Goal: Task Accomplishment & Management: Manage account settings

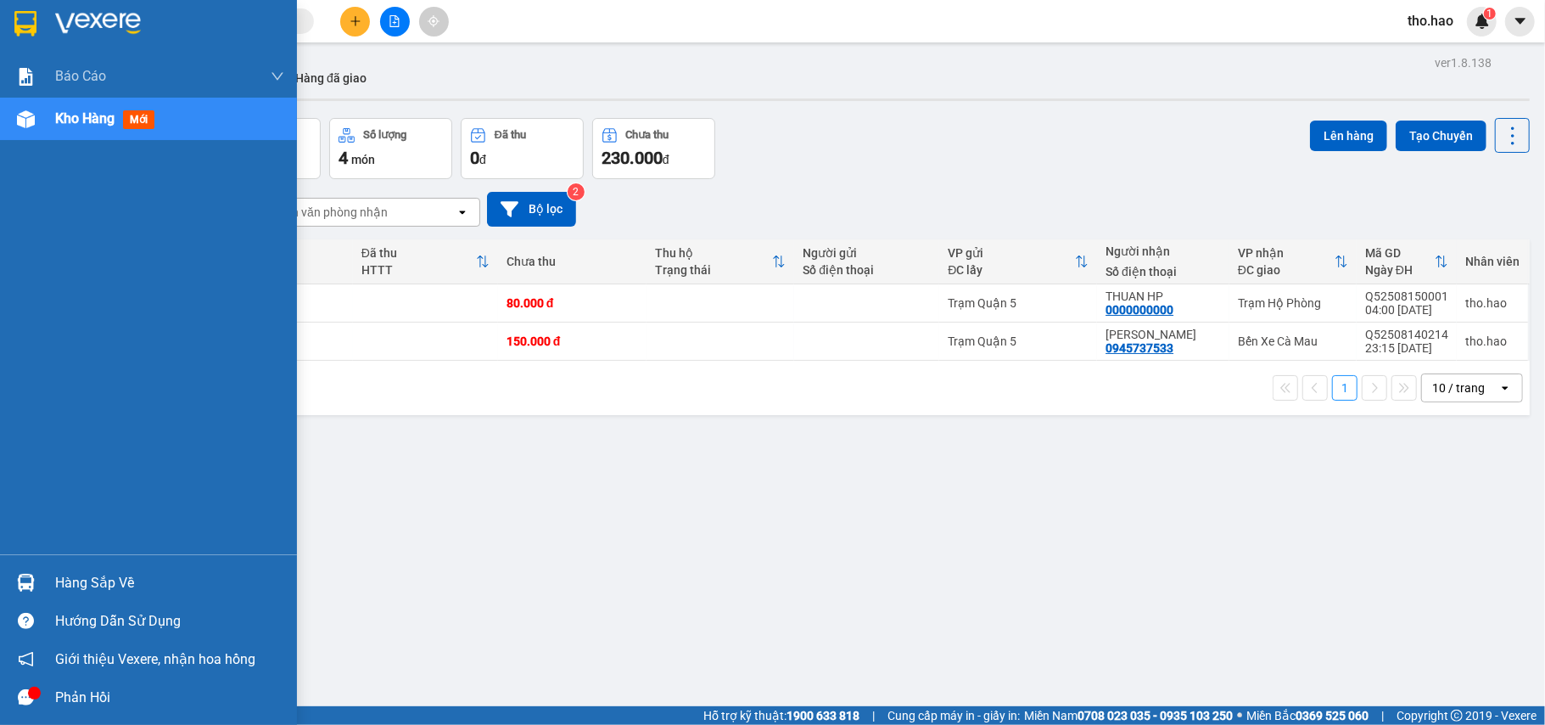
click at [38, 571] on div at bounding box center [26, 583] width 30 height 30
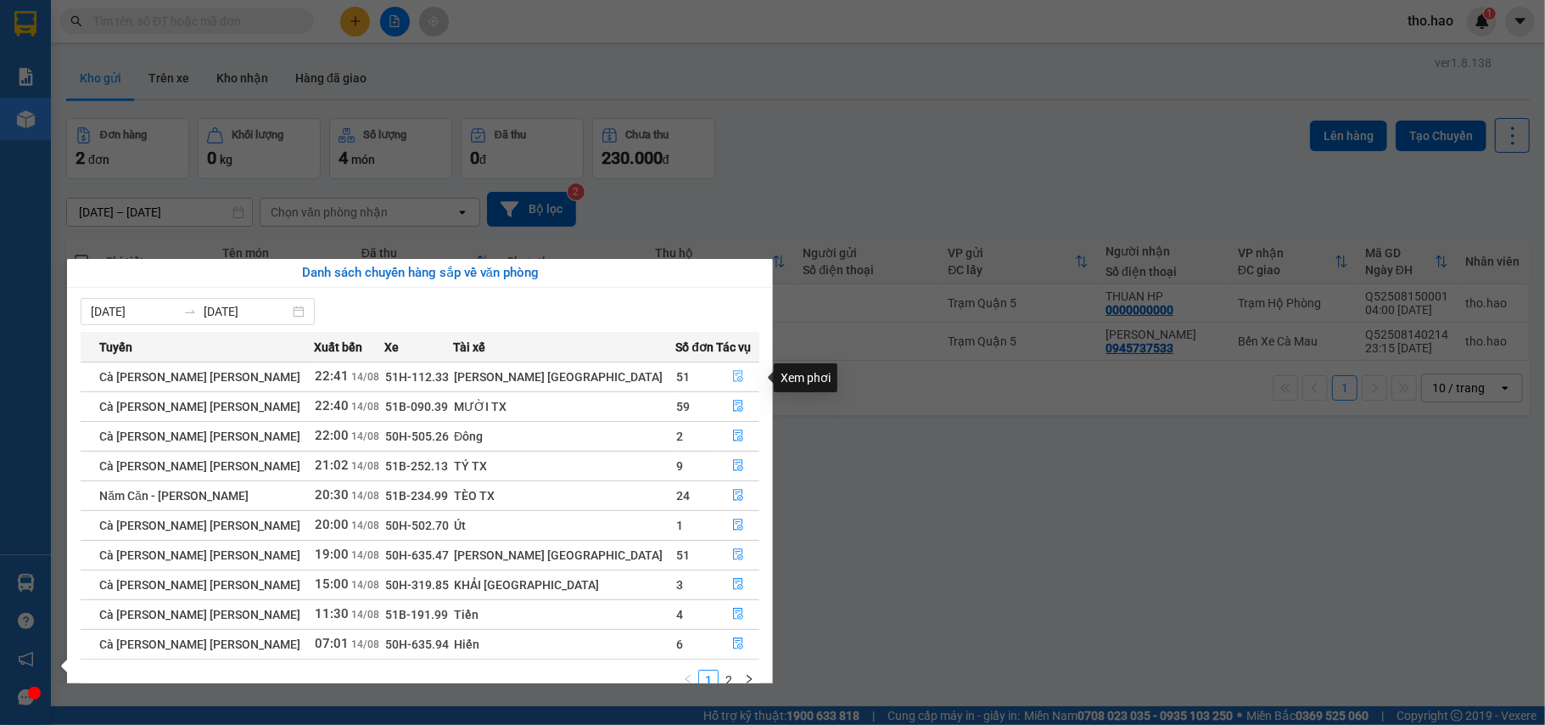
click at [733, 374] on icon "file-done" at bounding box center [738, 377] width 10 height 12
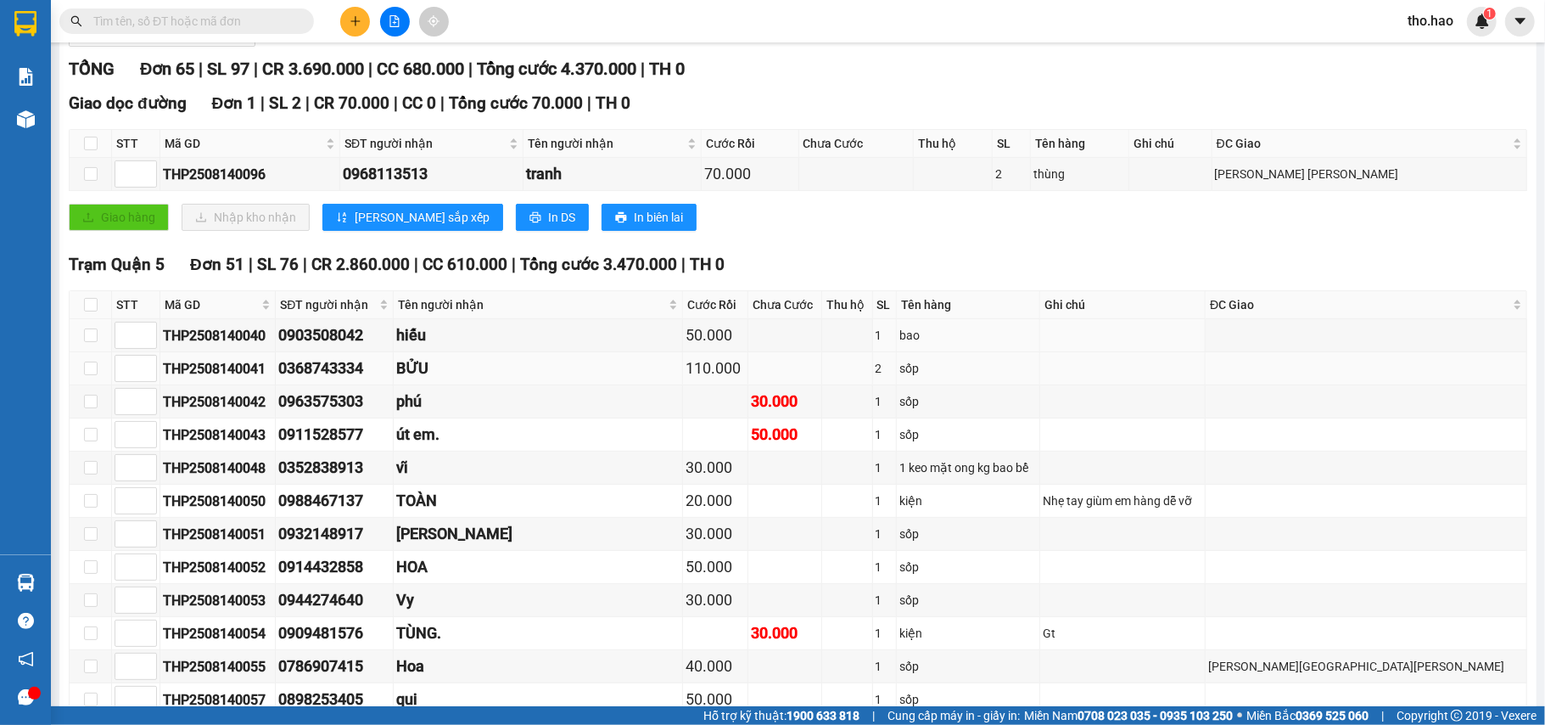
scroll to position [339, 0]
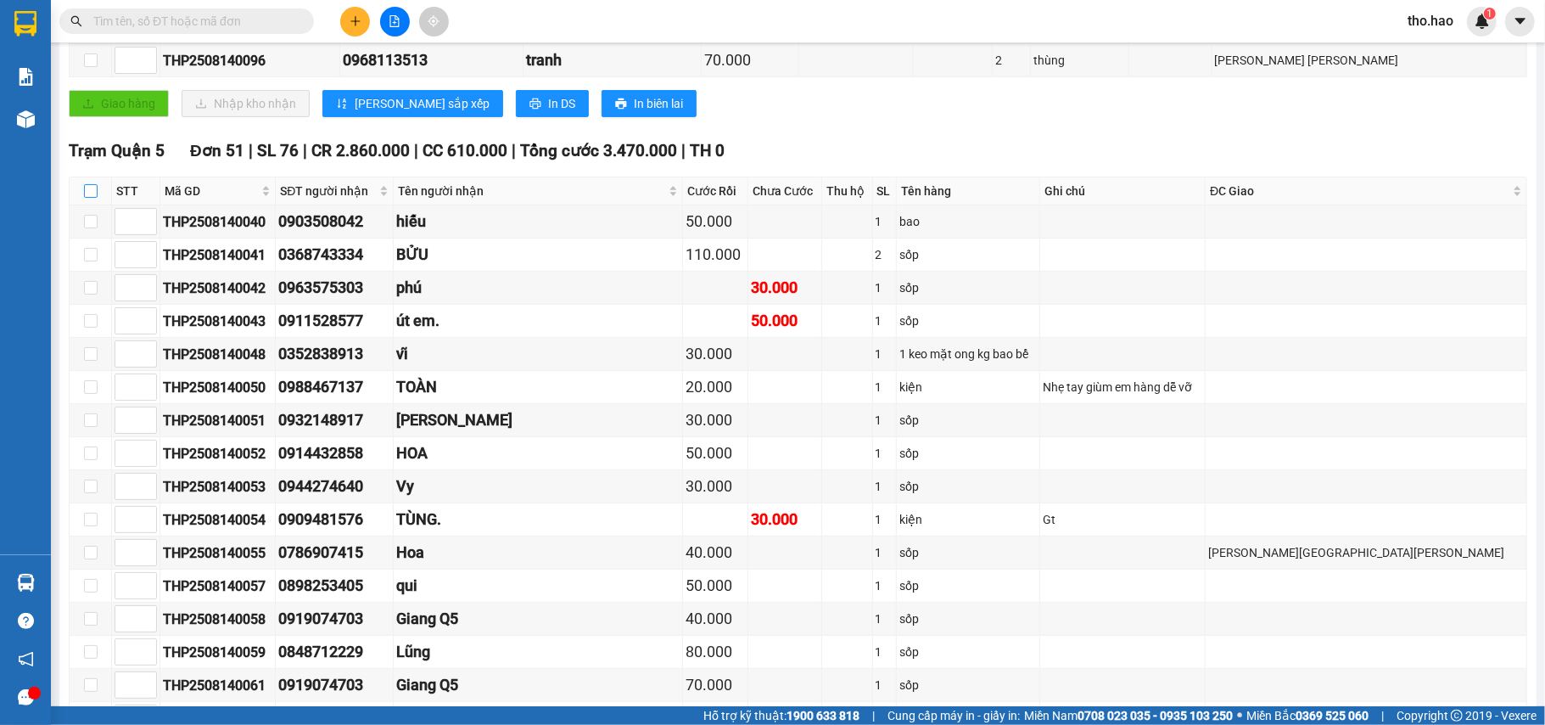
click at [88, 198] on input "checkbox" at bounding box center [91, 191] width 14 height 14
checkbox input "true"
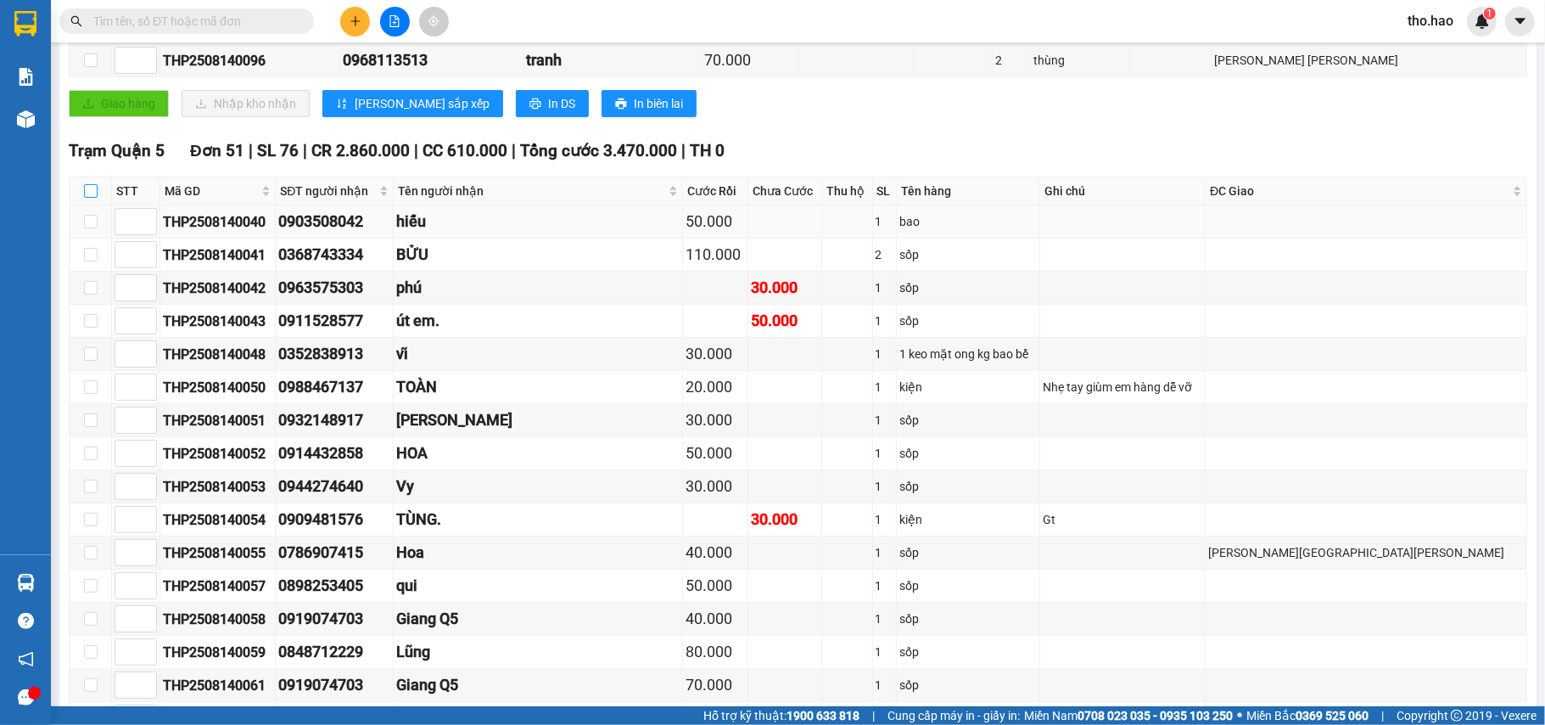
checkbox input "true"
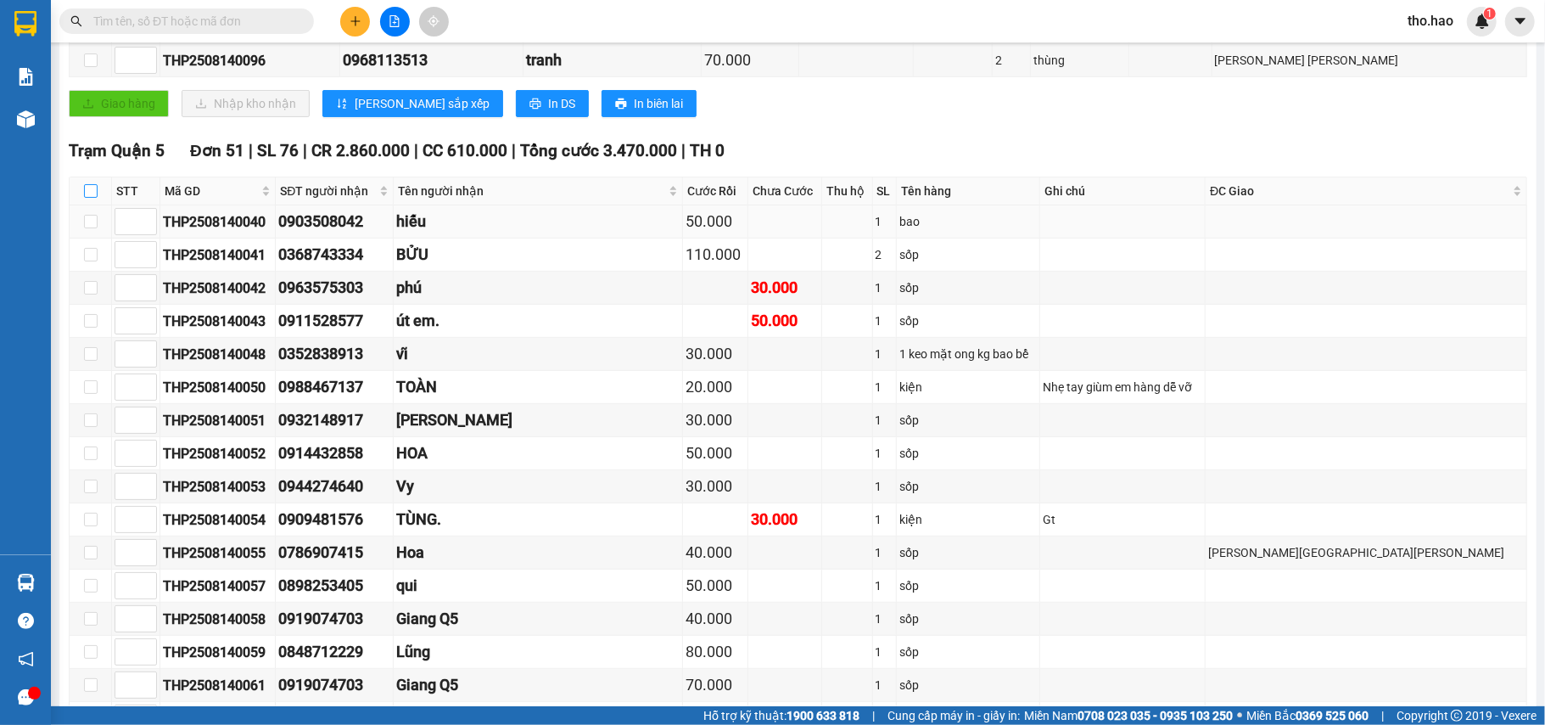
checkbox input "true"
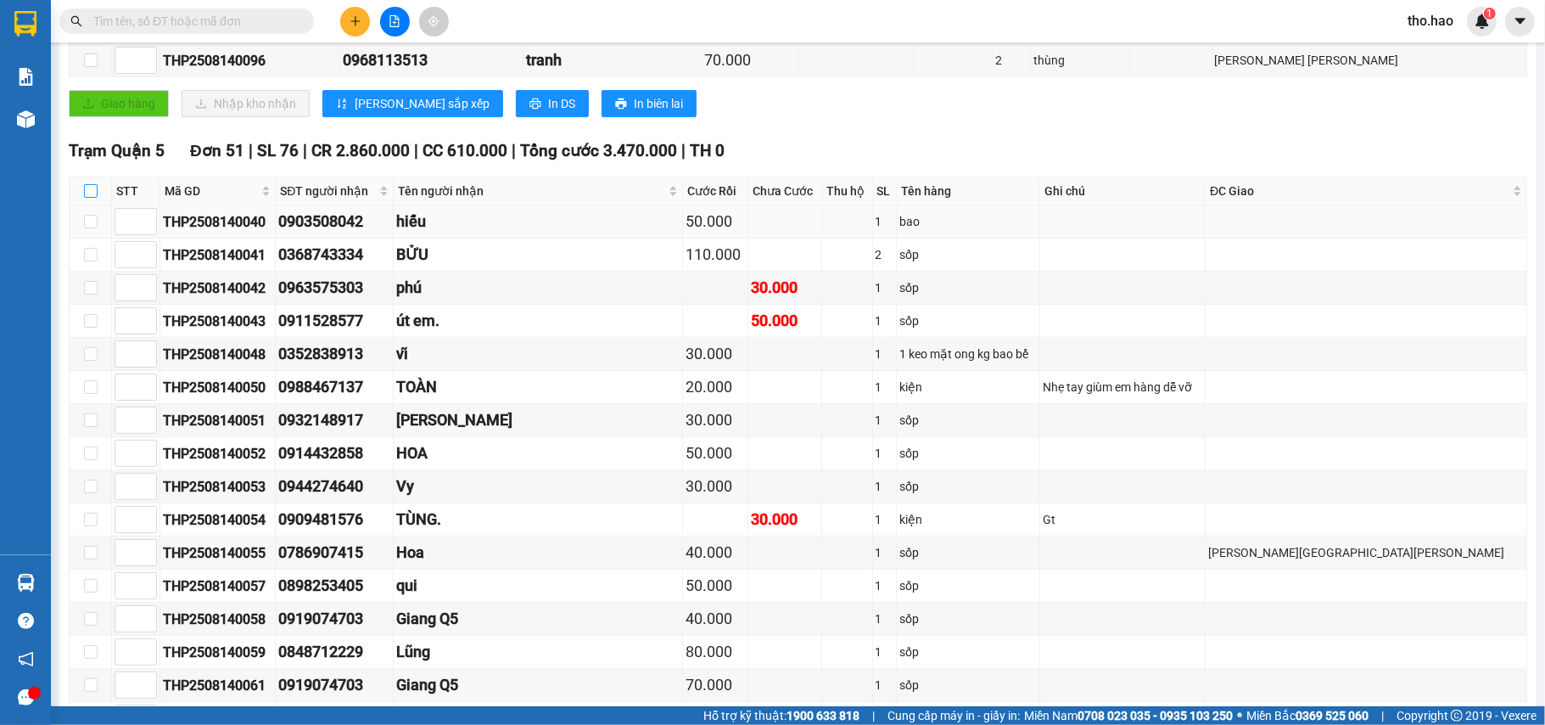
checkbox input "true"
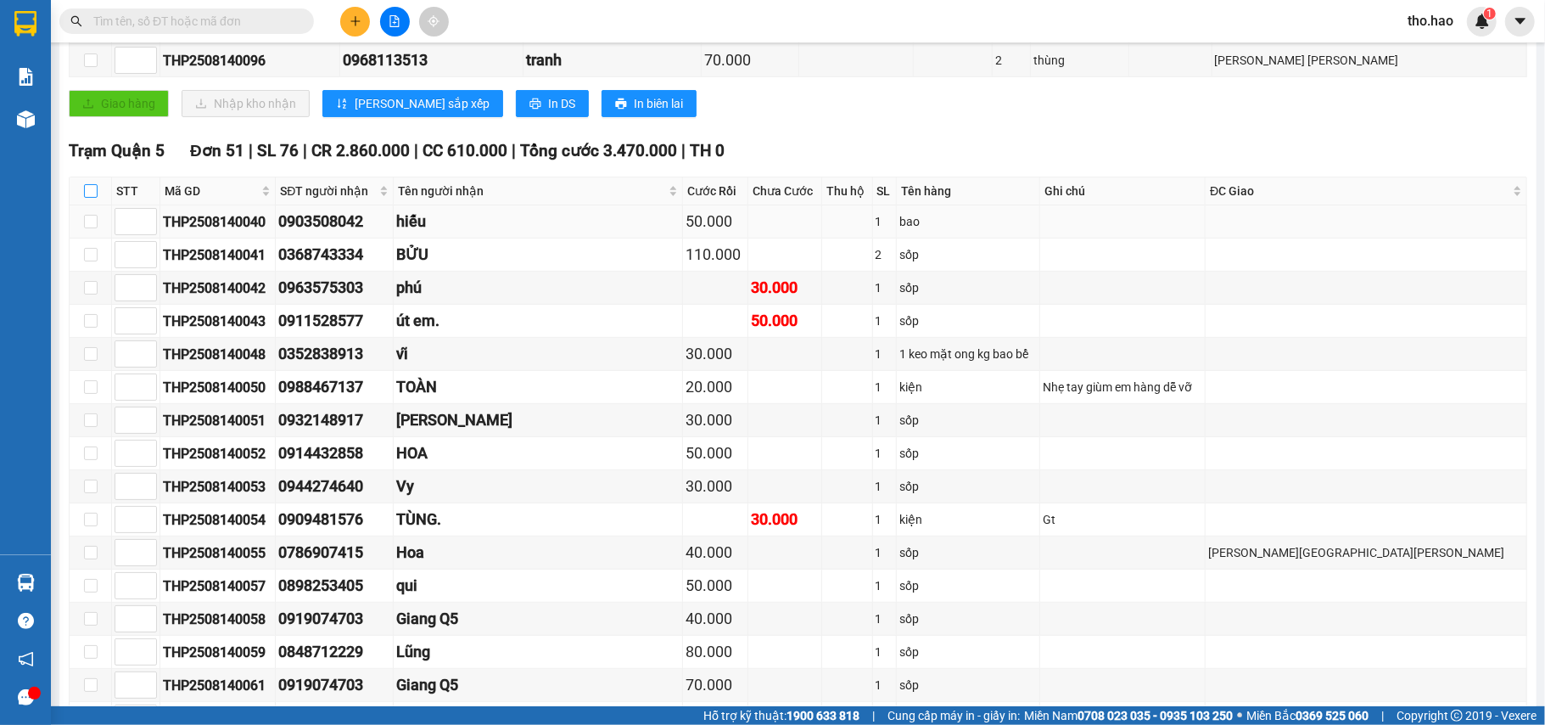
checkbox input "true"
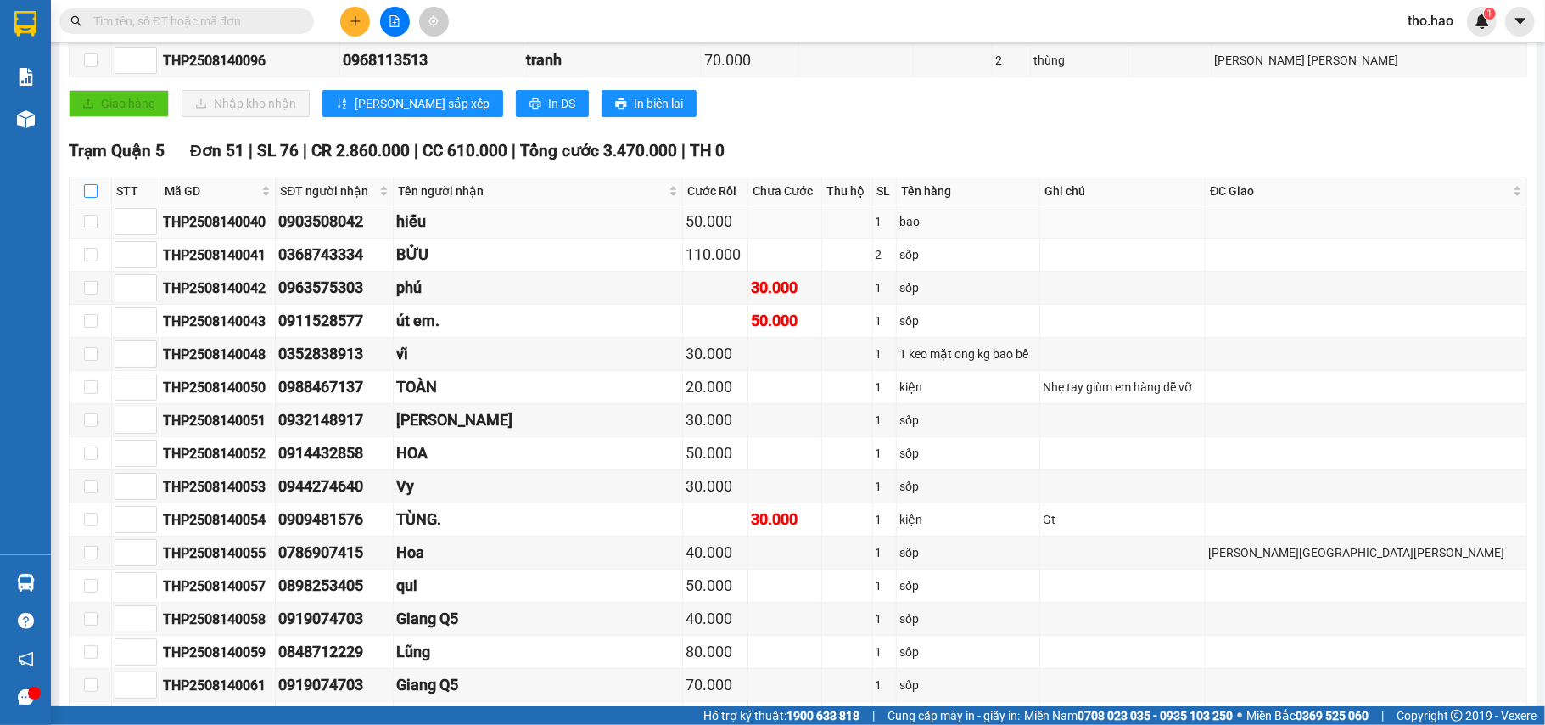
checkbox input "true"
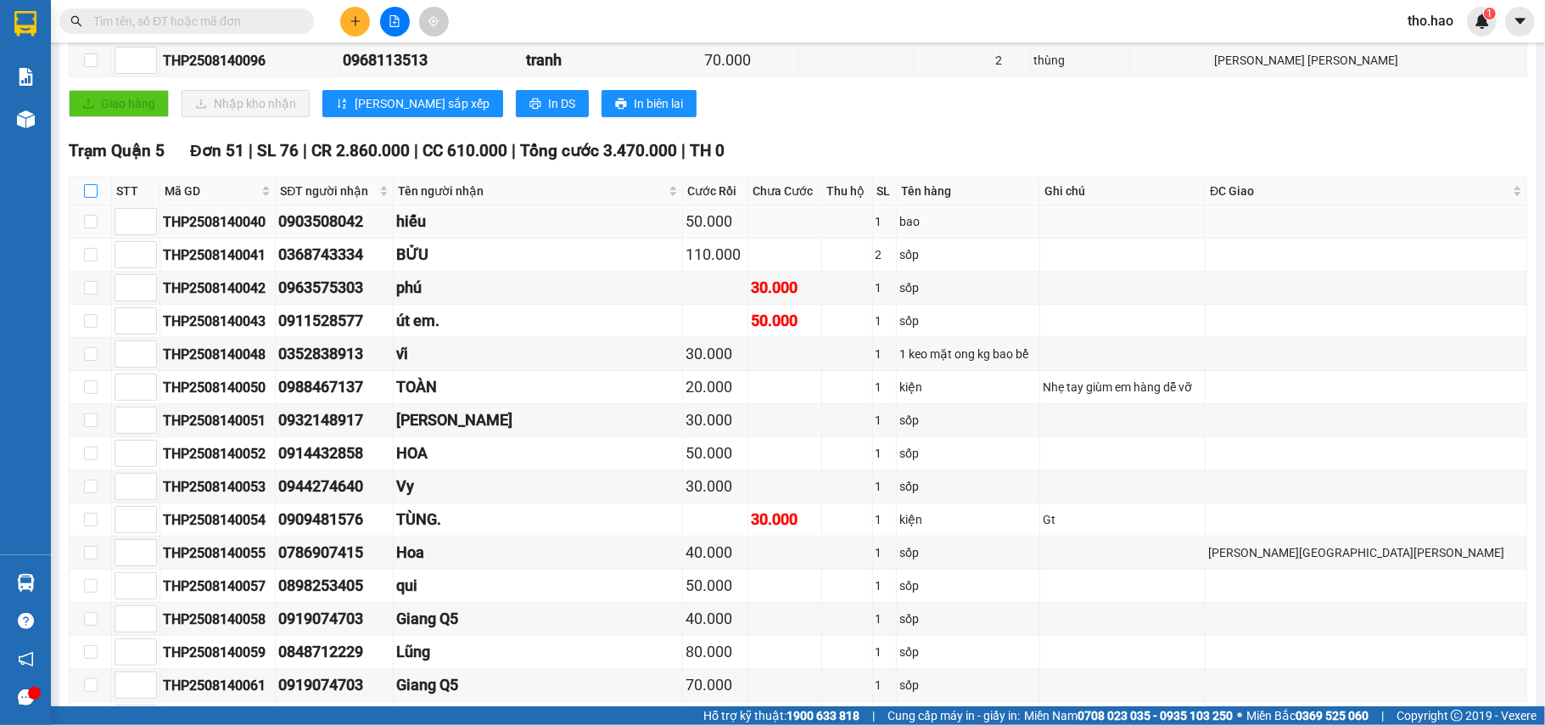
checkbox input "true"
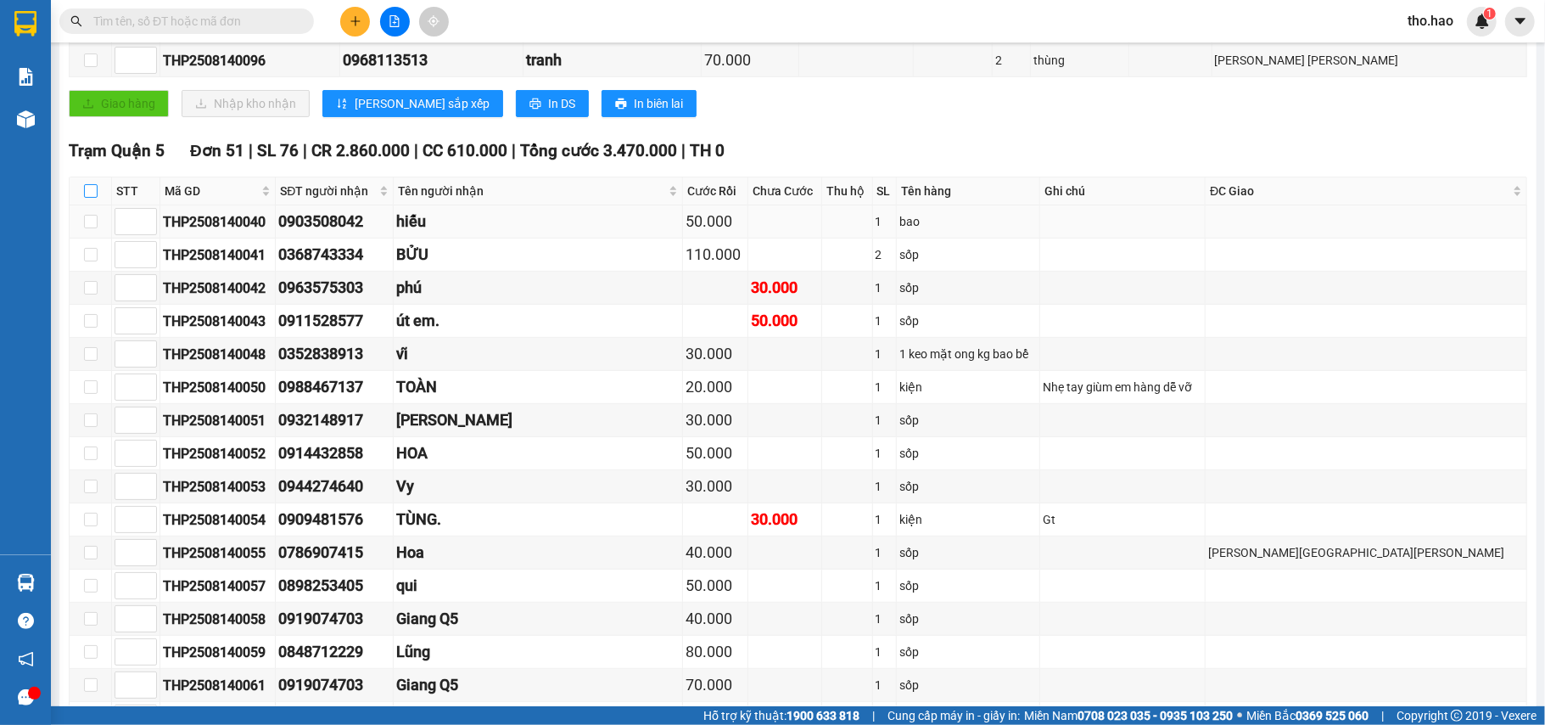
checkbox input "true"
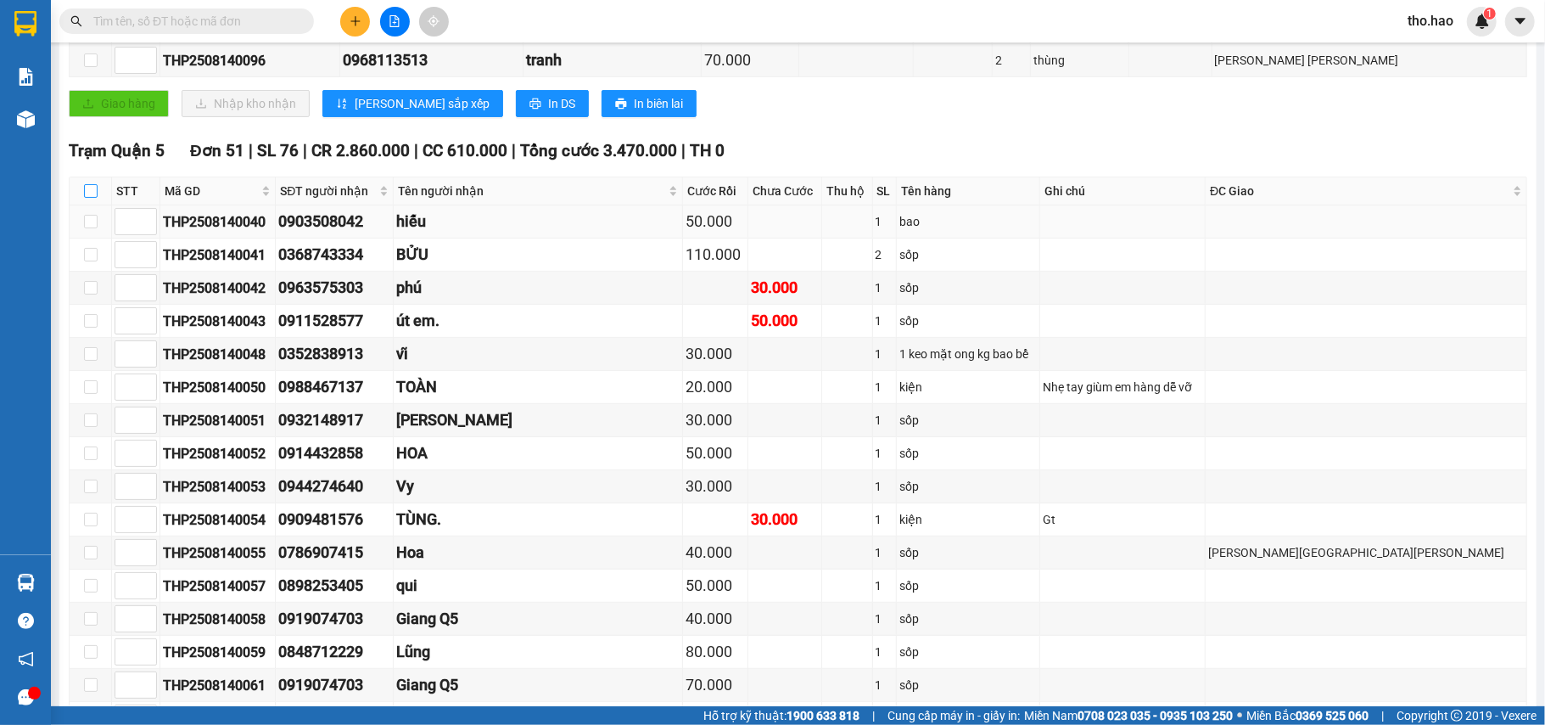
checkbox input "true"
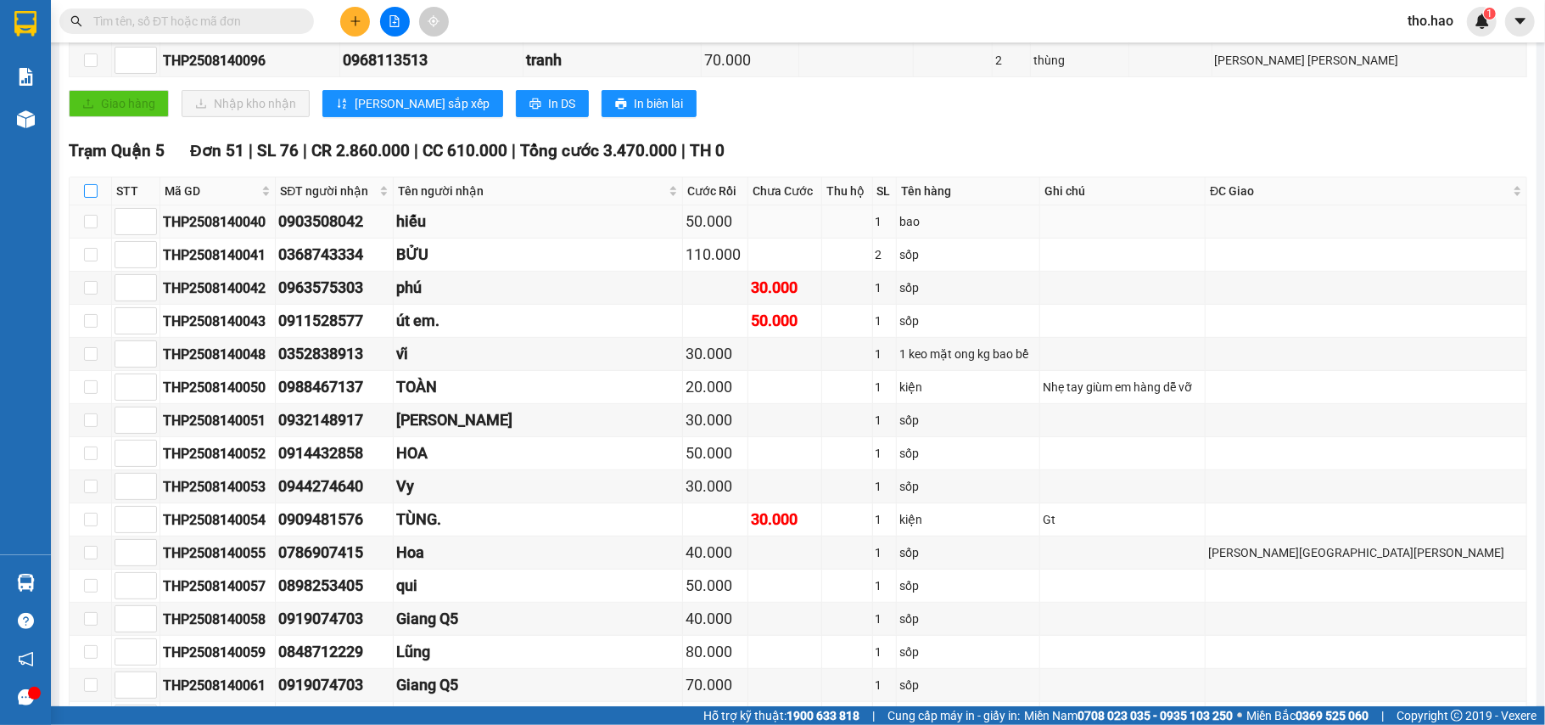
checkbox input "true"
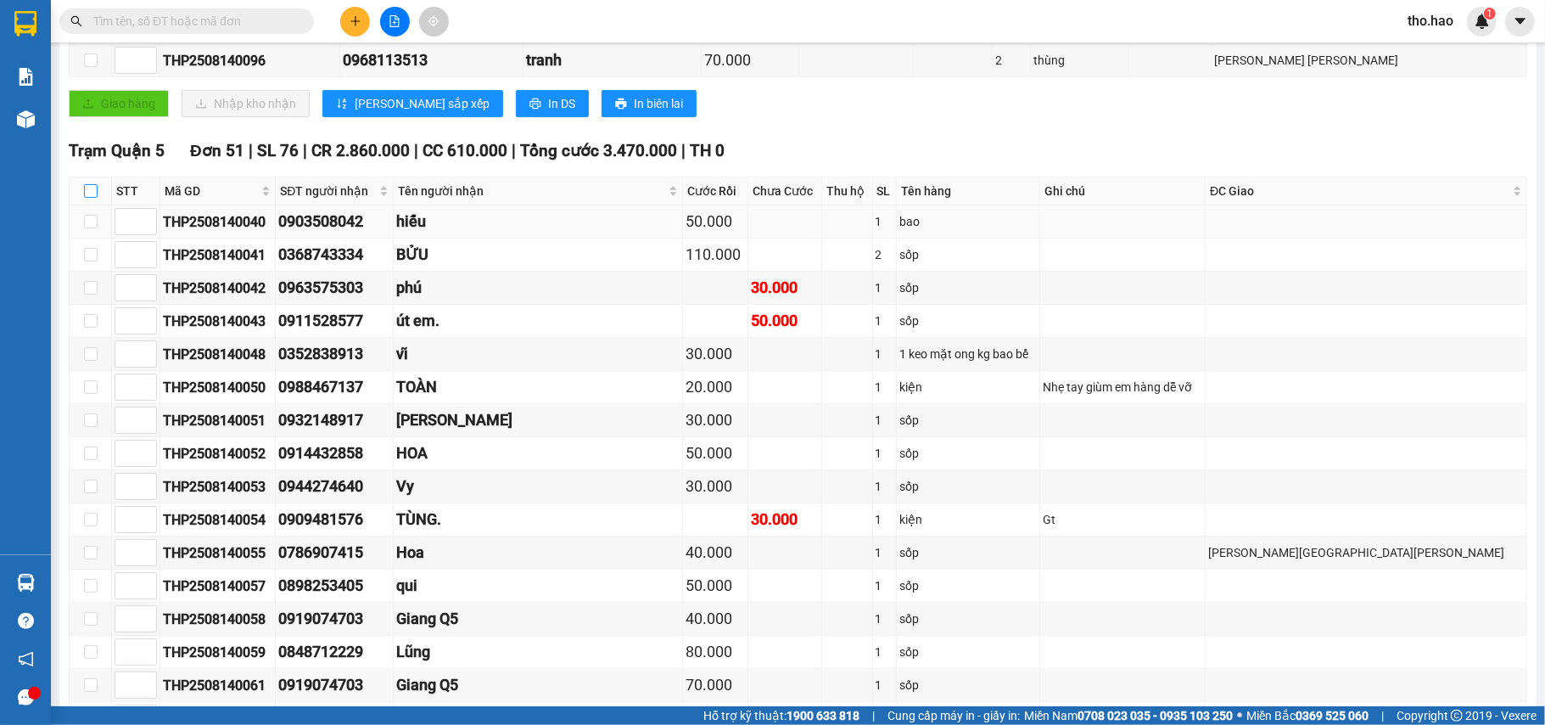
checkbox input "true"
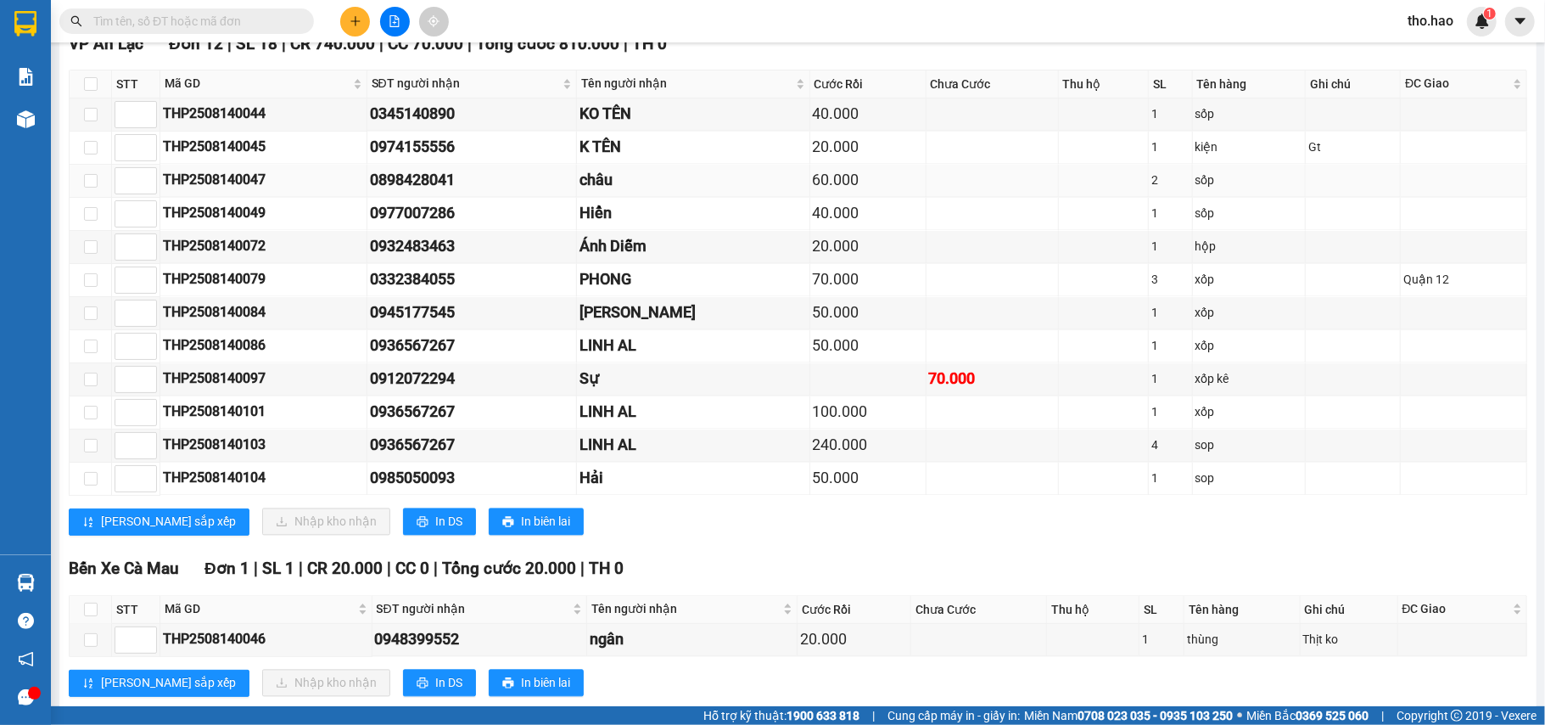
scroll to position [1810, 0]
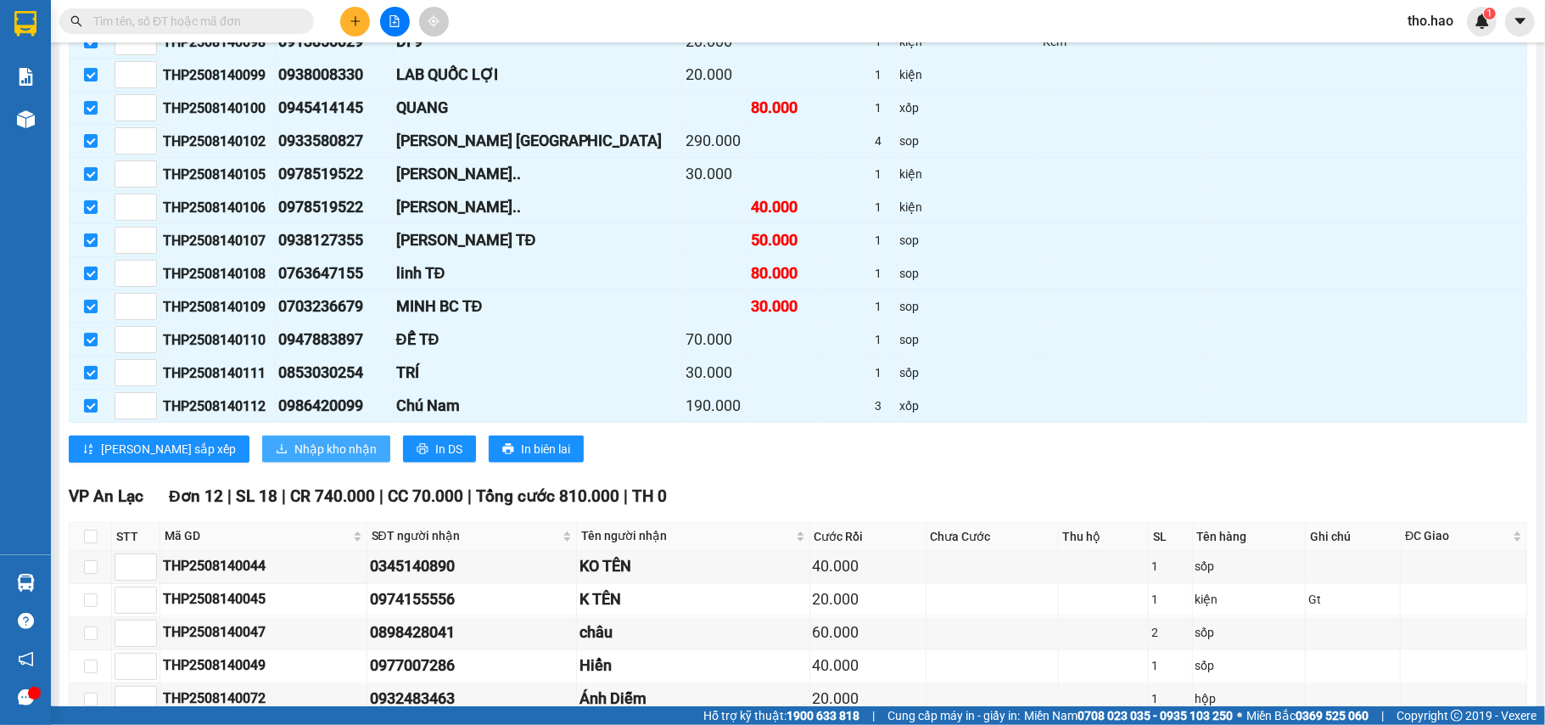
click at [294, 458] on span "Nhập kho nhận" at bounding box center [335, 449] width 82 height 19
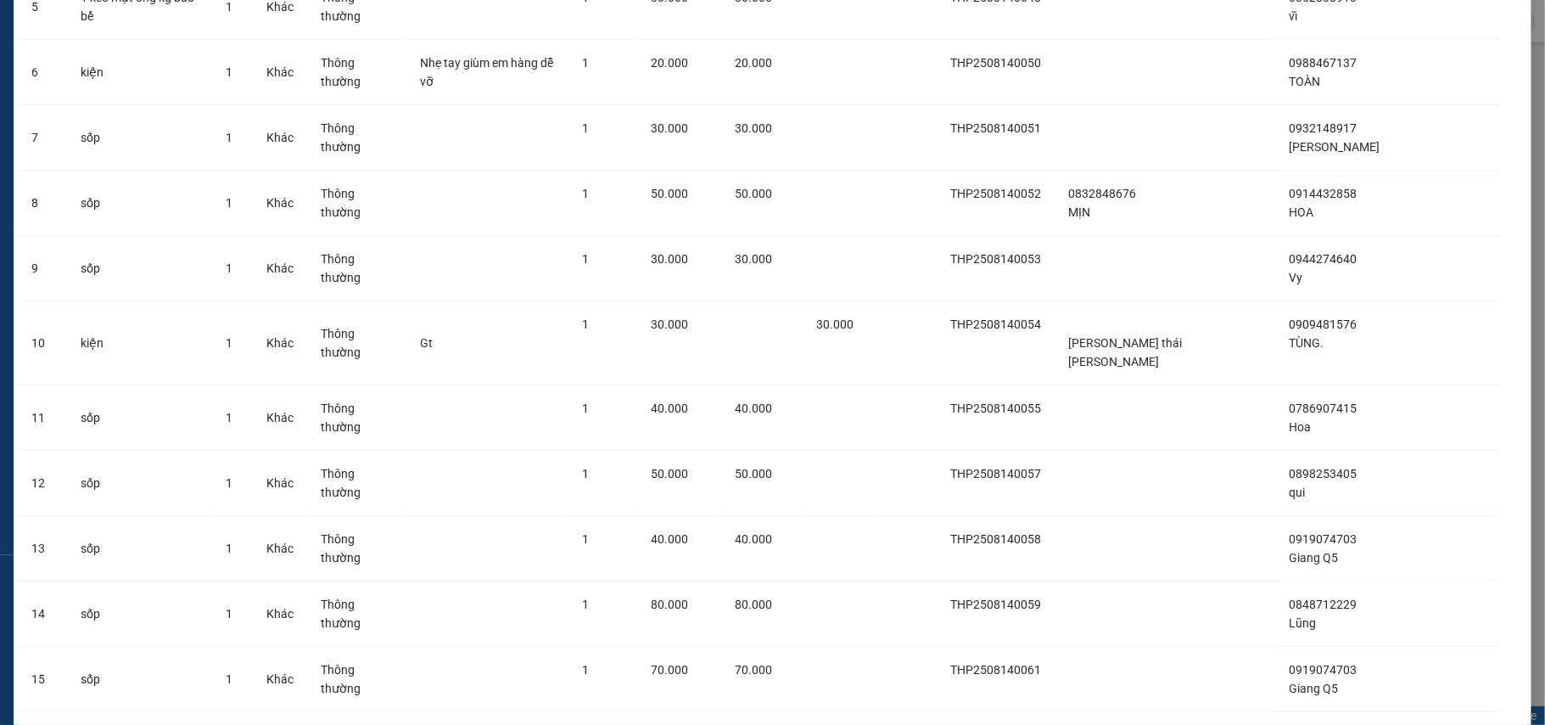
scroll to position [2888, 0]
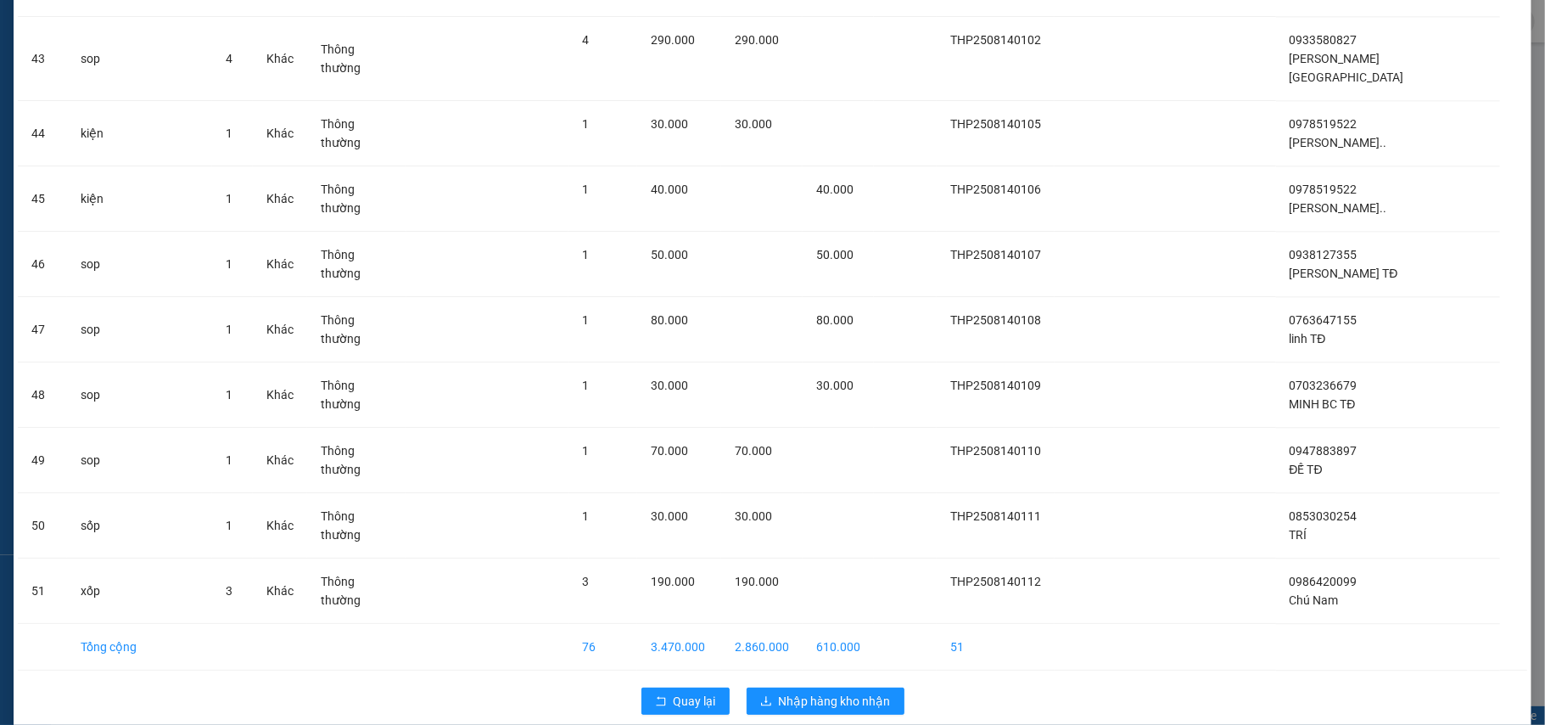
click at [832, 679] on div "Quay lại Nhập hàng kho nhận" at bounding box center [773, 701] width 1510 height 44
click at [830, 687] on button "Nhập hàng kho nhận" at bounding box center [826, 700] width 158 height 27
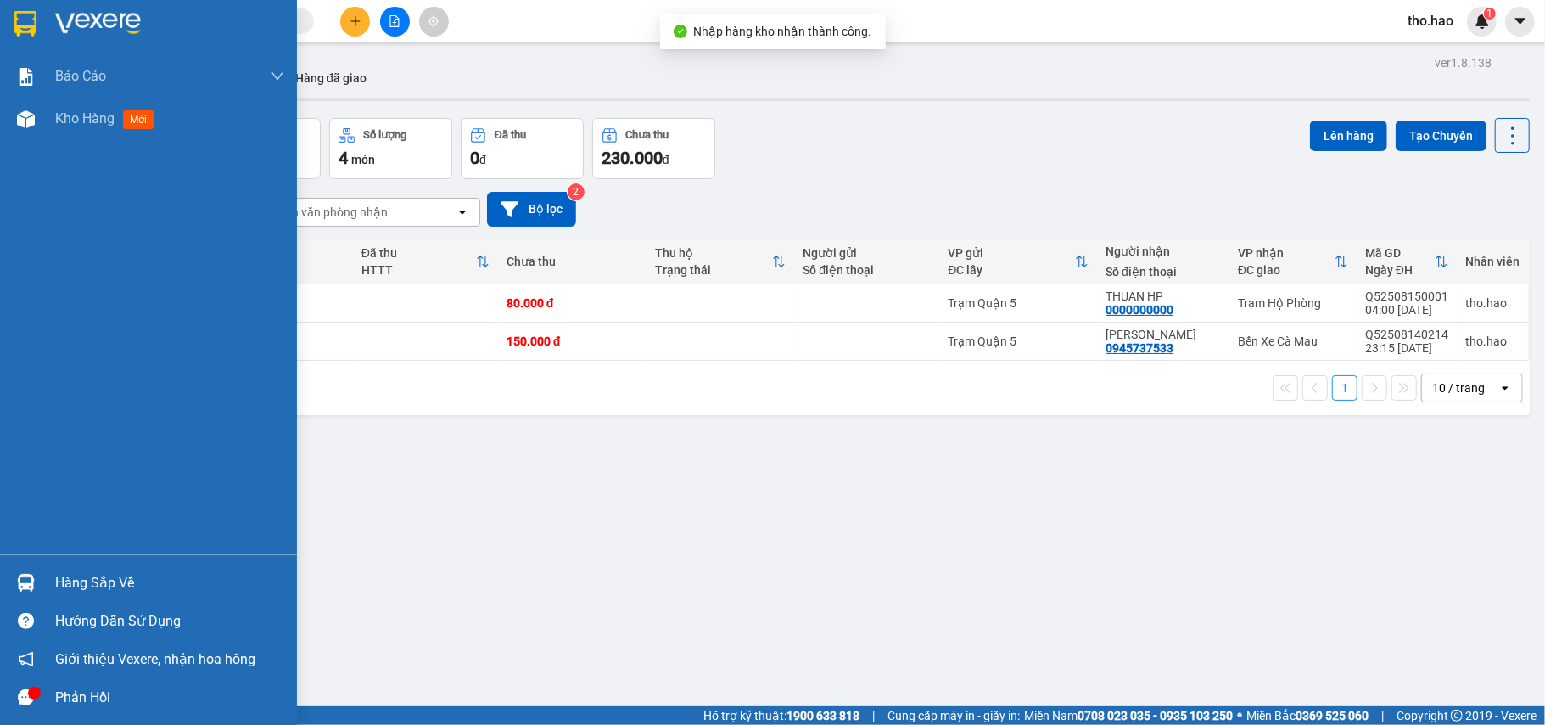
click at [48, 579] on div "Hàng sắp về" at bounding box center [148, 582] width 297 height 38
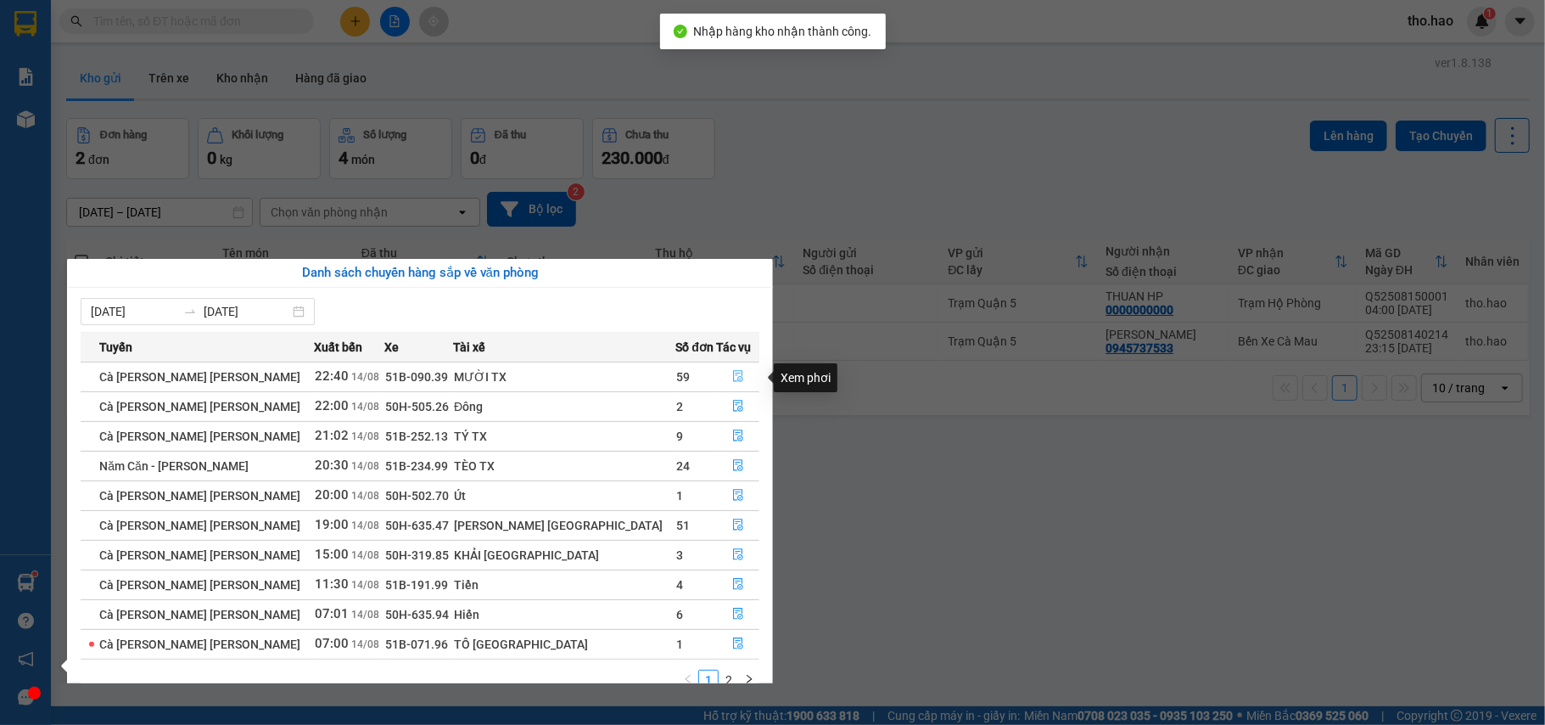
click at [718, 378] on button "button" at bounding box center [739, 376] width 42 height 27
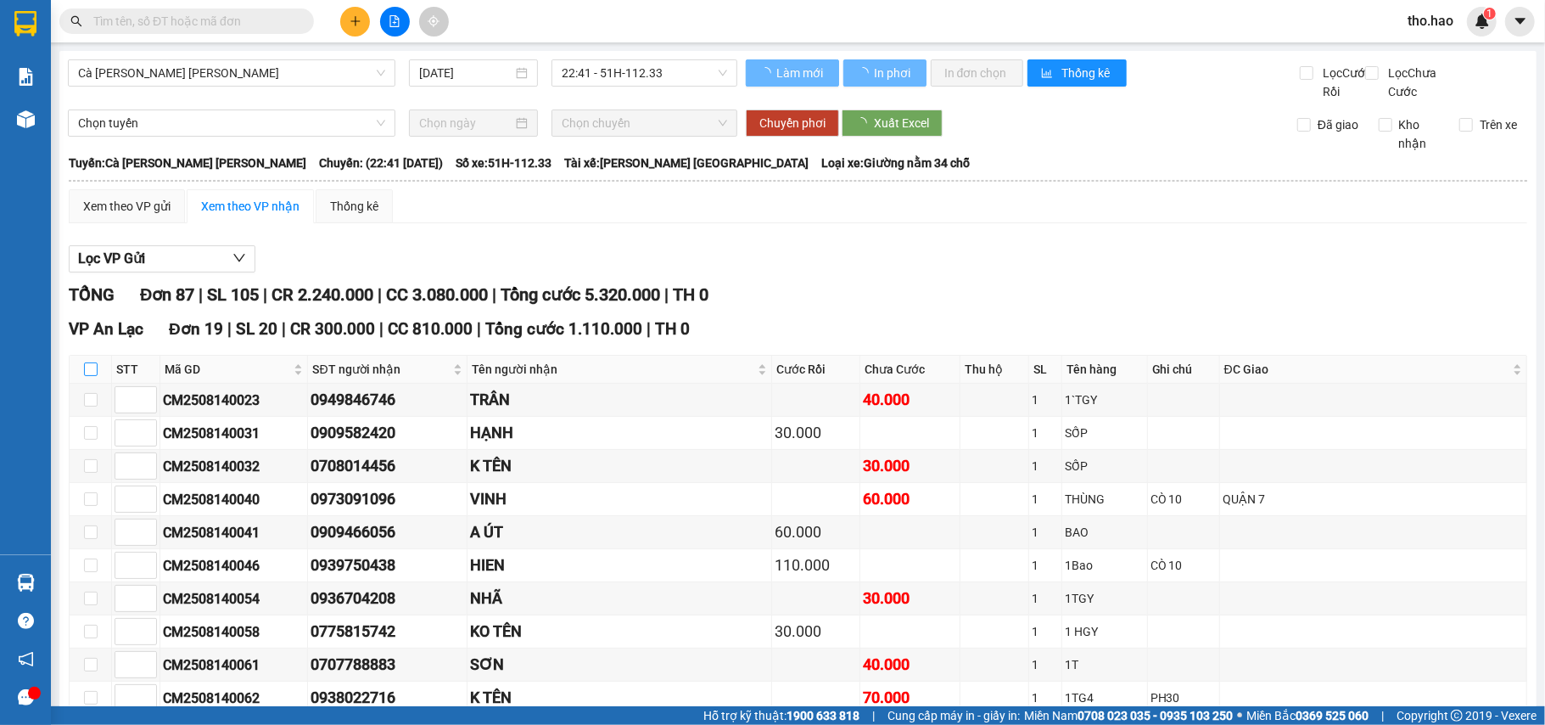
click at [89, 376] on input "checkbox" at bounding box center [91, 369] width 14 height 14
checkbox input "true"
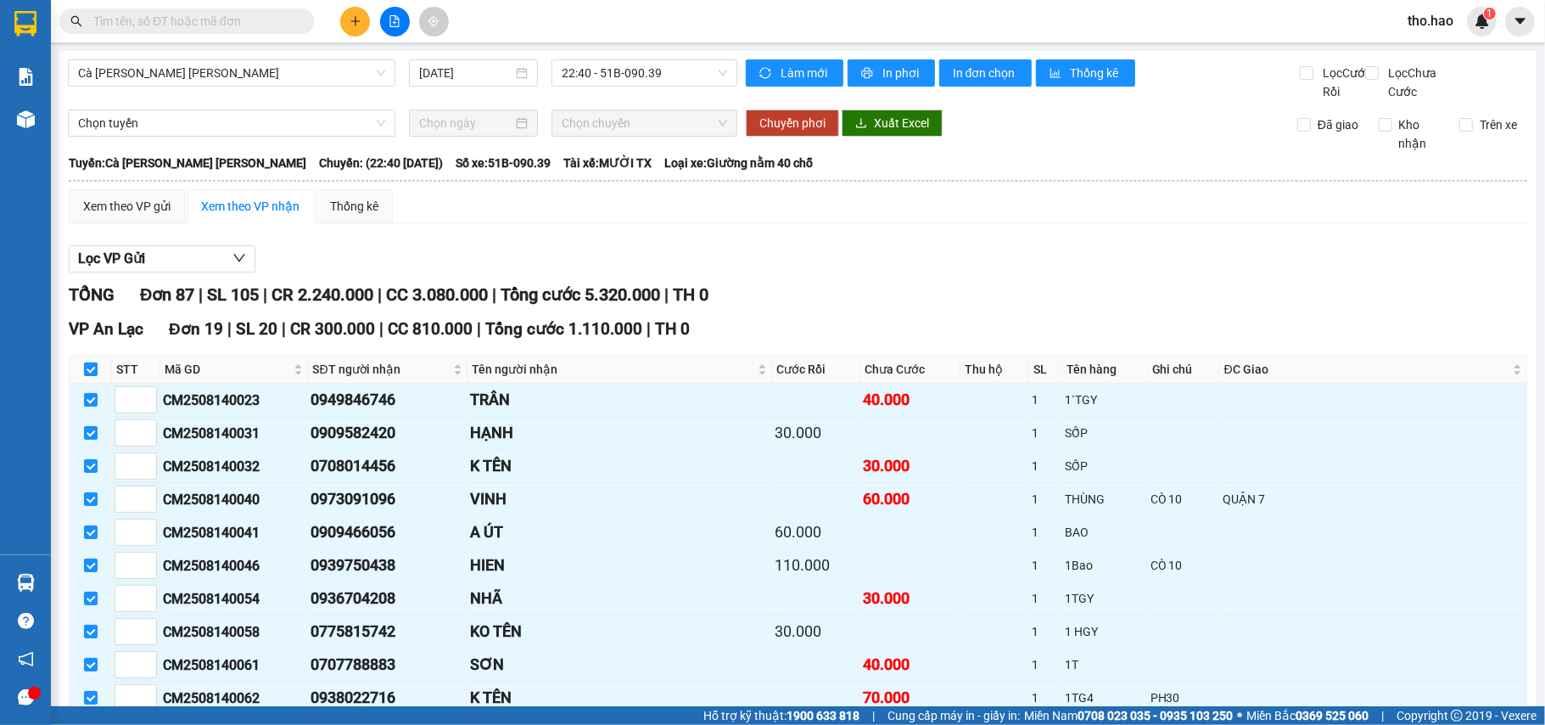
checkbox input "true"
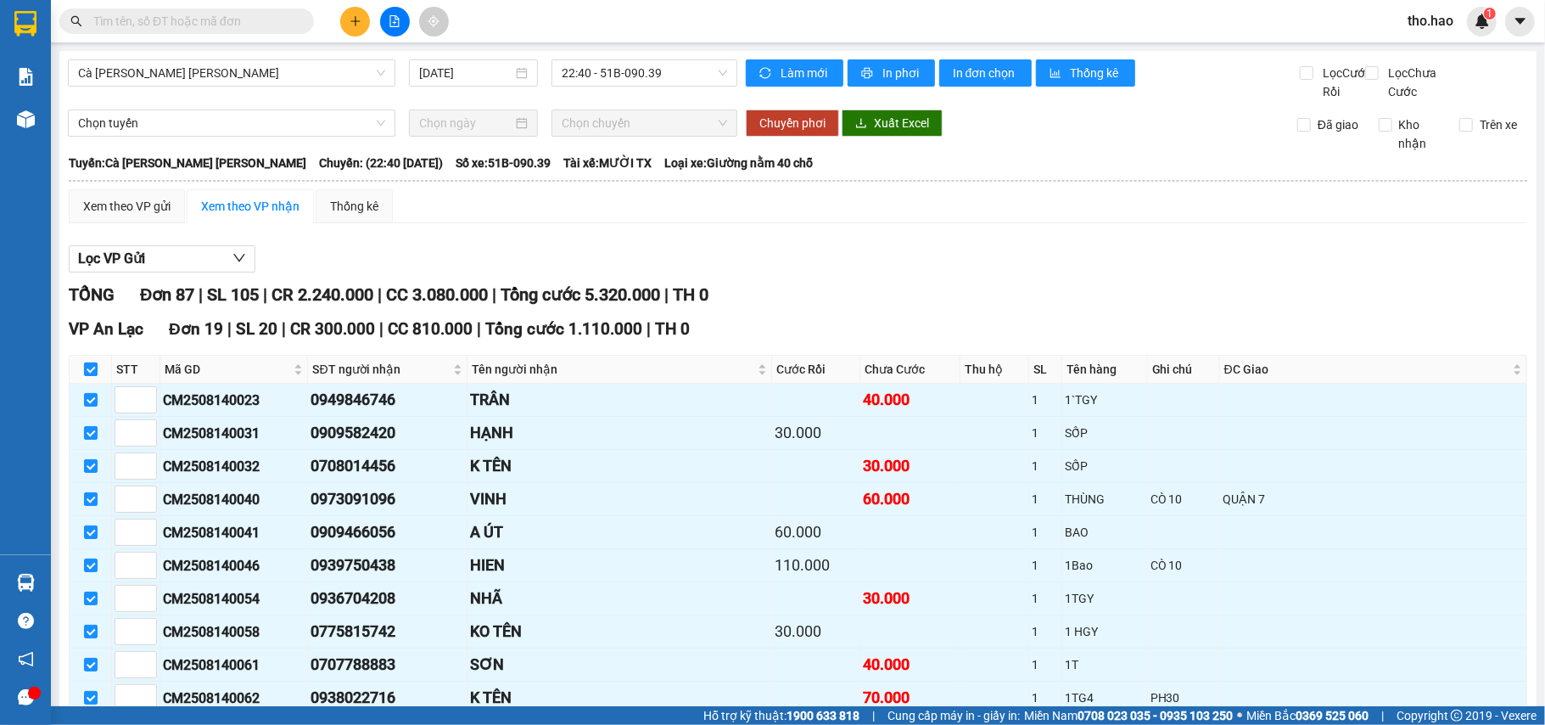
checkbox input "true"
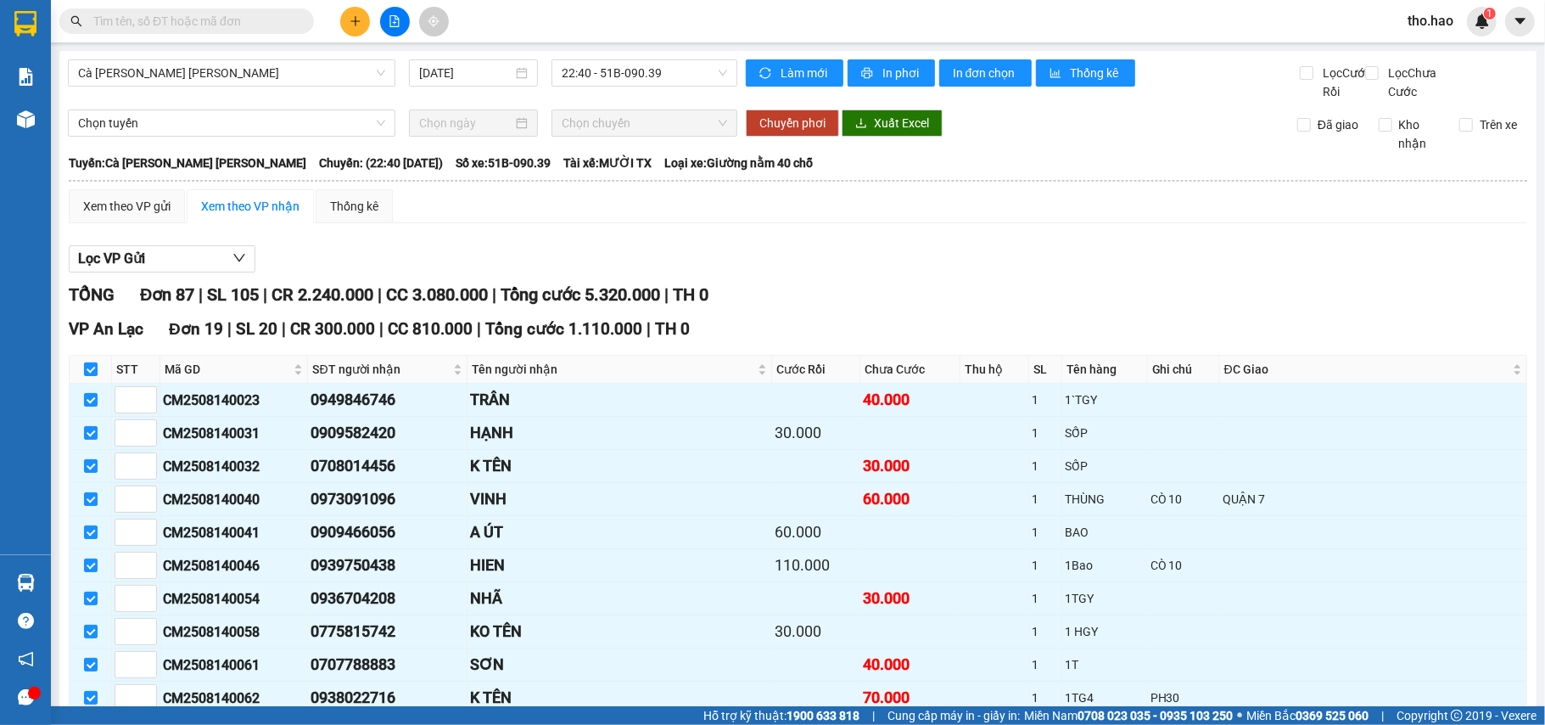
checkbox input "true"
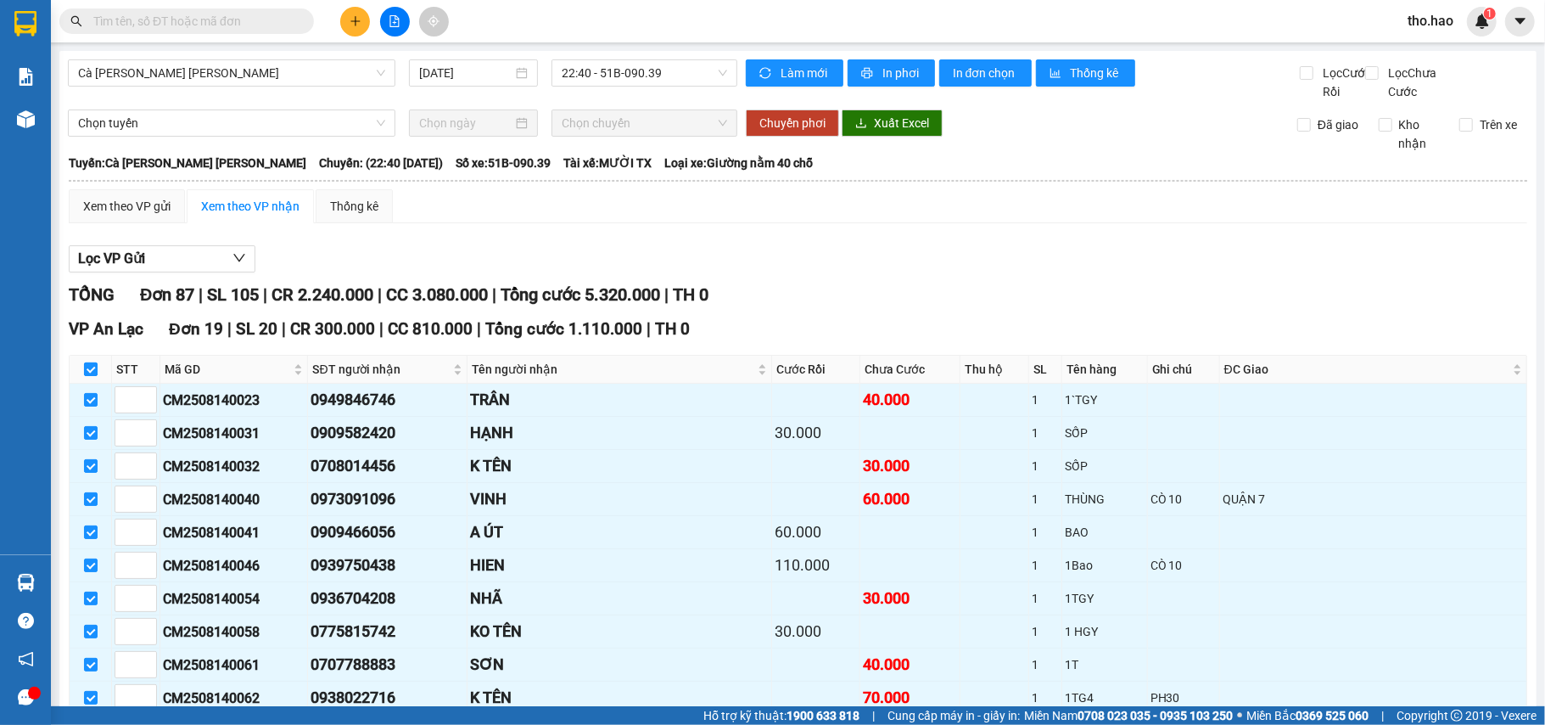
checkbox input "true"
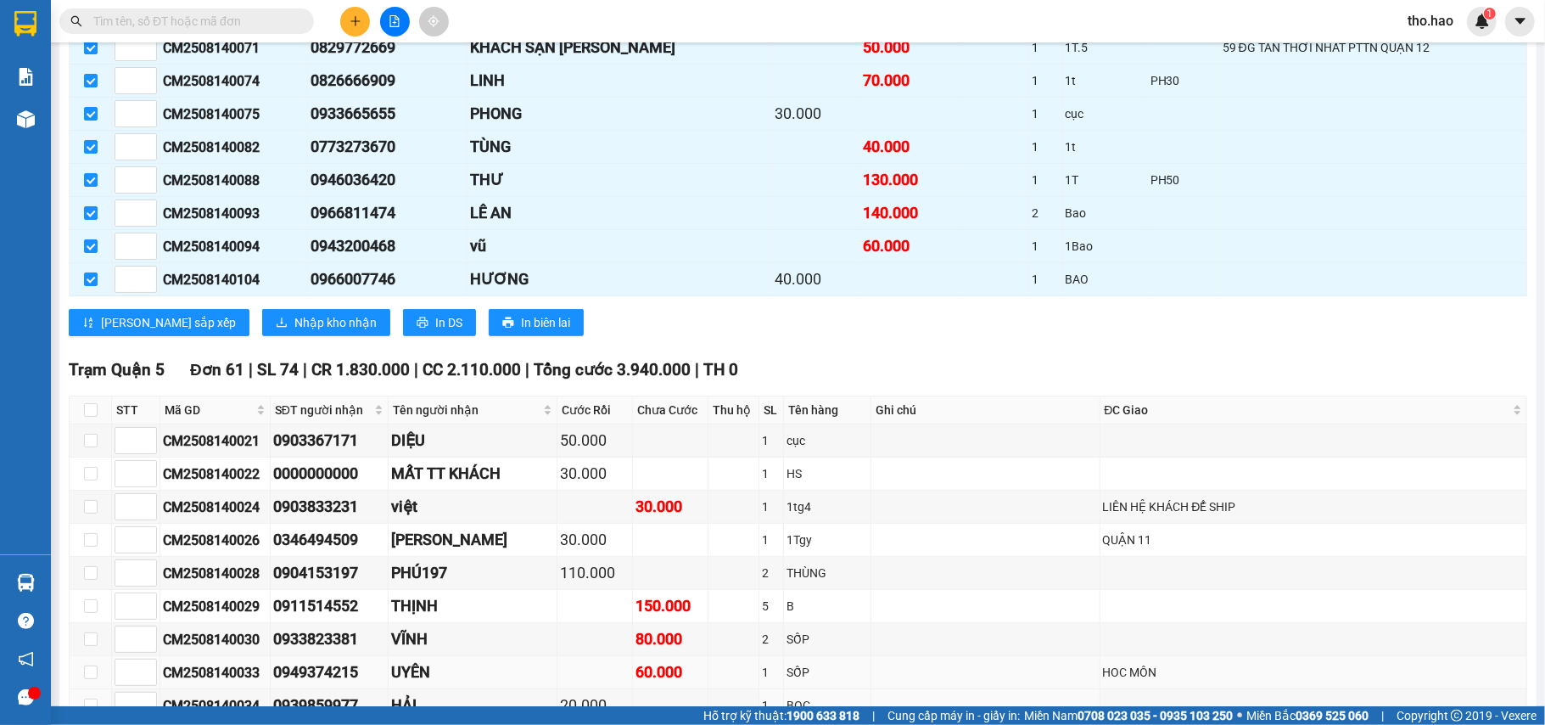
scroll to position [1018, 0]
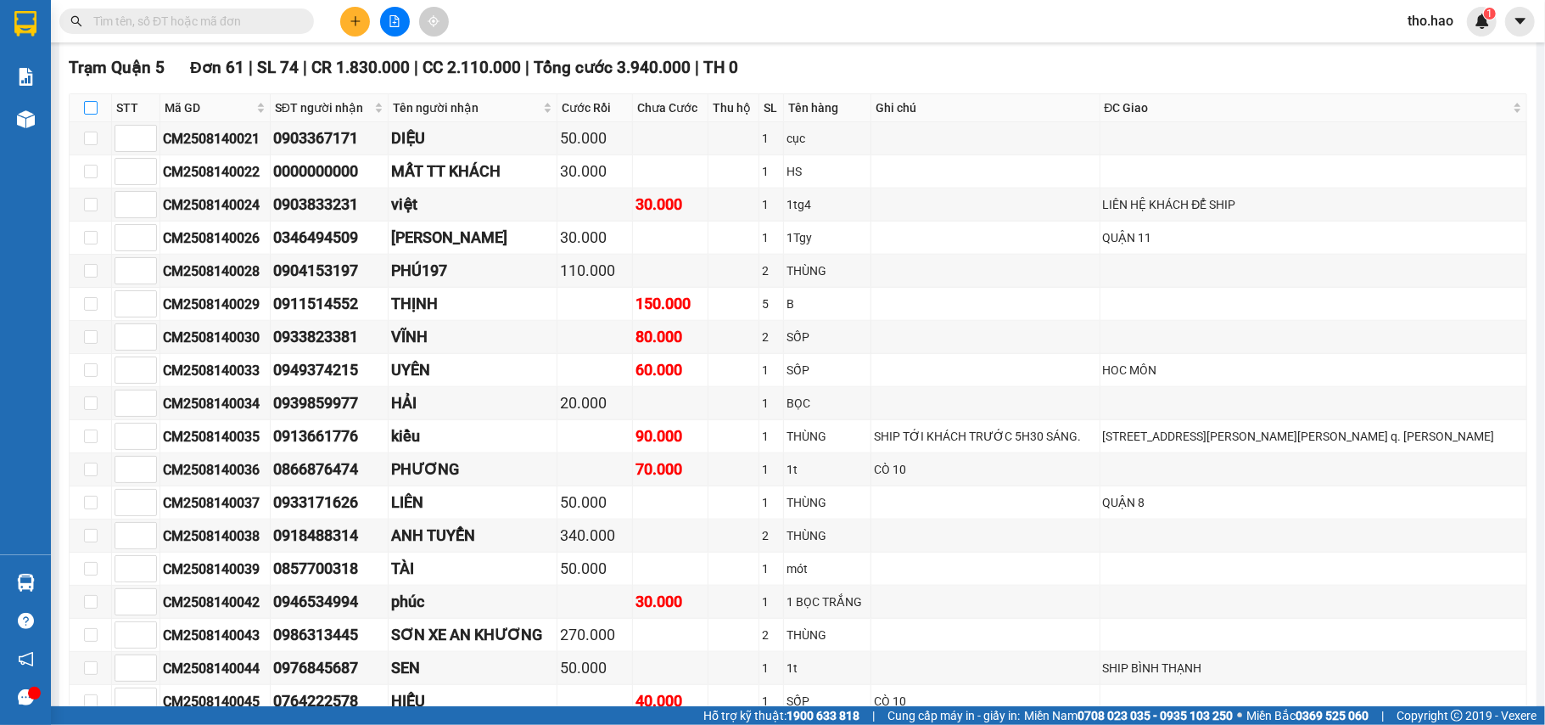
click at [89, 115] on input "checkbox" at bounding box center [91, 108] width 14 height 14
checkbox input "true"
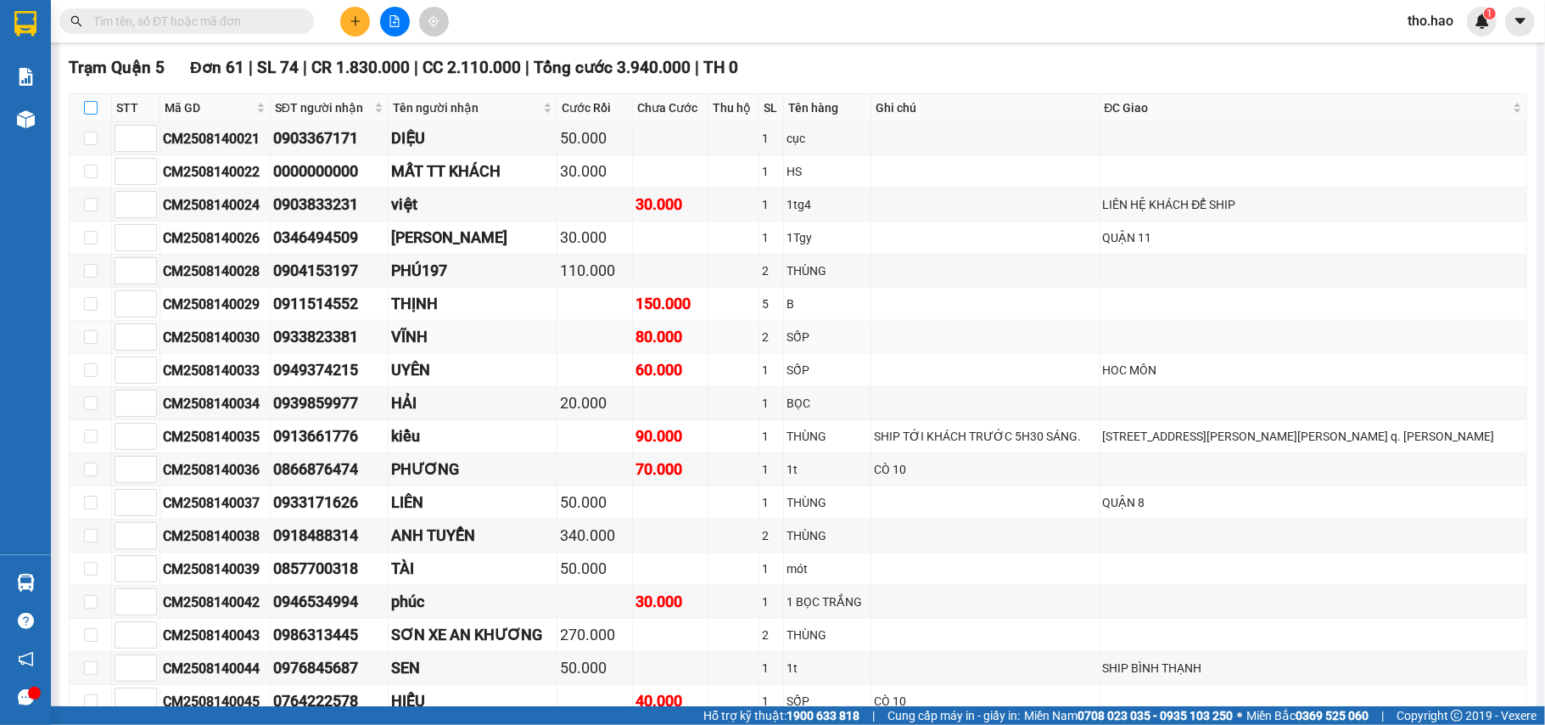
checkbox input "true"
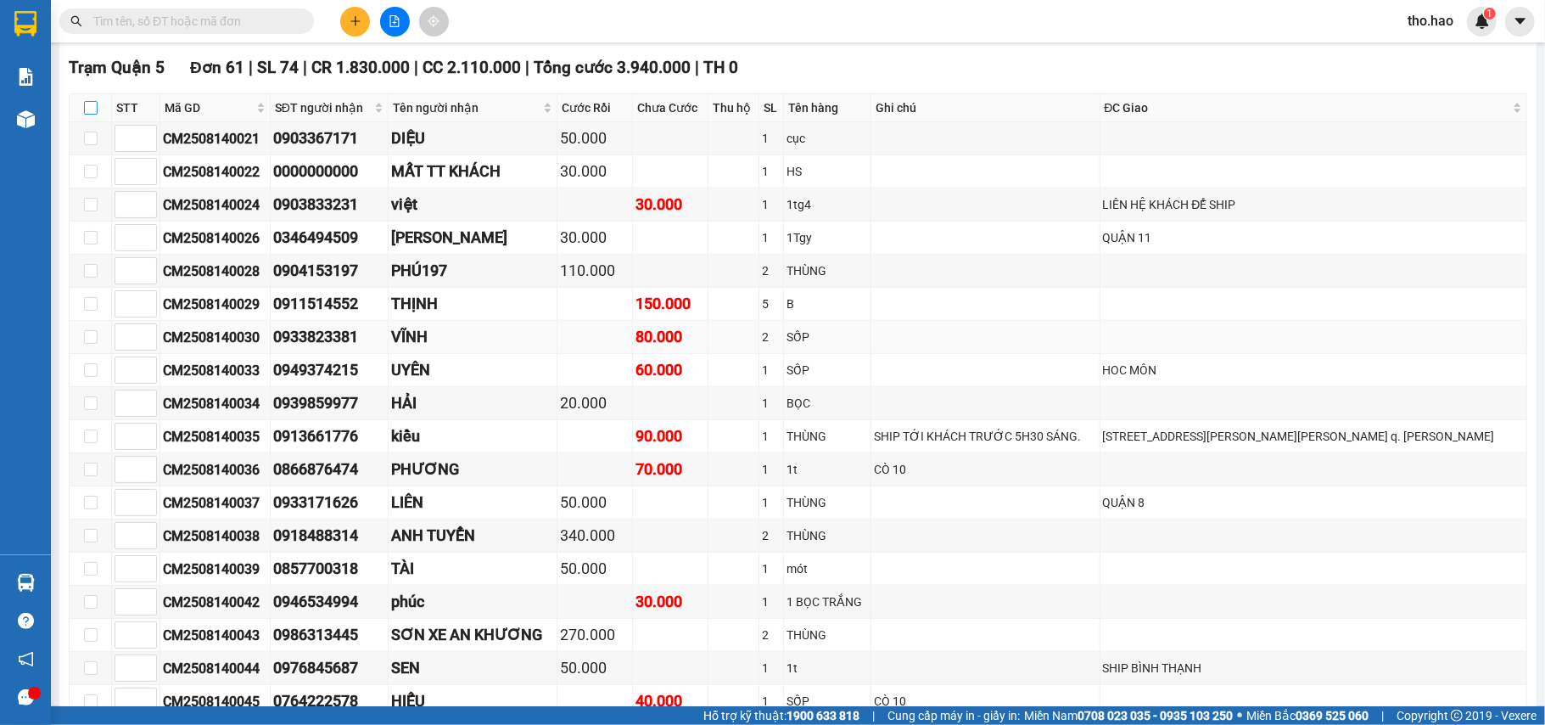
checkbox input "true"
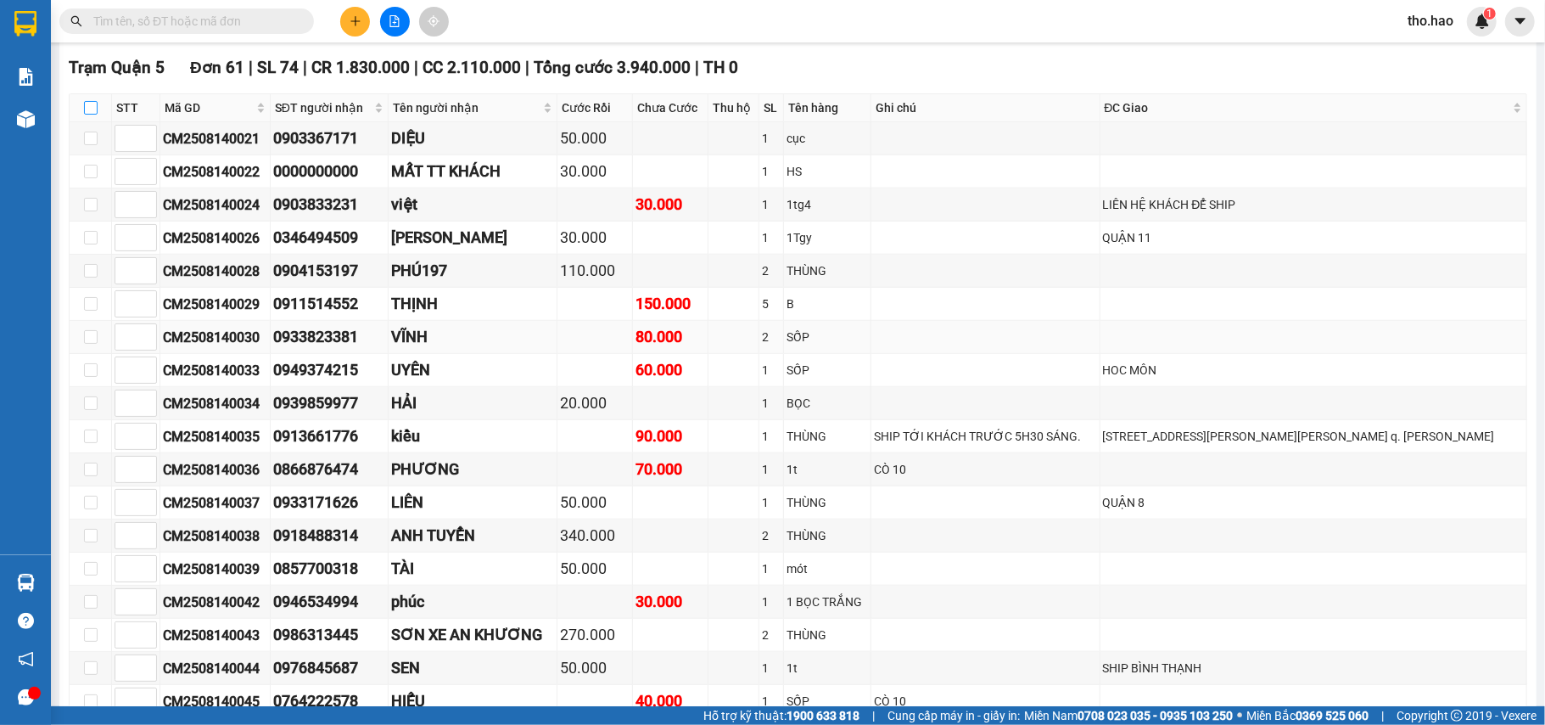
checkbox input "true"
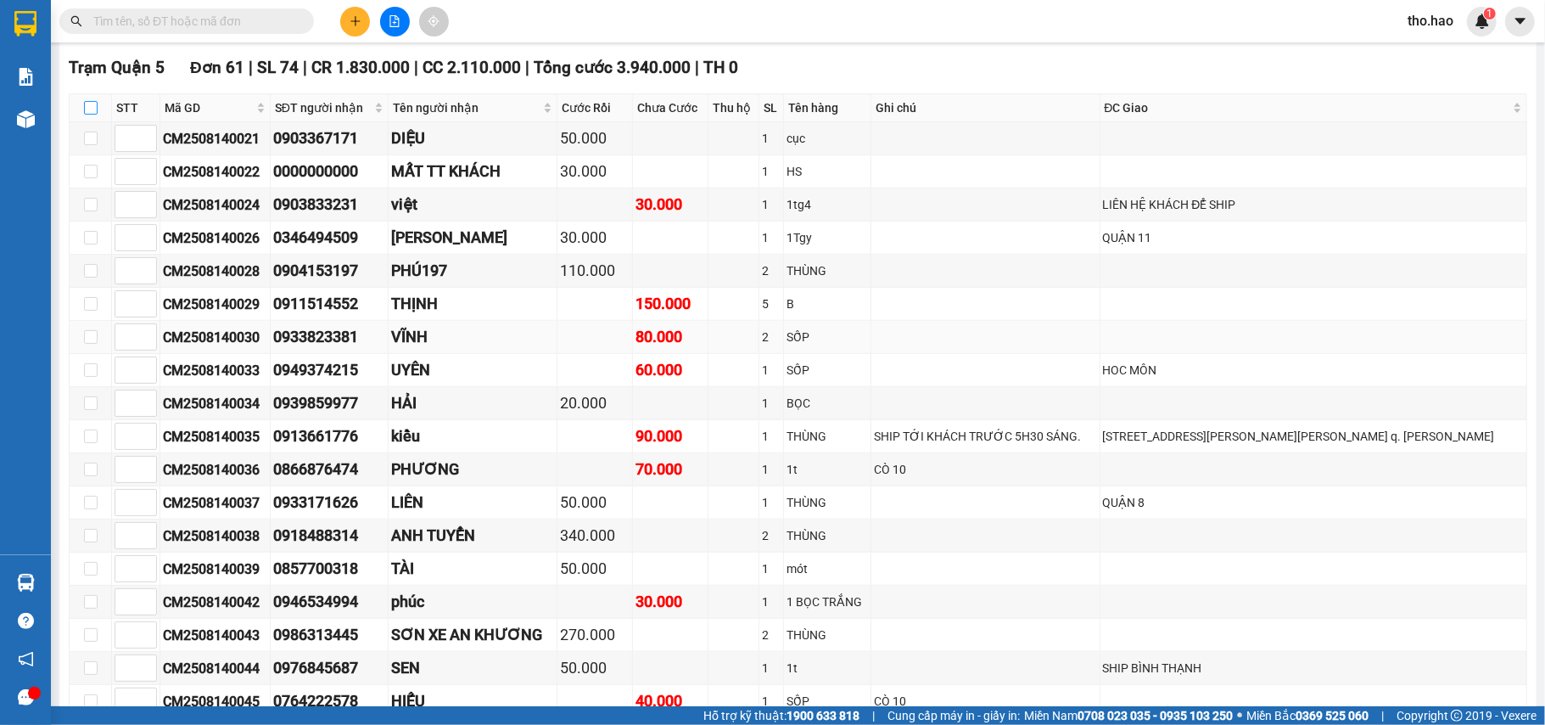
checkbox input "true"
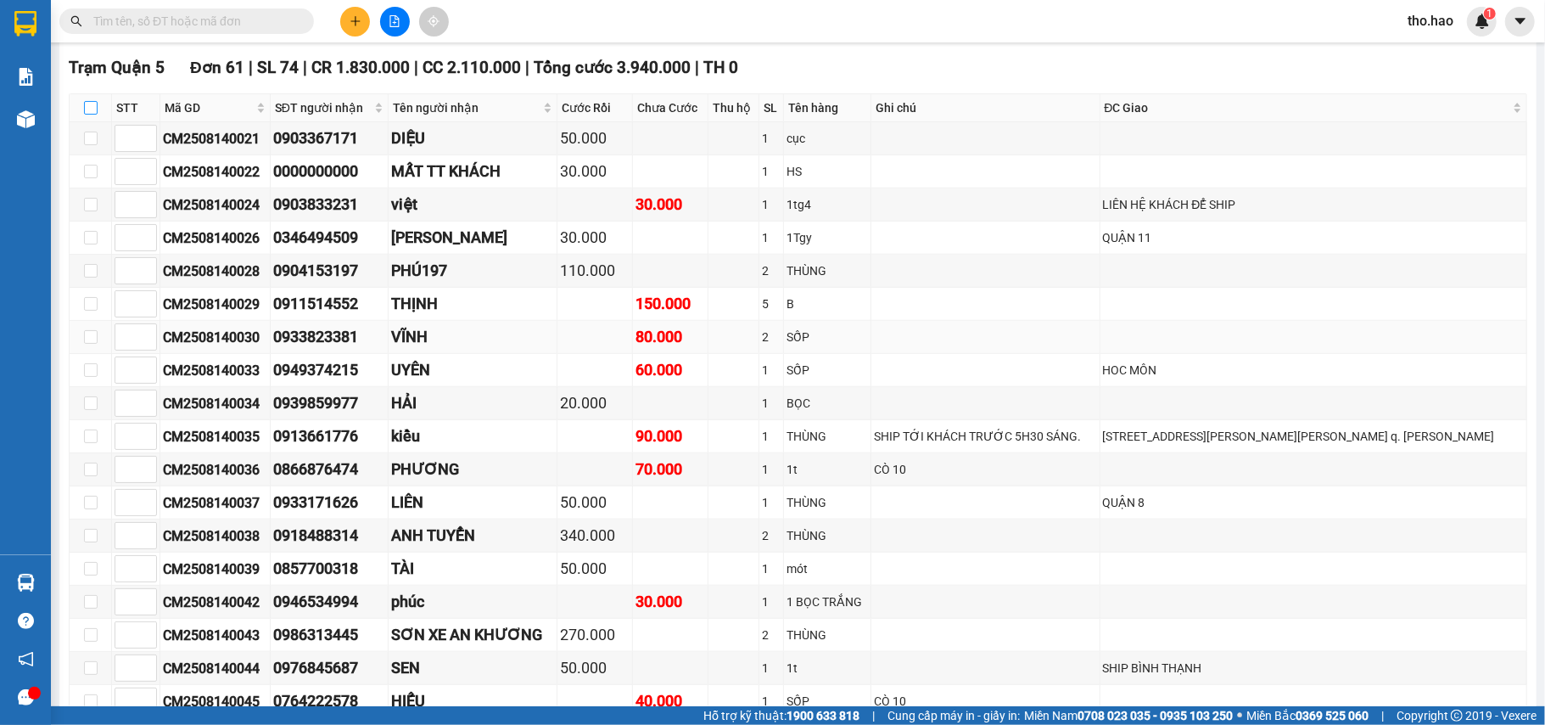
checkbox input "true"
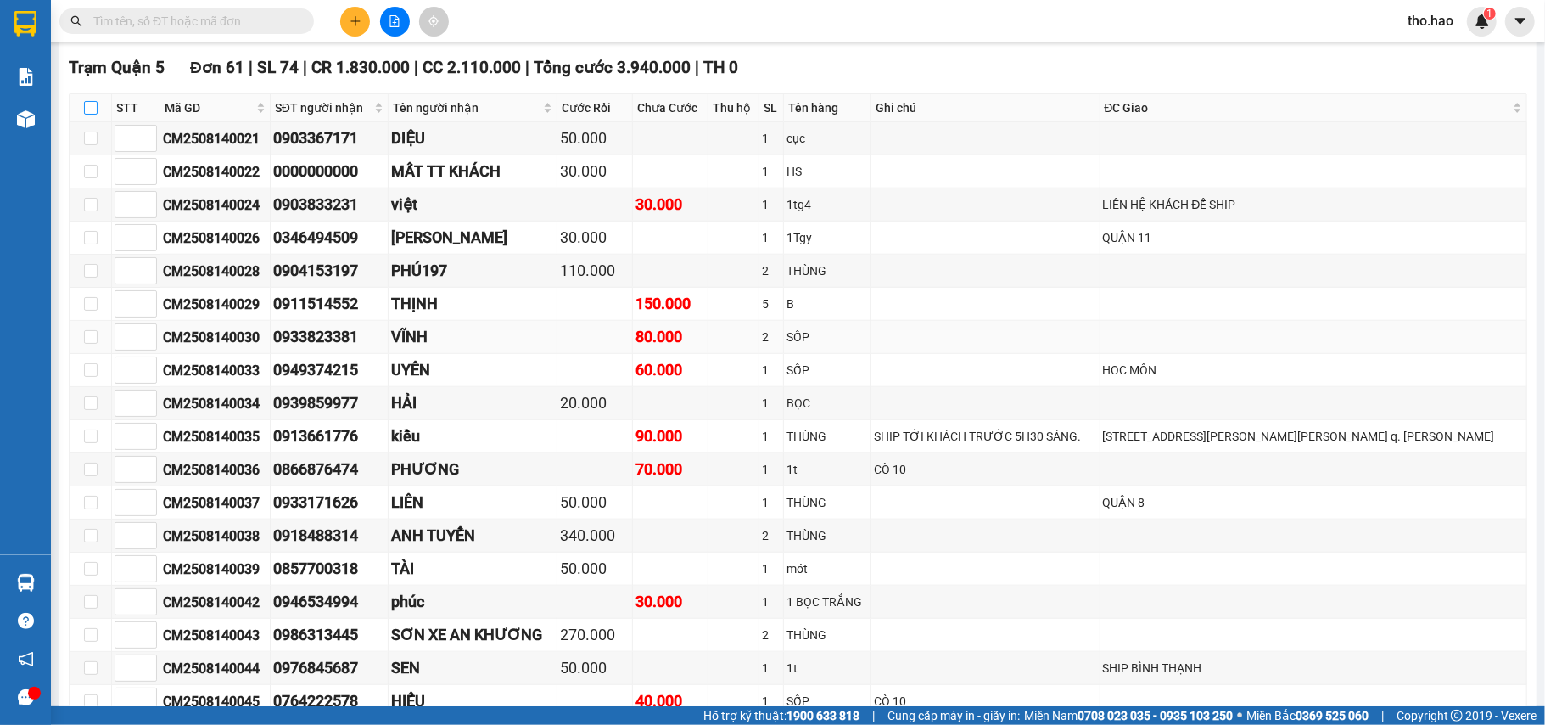
checkbox input "true"
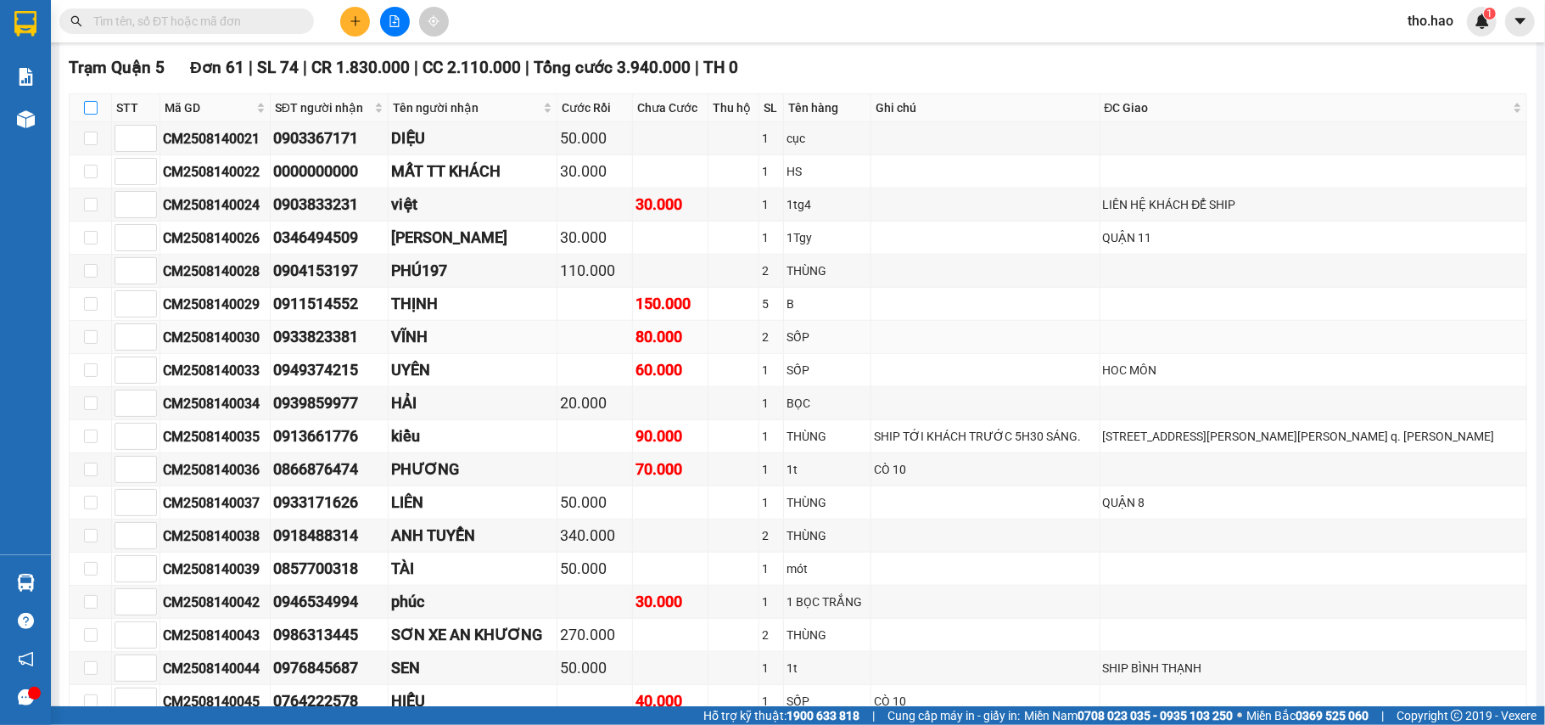
checkbox input "true"
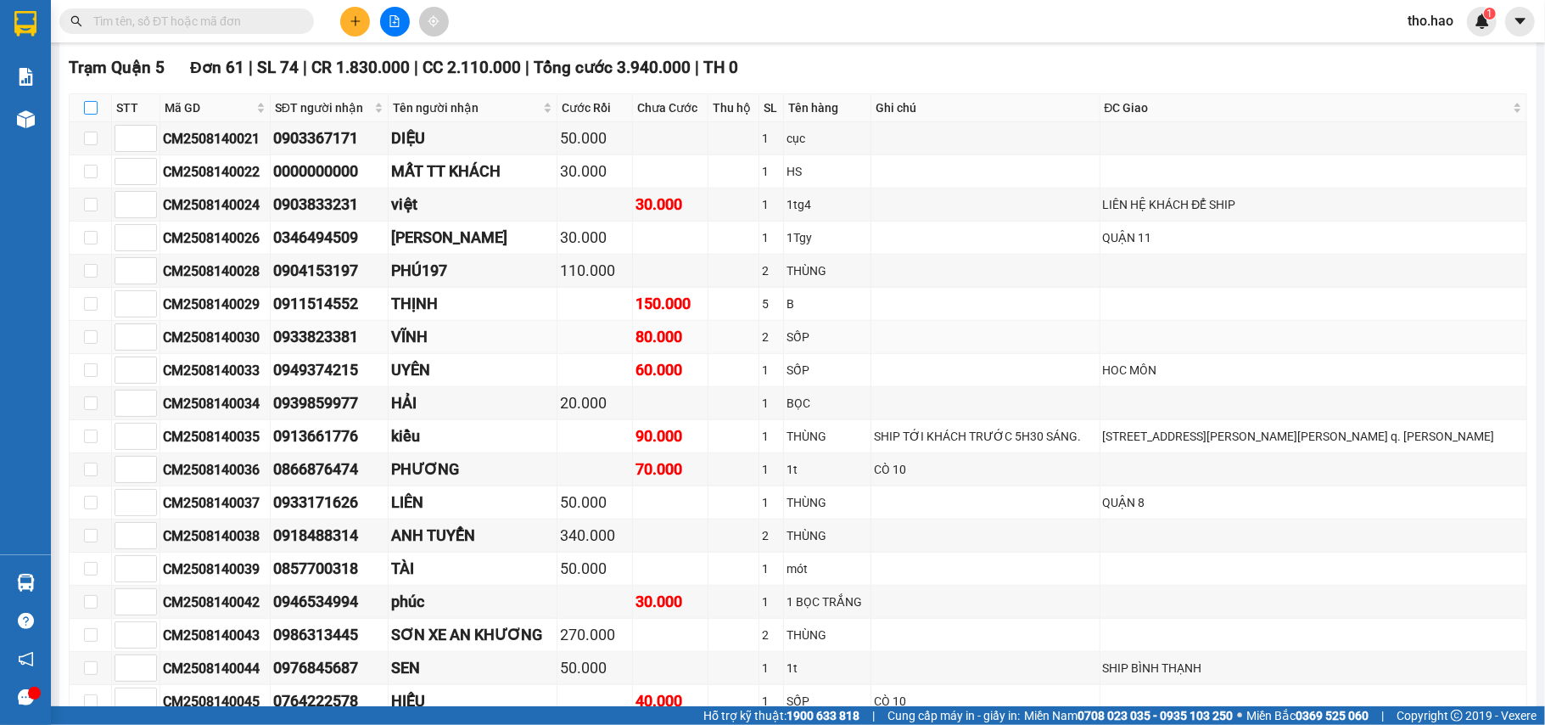
checkbox input "true"
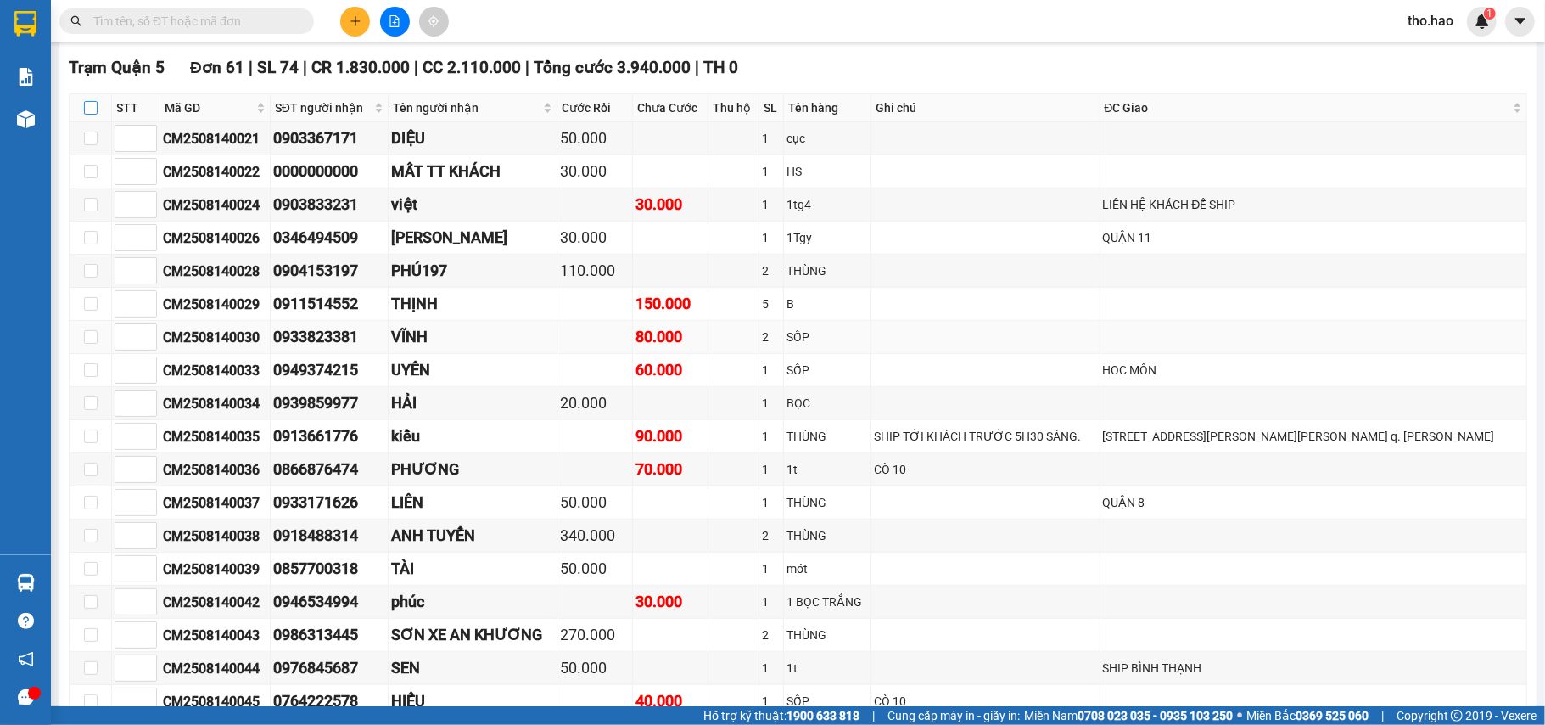
checkbox input "true"
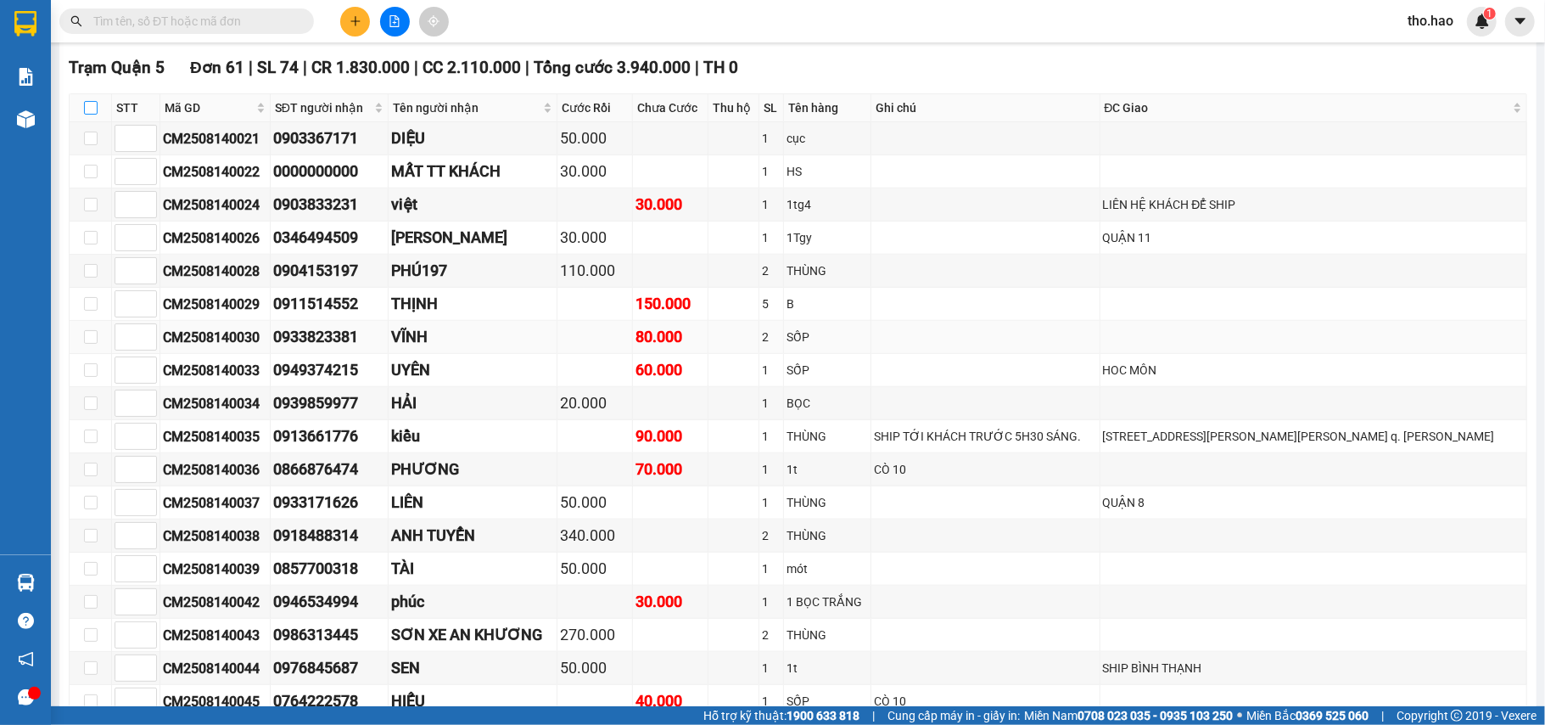
checkbox input "true"
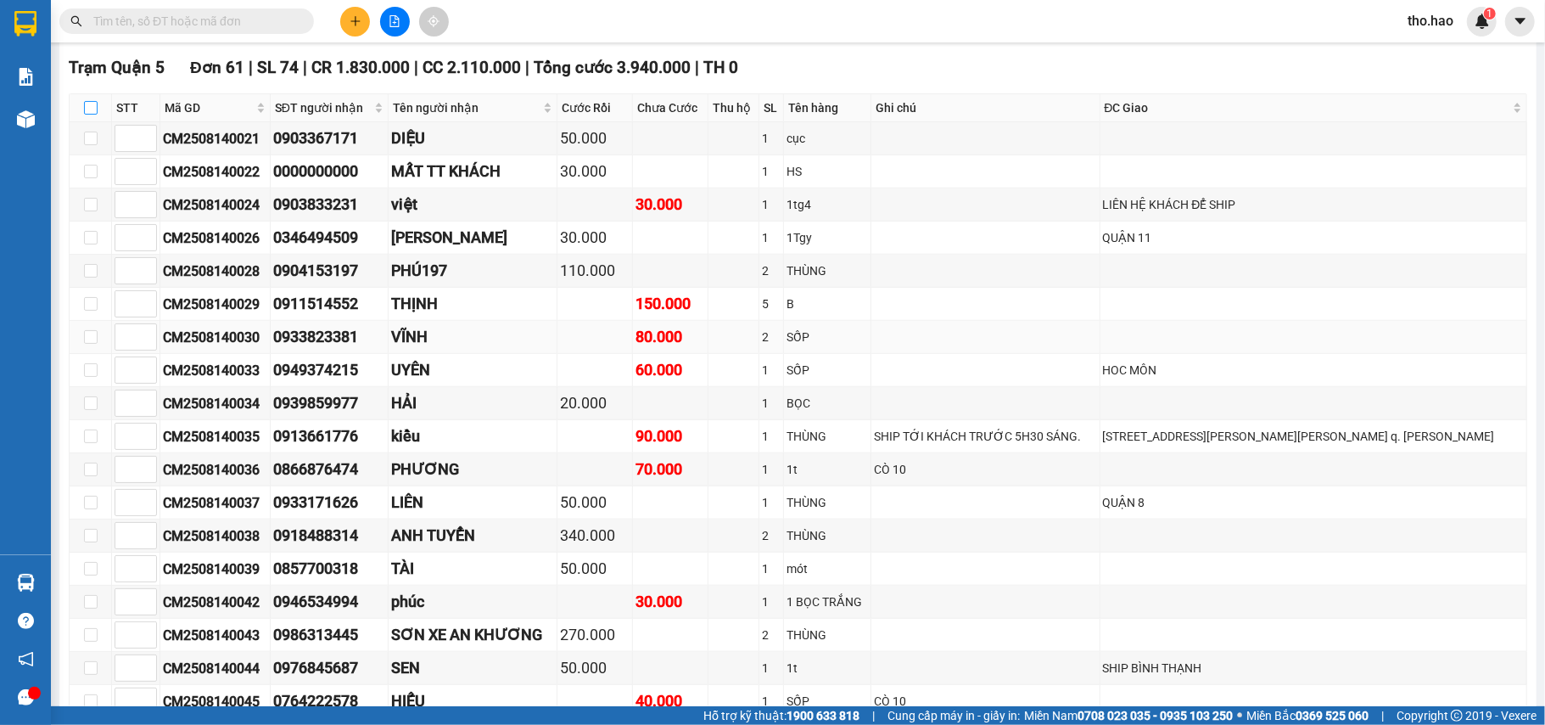
checkbox input "true"
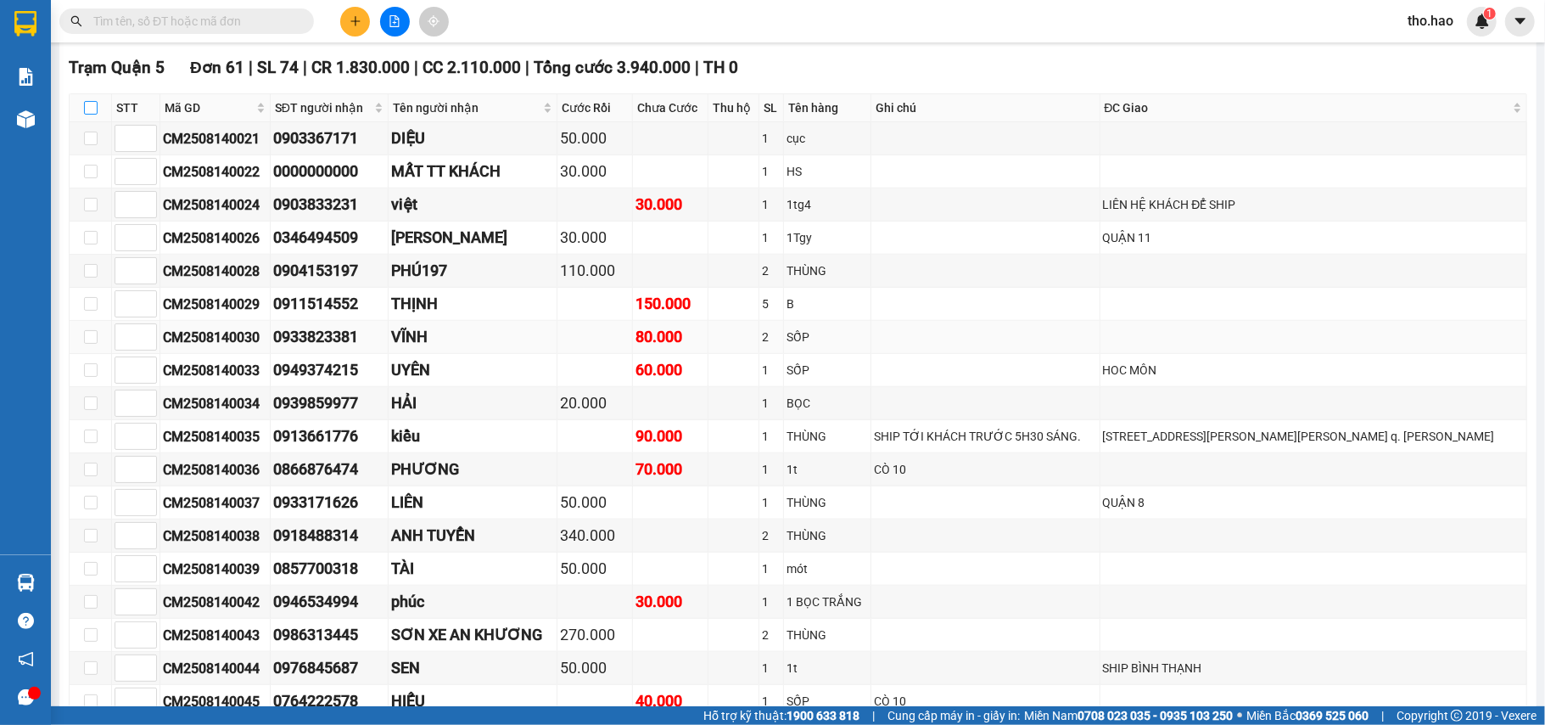
checkbox input "true"
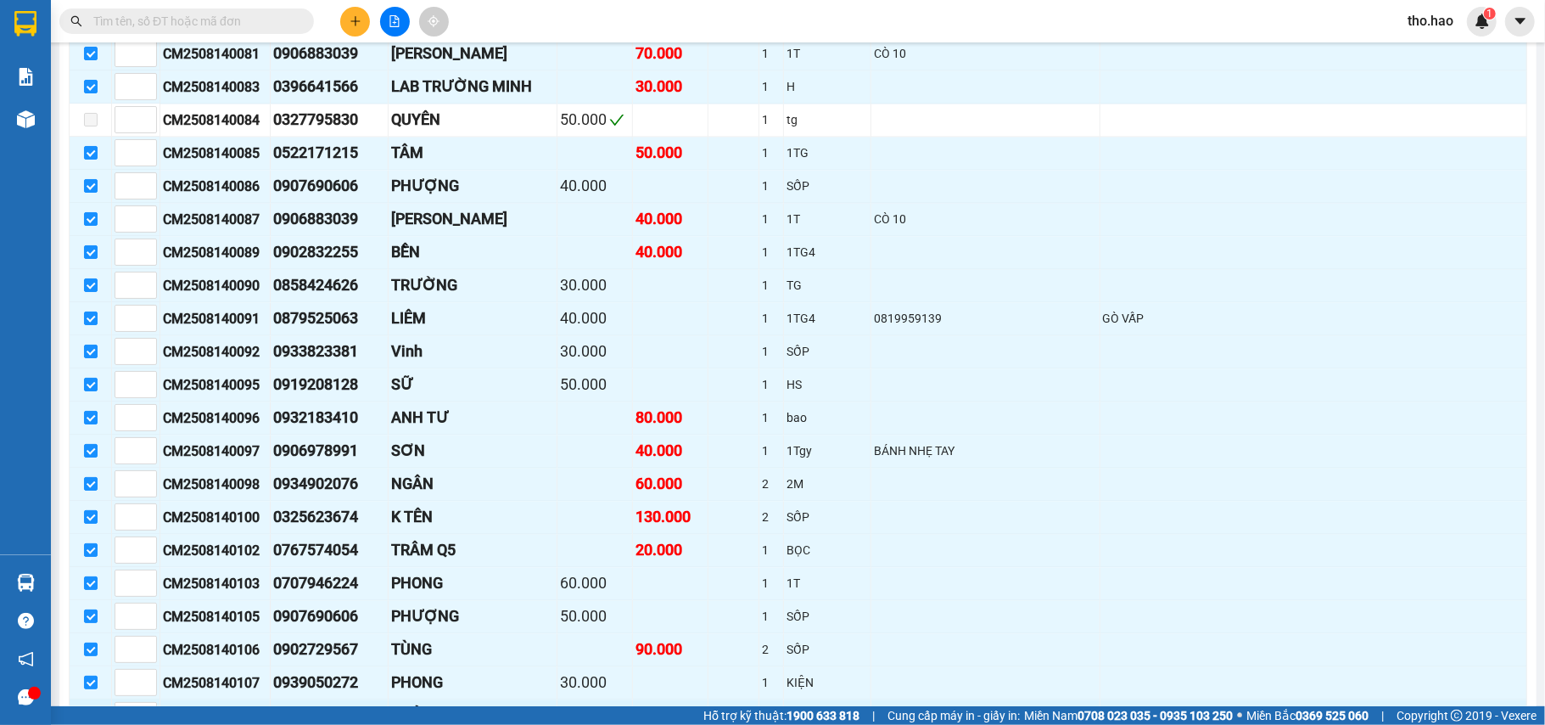
scroll to position [2602, 0]
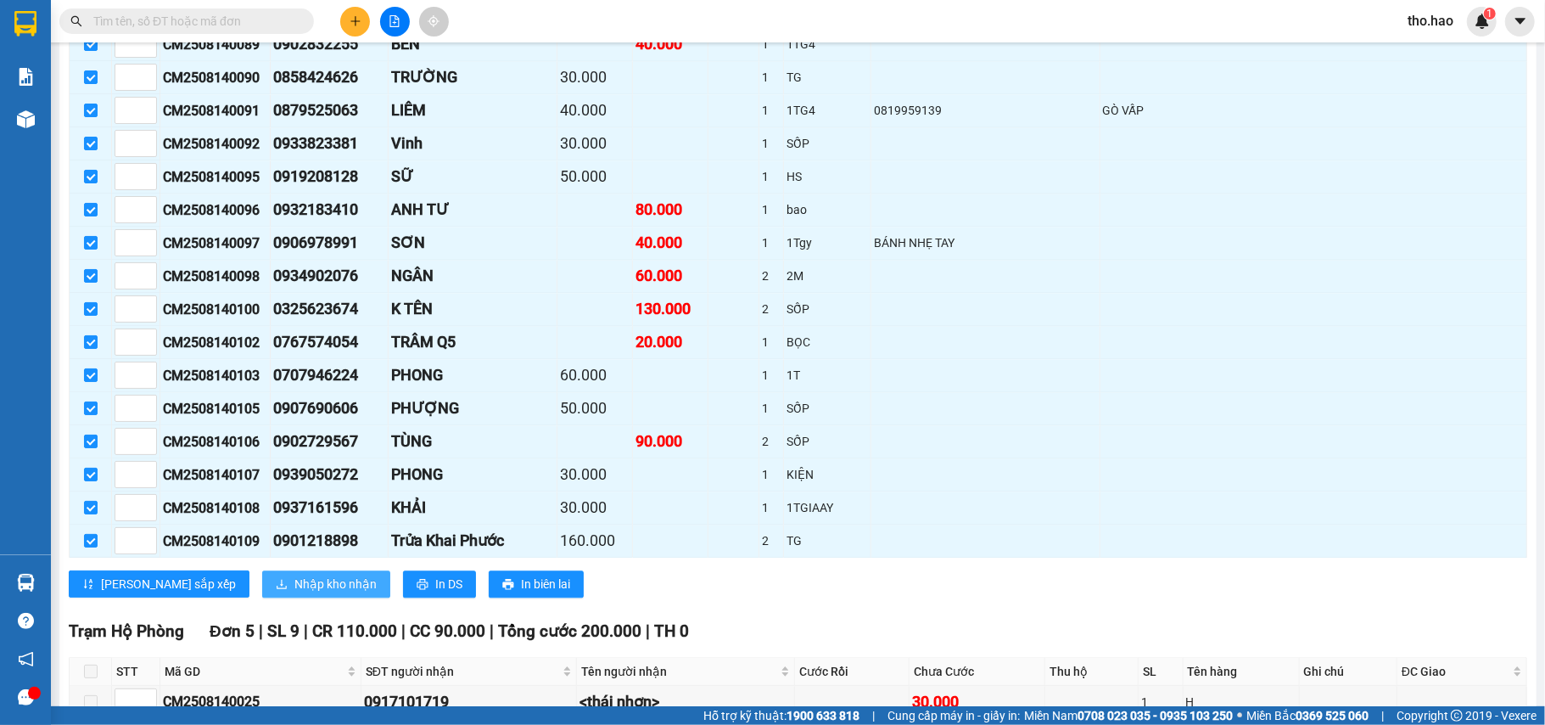
click at [294, 593] on span "Nhập kho nhận" at bounding box center [335, 583] width 82 height 19
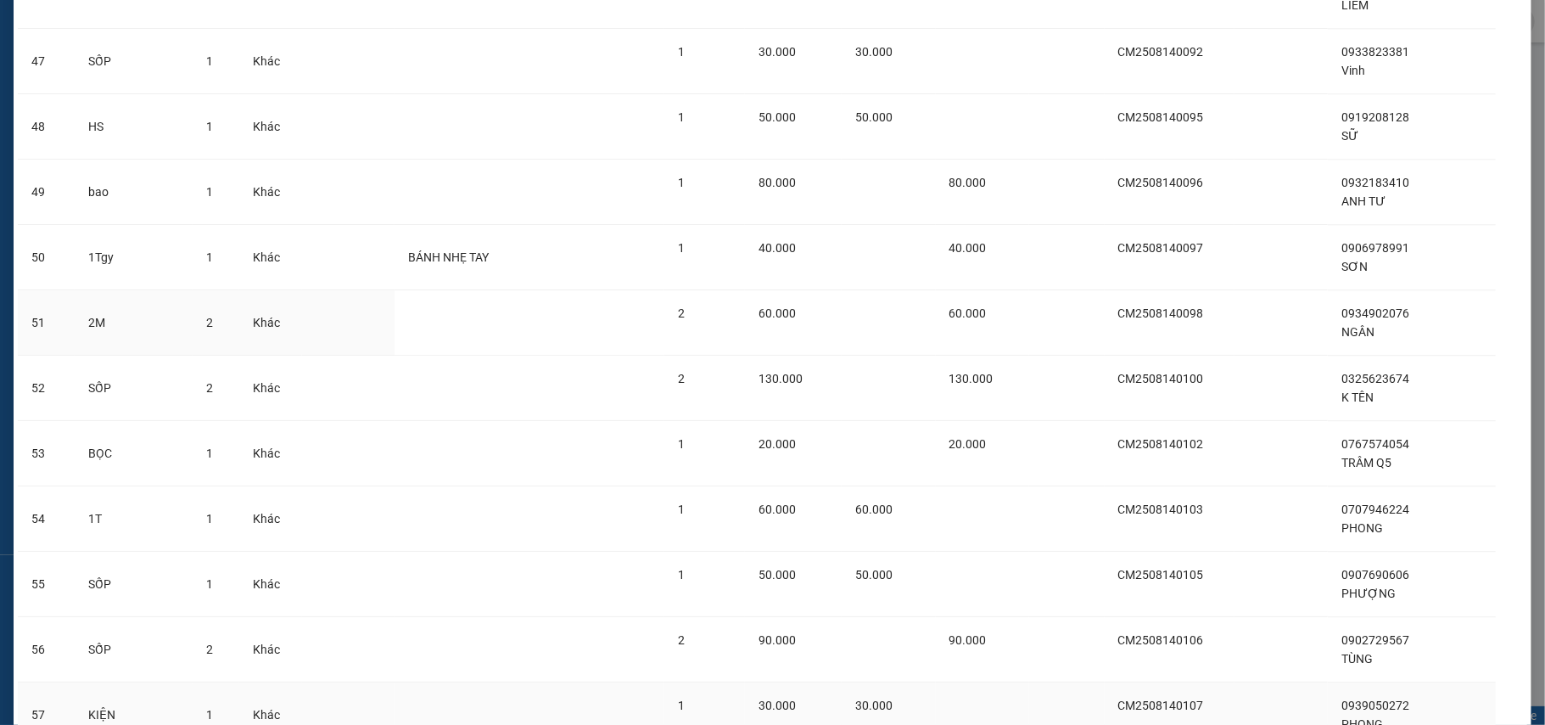
scroll to position [3413, 0]
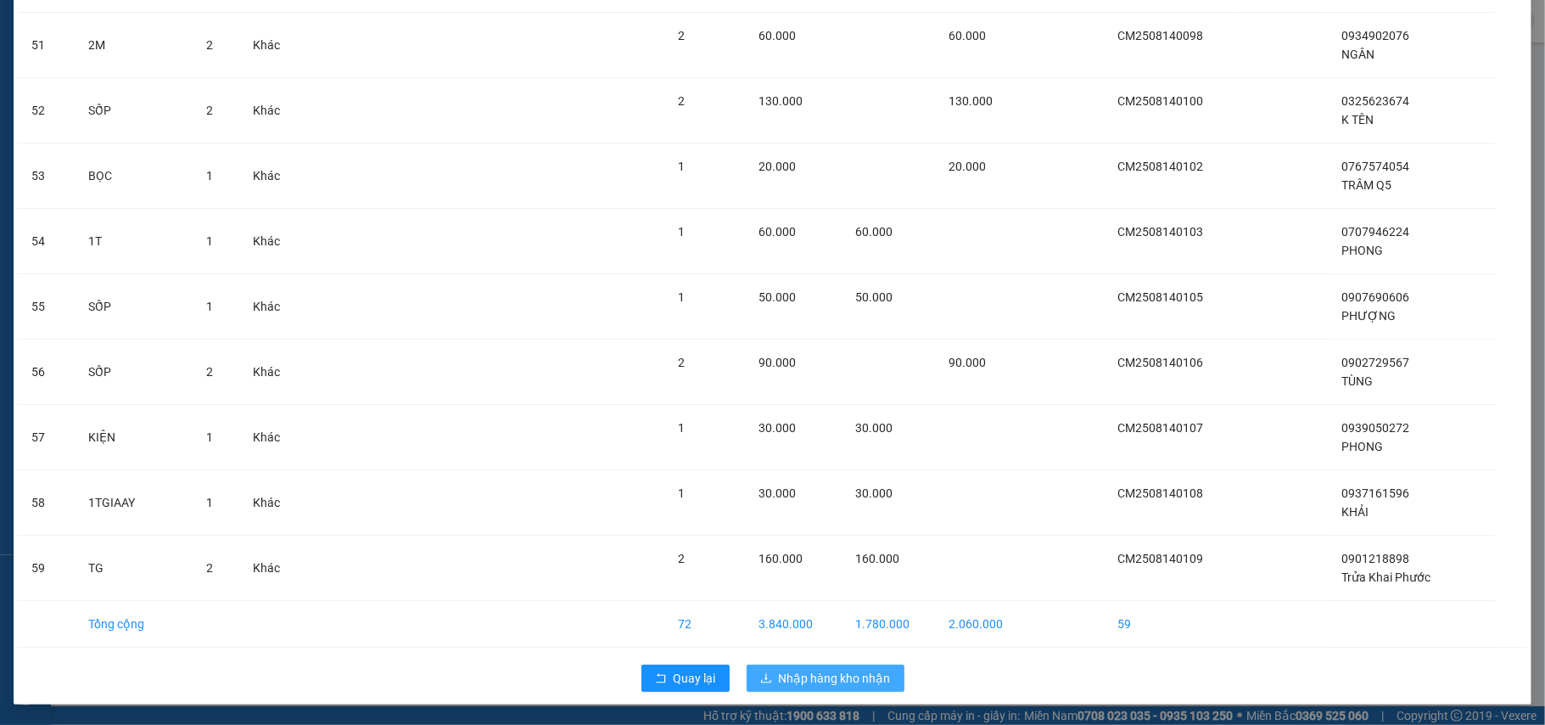
click at [829, 674] on span "Nhập hàng kho nhận" at bounding box center [835, 678] width 112 height 19
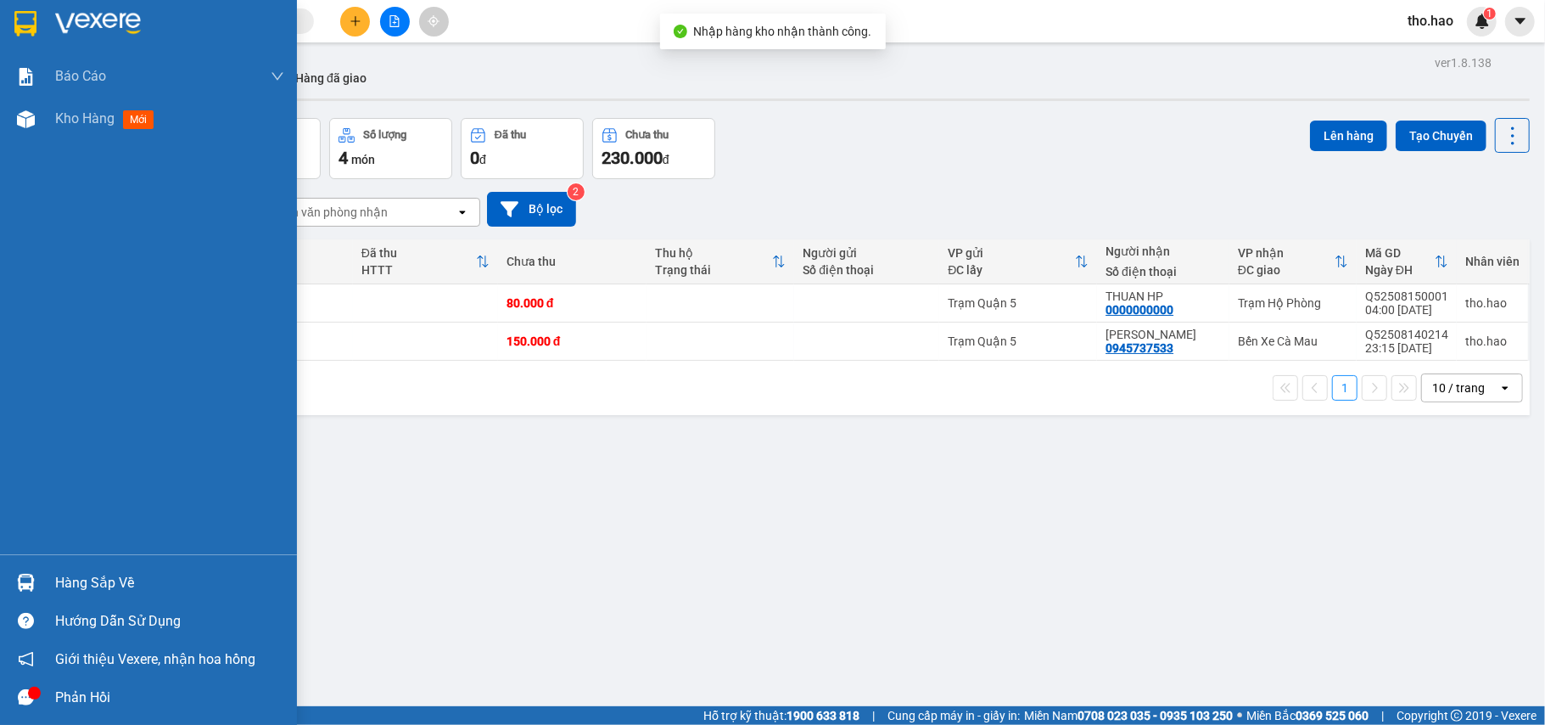
click at [64, 580] on div "Hàng sắp về" at bounding box center [169, 582] width 229 height 25
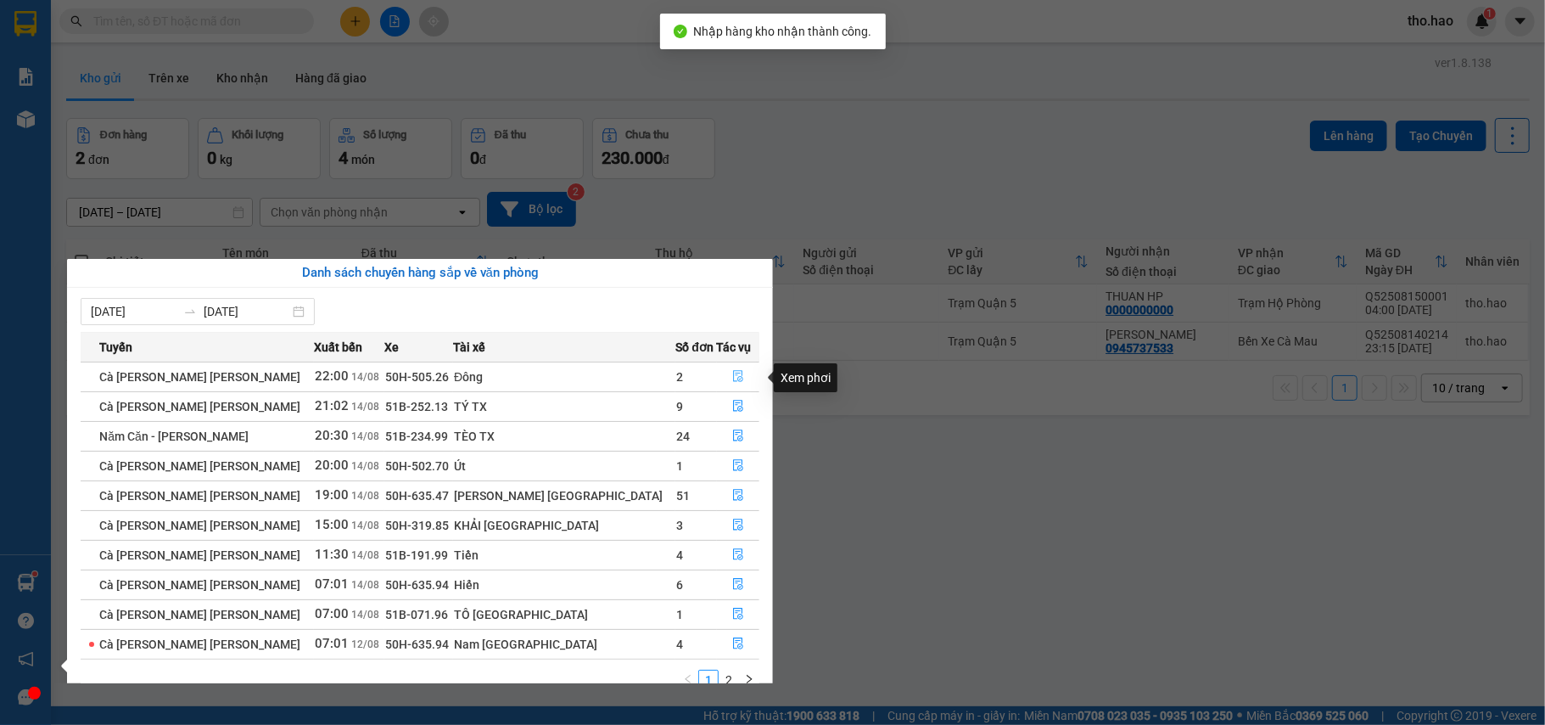
click at [730, 370] on button "button" at bounding box center [739, 376] width 42 height 27
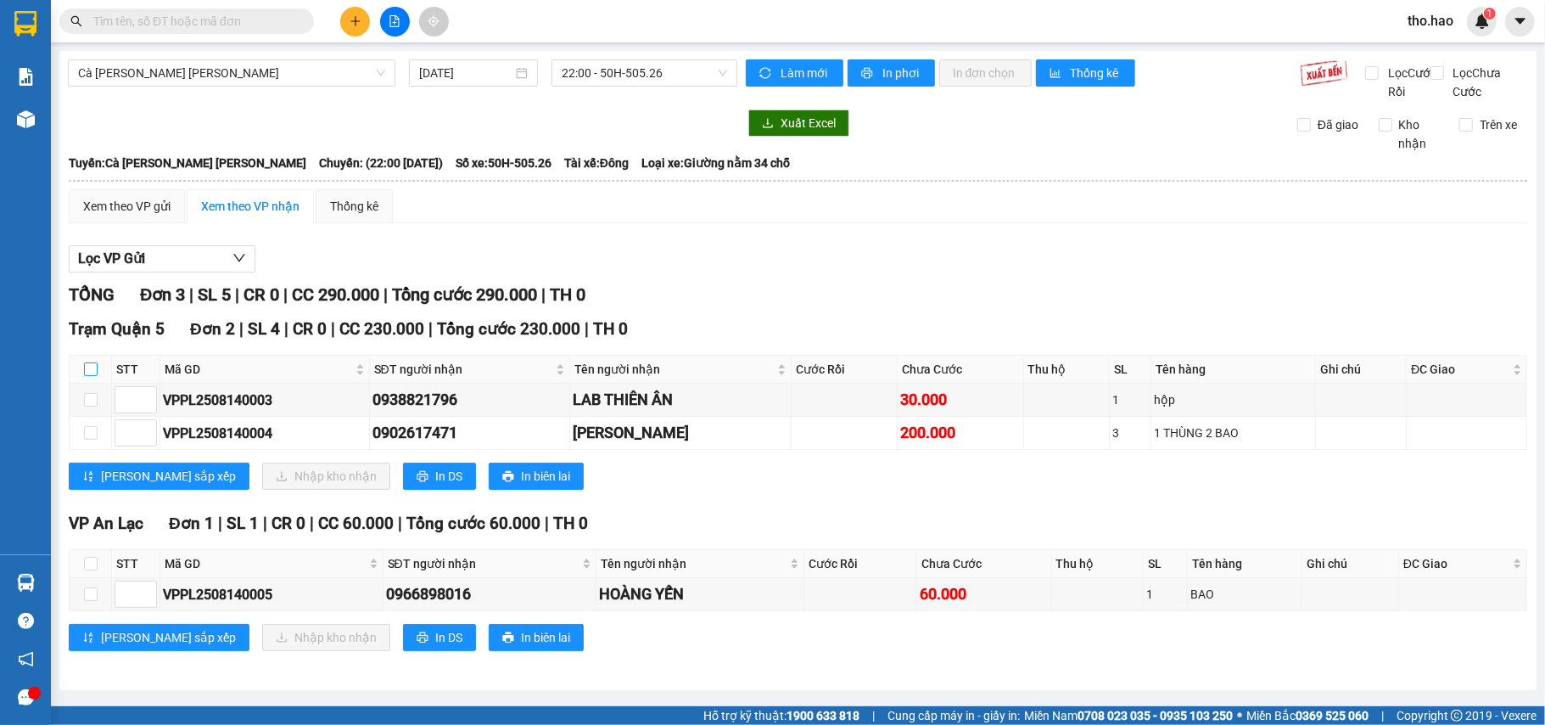
click at [88, 376] on input "checkbox" at bounding box center [91, 369] width 14 height 14
checkbox input "true"
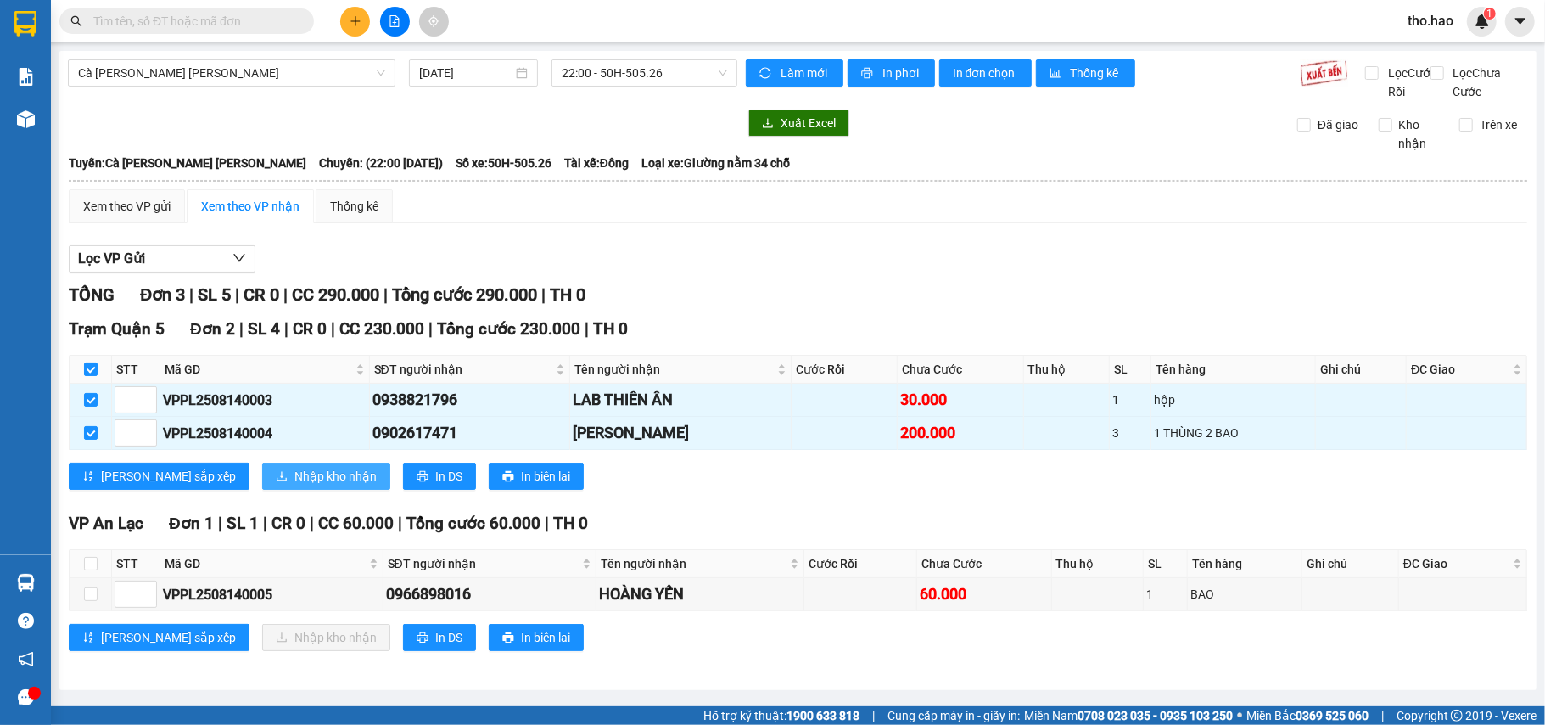
click at [277, 481] on icon "download" at bounding box center [282, 476] width 10 height 9
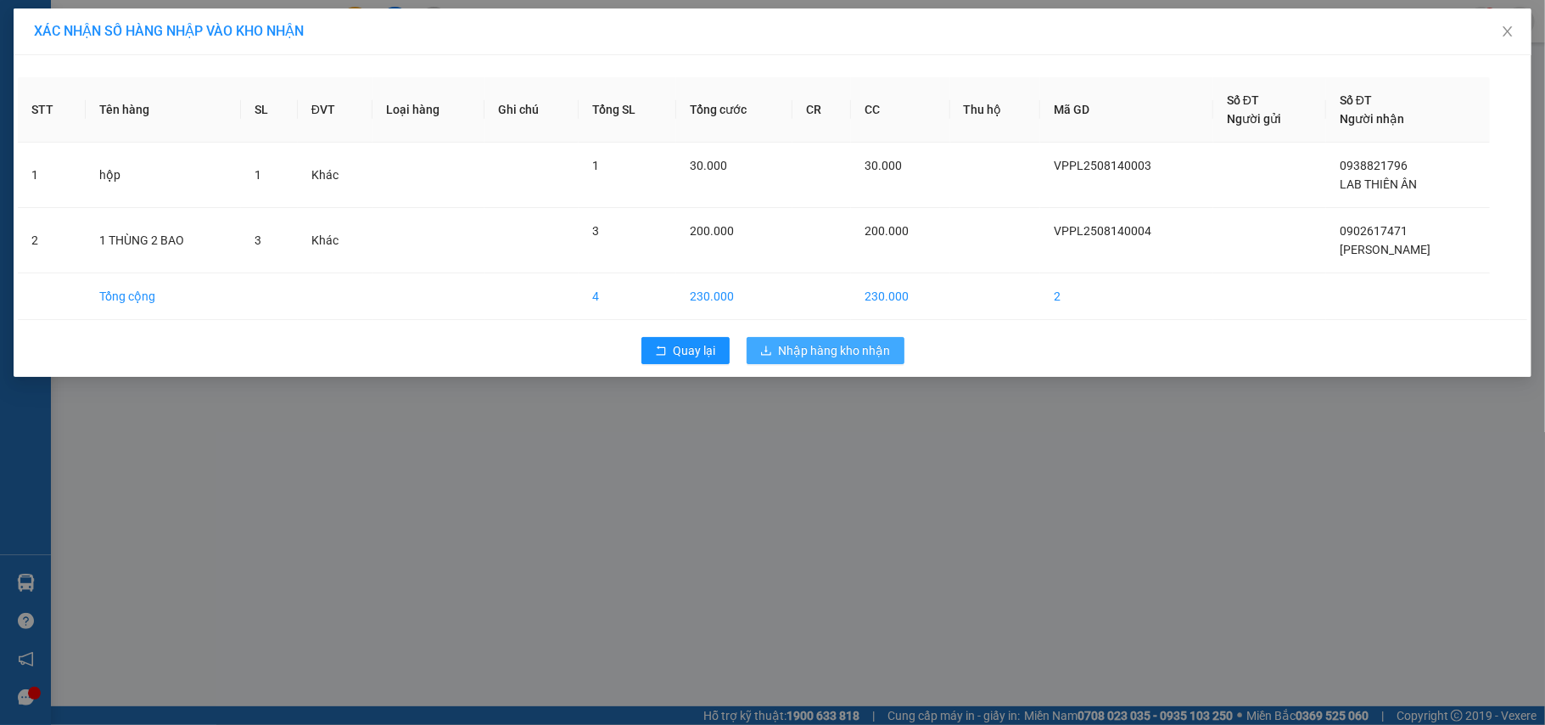
click at [806, 344] on span "Nhập hàng kho nhận" at bounding box center [835, 350] width 112 height 19
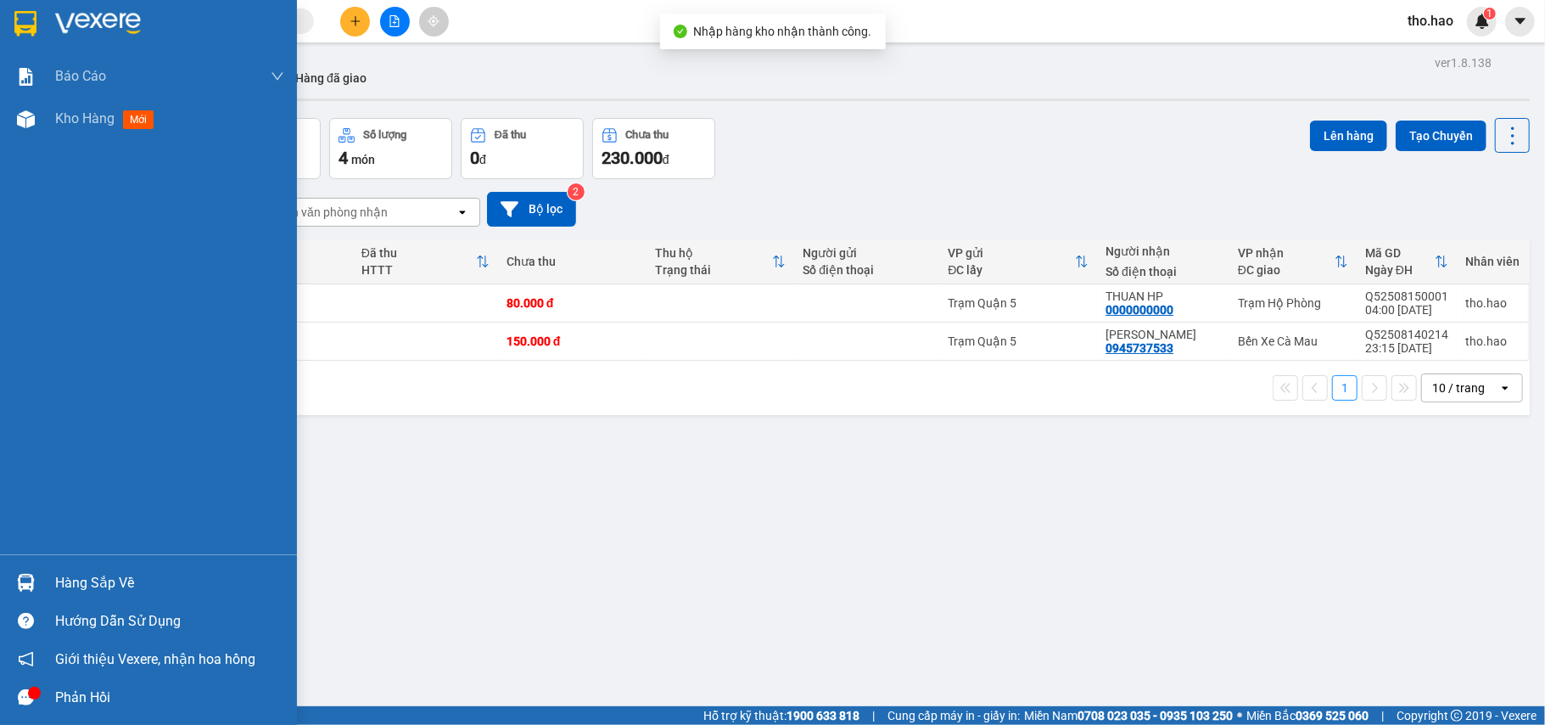
click at [31, 575] on img at bounding box center [26, 583] width 18 height 18
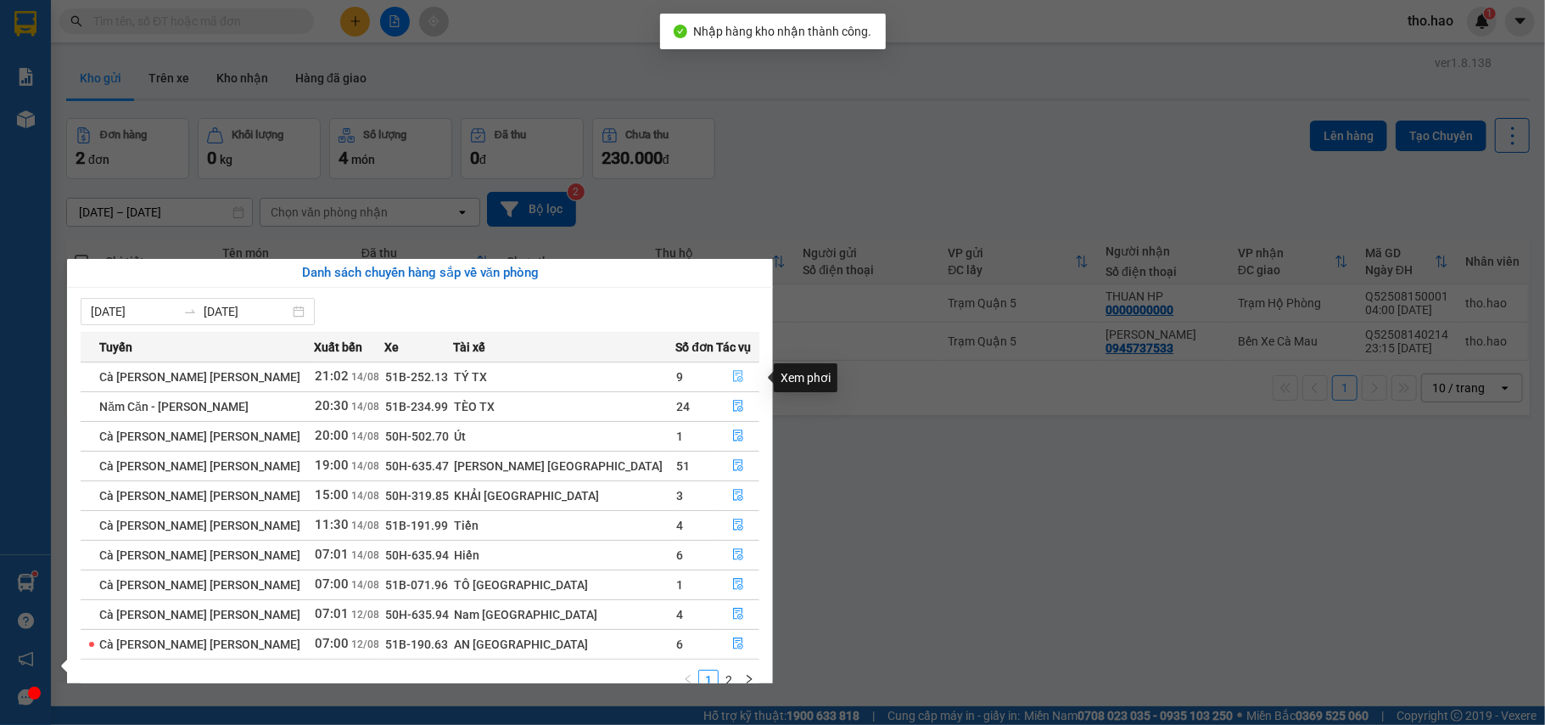
click at [718, 375] on button "button" at bounding box center [739, 376] width 42 height 27
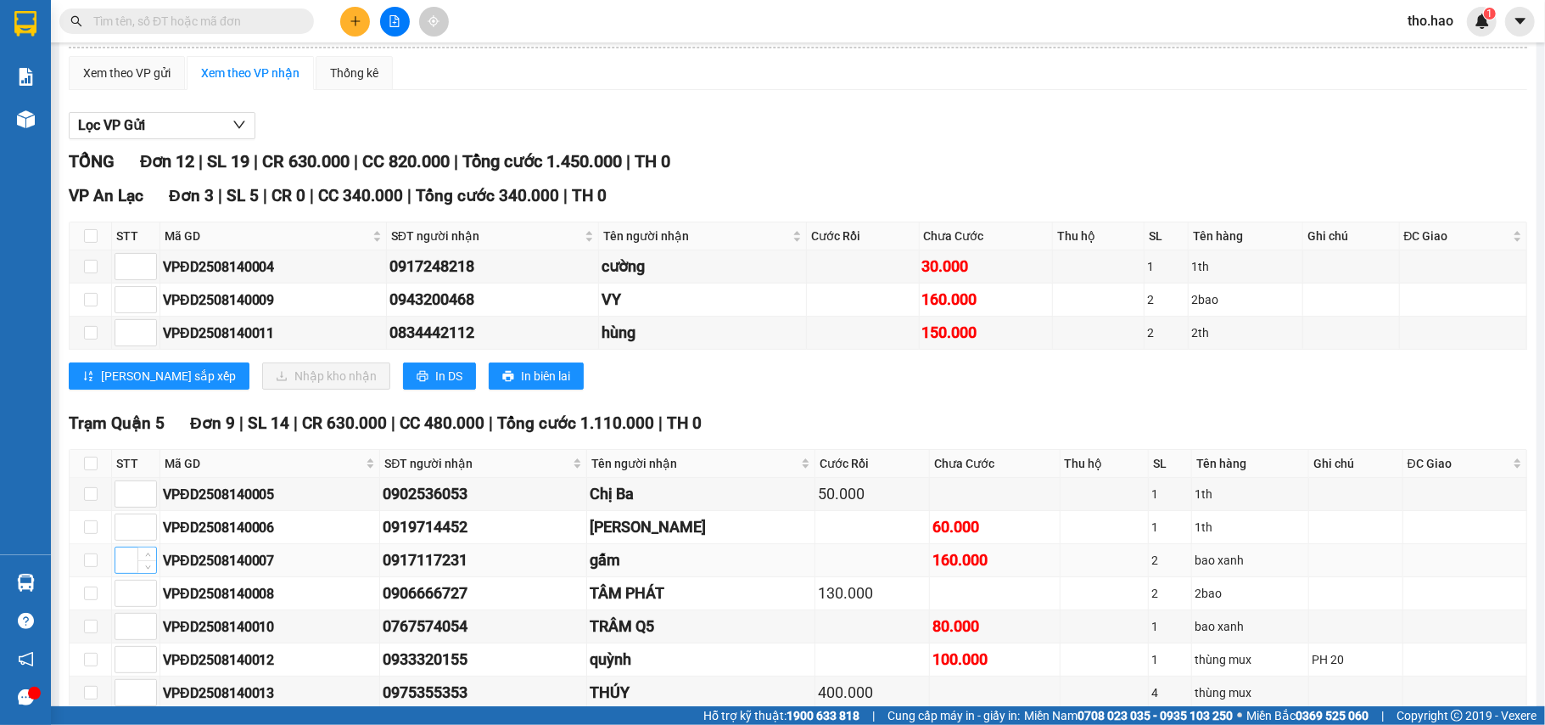
scroll to position [320, 0]
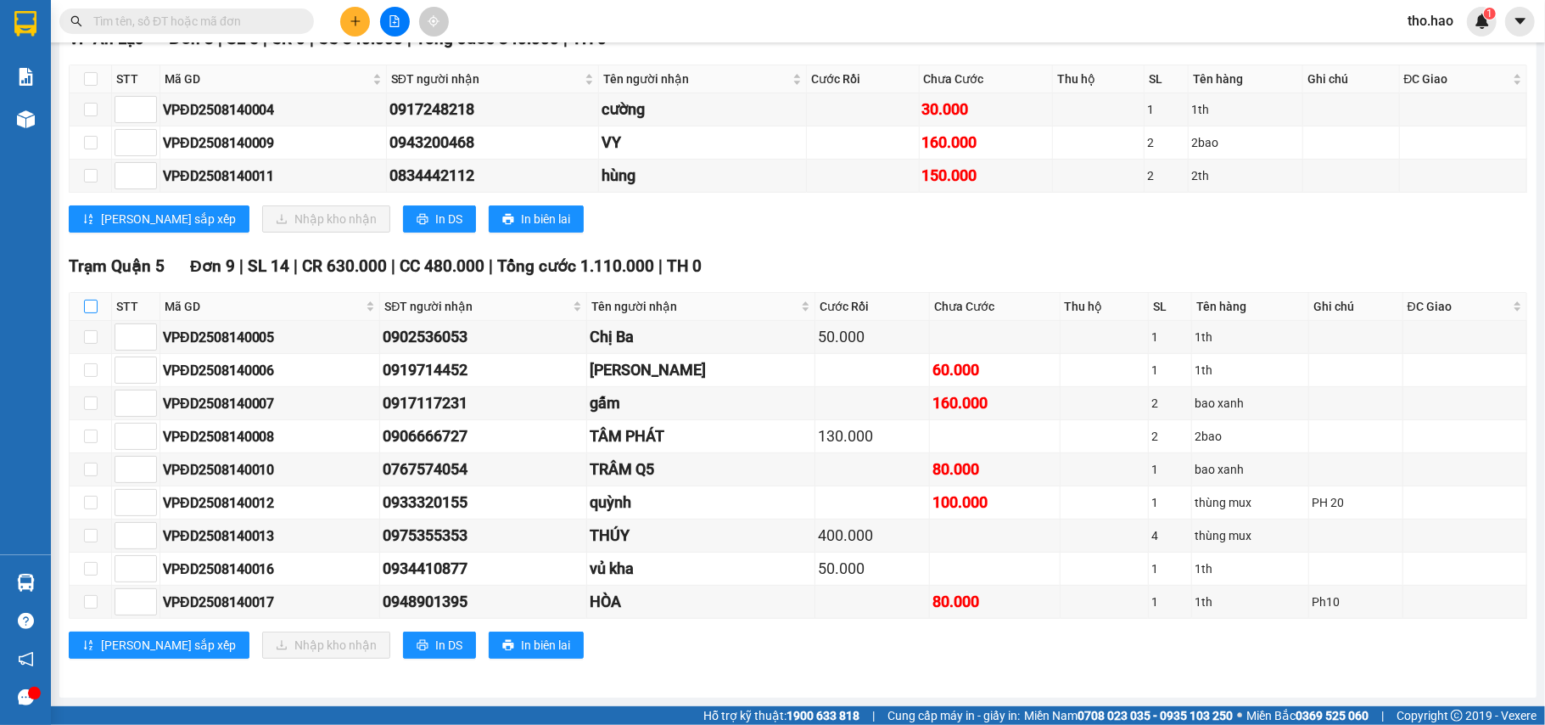
click at [92, 302] on input "checkbox" at bounding box center [91, 307] width 14 height 14
checkbox input "true"
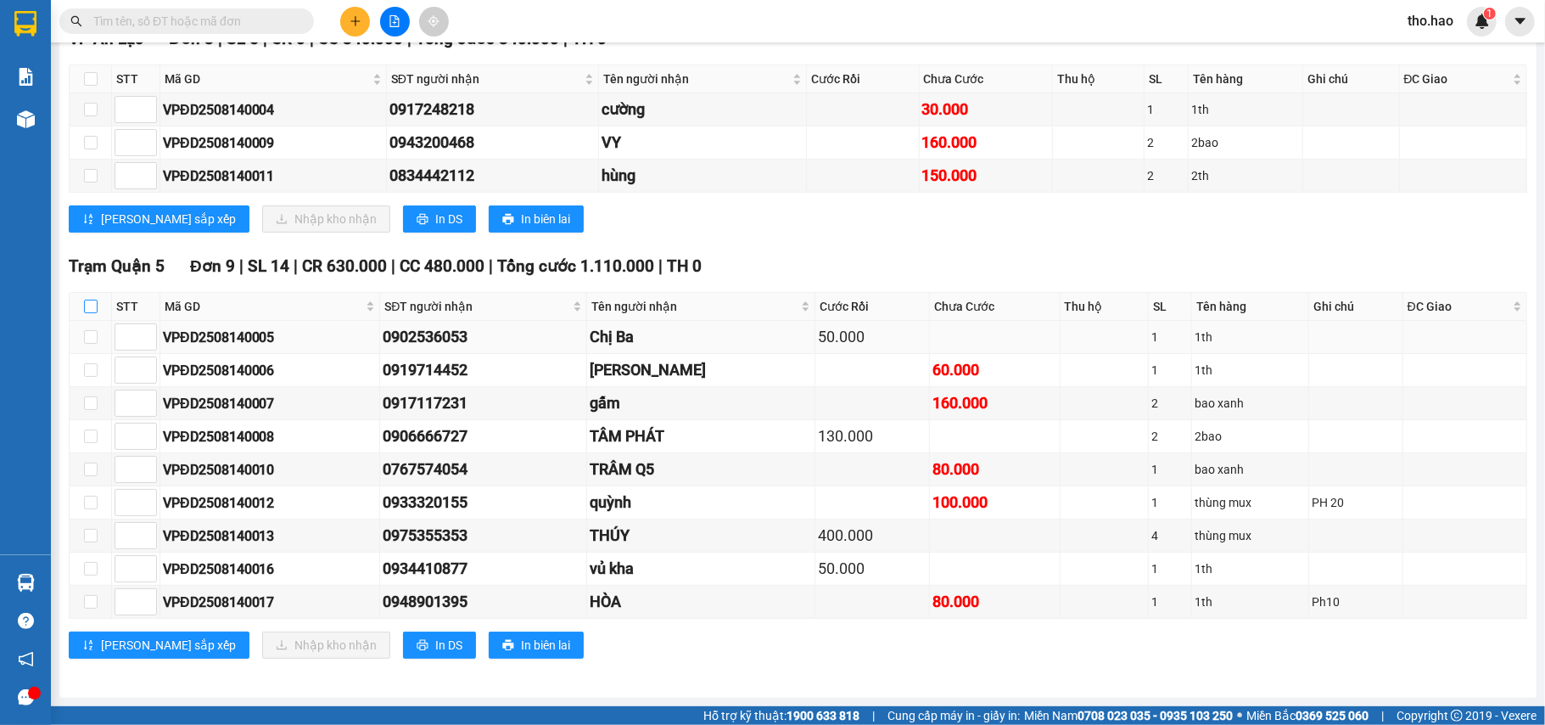
checkbox input "true"
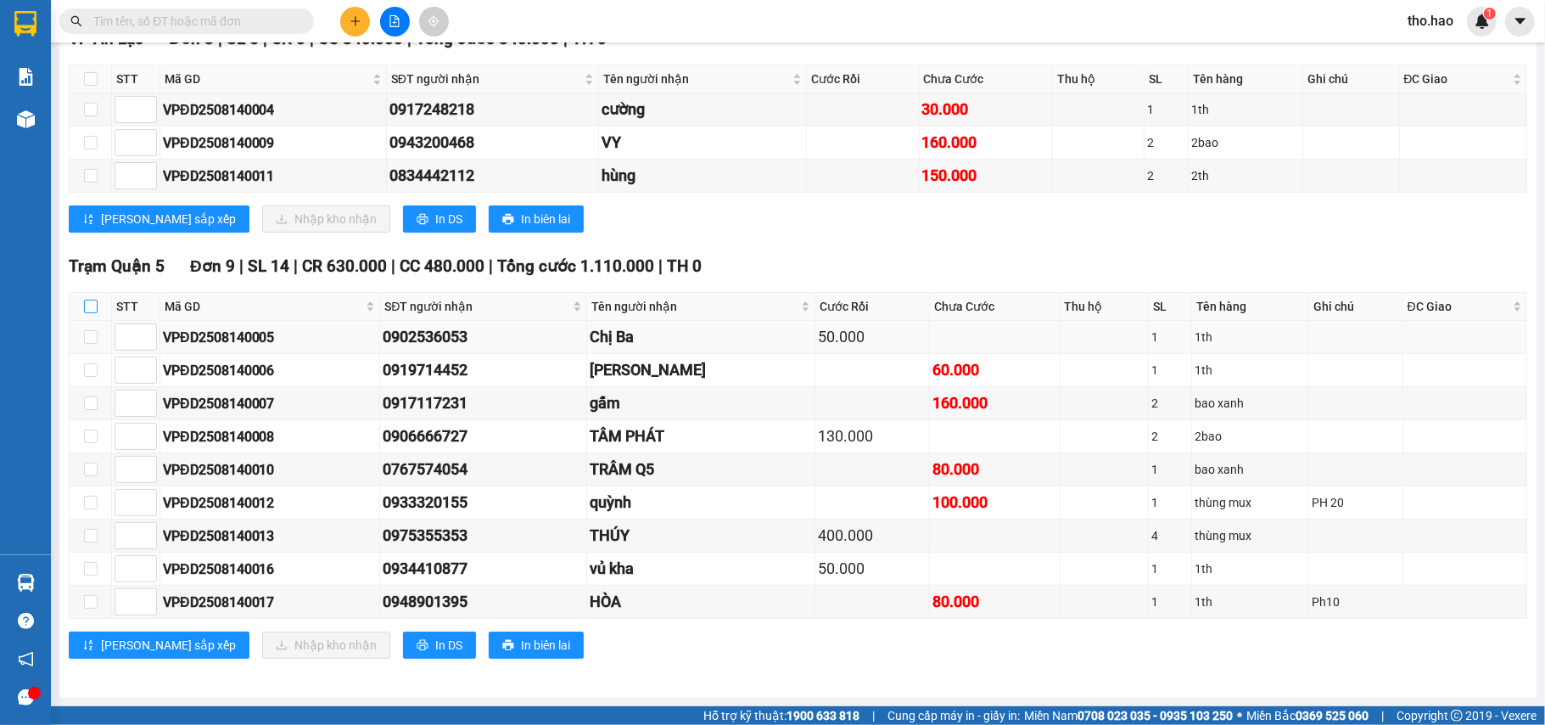
checkbox input "true"
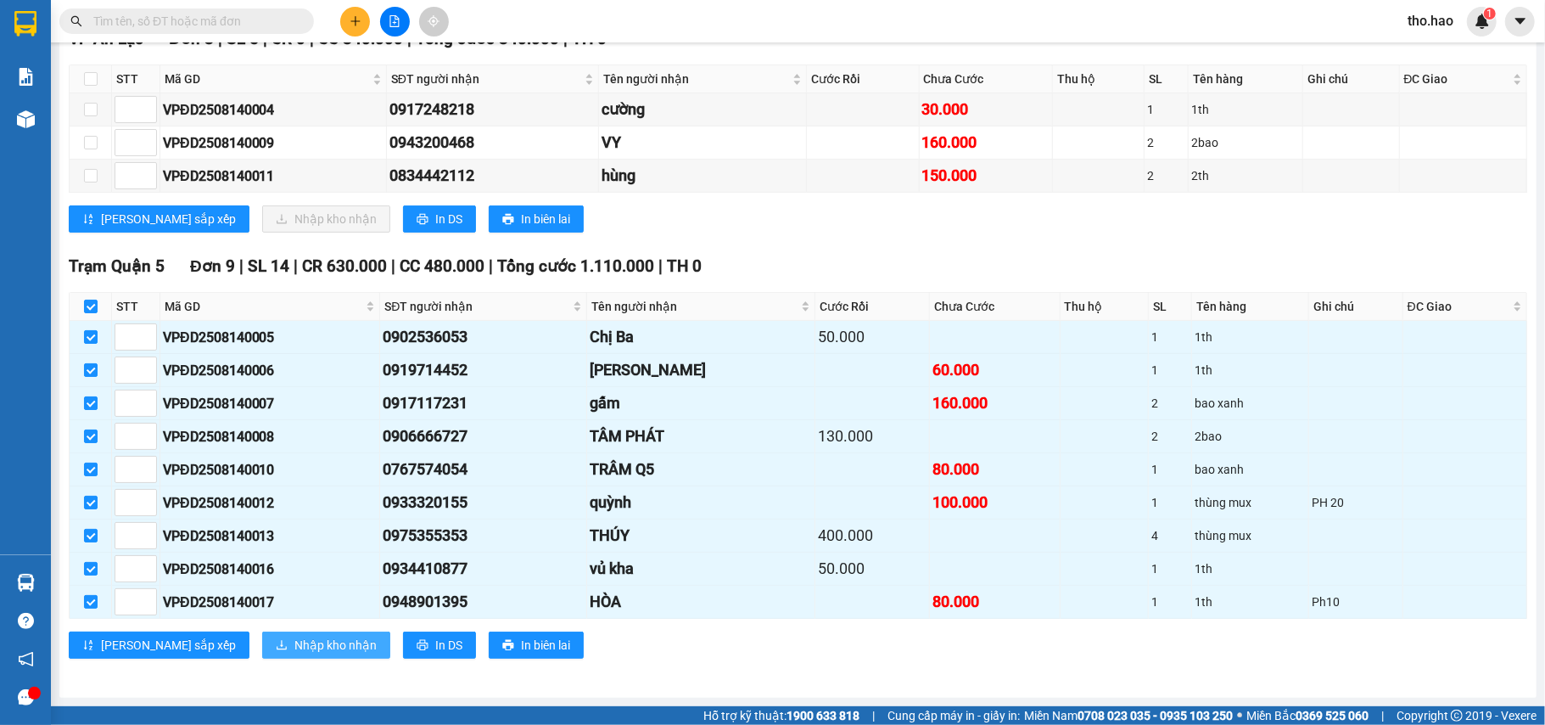
click at [294, 648] on span "Nhập kho nhận" at bounding box center [335, 645] width 82 height 19
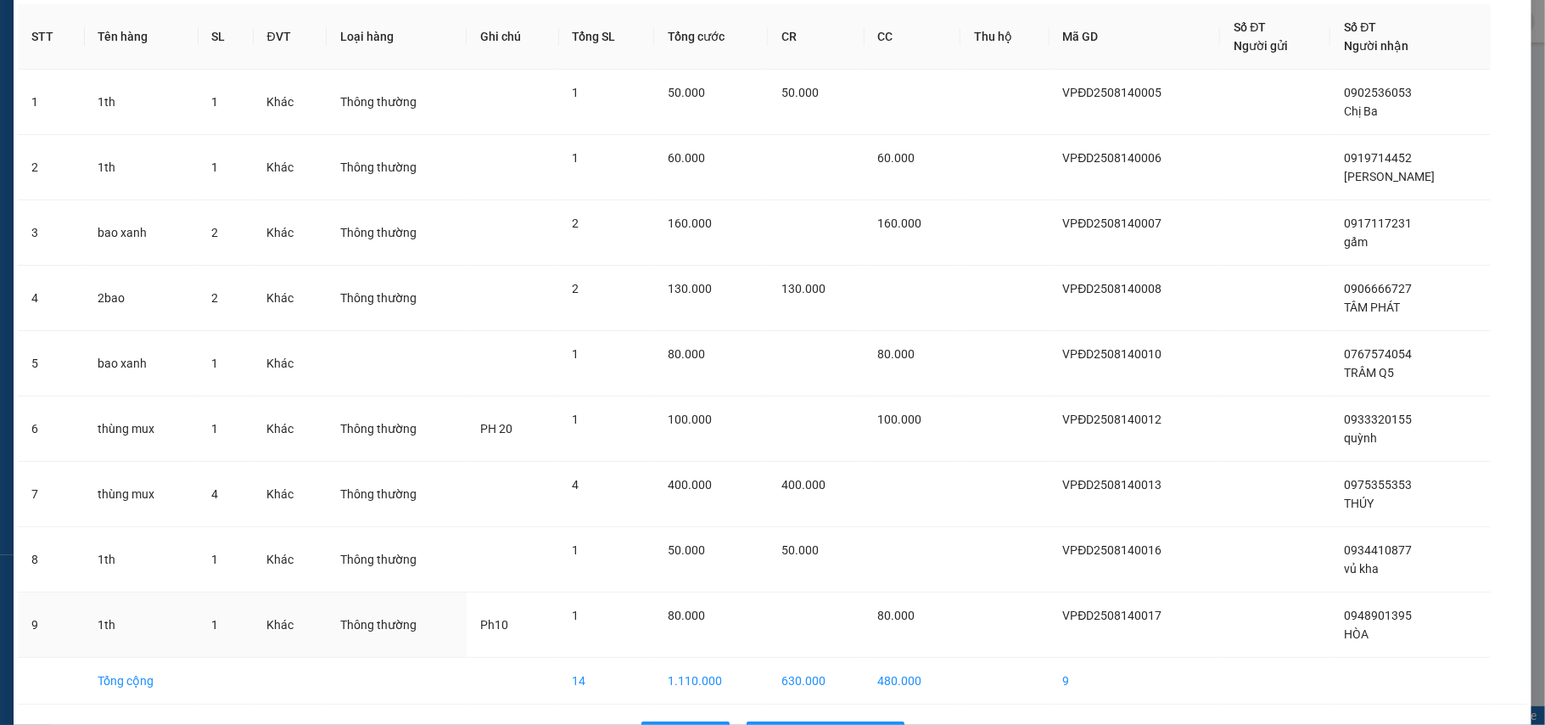
scroll to position [132, 0]
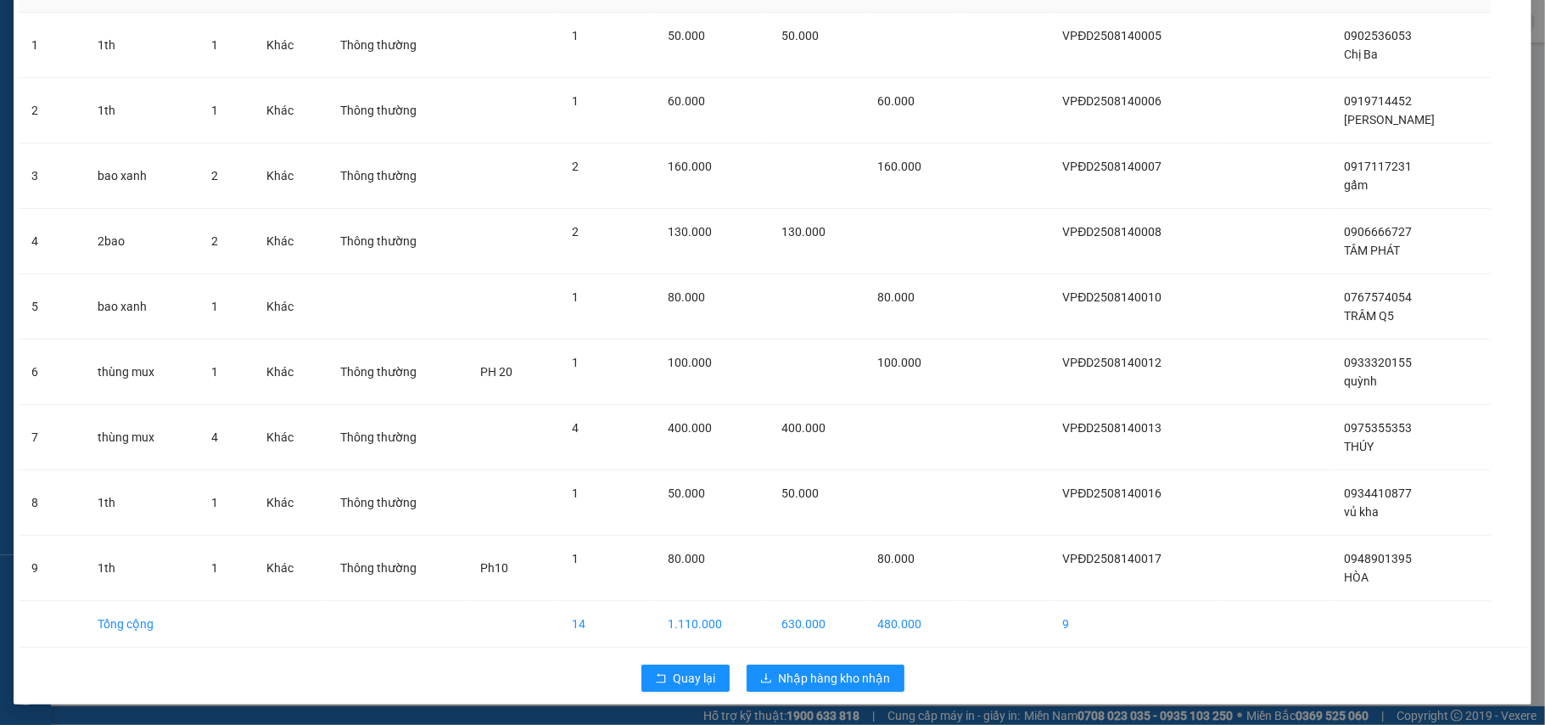
click at [801, 692] on div "Quay lại Nhập hàng kho nhận" at bounding box center [773, 678] width 1510 height 44
click at [801, 681] on span "Nhập hàng kho nhận" at bounding box center [835, 678] width 112 height 19
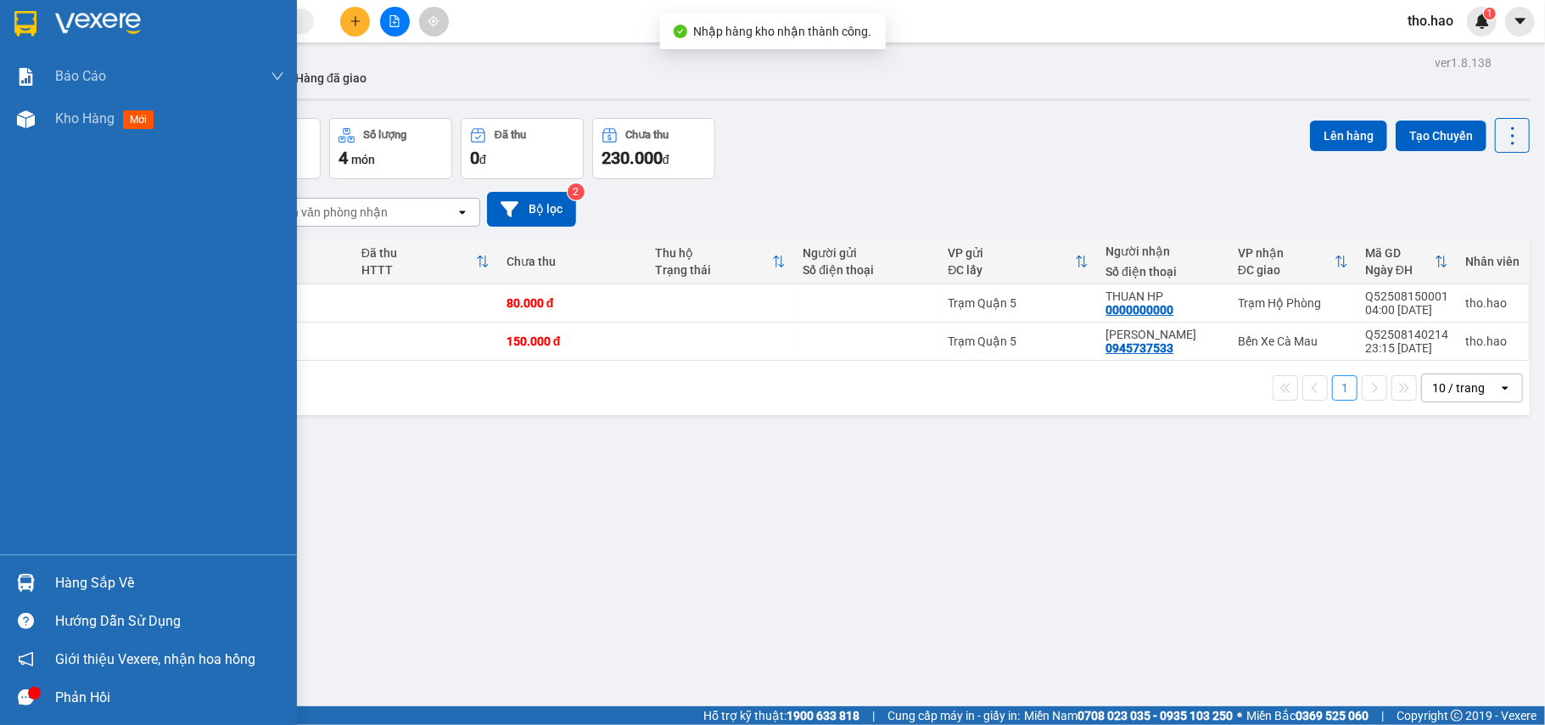
click at [17, 582] on img at bounding box center [26, 583] width 18 height 18
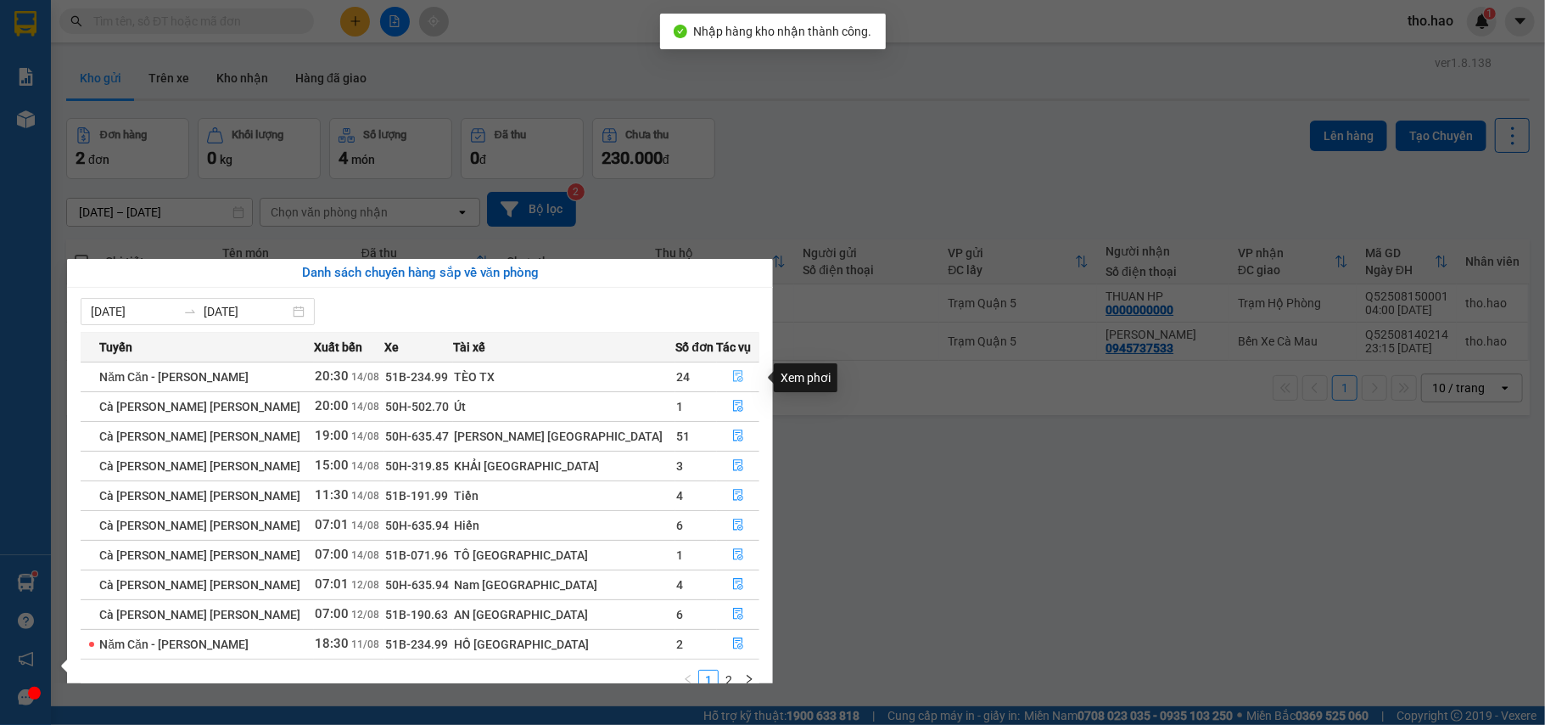
click at [733, 377] on icon "file-done" at bounding box center [738, 377] width 10 height 12
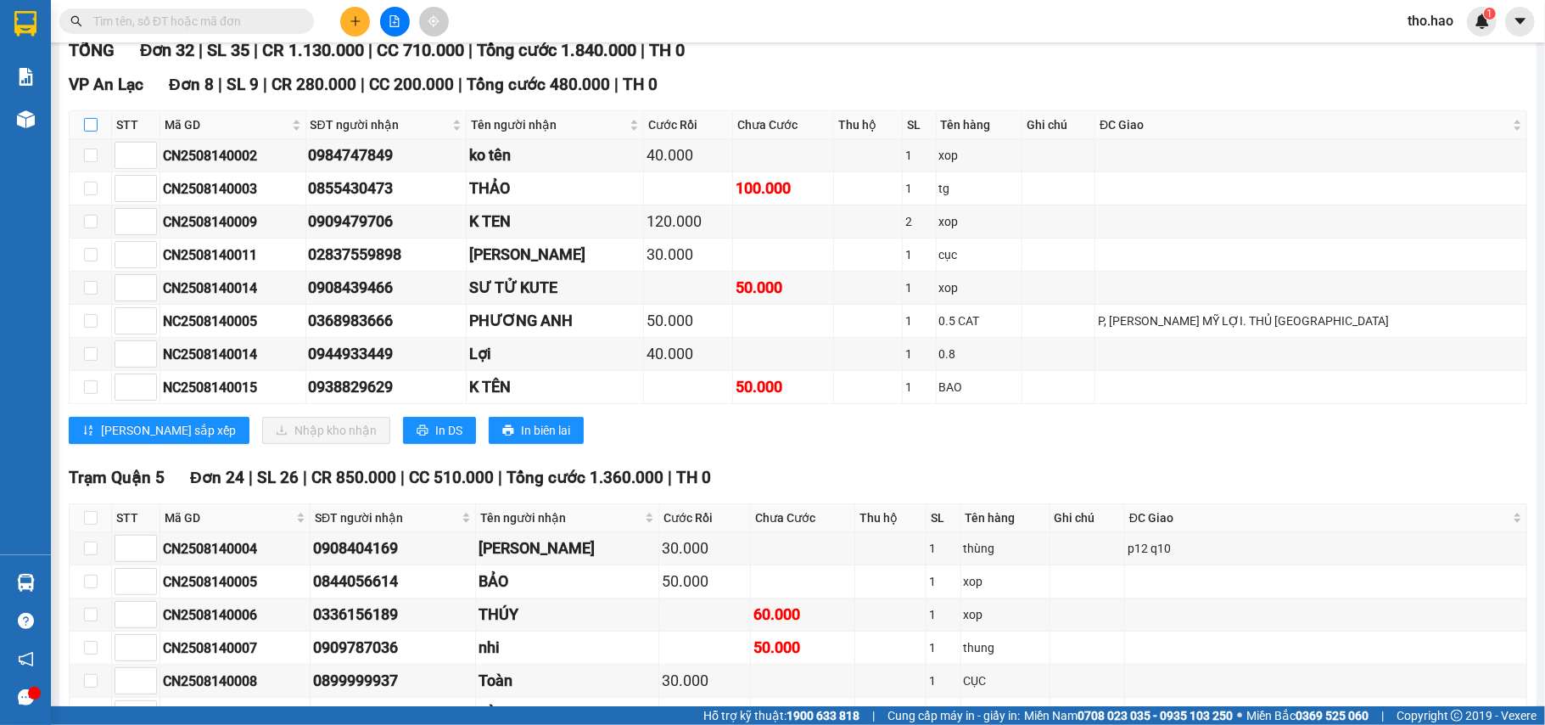
scroll to position [452, 0]
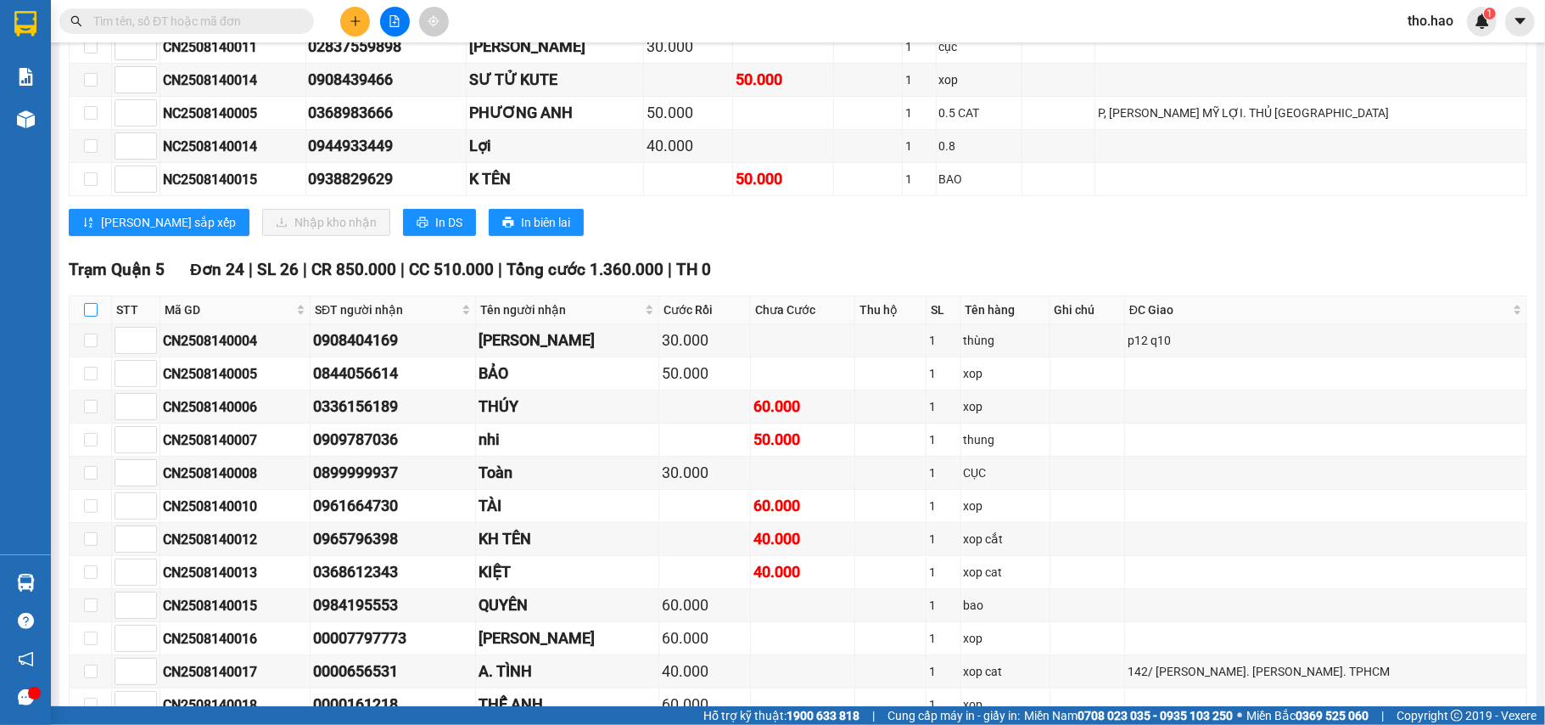
click at [95, 316] on input "checkbox" at bounding box center [91, 310] width 14 height 14
checkbox input "true"
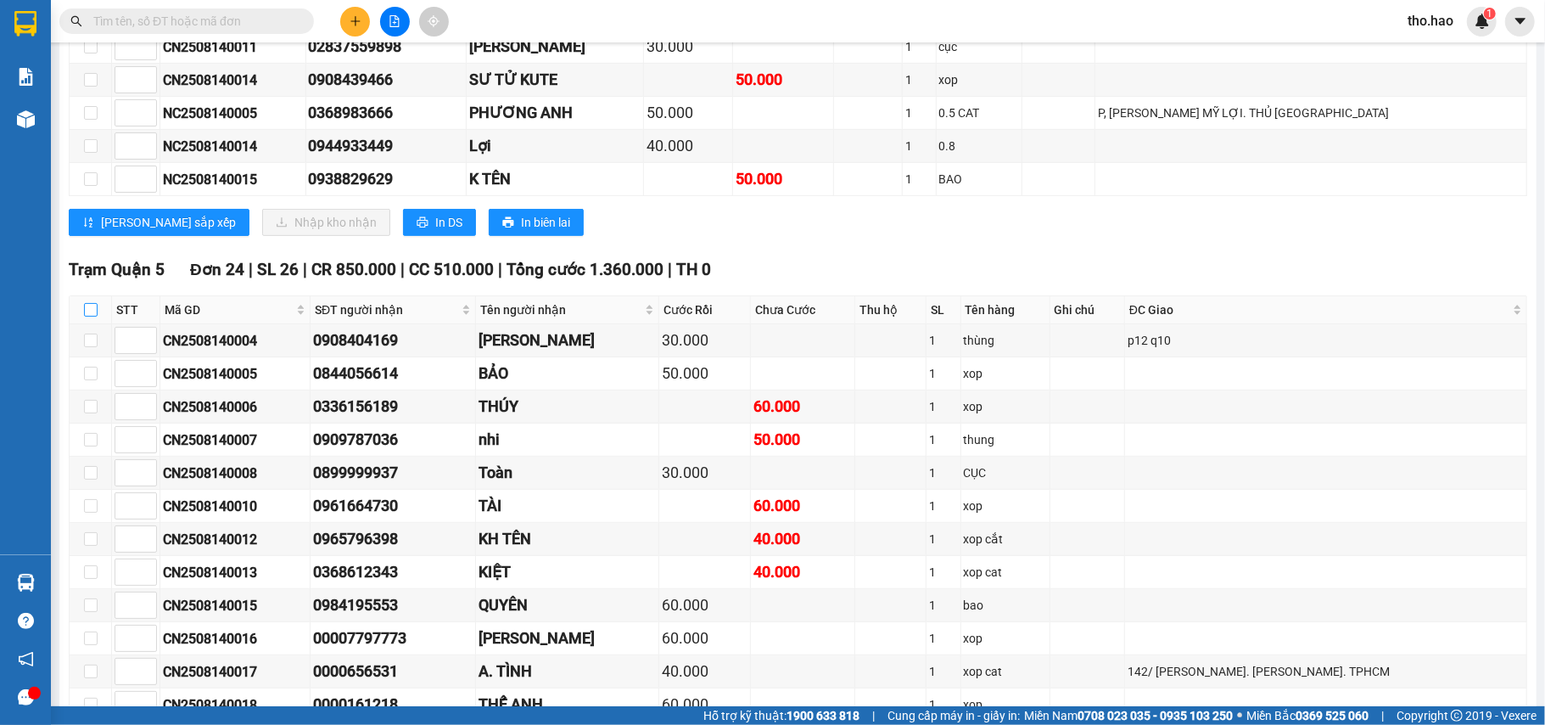
checkbox input "true"
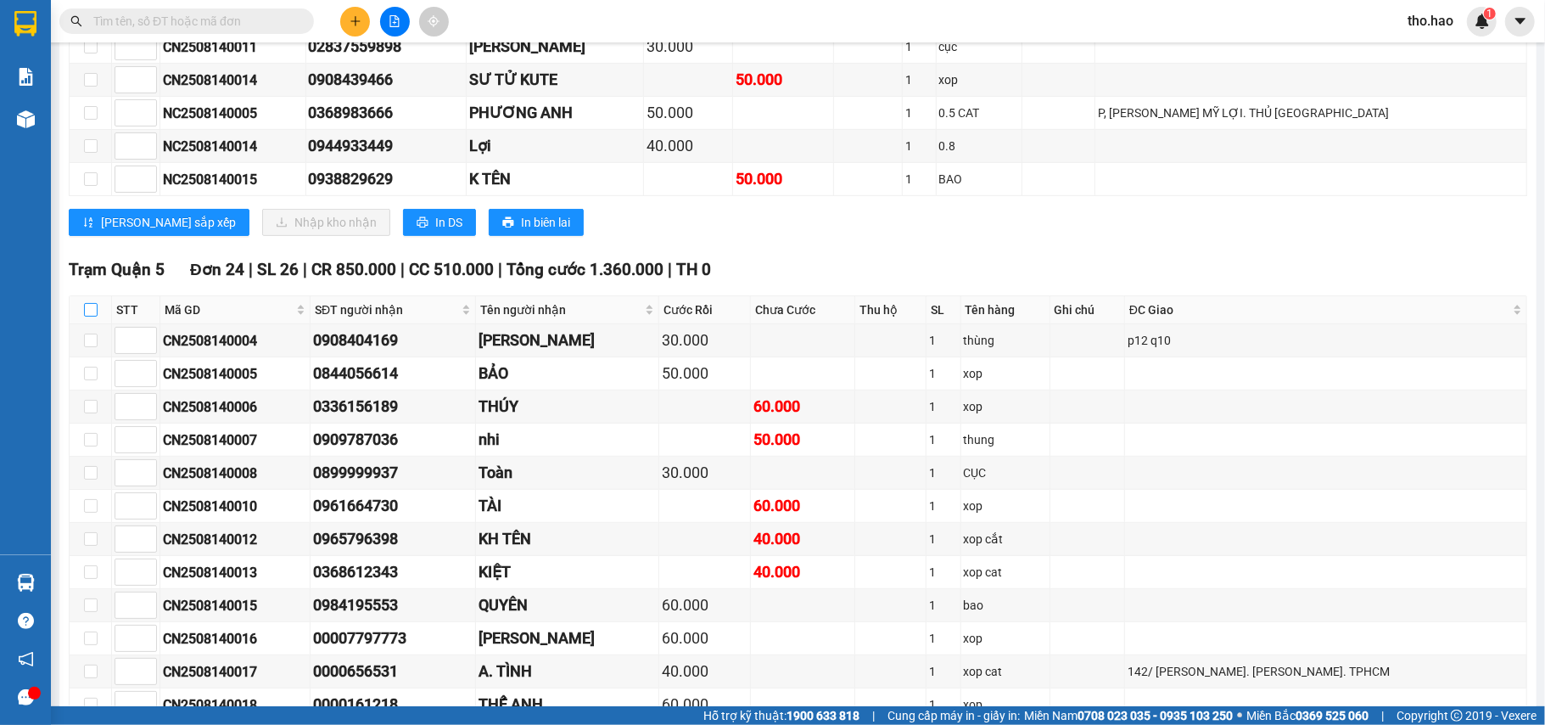
checkbox input "true"
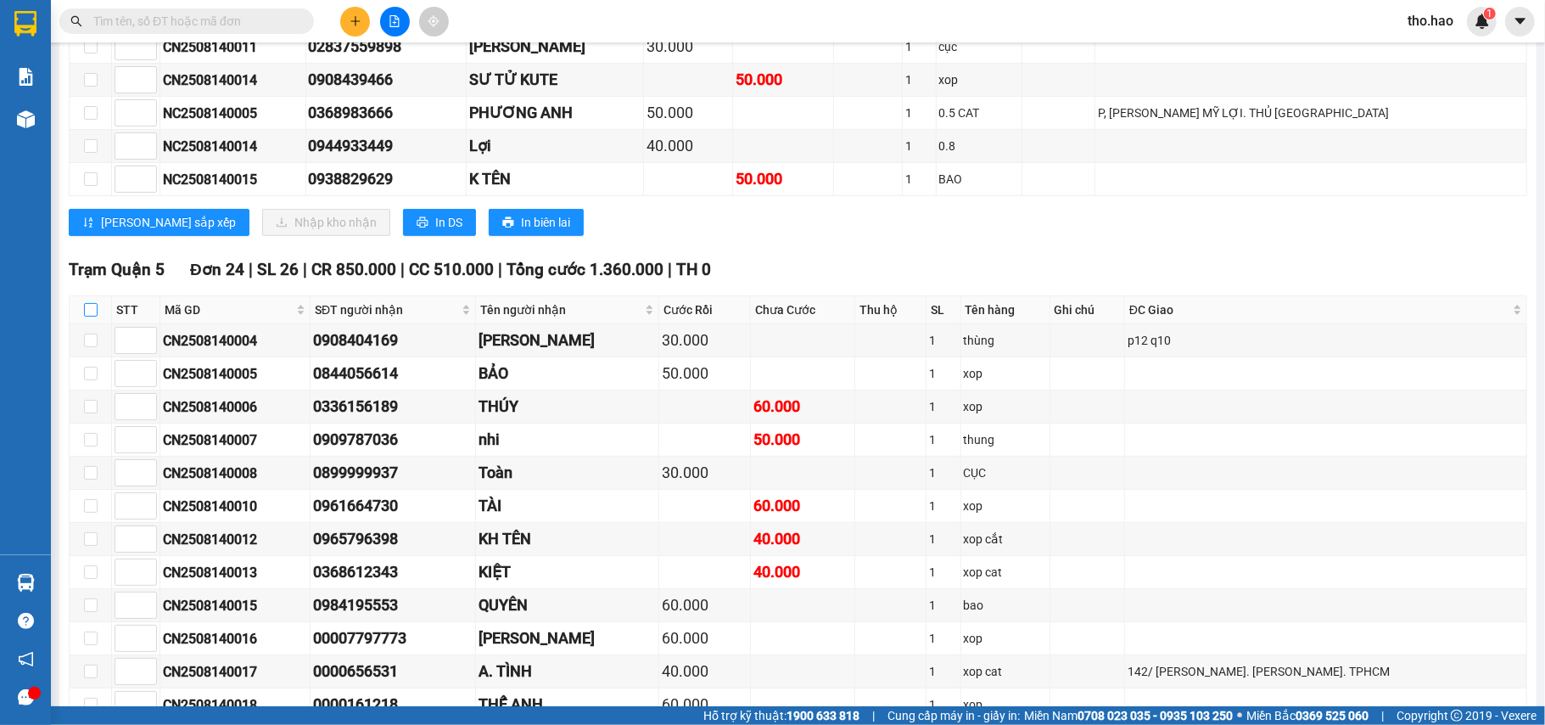
checkbox input "true"
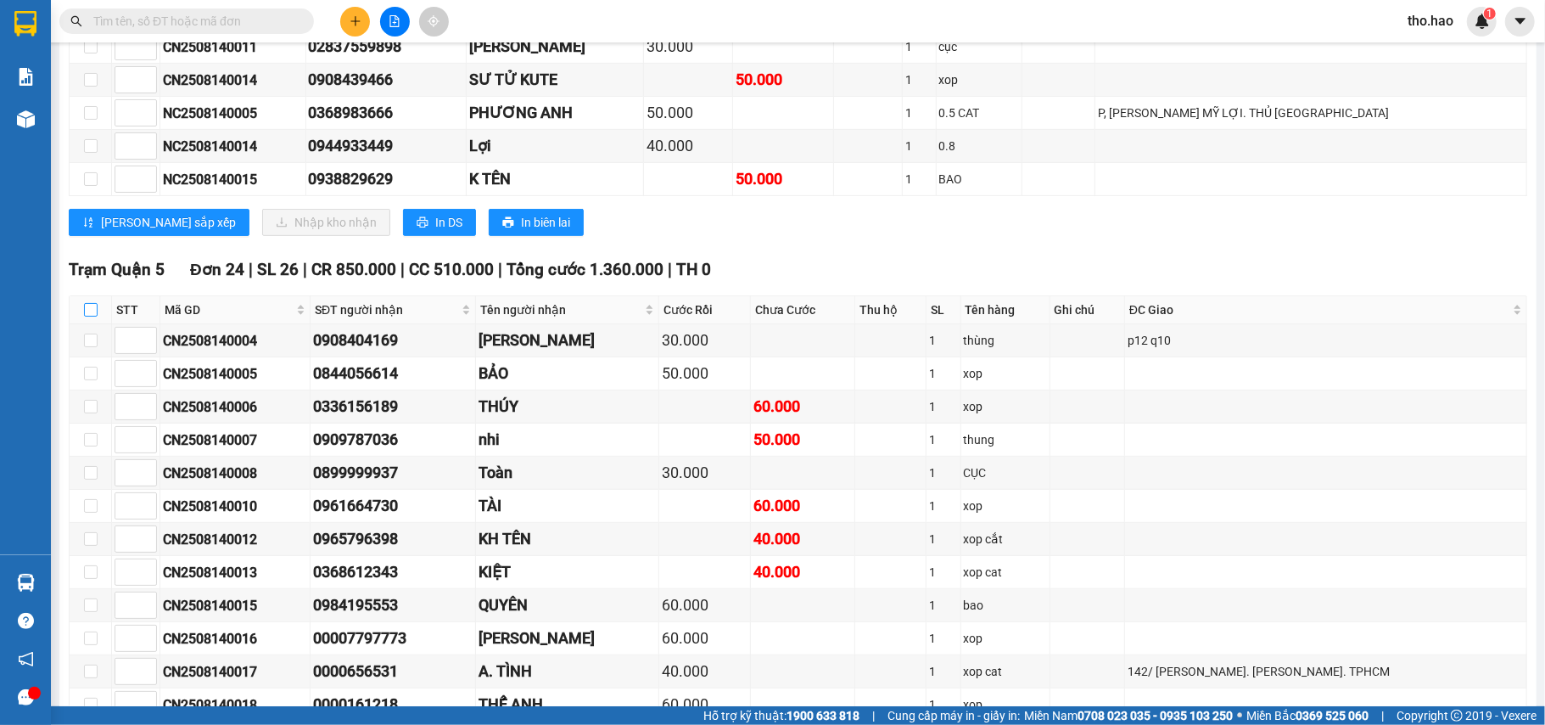
checkbox input "true"
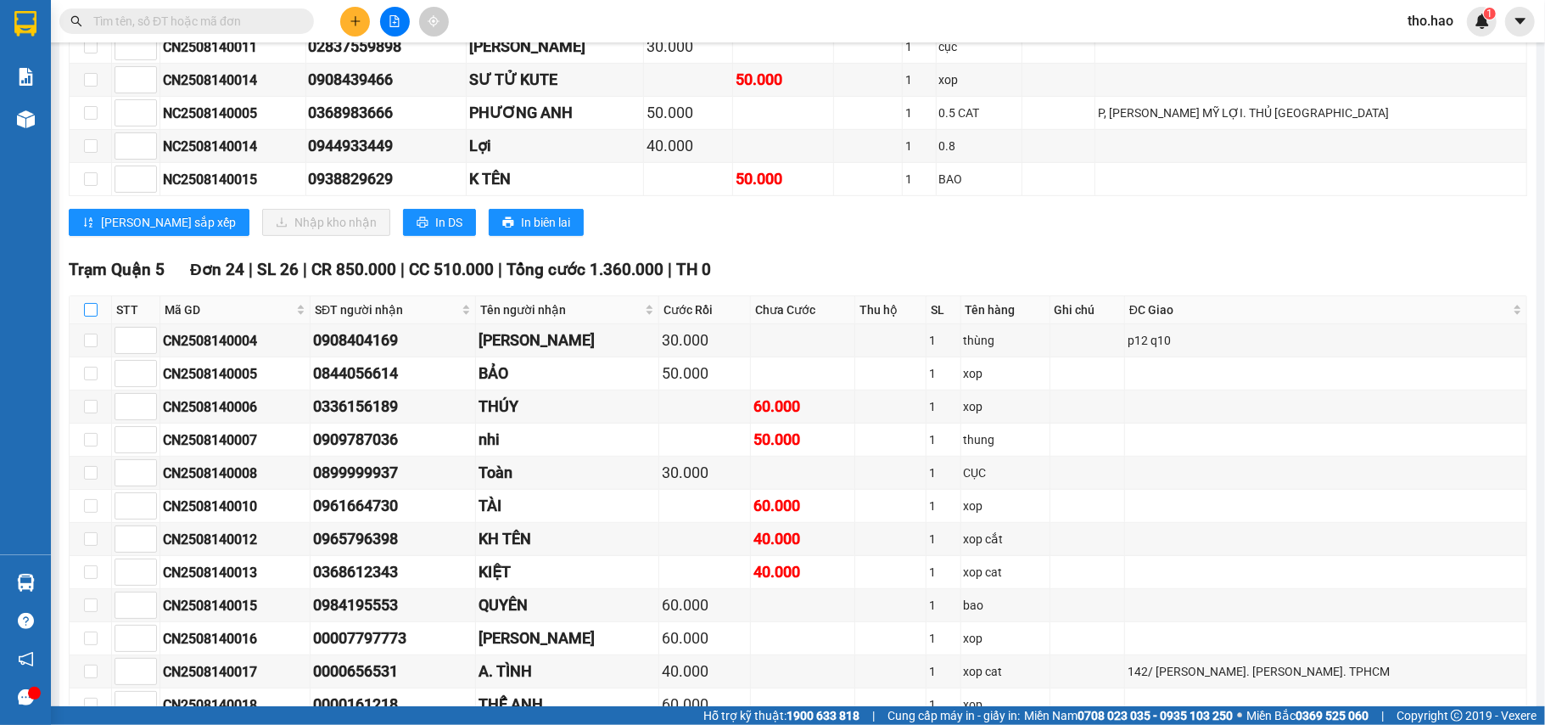
checkbox input "true"
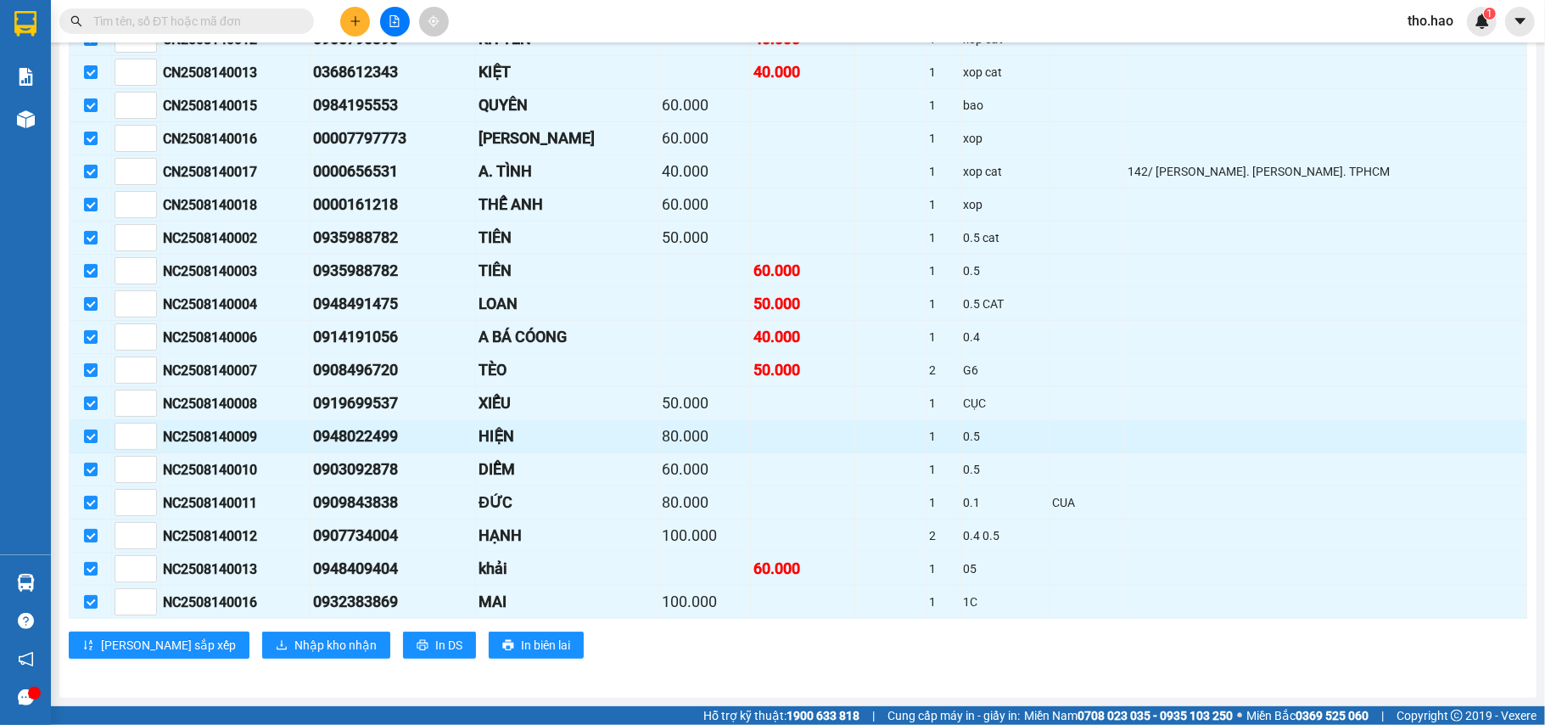
scroll to position [999, 0]
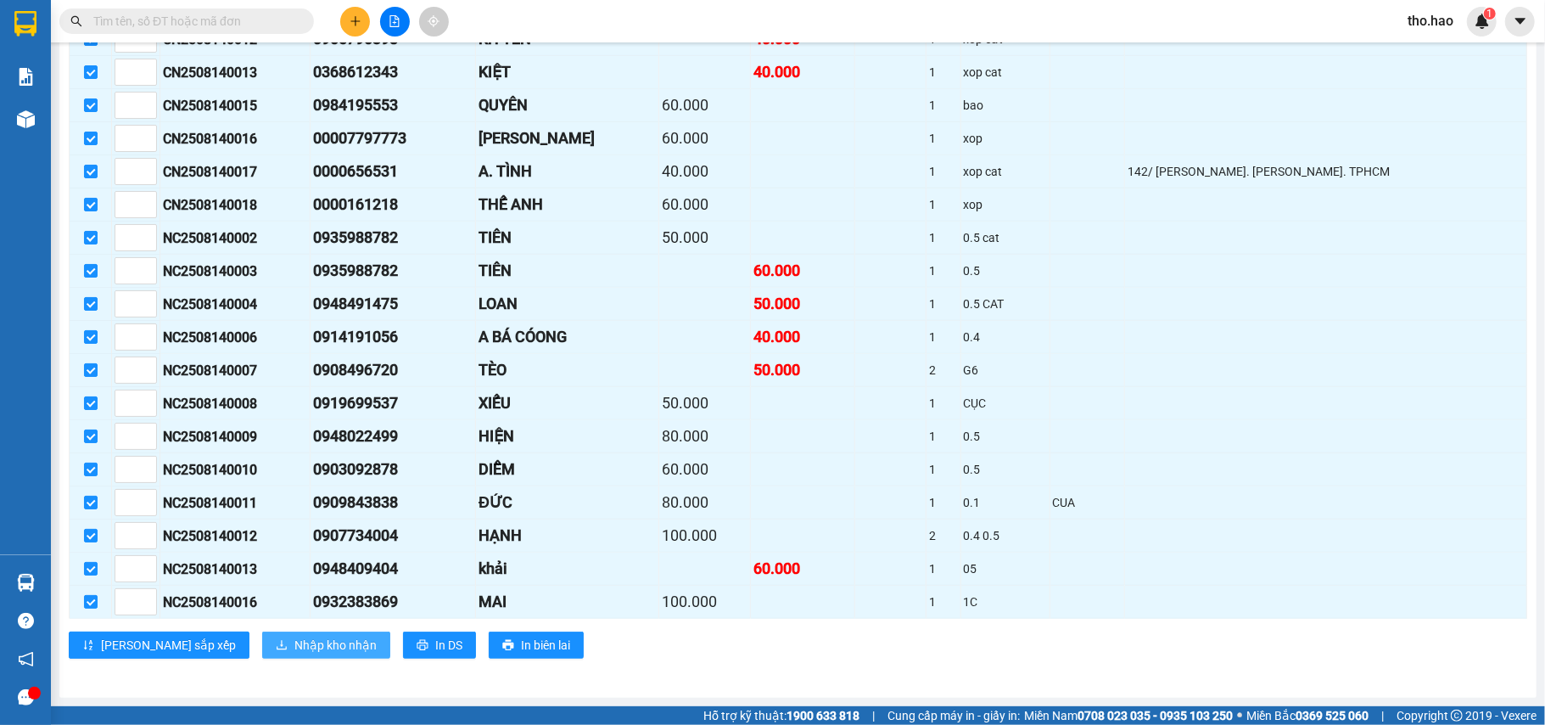
click at [294, 642] on span "Nhập kho nhận" at bounding box center [335, 645] width 82 height 19
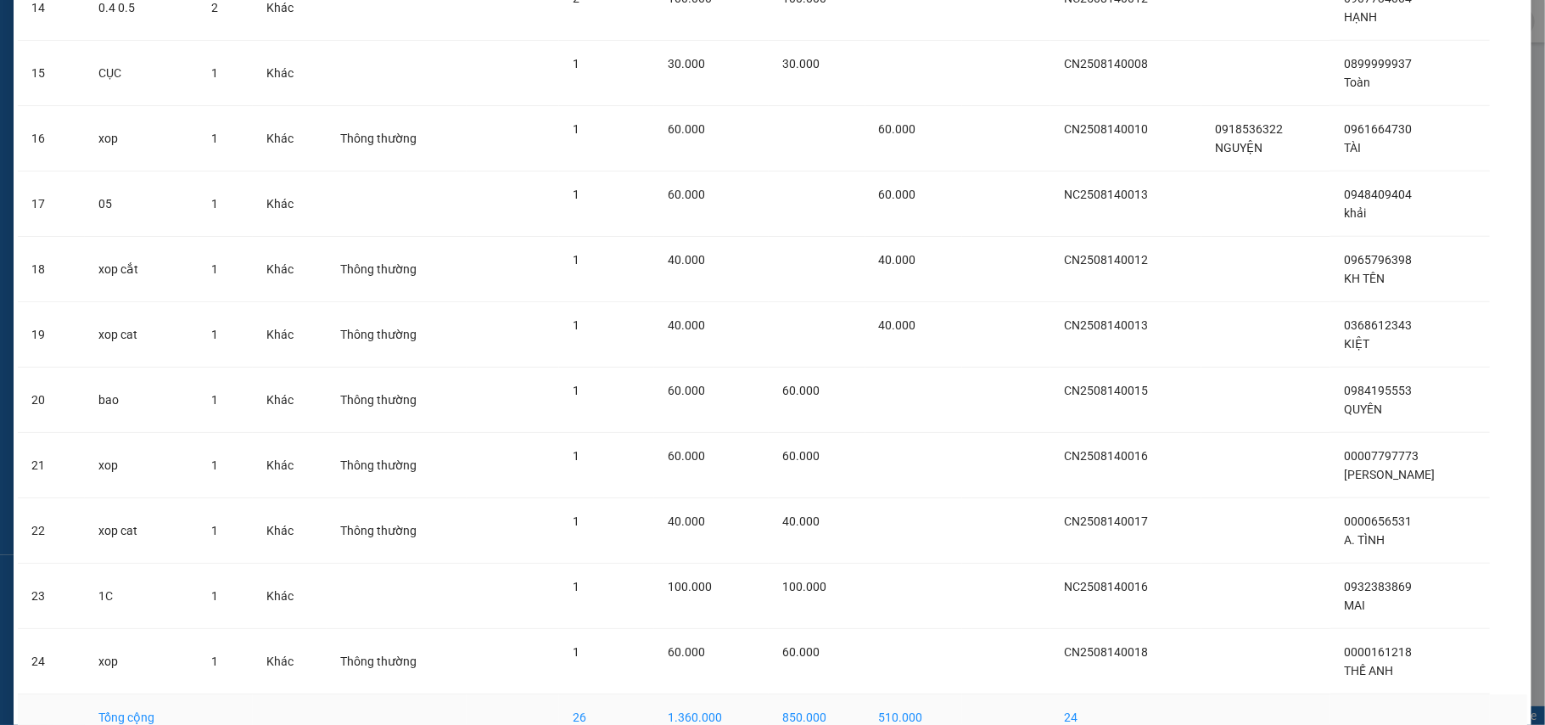
scroll to position [1117, 0]
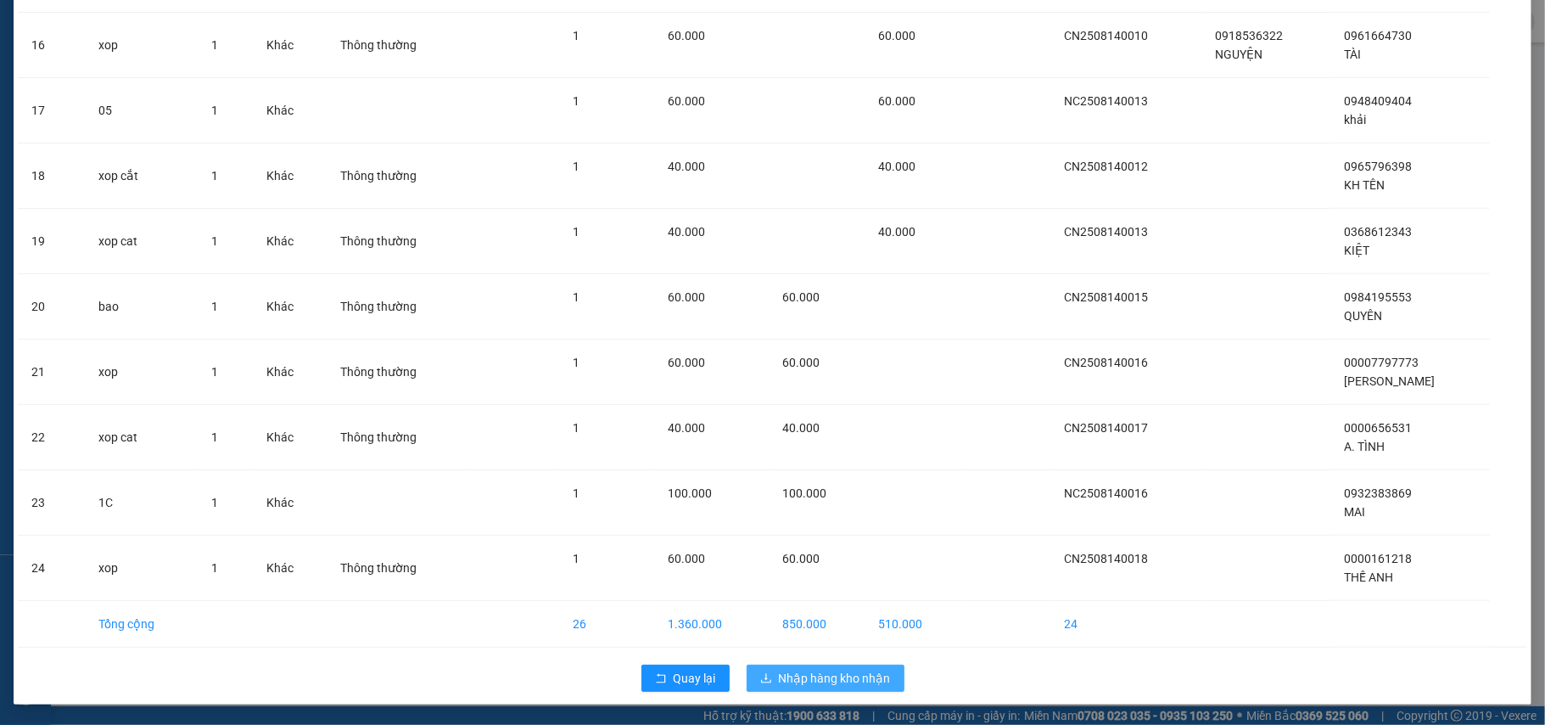
click at [809, 670] on span "Nhập hàng kho nhận" at bounding box center [835, 678] width 112 height 19
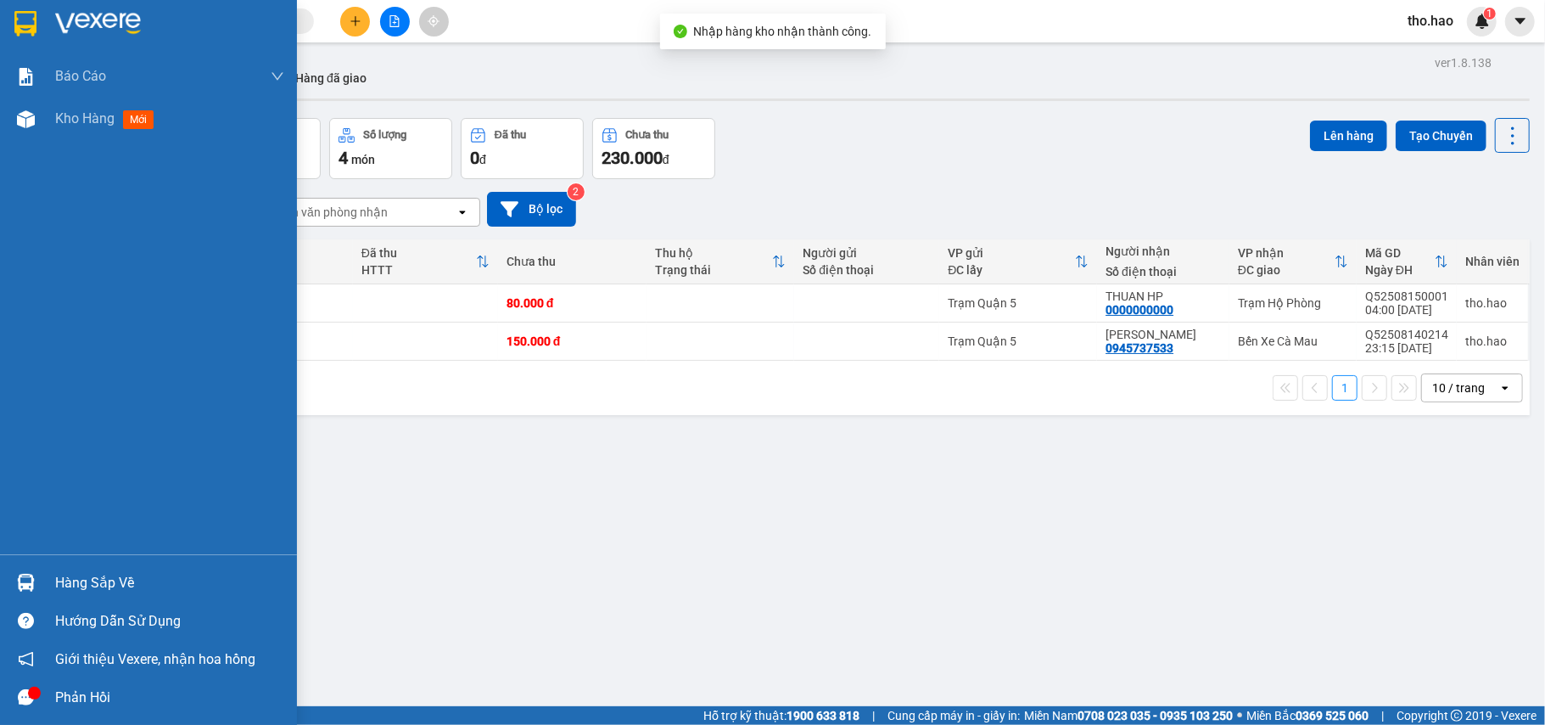
click at [70, 597] on div "Hàng sắp về" at bounding box center [148, 582] width 297 height 38
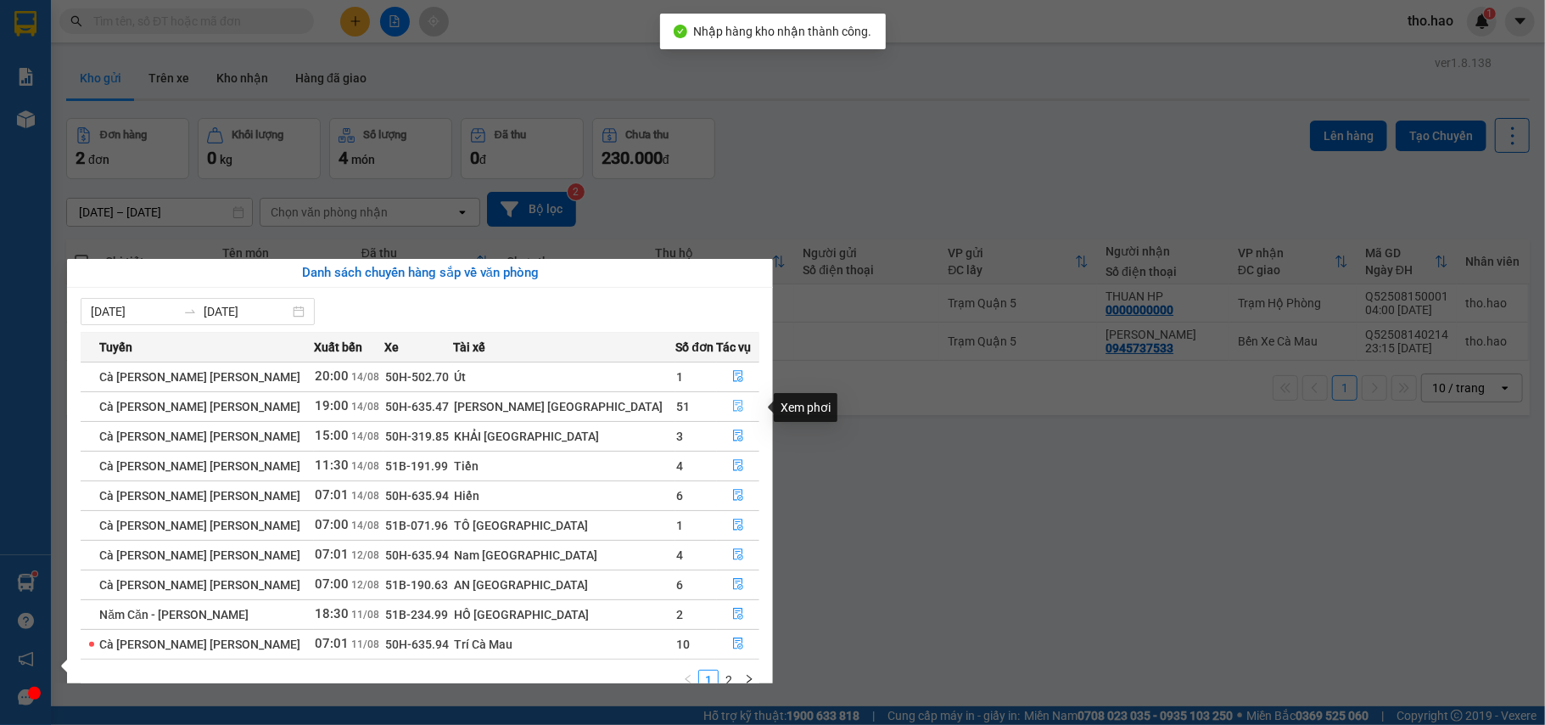
click at [732, 408] on icon "file-done" at bounding box center [738, 406] width 12 height 12
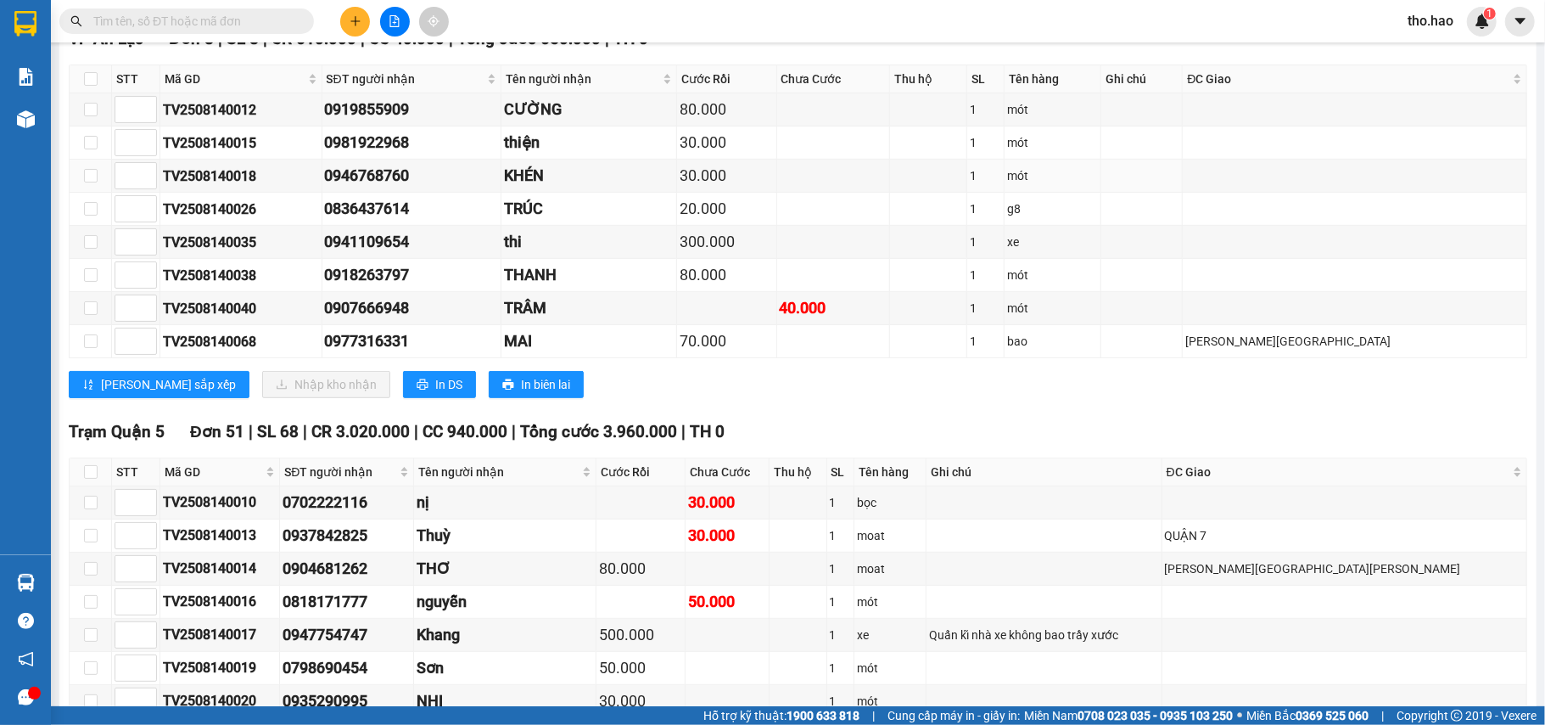
scroll to position [452, 0]
click at [89, 478] on input "checkbox" at bounding box center [91, 471] width 14 height 14
checkbox input "true"
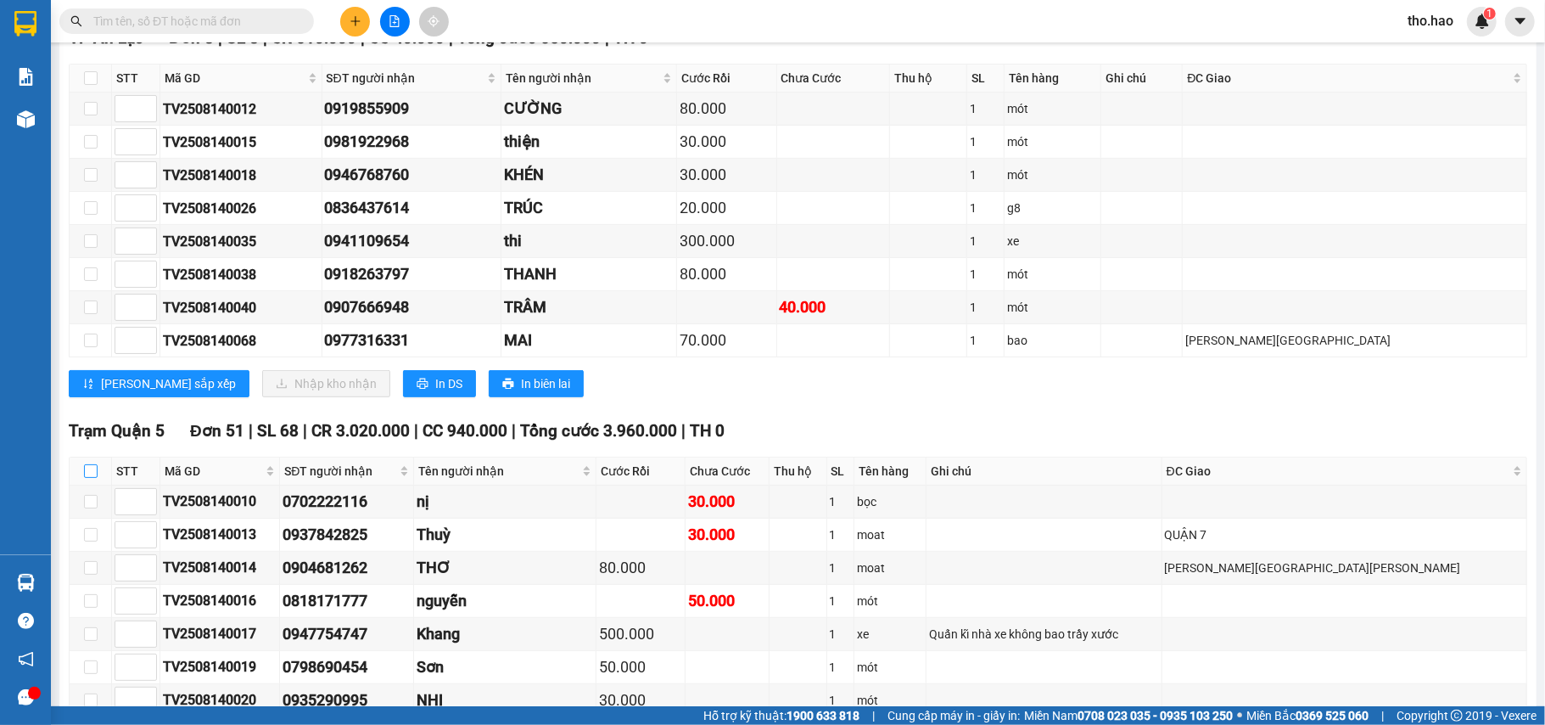
checkbox input "true"
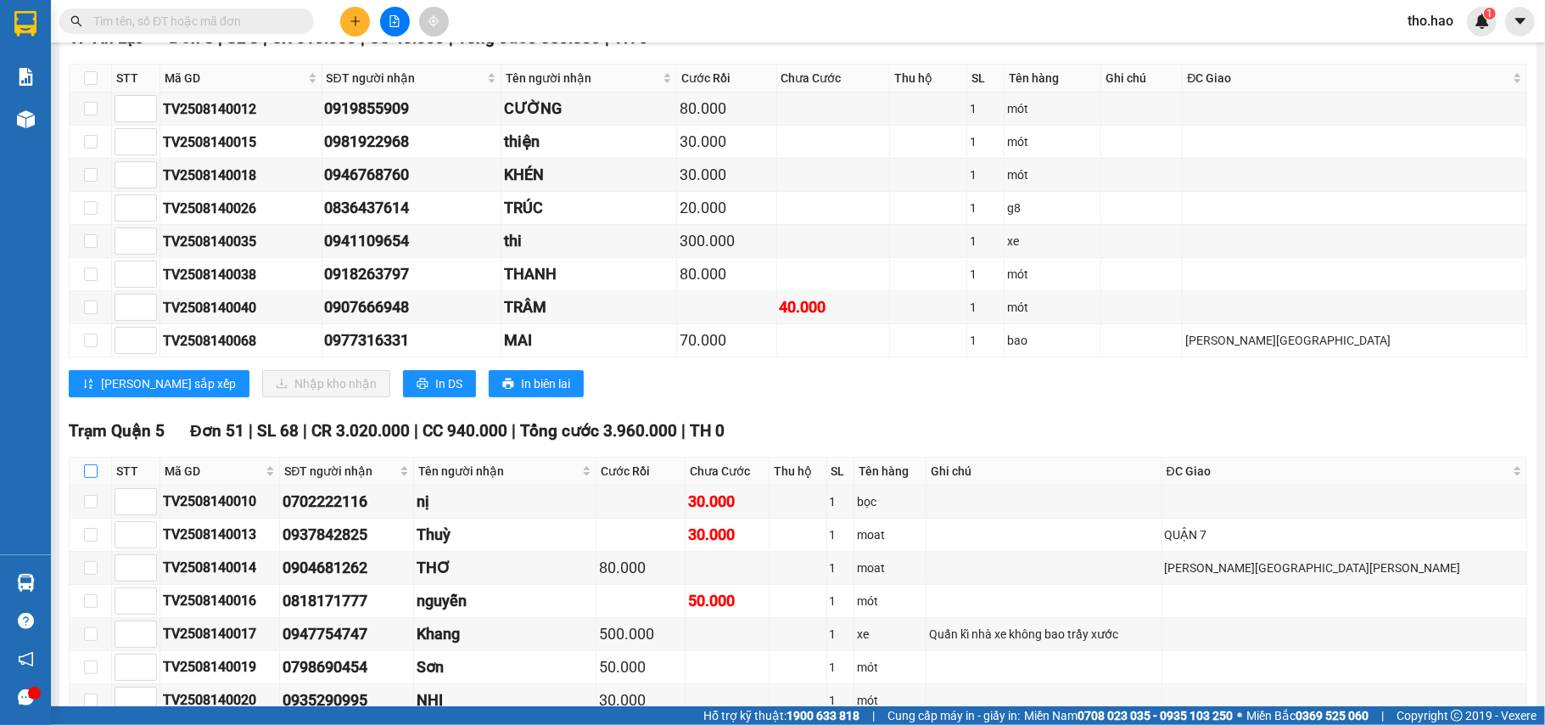
checkbox input "true"
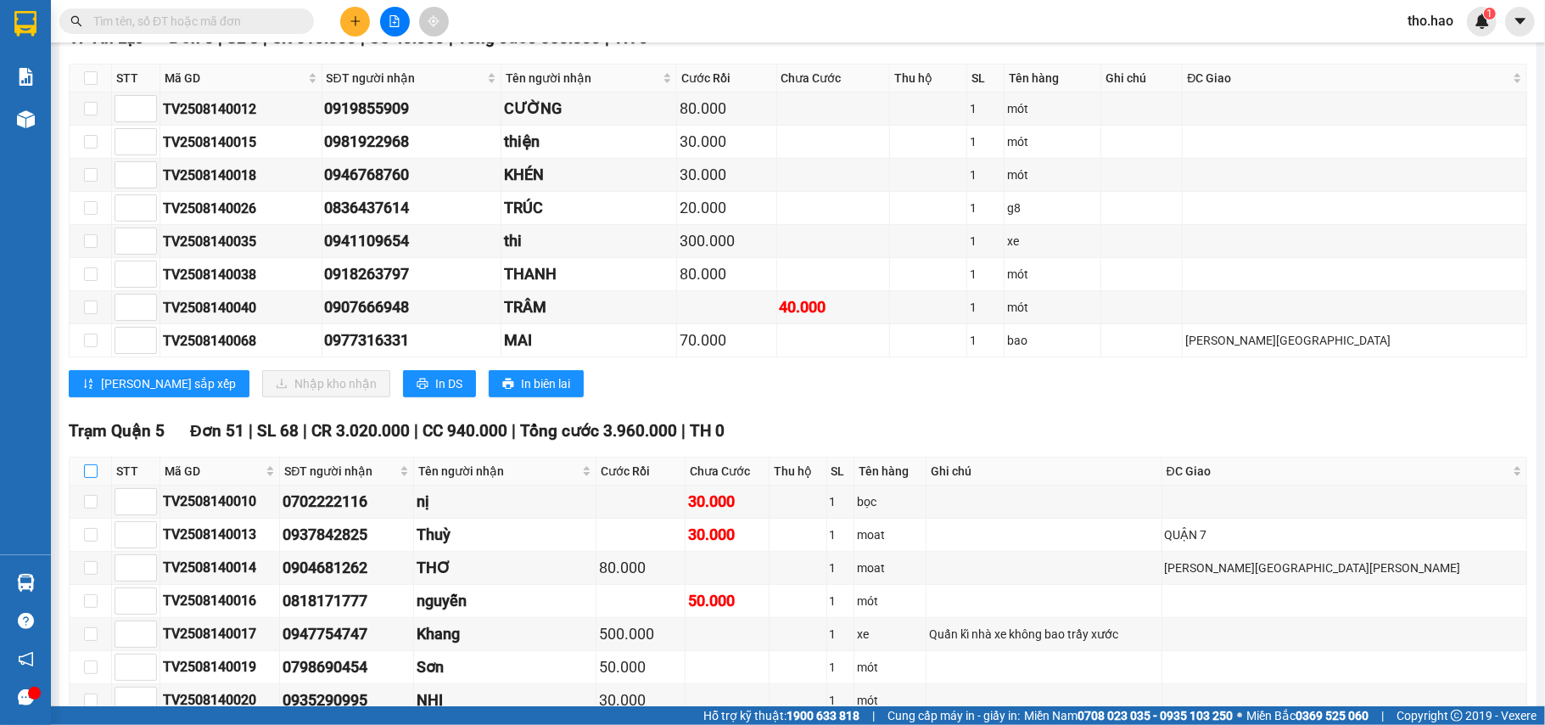
checkbox input "true"
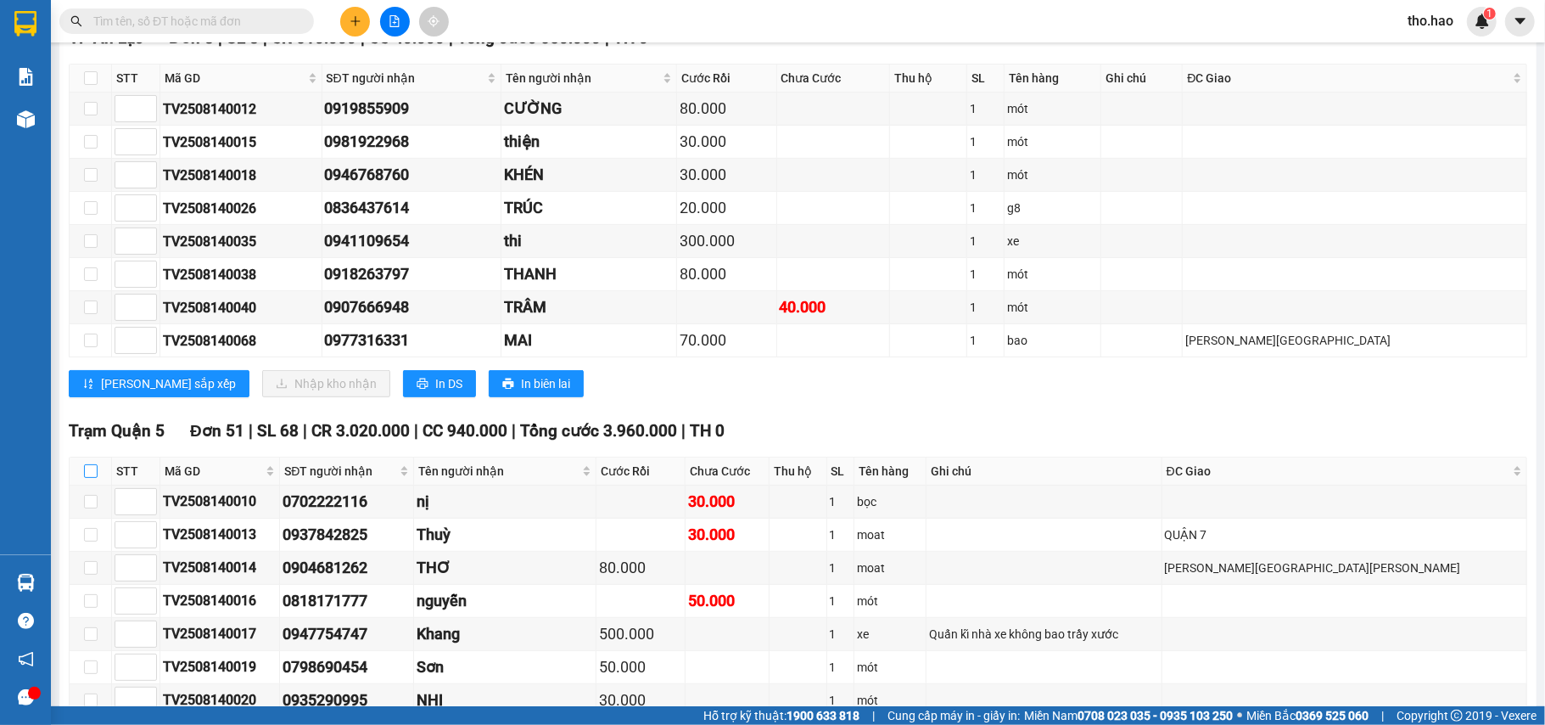
checkbox input "true"
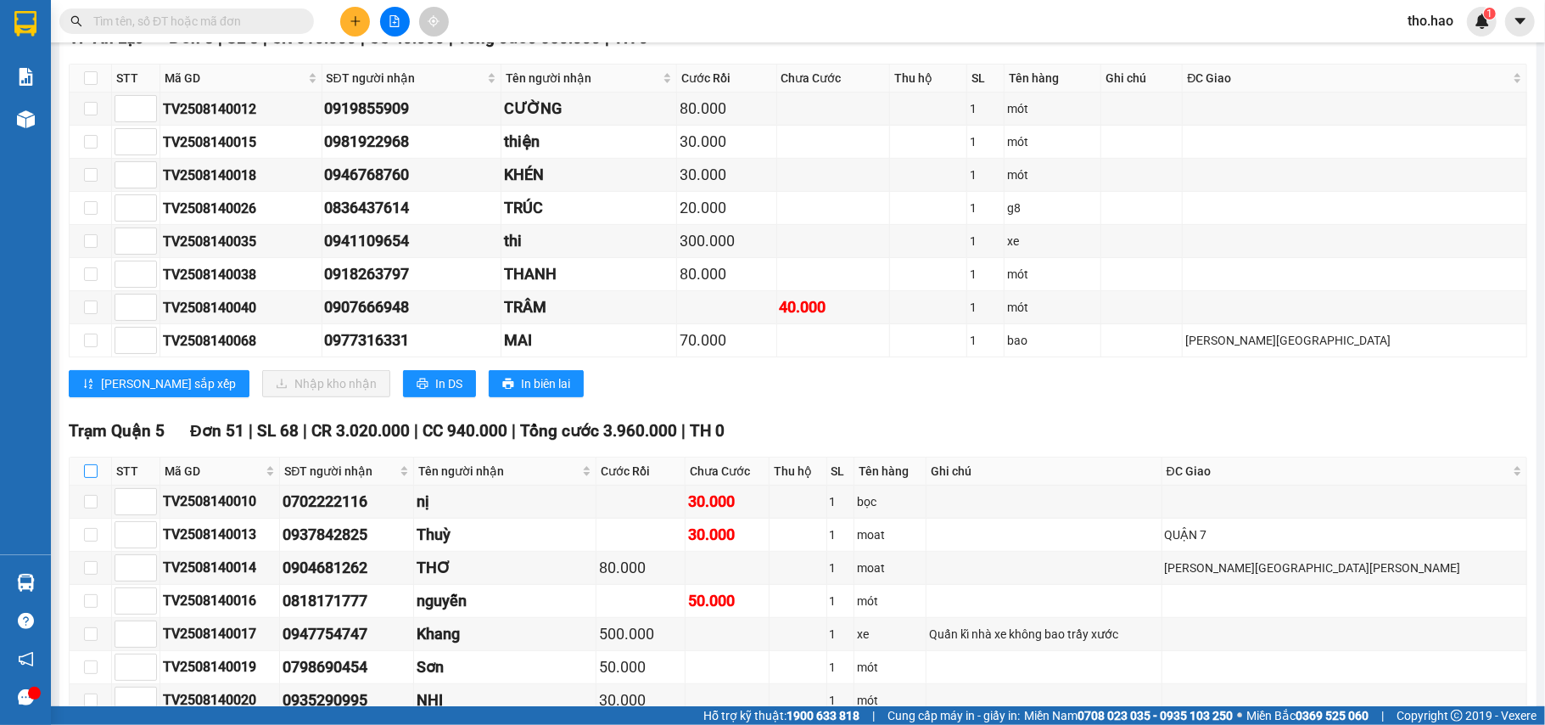
checkbox input "true"
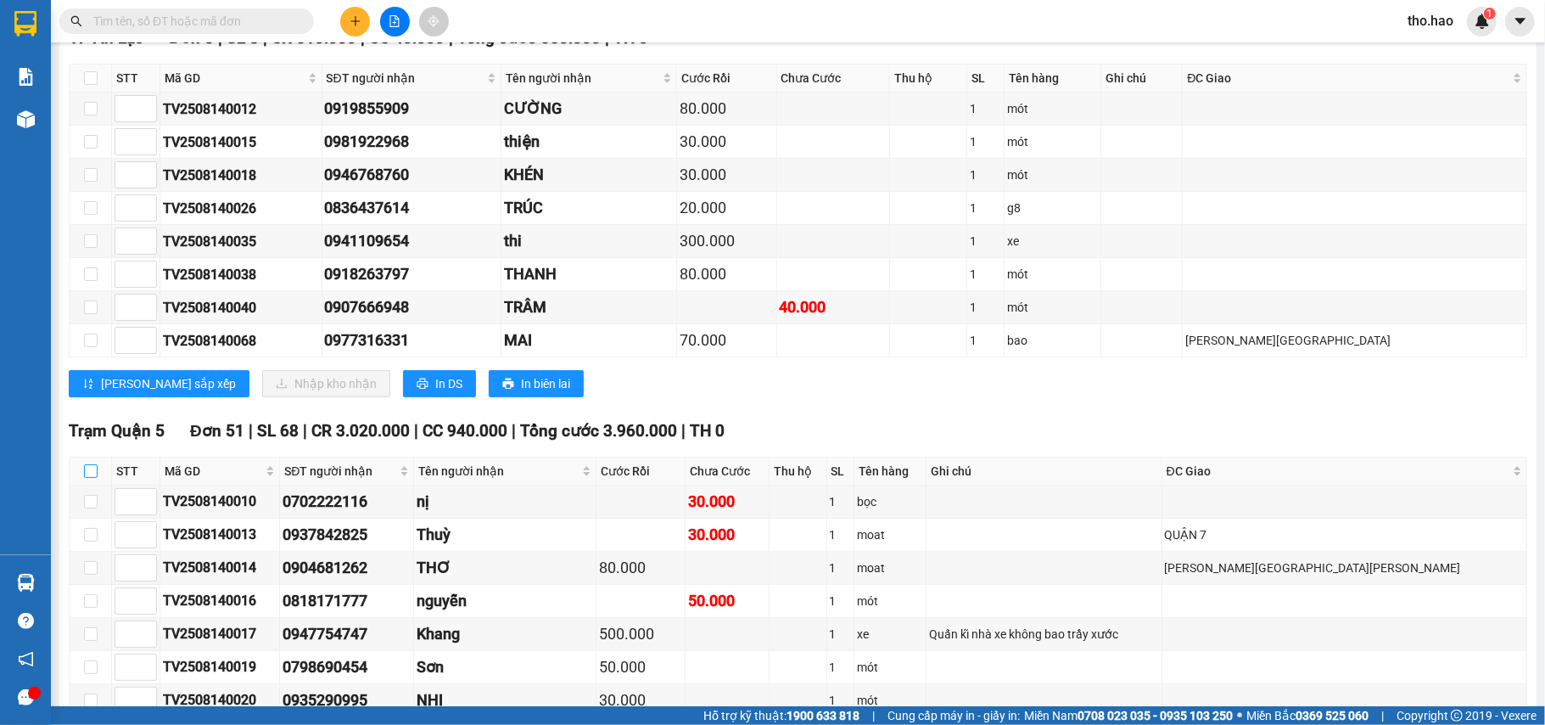
checkbox input "true"
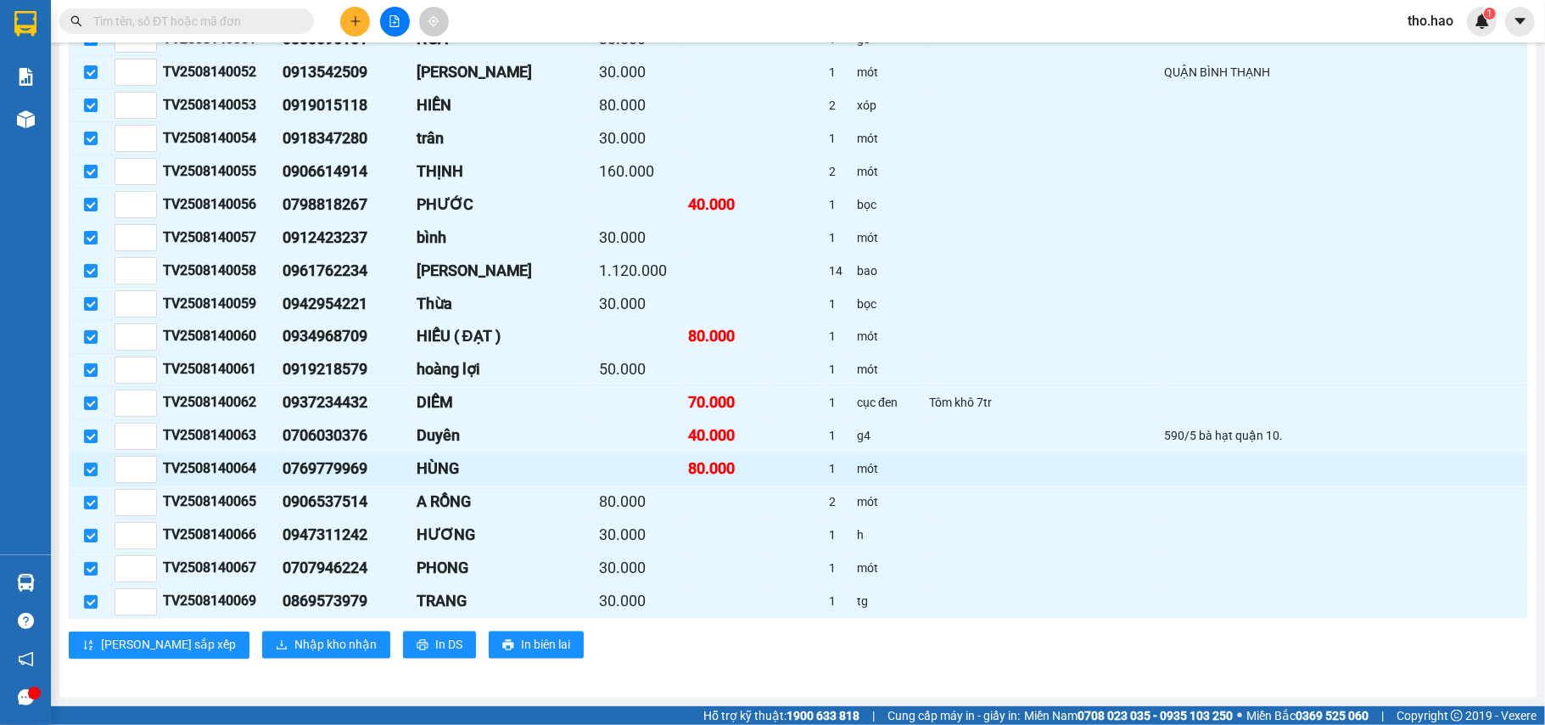
scroll to position [2078, 0]
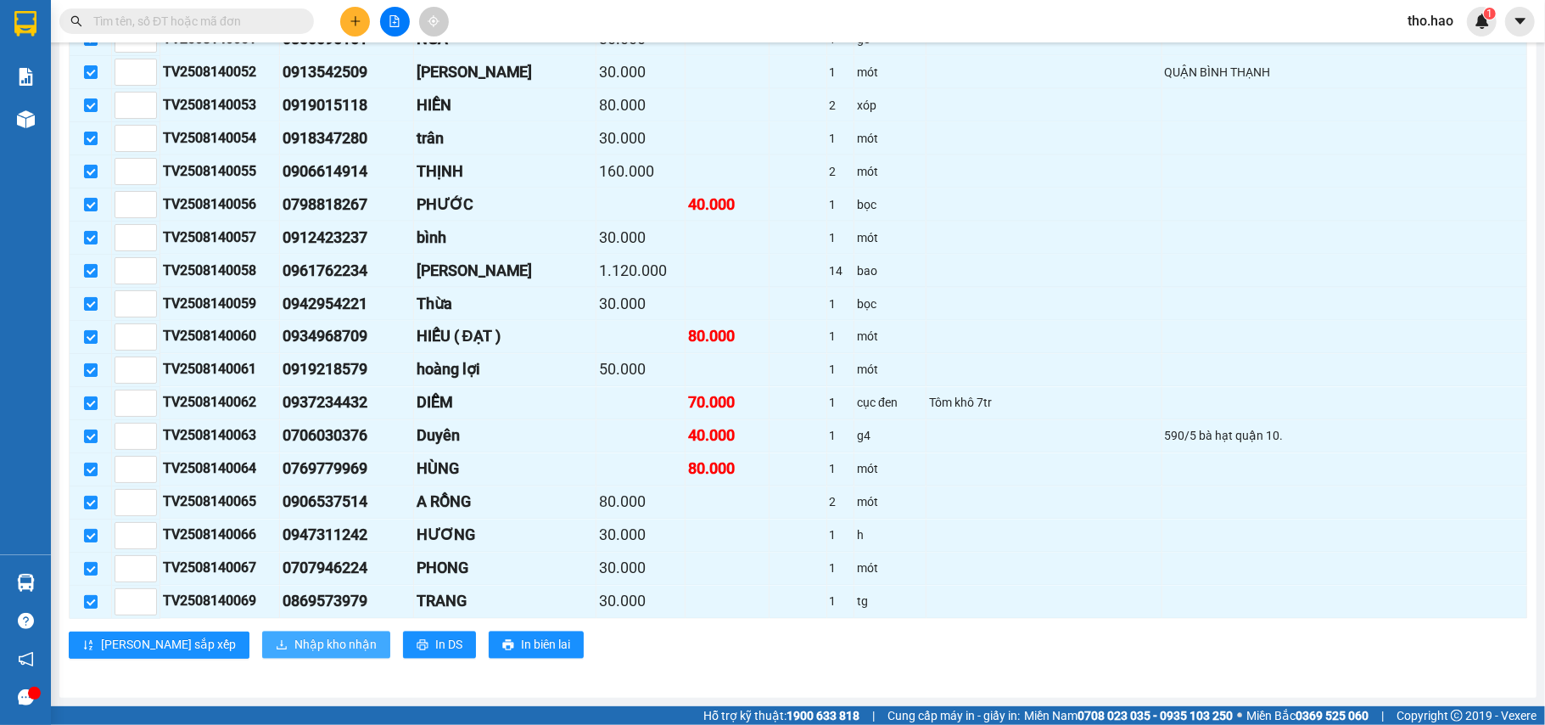
click at [262, 656] on button "Nhập kho nhận" at bounding box center [326, 644] width 128 height 27
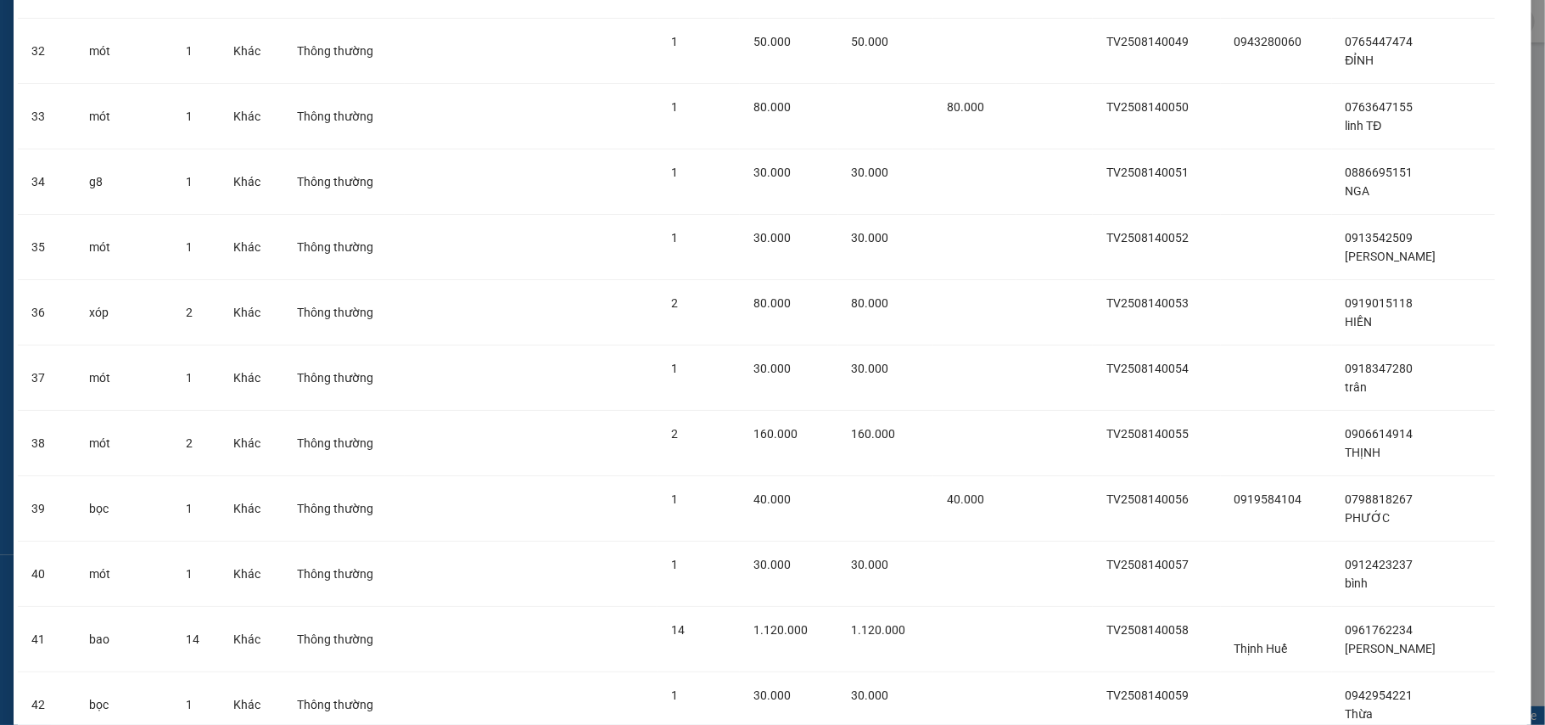
scroll to position [2888, 0]
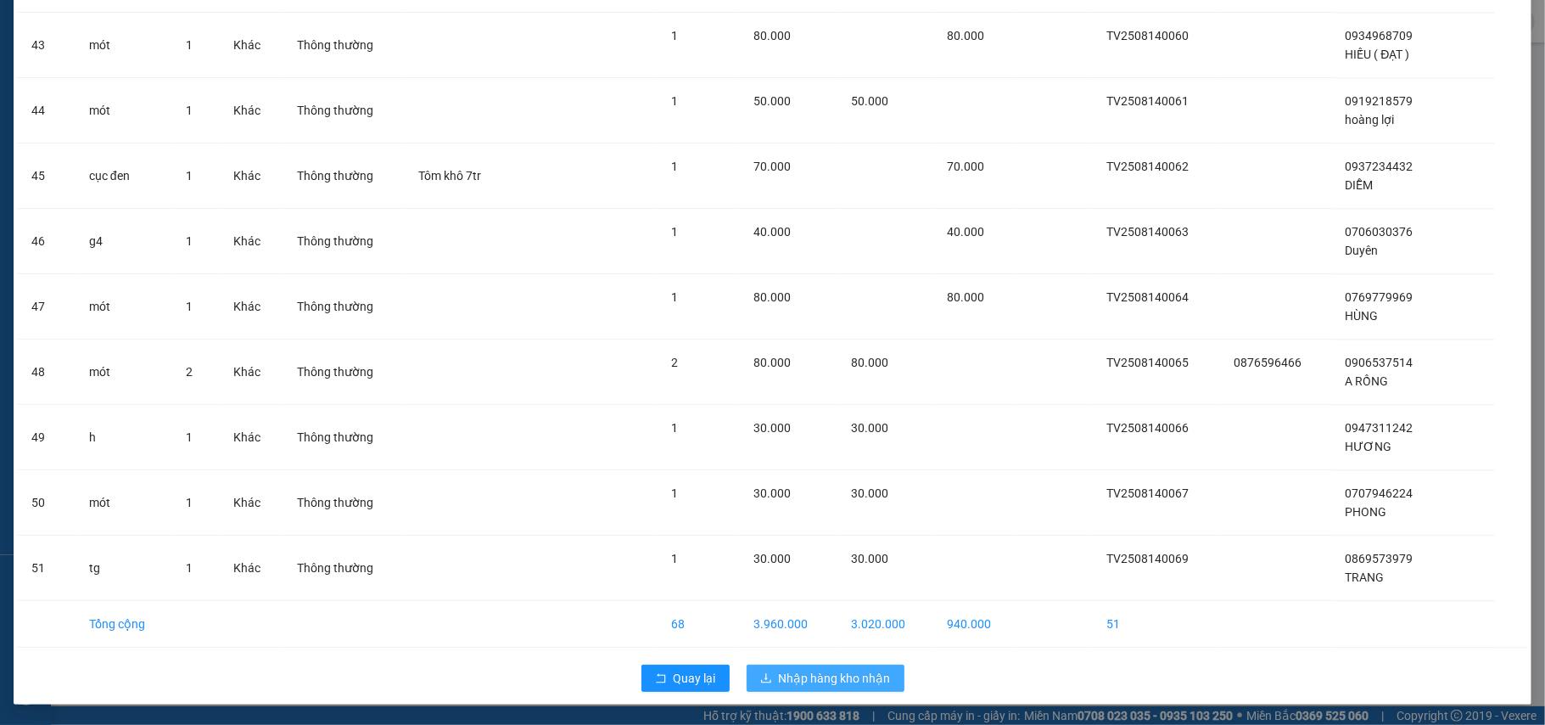
click at [820, 675] on span "Nhập hàng kho nhận" at bounding box center [835, 678] width 112 height 19
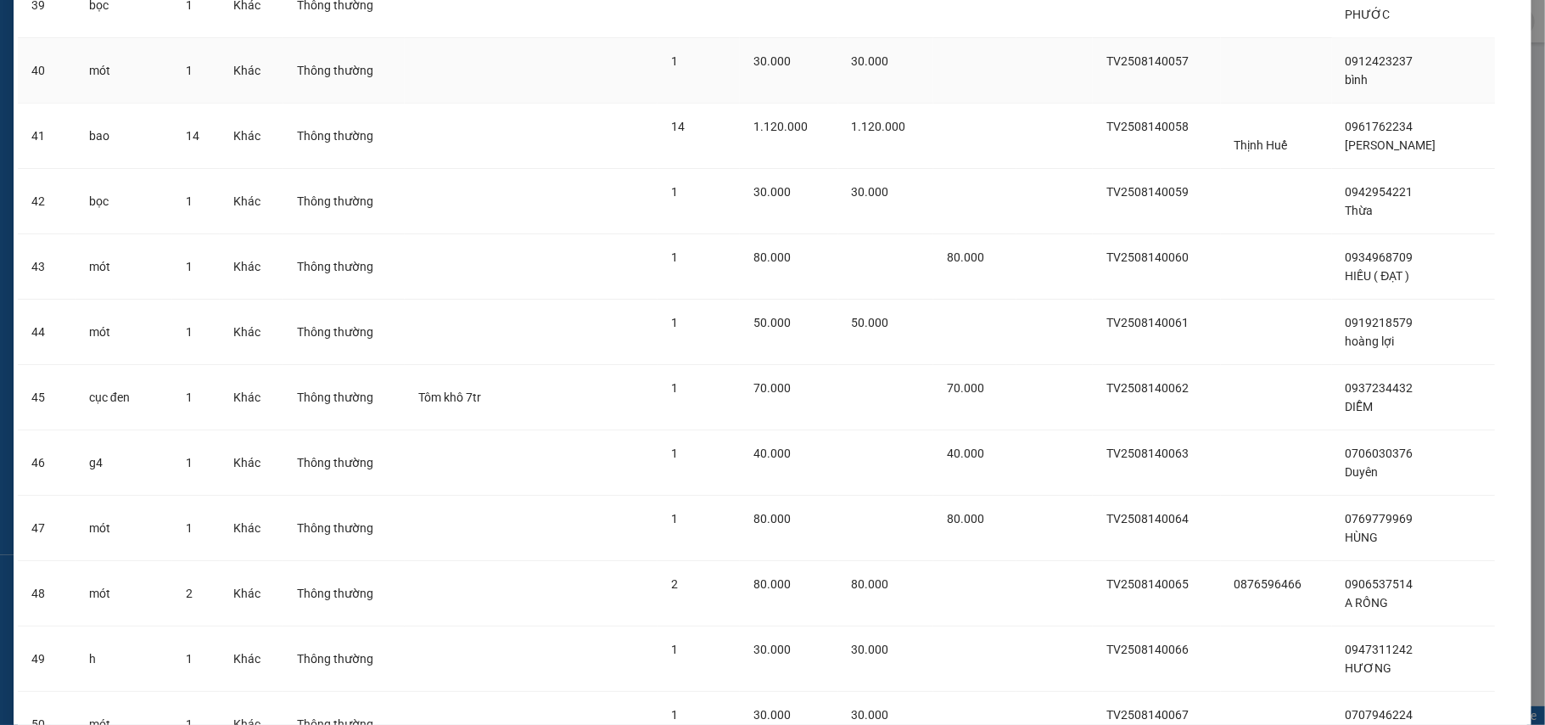
scroll to position [2096, 0]
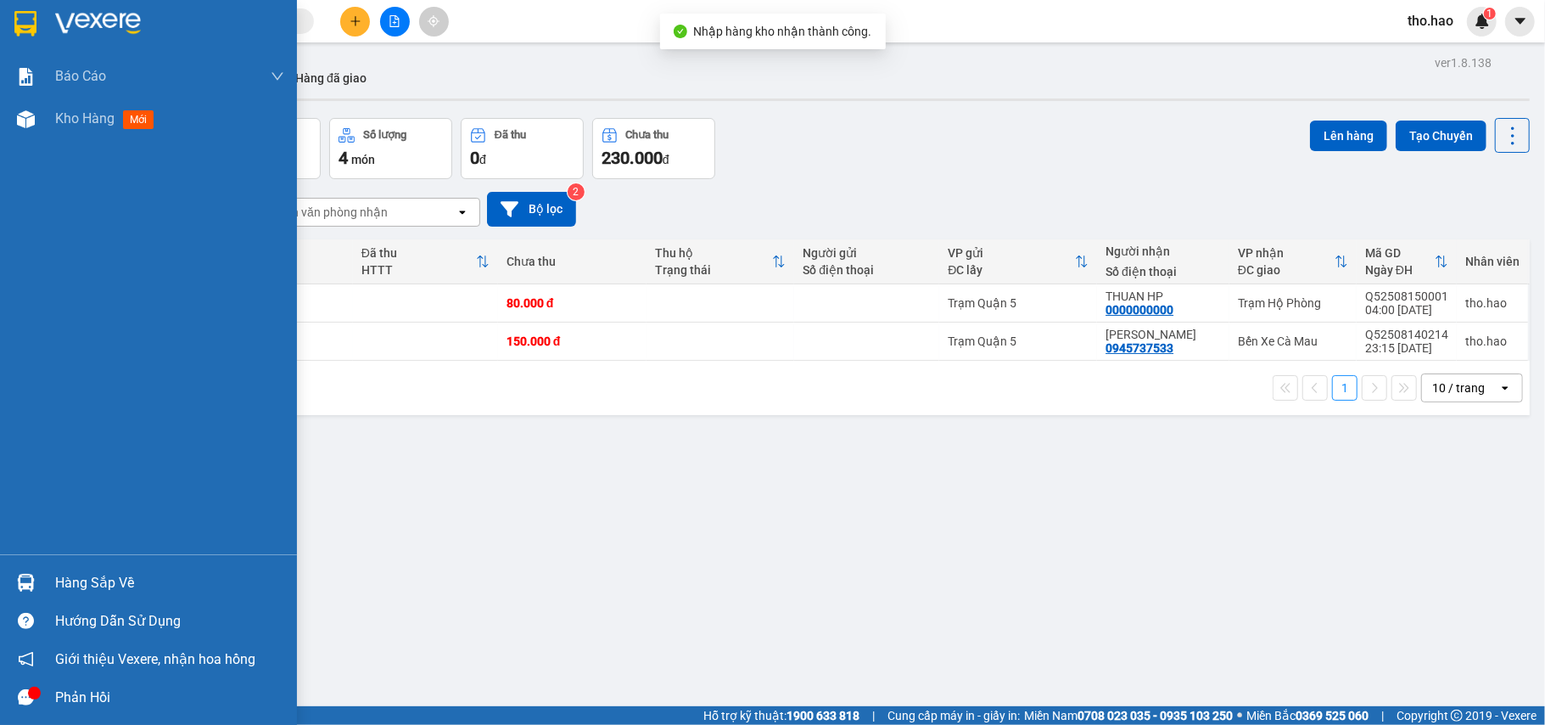
click at [31, 574] on img at bounding box center [26, 583] width 18 height 18
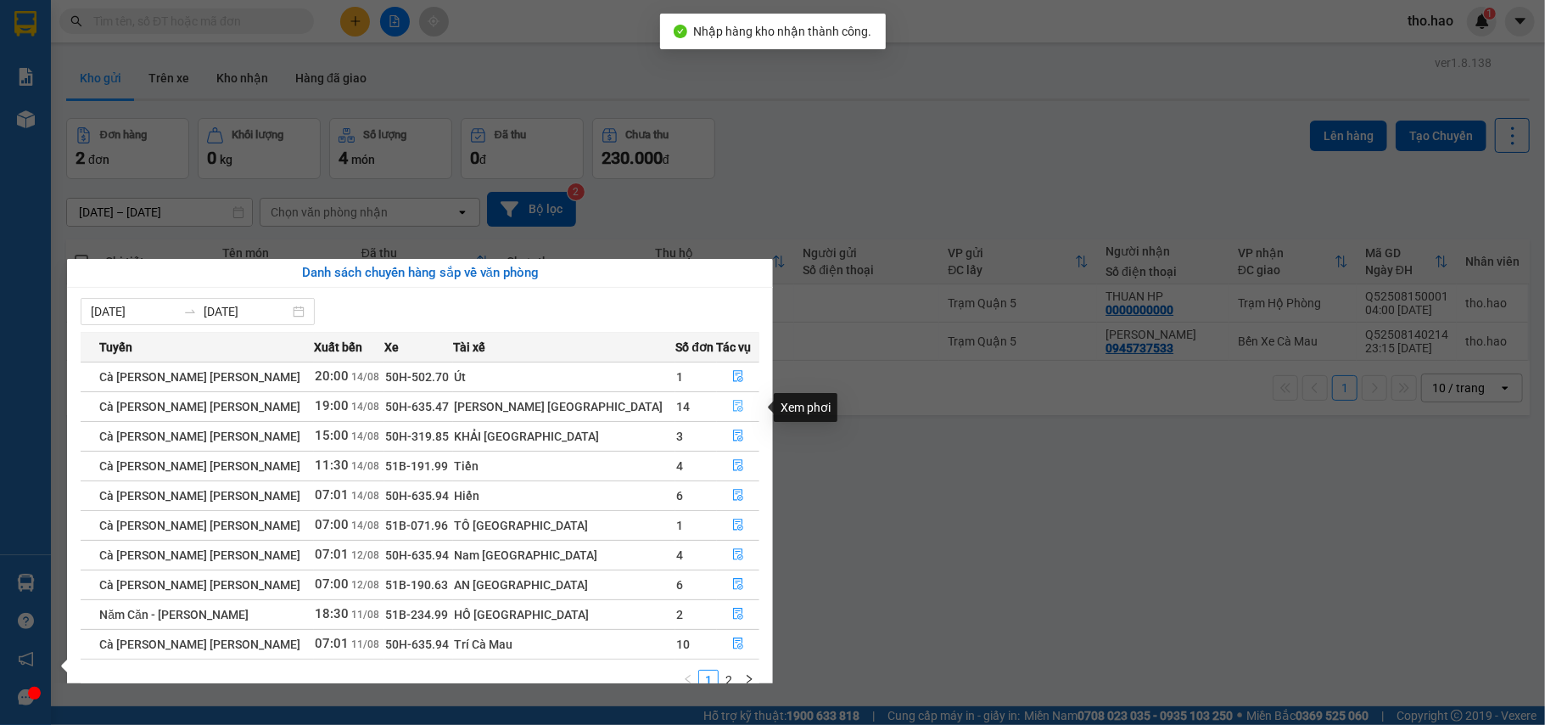
click at [732, 411] on icon "file-done" at bounding box center [738, 406] width 12 height 12
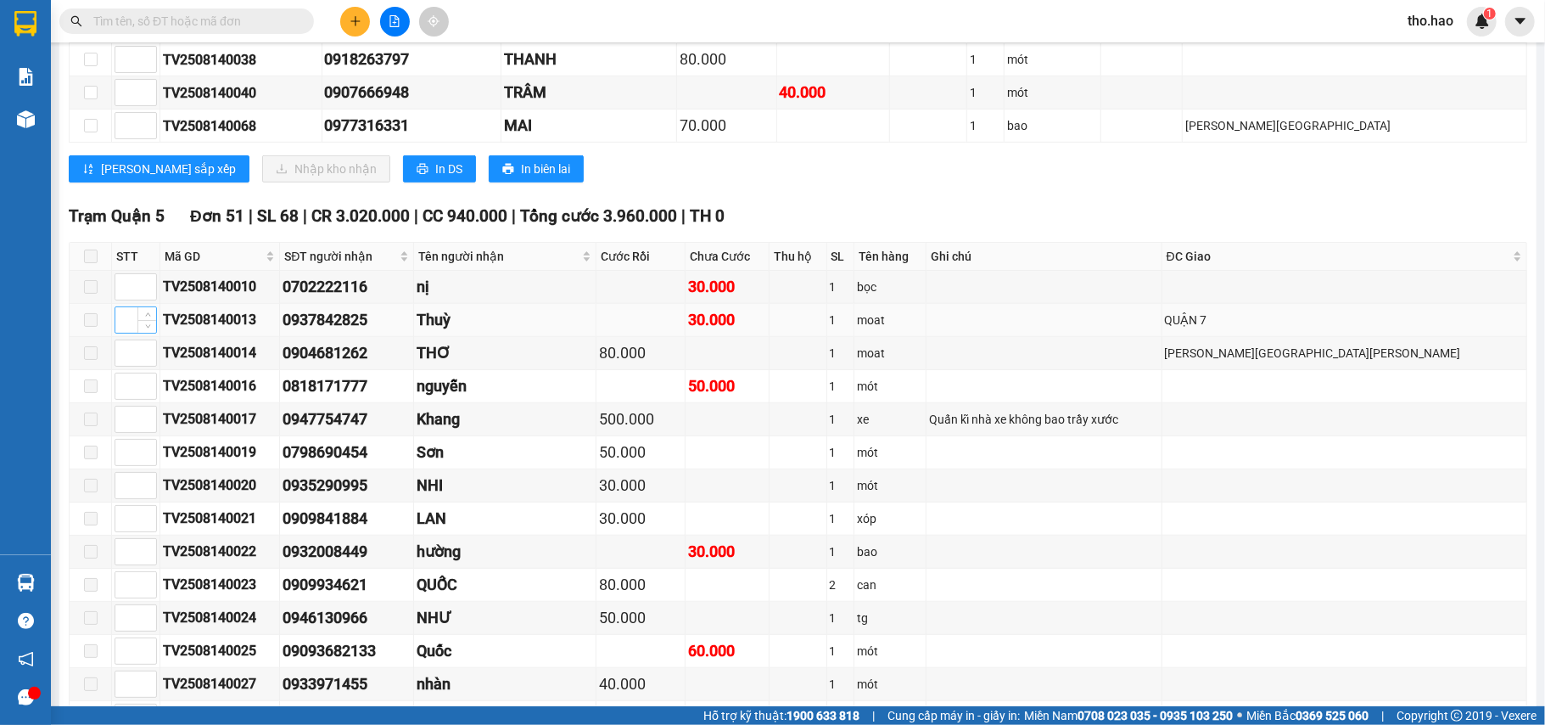
scroll to position [679, 0]
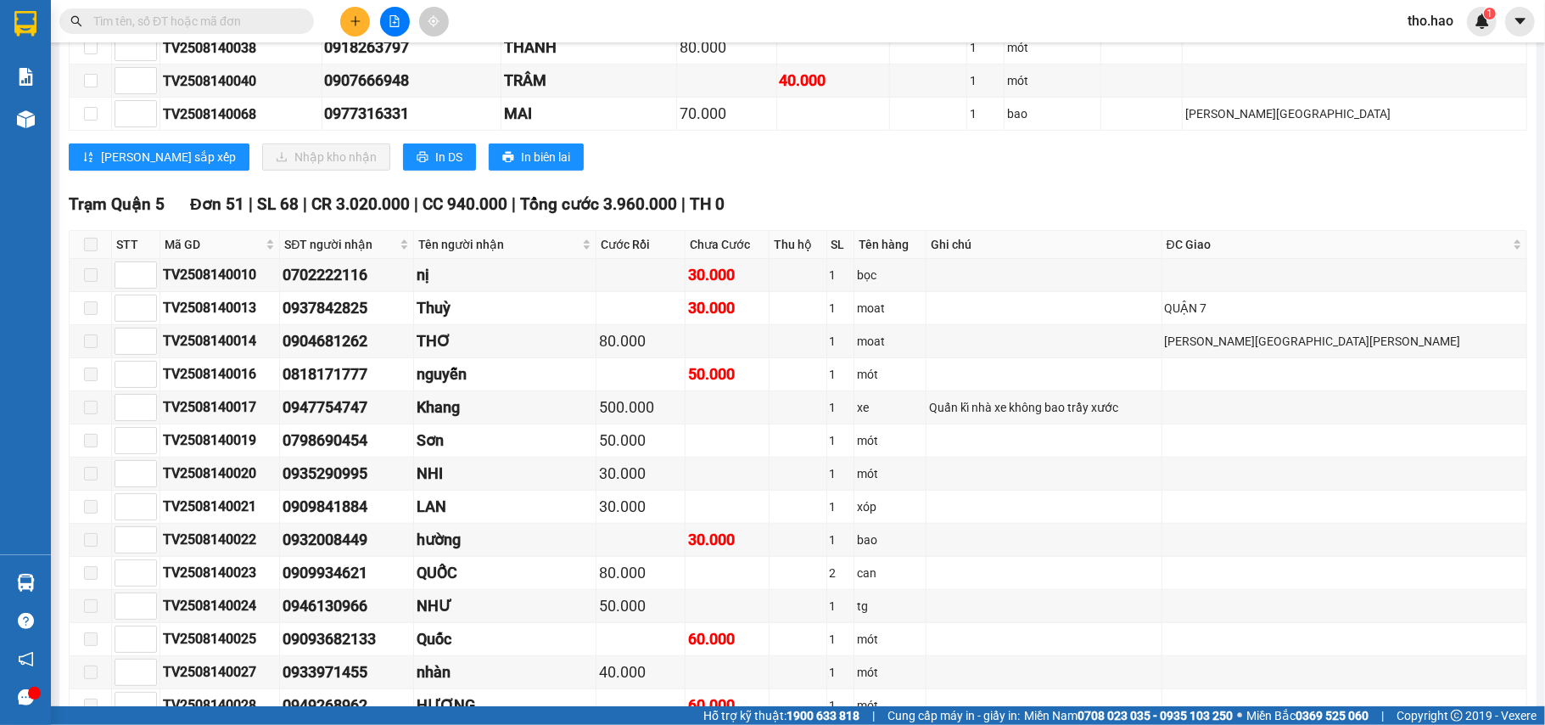
click at [90, 251] on span at bounding box center [91, 245] width 14 height 14
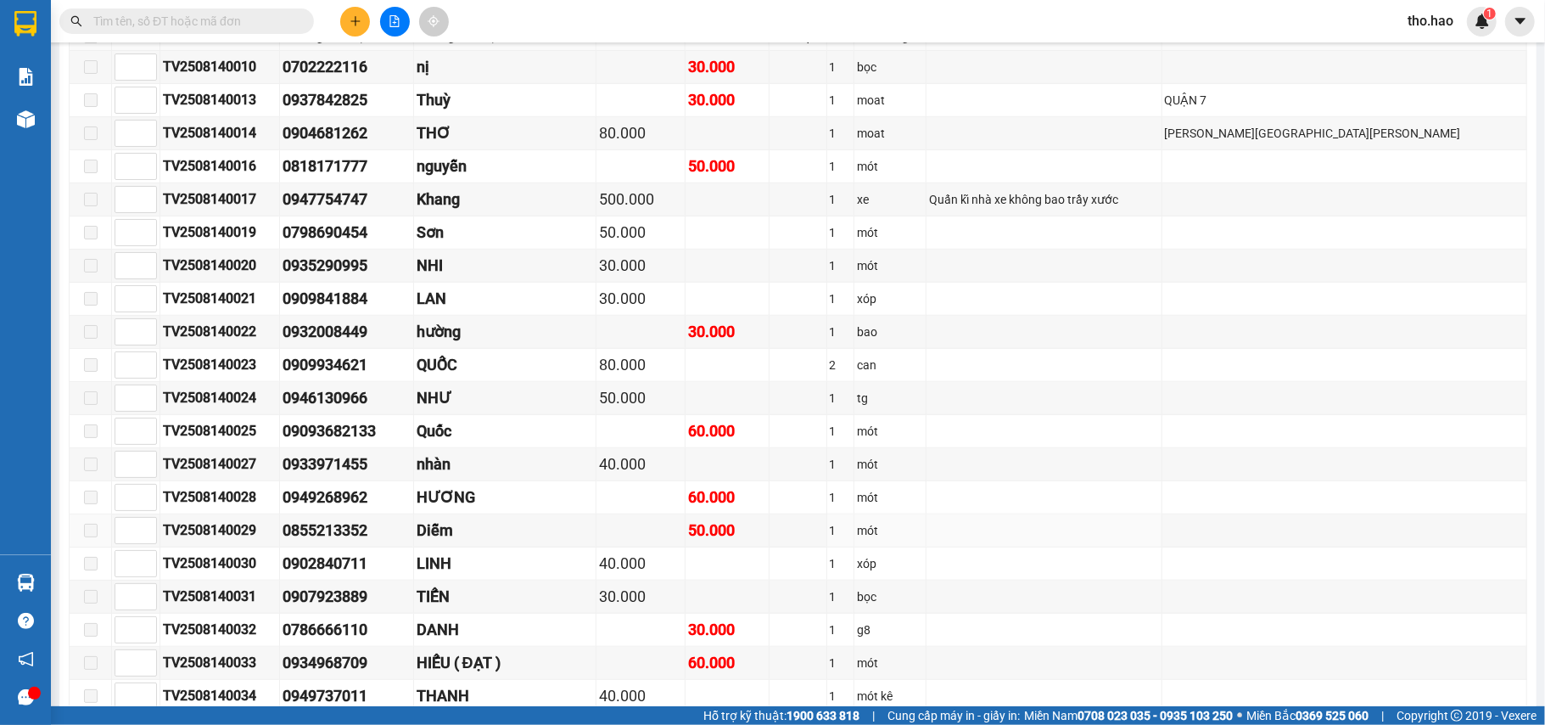
scroll to position [565, 0]
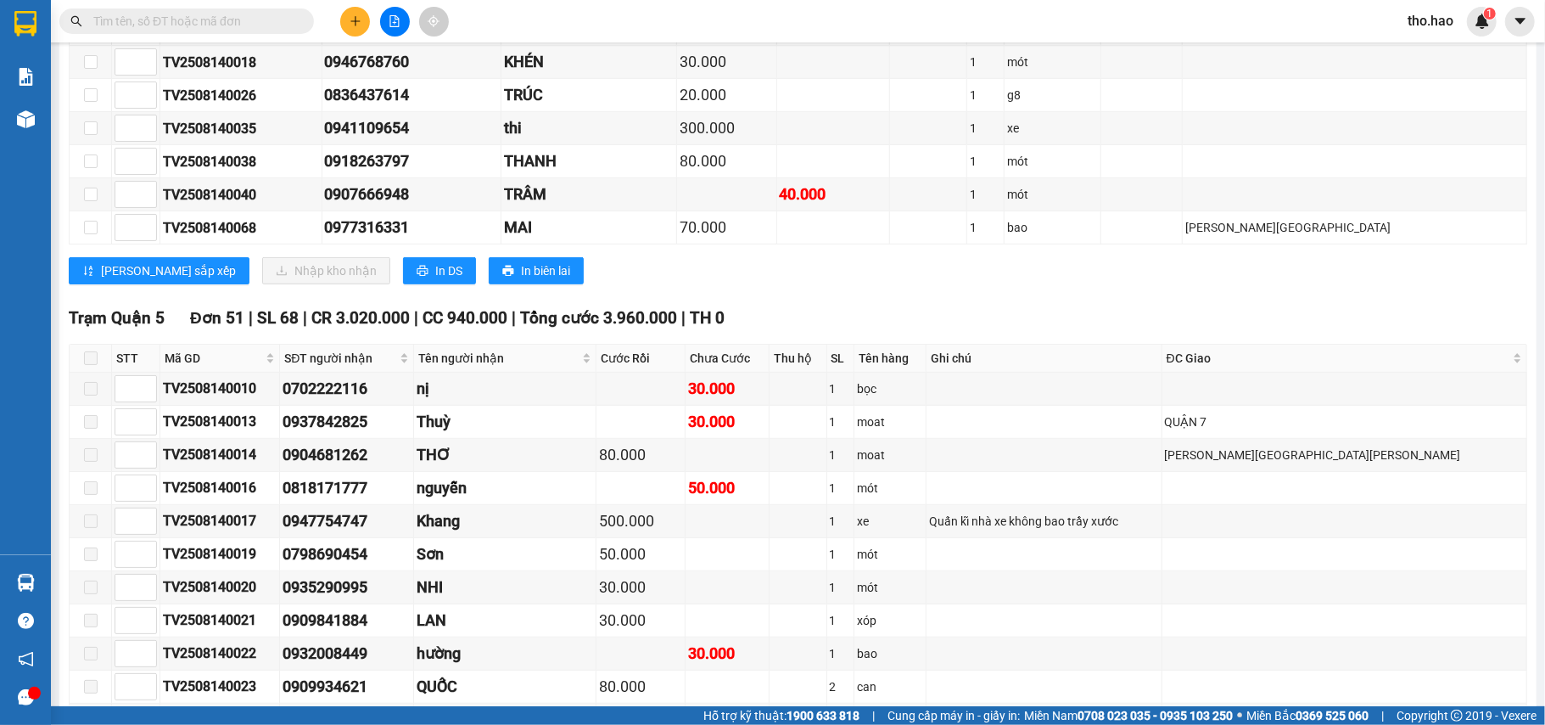
click at [229, 25] on input "text" at bounding box center [193, 21] width 200 height 19
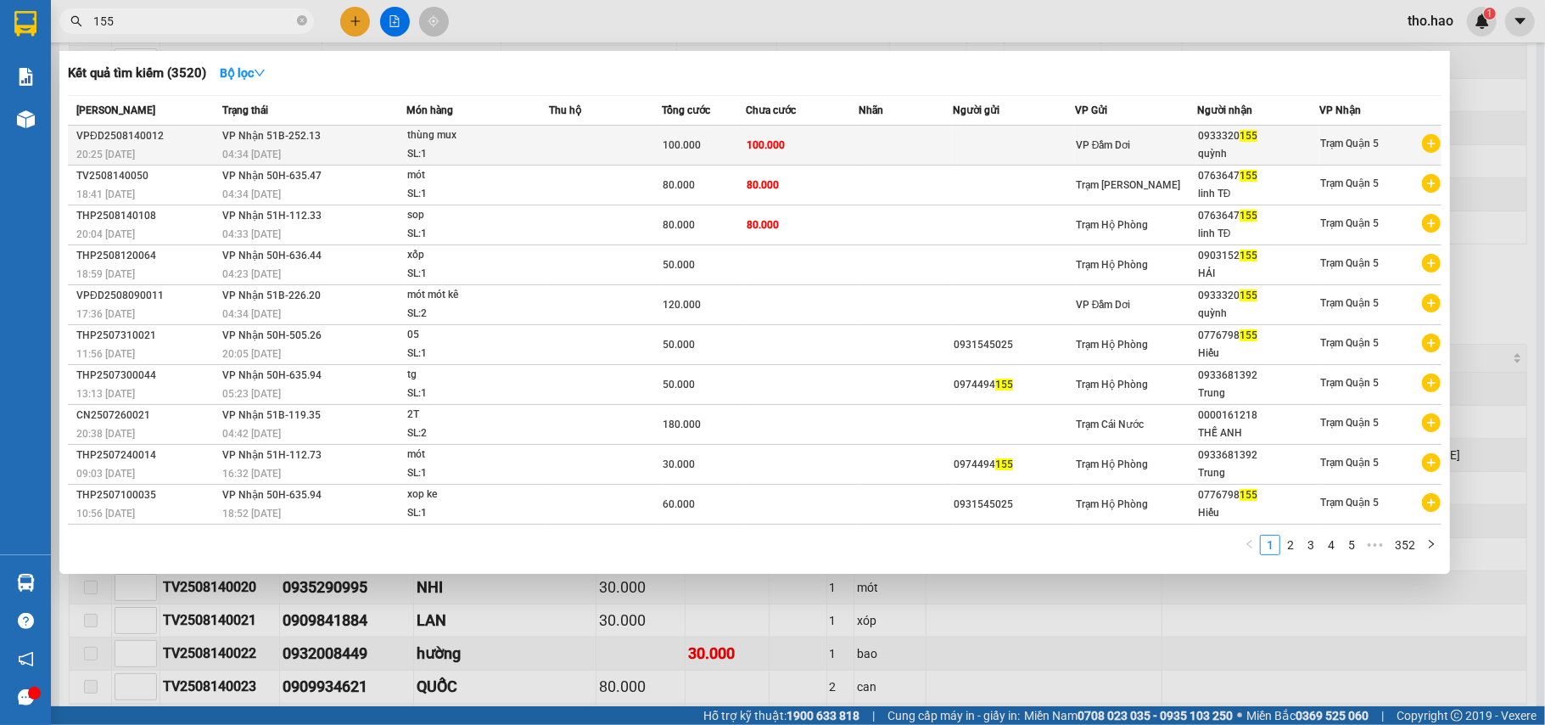
click at [765, 143] on span "100.000" at bounding box center [766, 145] width 38 height 12
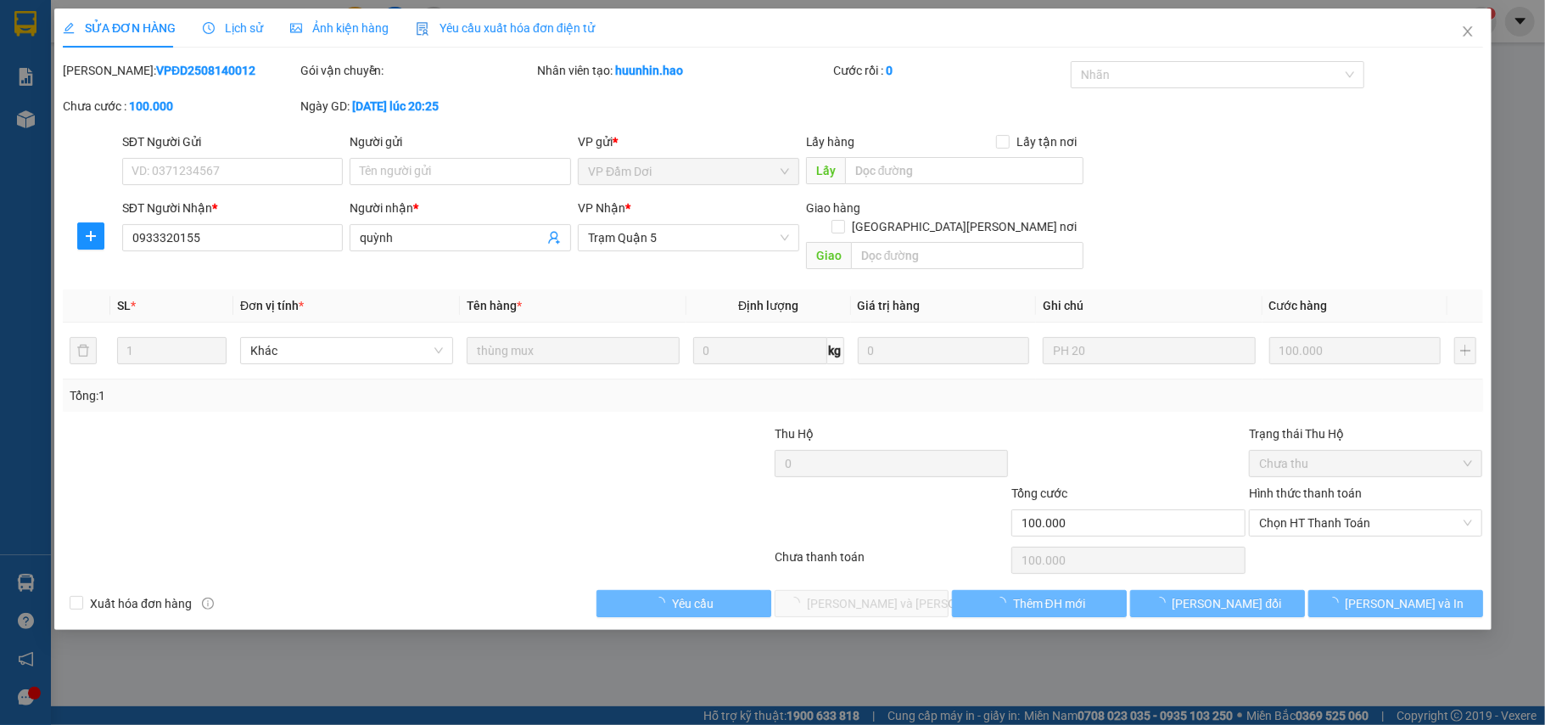
click at [320, 25] on span "Ảnh kiện hàng" at bounding box center [339, 28] width 98 height 14
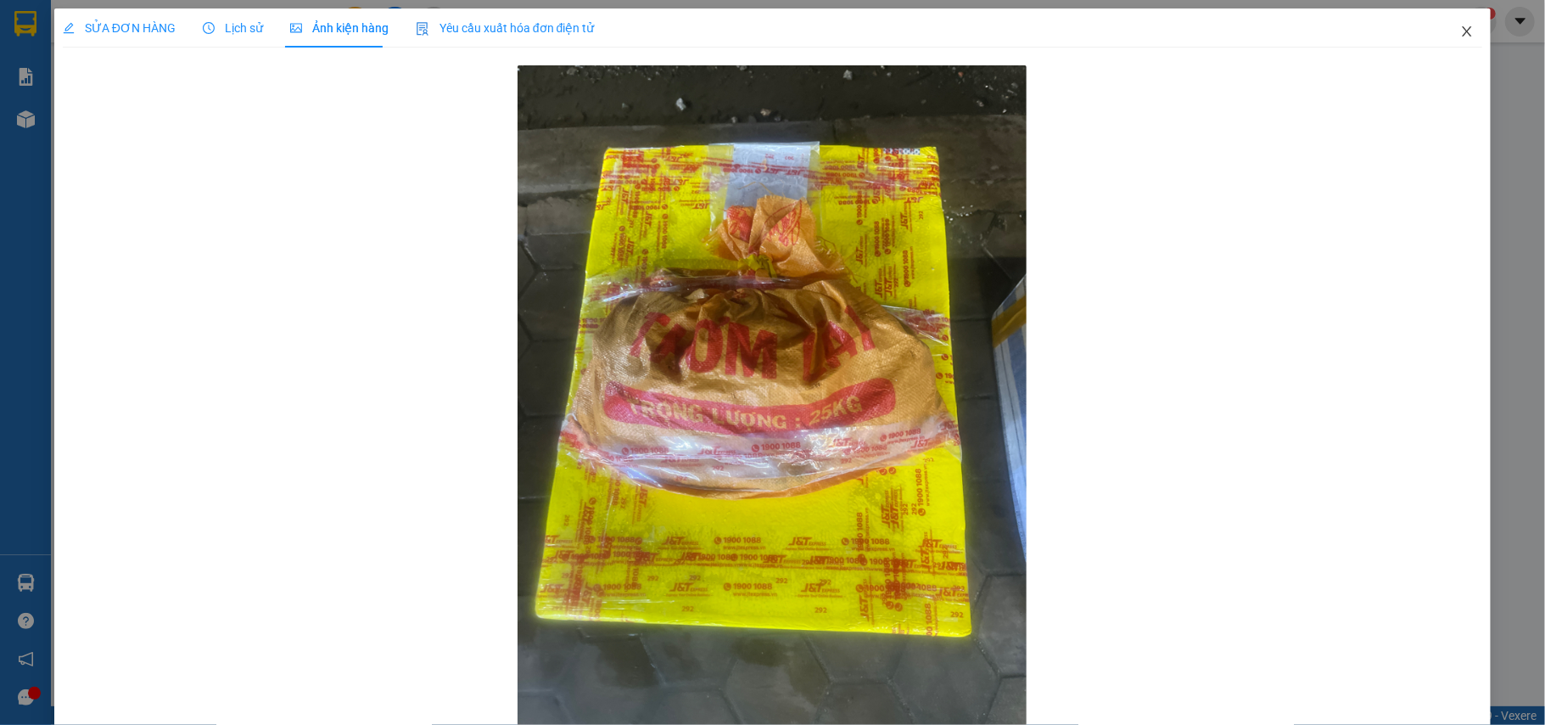
click at [1454, 21] on span "Close" at bounding box center [1467, 32] width 48 height 48
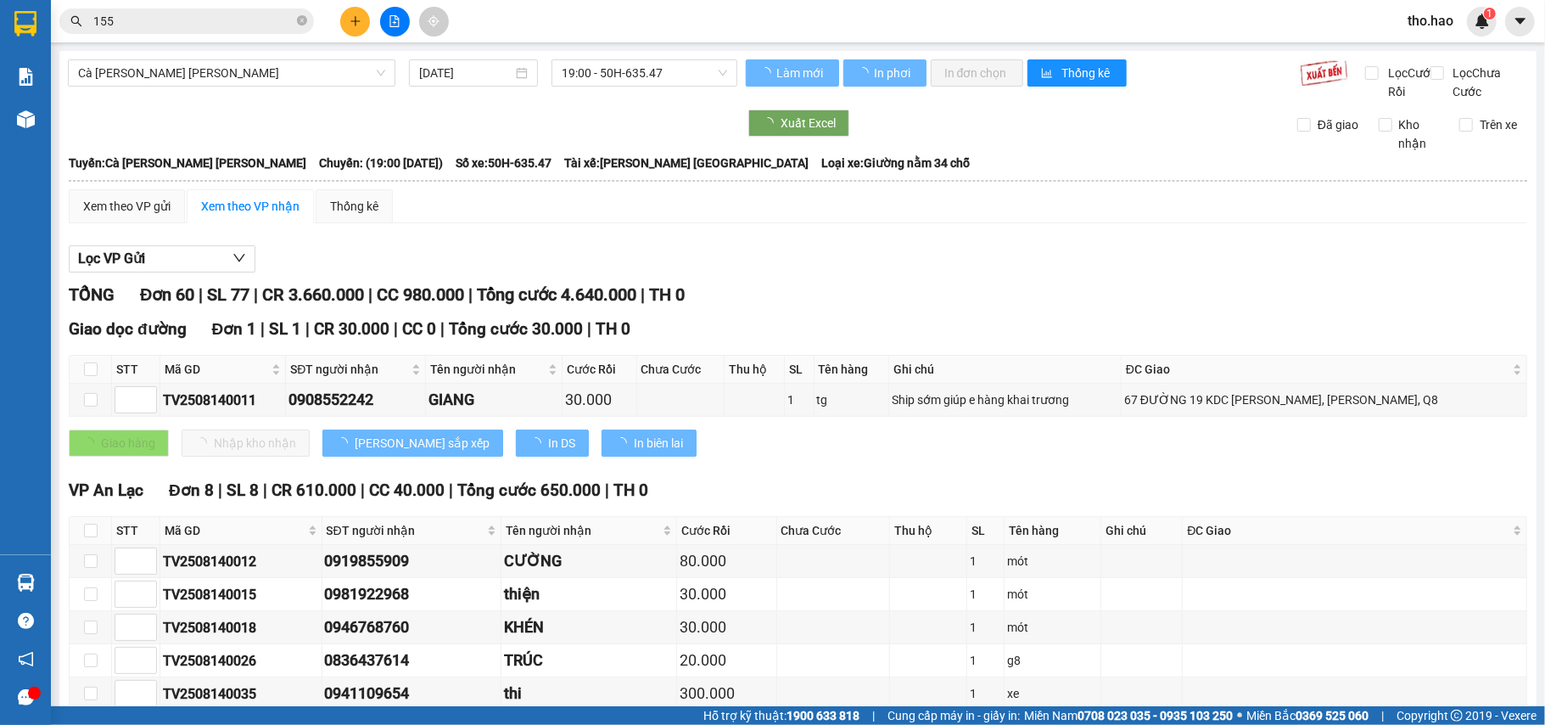
click at [232, 31] on span "155" at bounding box center [186, 20] width 255 height 25
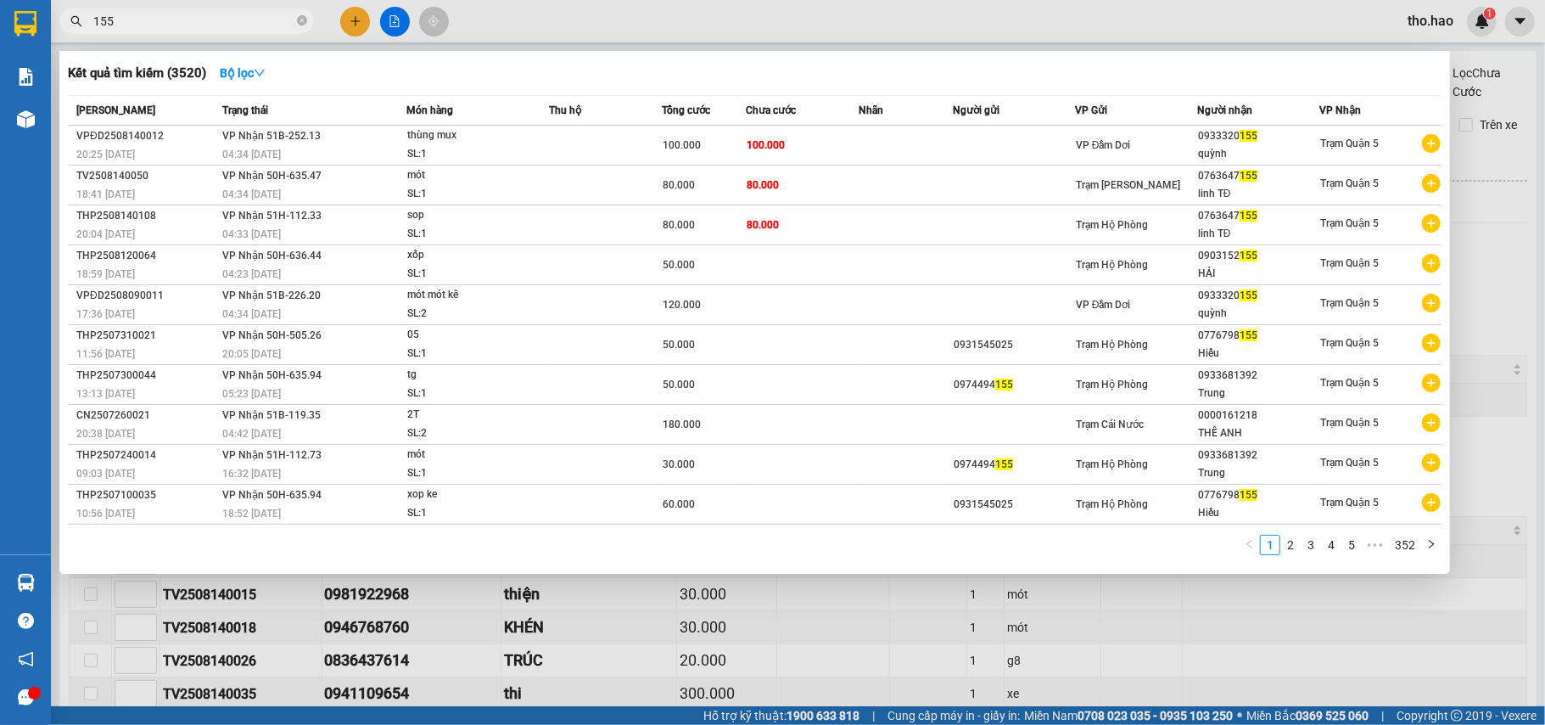
click at [260, 17] on input "155" at bounding box center [193, 21] width 200 height 19
drag, startPoint x: 599, startPoint y: 619, endPoint x: 174, endPoint y: 123, distance: 652.9
click at [581, 619] on div at bounding box center [772, 362] width 1545 height 725
click at [302, 27] on span at bounding box center [302, 22] width 10 height 16
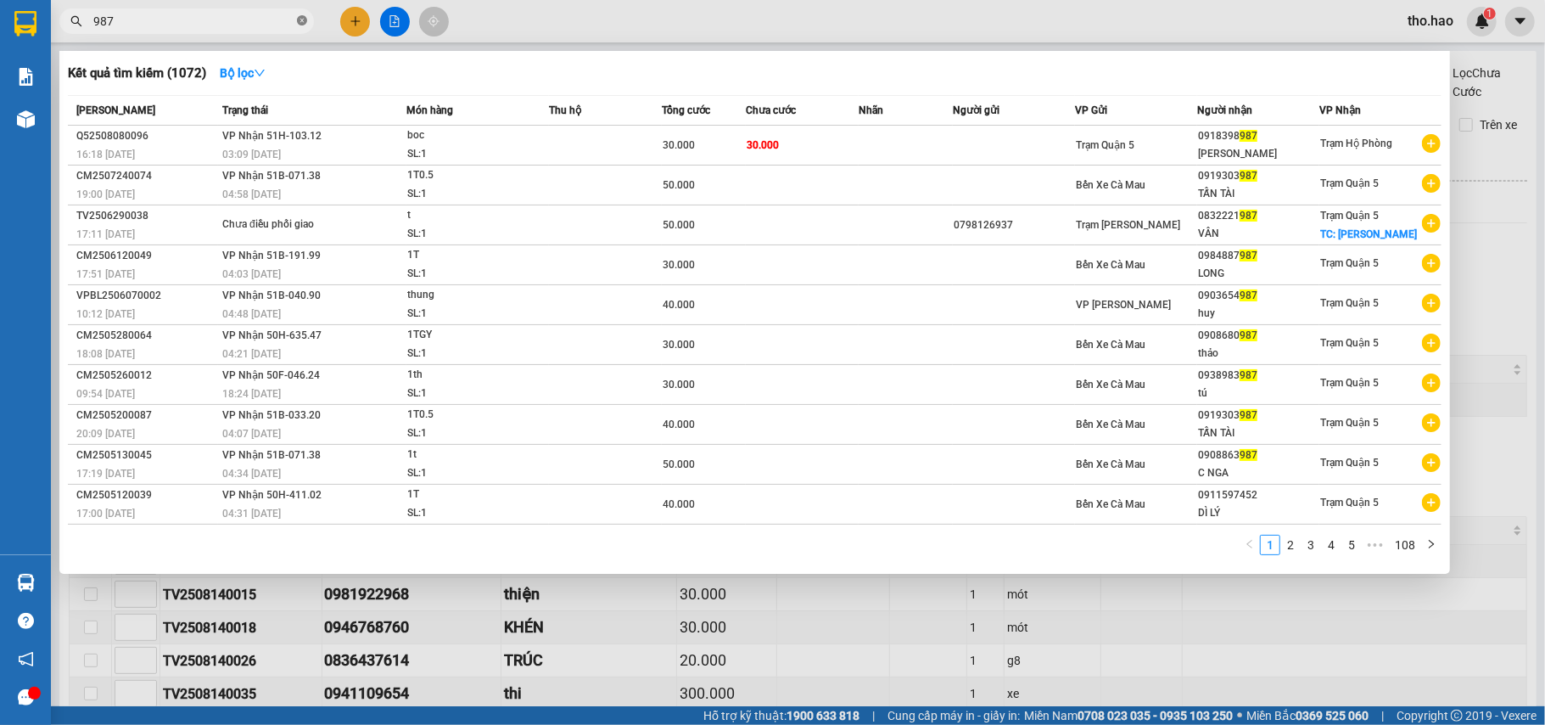
click at [306, 25] on span "987" at bounding box center [186, 20] width 255 height 25
click at [306, 22] on icon "close-circle" at bounding box center [302, 20] width 10 height 10
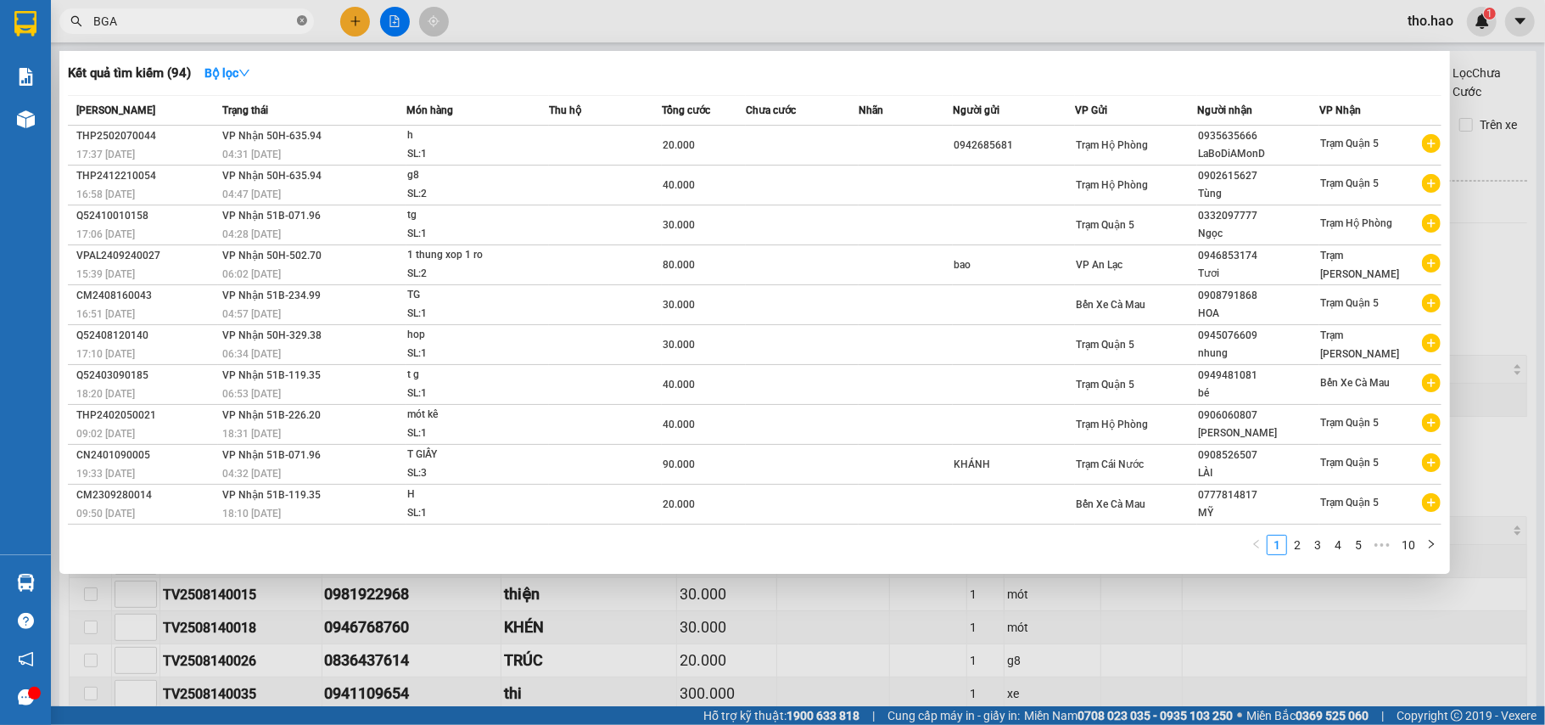
click at [303, 17] on icon "close-circle" at bounding box center [302, 20] width 10 height 10
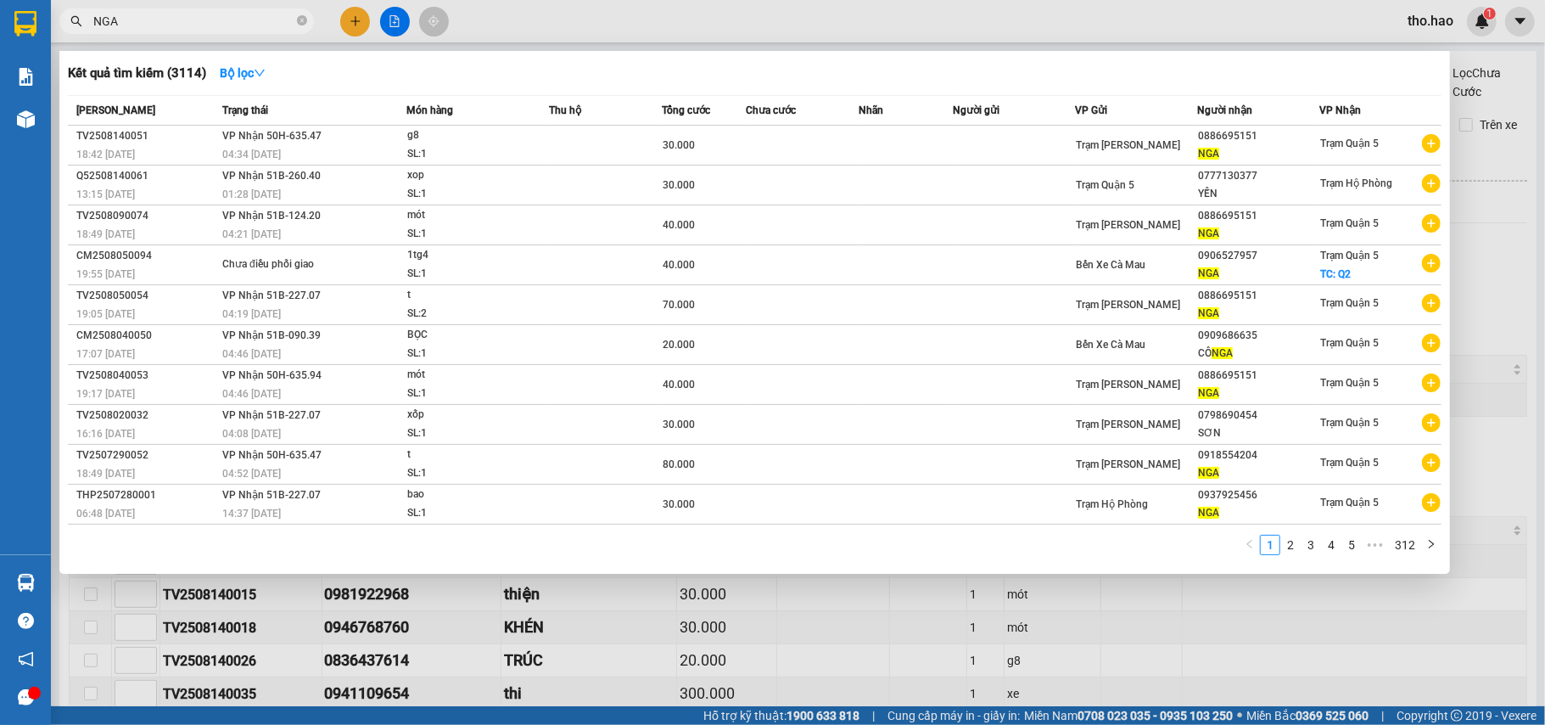
click at [581, 621] on div at bounding box center [772, 362] width 1545 height 725
drag, startPoint x: 183, startPoint y: 14, endPoint x: 266, endPoint y: 19, distance: 83.3
click at [184, 14] on input "NGA" at bounding box center [193, 21] width 200 height 19
click at [297, 19] on icon "close-circle" at bounding box center [302, 20] width 10 height 10
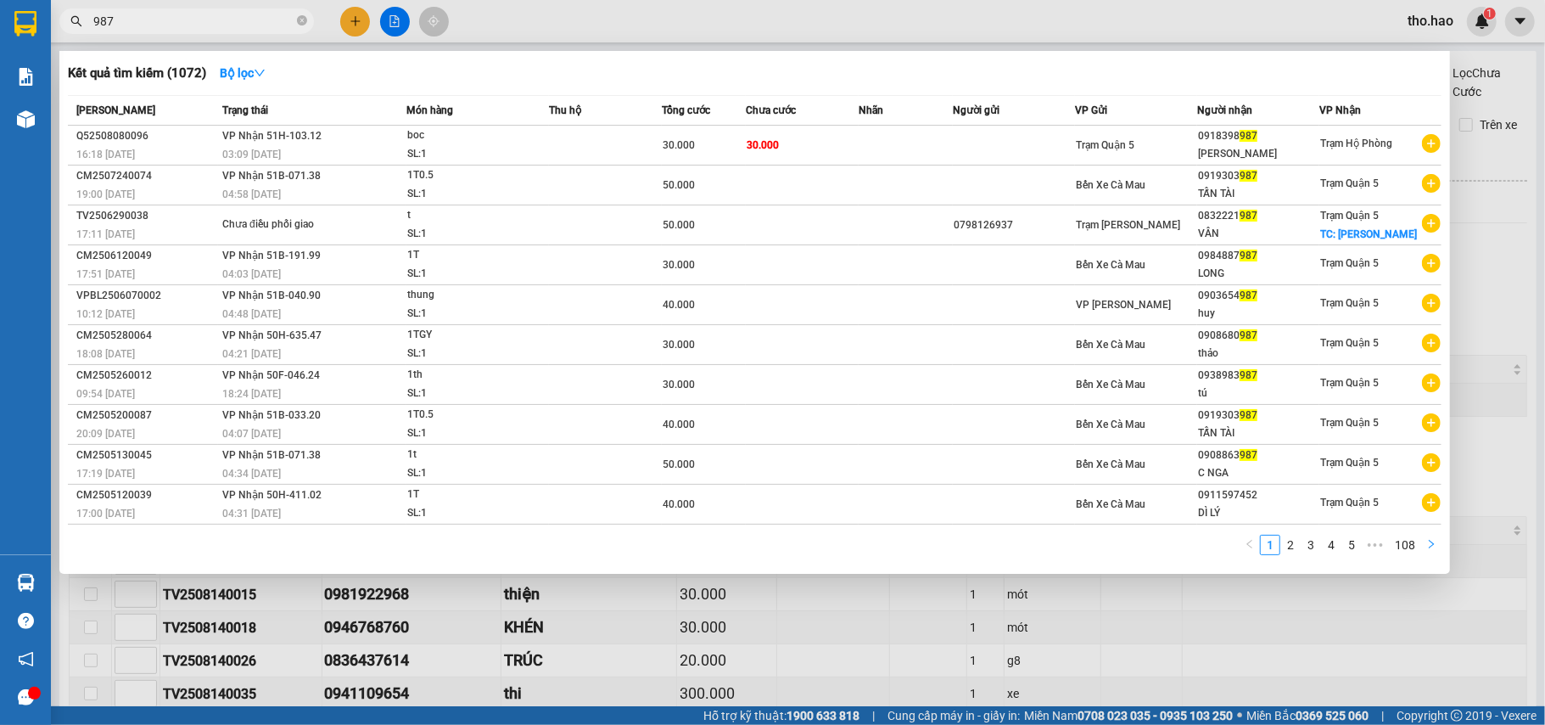
click at [1422, 536] on button "button" at bounding box center [1431, 545] width 20 height 20
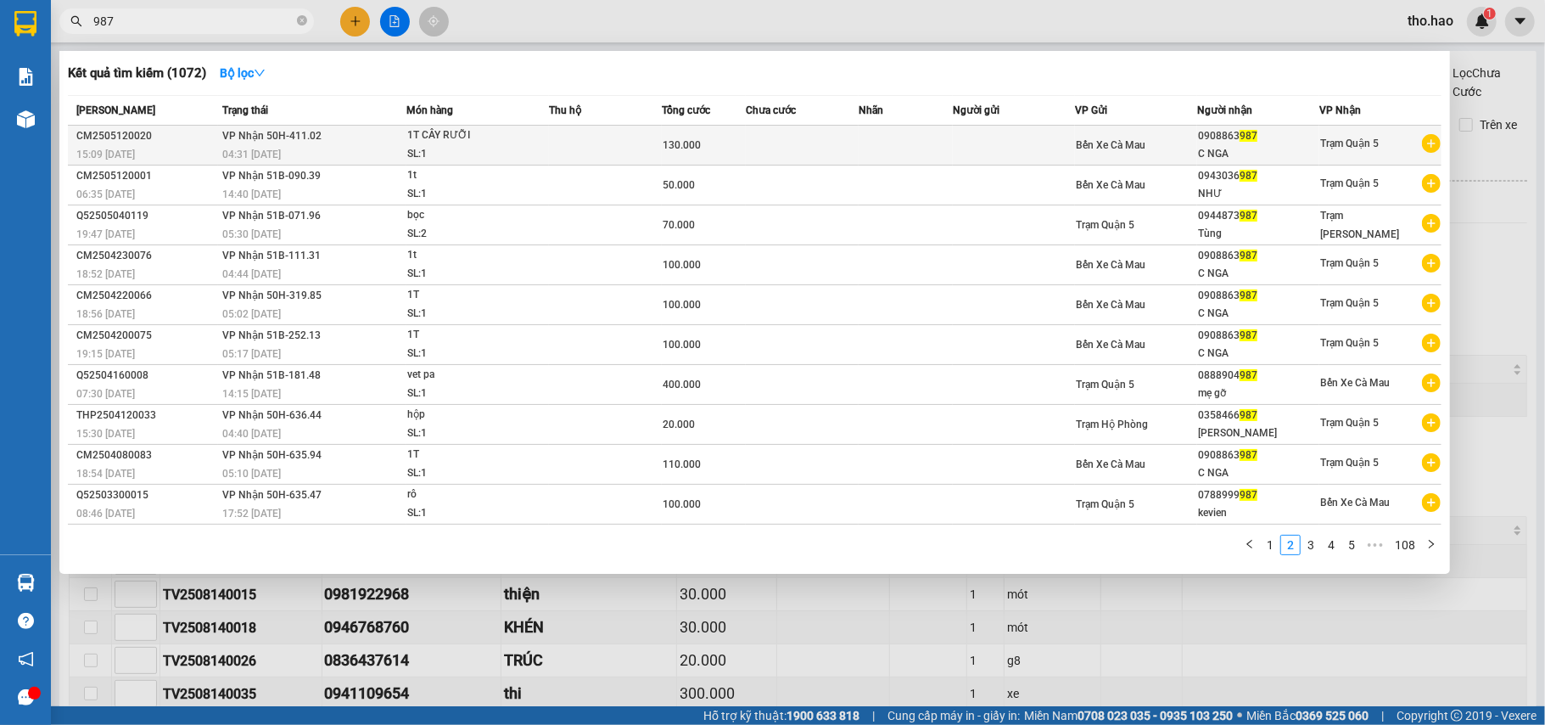
click at [509, 127] on div "1T CÂY RƯỠI" at bounding box center [470, 135] width 127 height 19
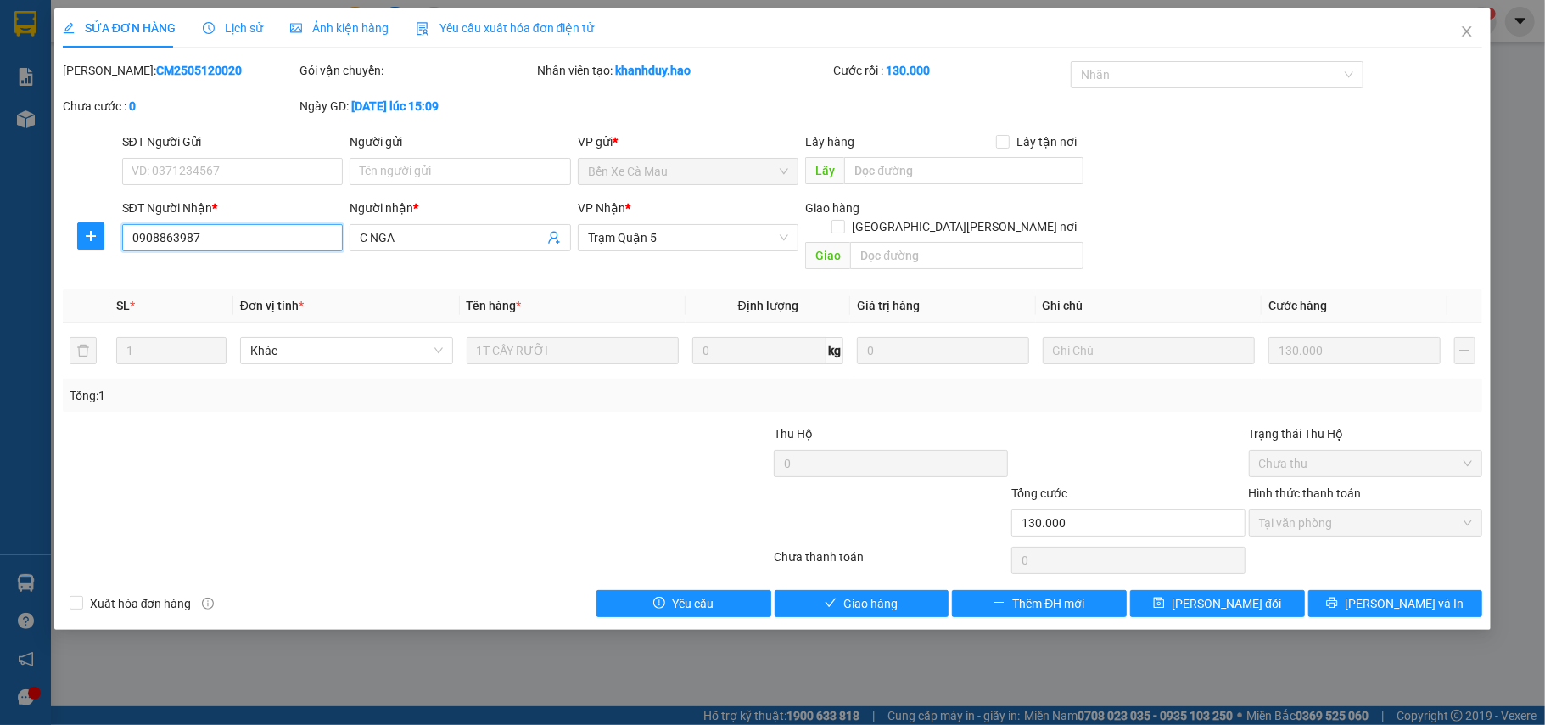
click at [168, 232] on input "0908863987" at bounding box center [232, 237] width 221 height 27
drag, startPoint x: 1461, startPoint y: 11, endPoint x: 385, endPoint y: 38, distance: 1076.3
click at [1463, 11] on span "Close" at bounding box center [1467, 32] width 48 height 48
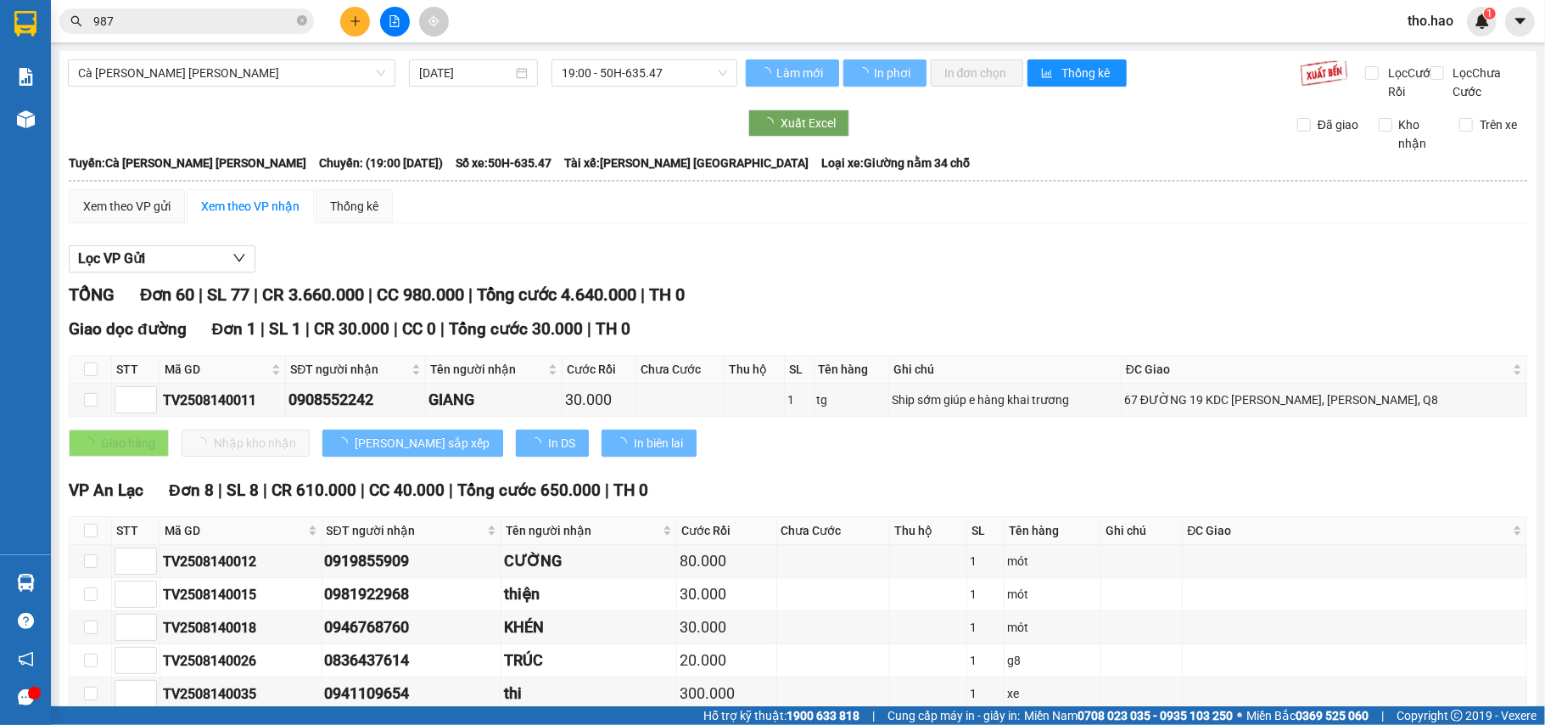
drag, startPoint x: 276, startPoint y: 15, endPoint x: 341, endPoint y: 31, distance: 67.1
click at [286, 19] on input "987" at bounding box center [193, 21] width 200 height 19
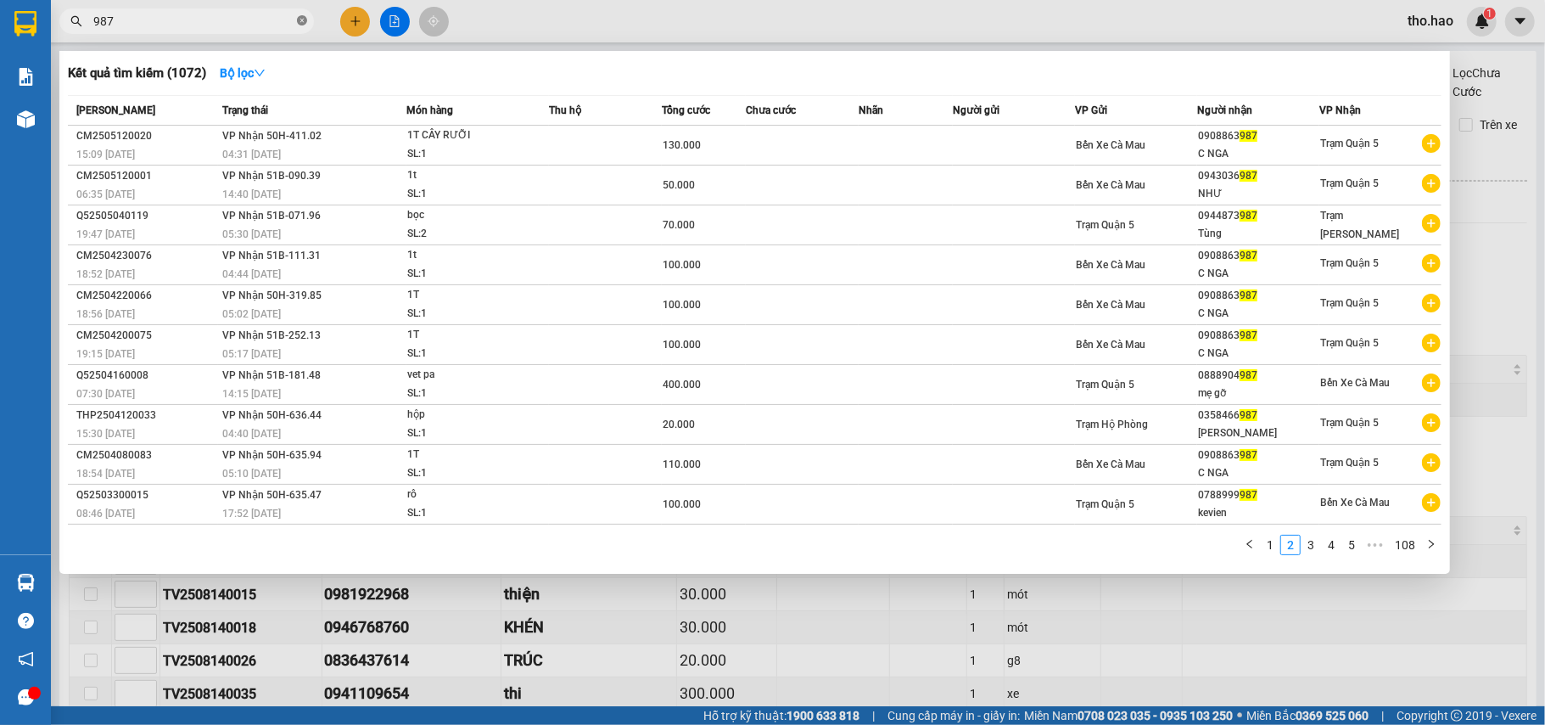
click at [305, 21] on icon "close-circle" at bounding box center [302, 20] width 10 height 10
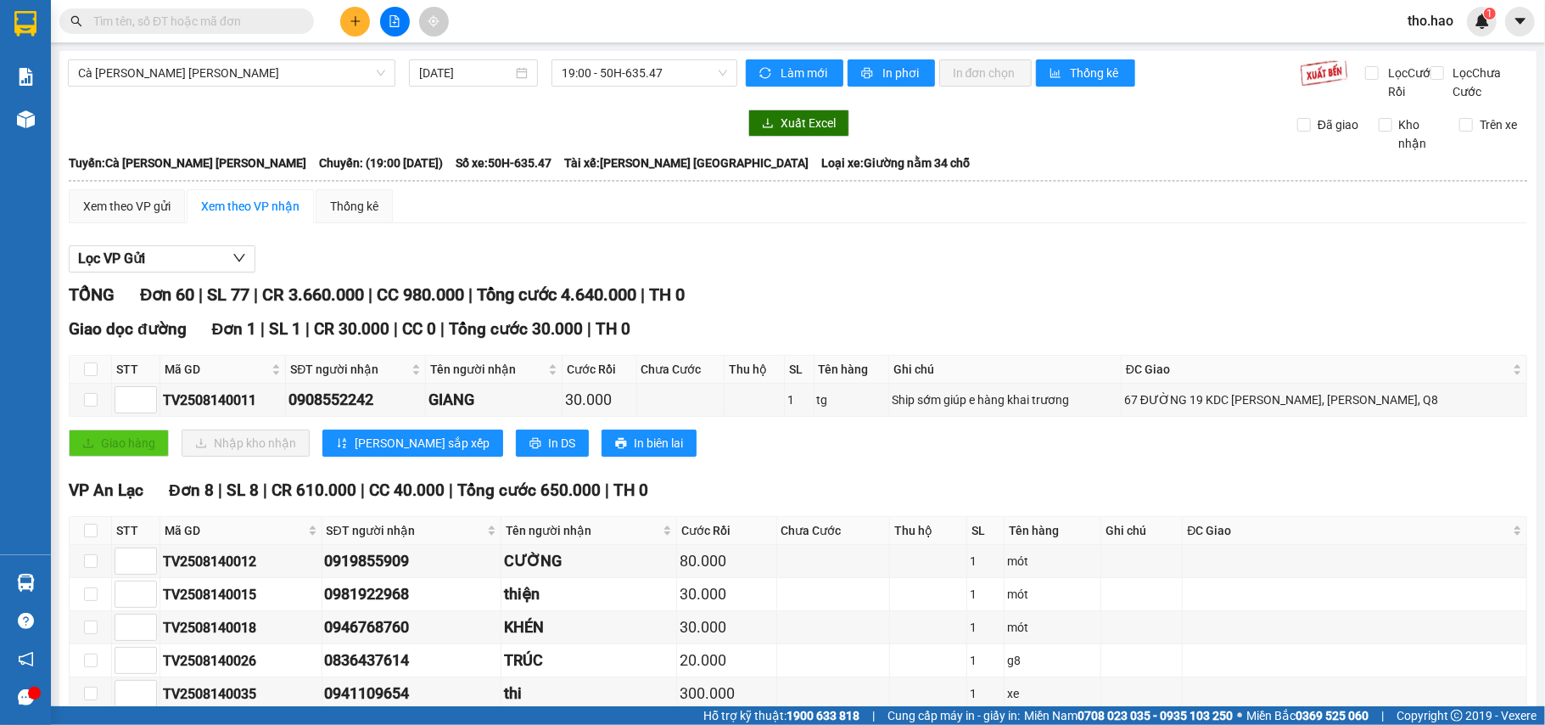
click at [266, 19] on input "text" at bounding box center [193, 21] width 200 height 19
paste input "0908863987"
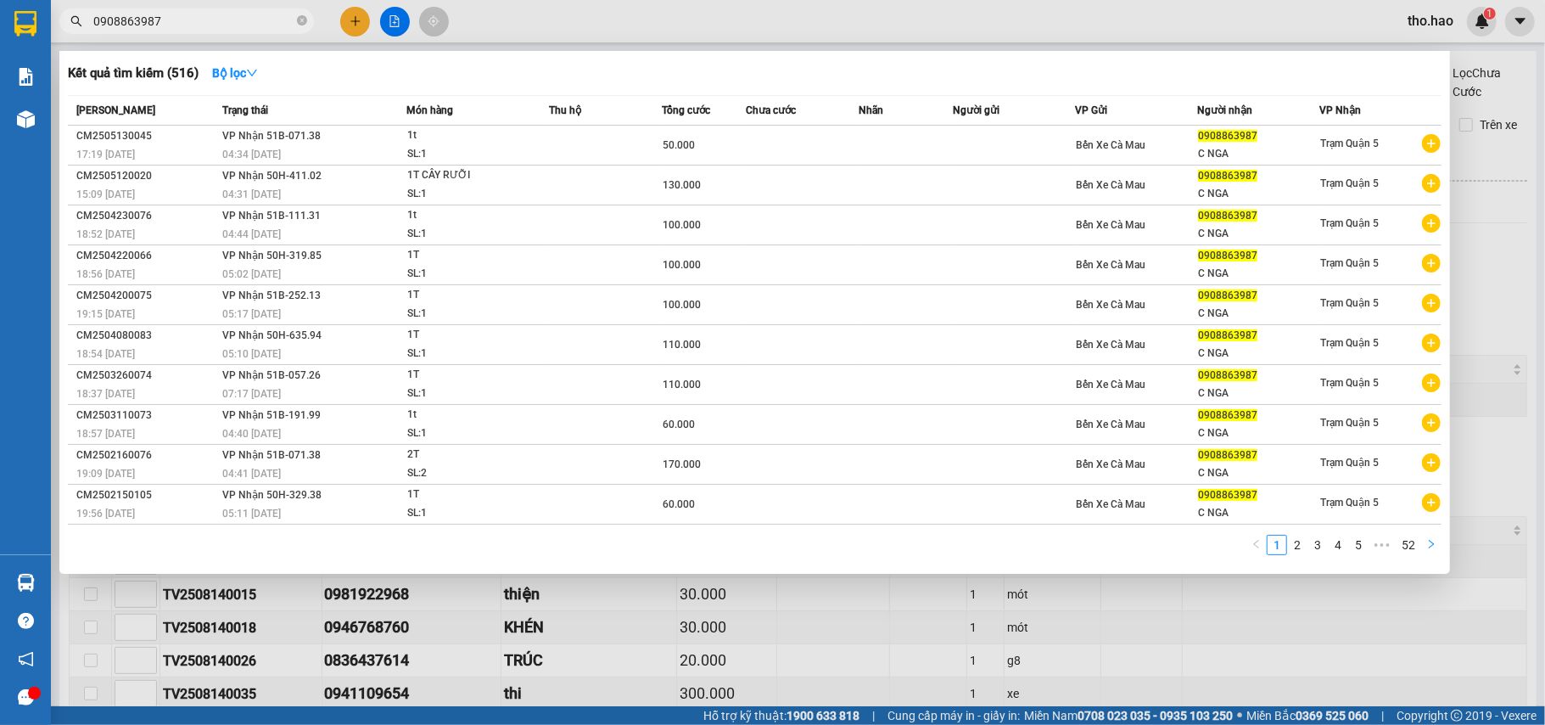
click at [1424, 544] on button "button" at bounding box center [1431, 545] width 20 height 20
click at [1421, 538] on button "button" at bounding box center [1431, 545] width 20 height 20
click at [1422, 538] on button "button" at bounding box center [1431, 545] width 20 height 20
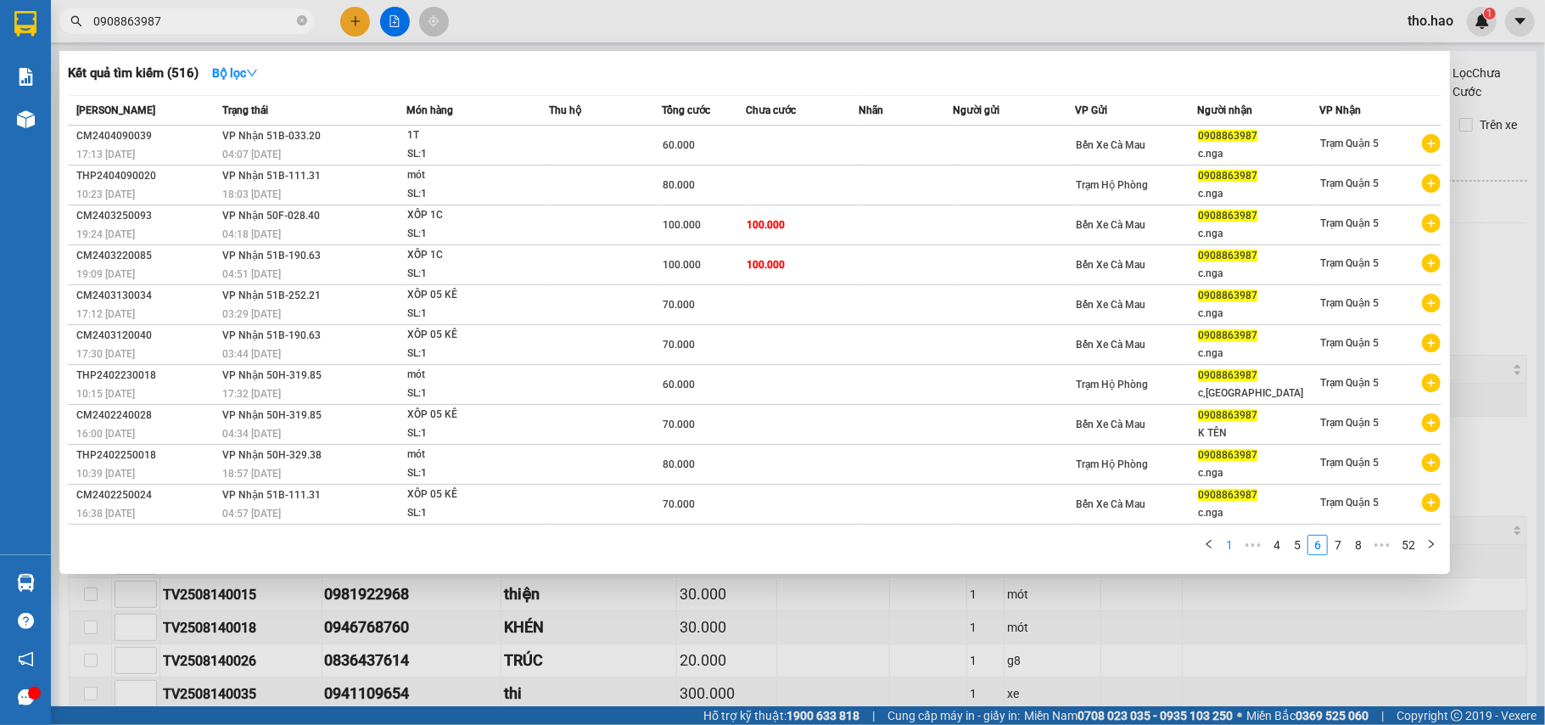
click at [1220, 535] on link "1" at bounding box center [1229, 544] width 19 height 19
click at [350, 21] on div at bounding box center [772, 362] width 1545 height 725
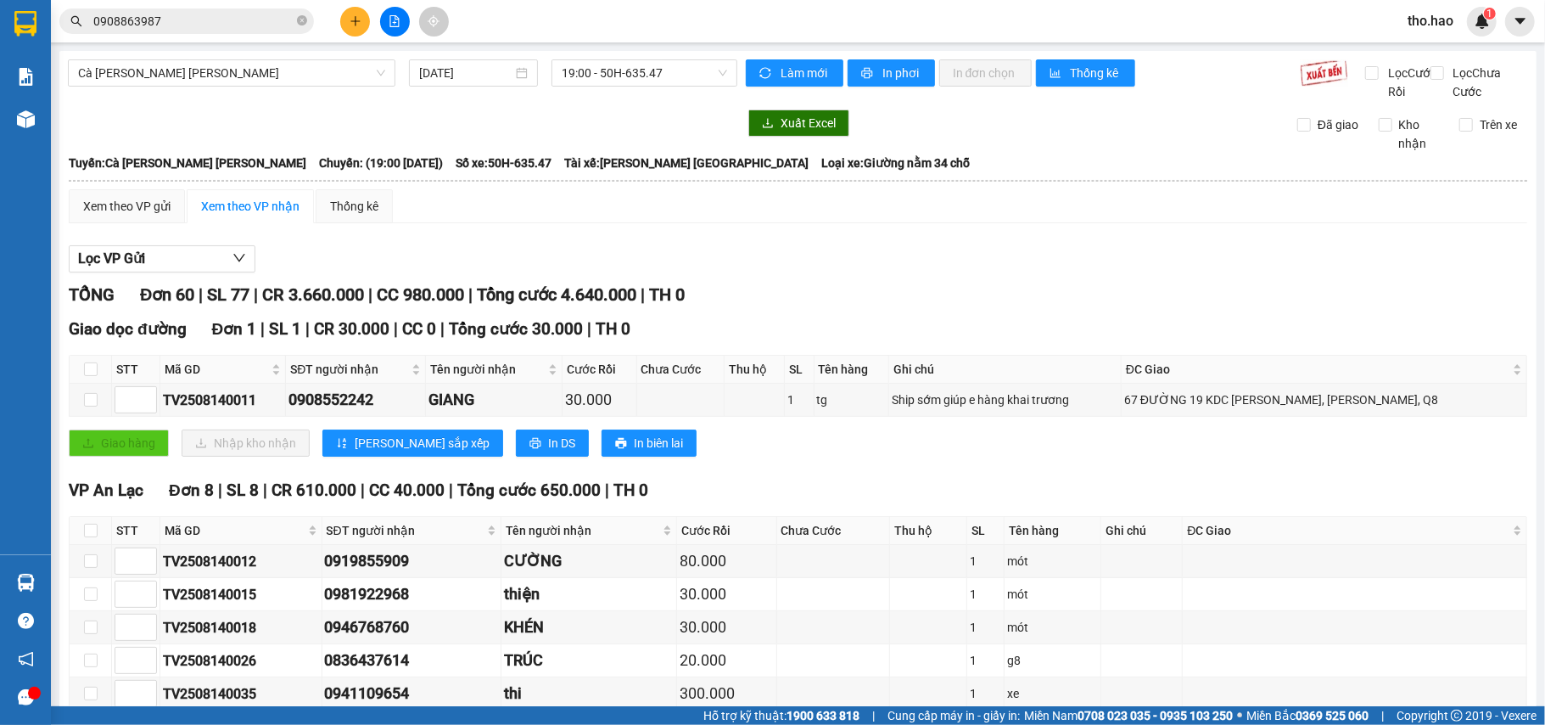
click at [356, 27] on button at bounding box center [355, 22] width 30 height 30
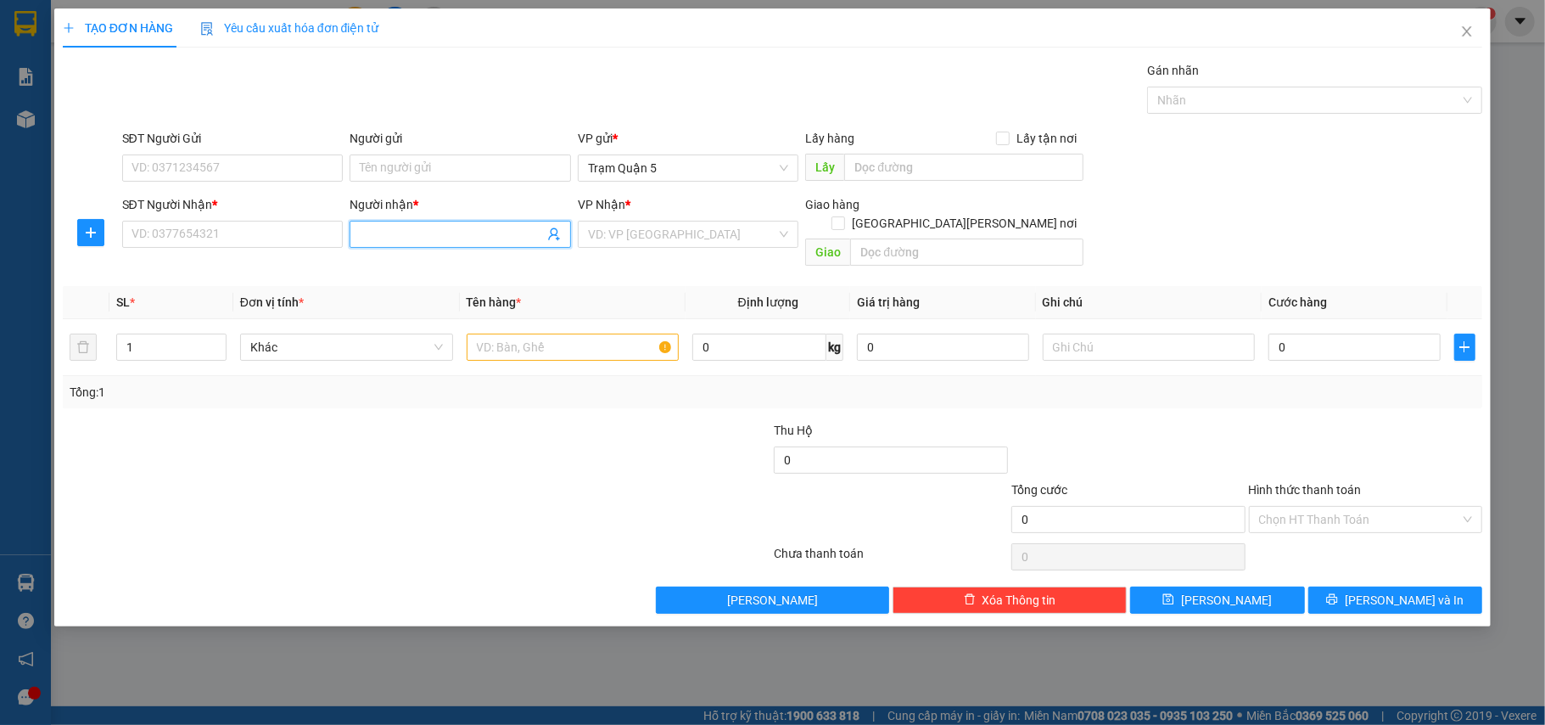
click at [407, 234] on input "Người nhận *" at bounding box center [452, 234] width 184 height 19
drag, startPoint x: 462, startPoint y: 238, endPoint x: 69, endPoint y: 253, distance: 394.0
click at [107, 253] on div "SĐT Người [PERSON_NAME] * VD: 0377654321 Người [PERSON_NAME] * THUYF [PERSON_NA…" at bounding box center [773, 234] width 1424 height 78
click at [485, 266] on div "[PERSON_NAME] [PERSON_NAME] - 0349578673" at bounding box center [490, 269] width 260 height 19
click at [292, 238] on input "0349578673" at bounding box center [232, 234] width 221 height 27
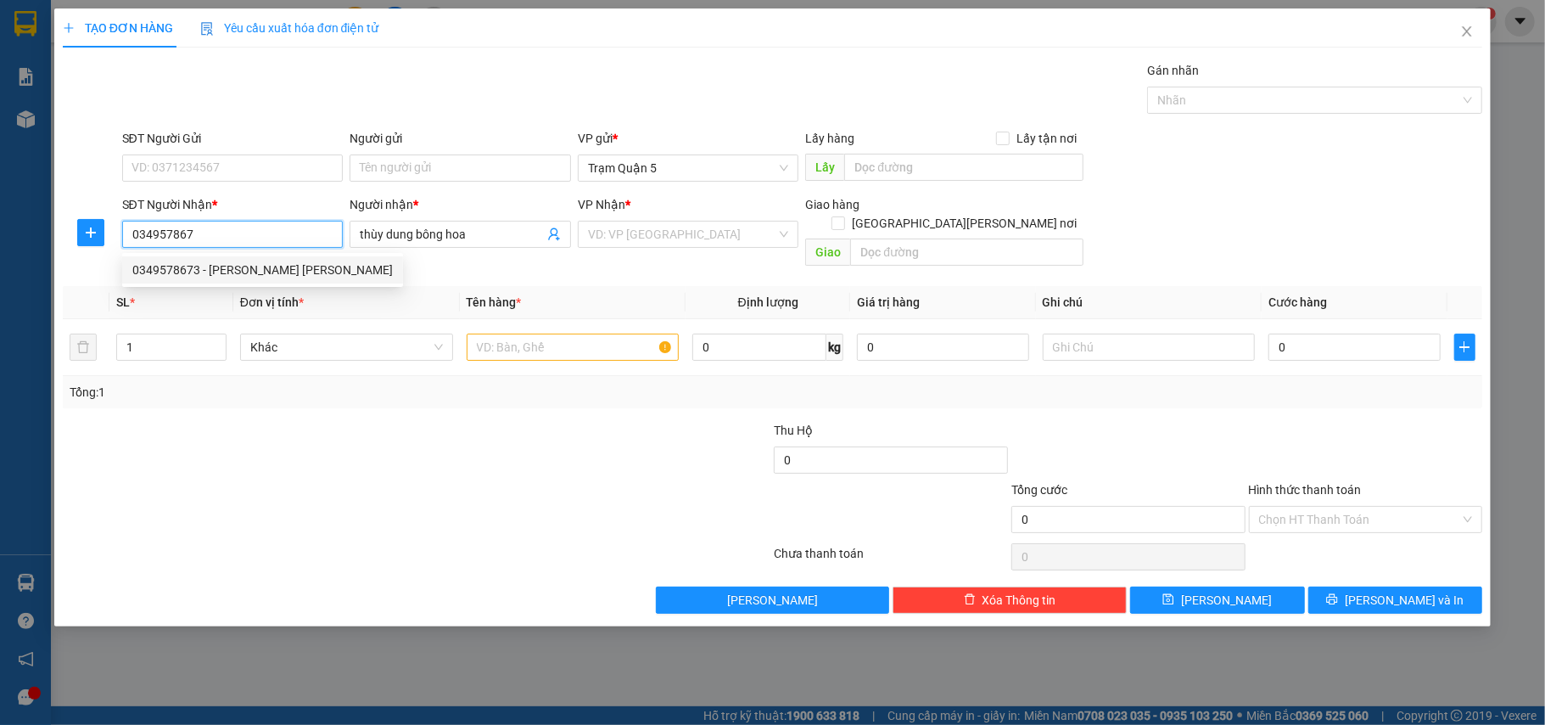
click at [259, 260] on div "0349578673 - [PERSON_NAME] [PERSON_NAME]" at bounding box center [262, 269] width 260 height 19
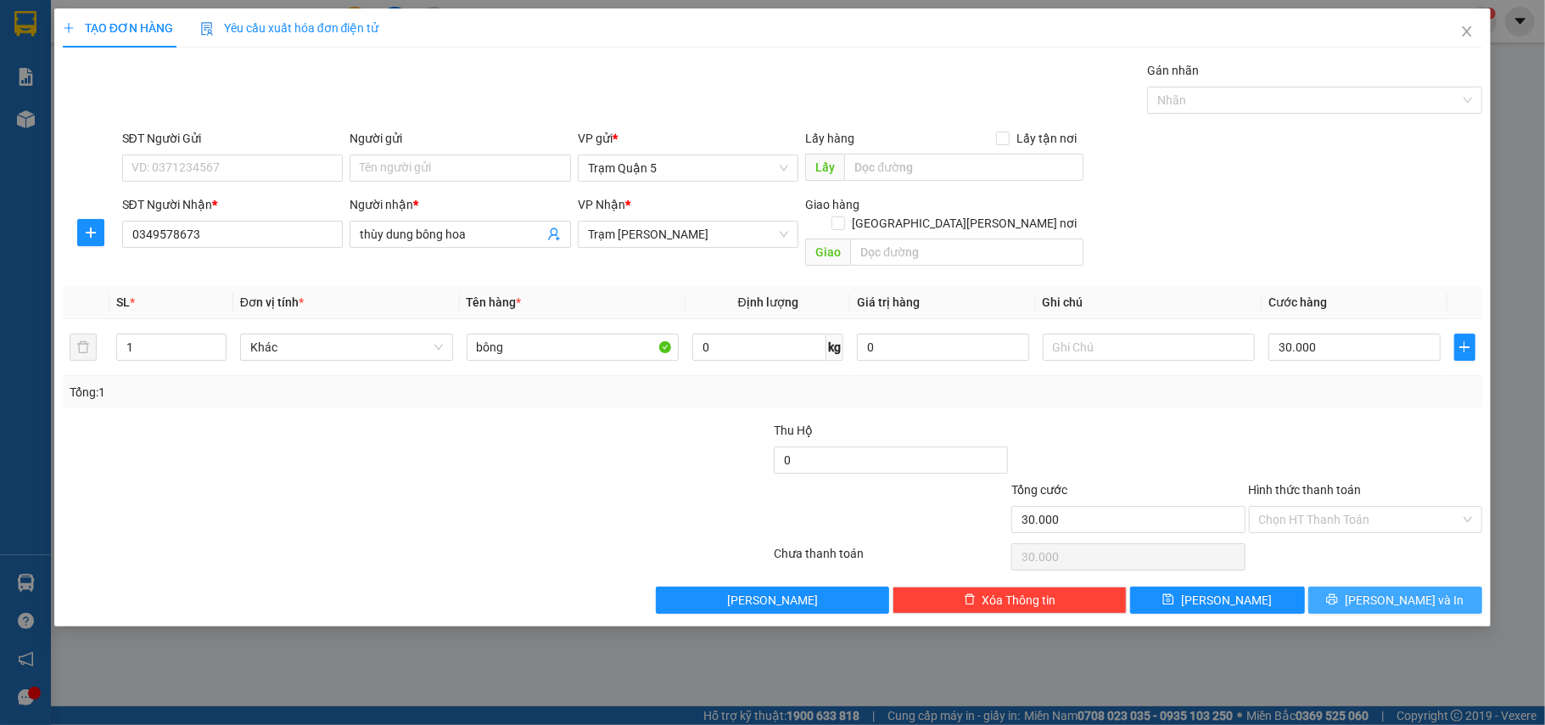
click at [1392, 591] on span "[PERSON_NAME] và In" at bounding box center [1404, 600] width 119 height 19
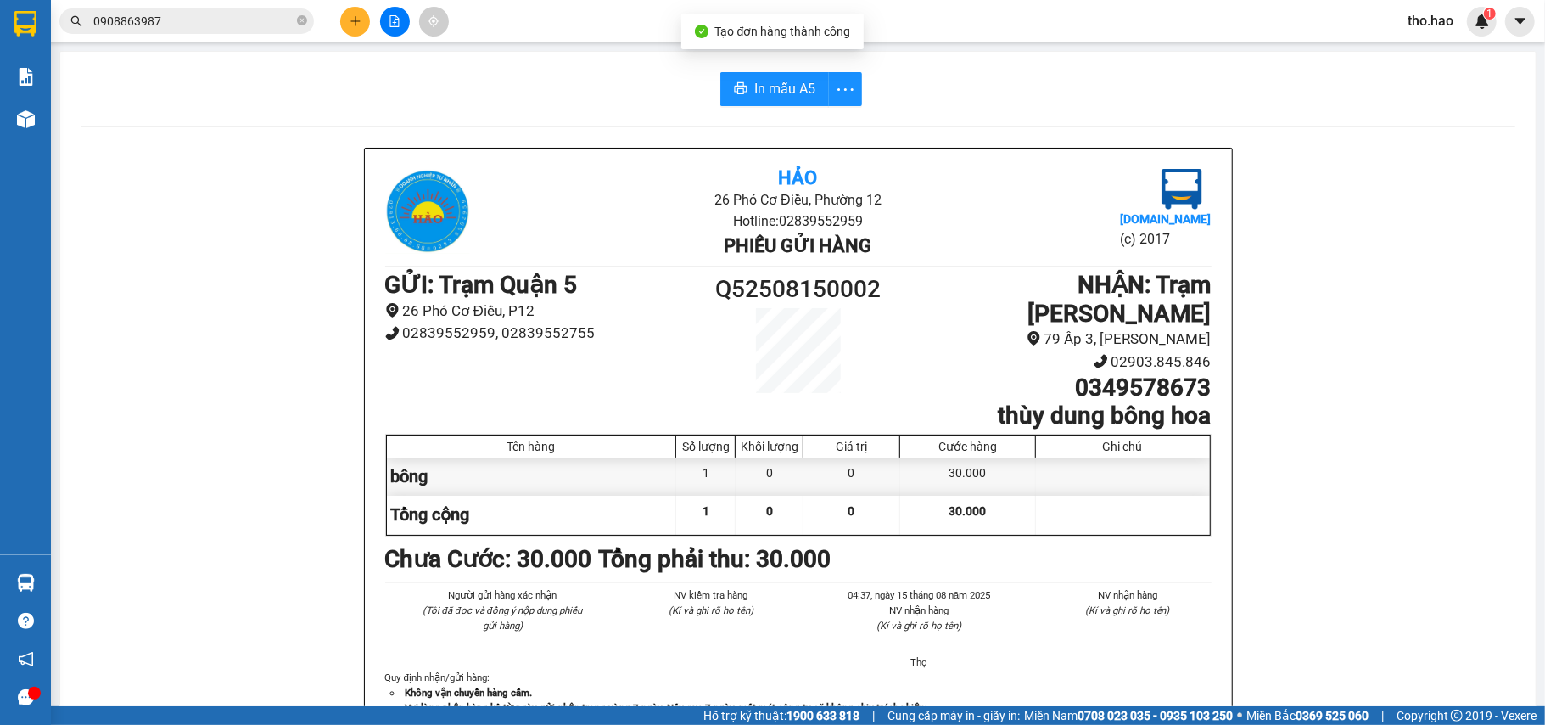
click at [801, 71] on div "In mẫu A5 Hảo 26 Phó Cơ Điều, [PERSON_NAME] 12 Hotline: 02839552959 Phiếu gửi h…" at bounding box center [798, 721] width 1476 height 1338
click at [768, 83] on span "In mẫu A5" at bounding box center [784, 88] width 61 height 21
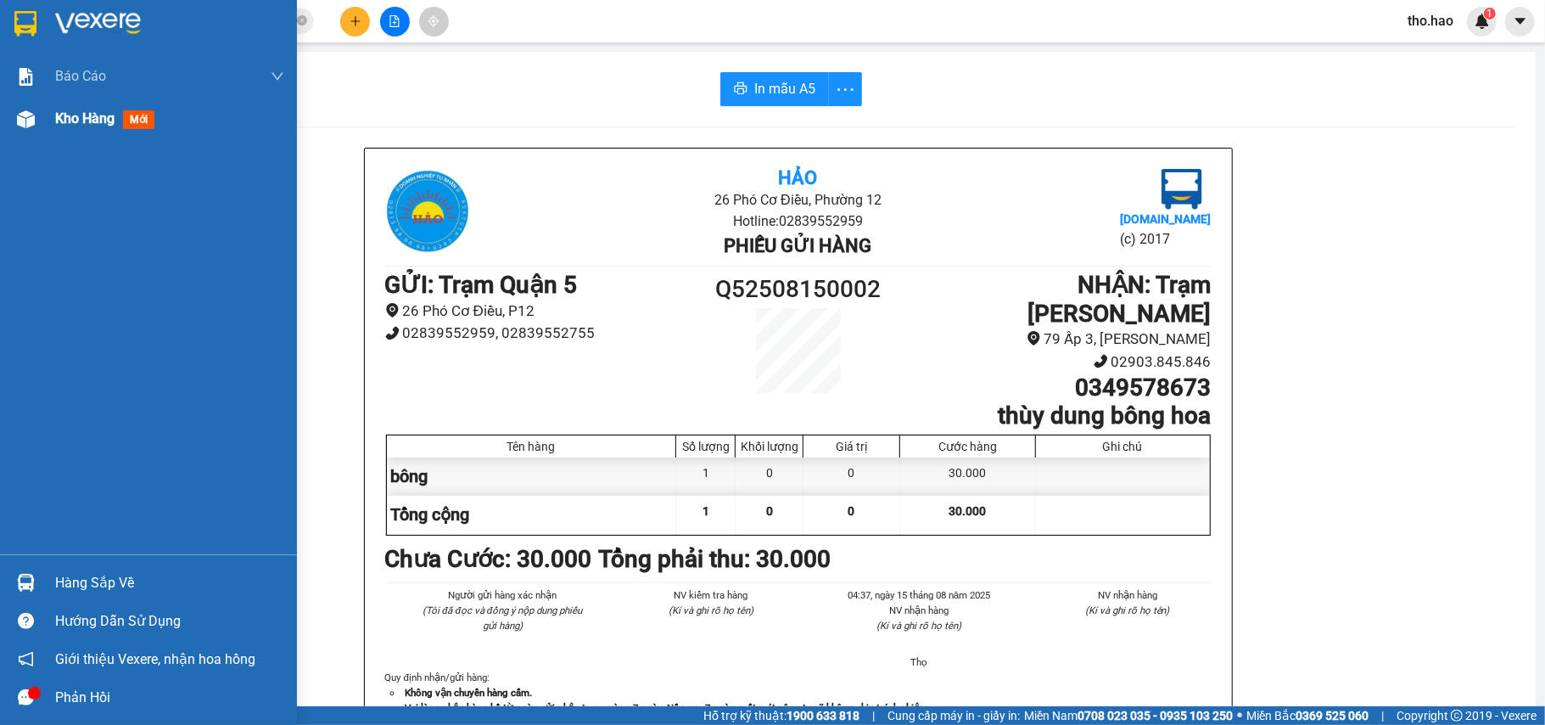
click at [32, 119] on img at bounding box center [26, 119] width 18 height 18
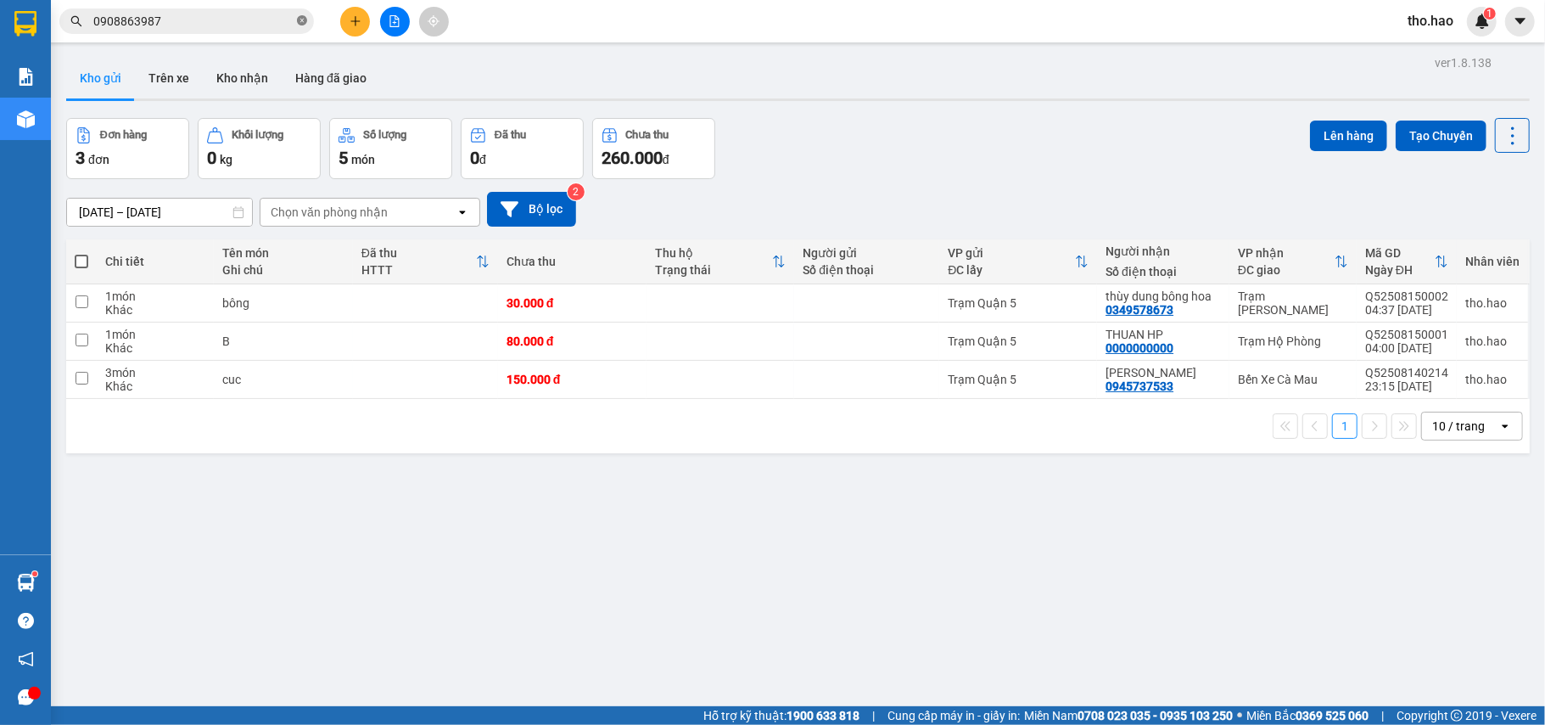
click at [299, 24] on icon "close-circle" at bounding box center [302, 20] width 10 height 10
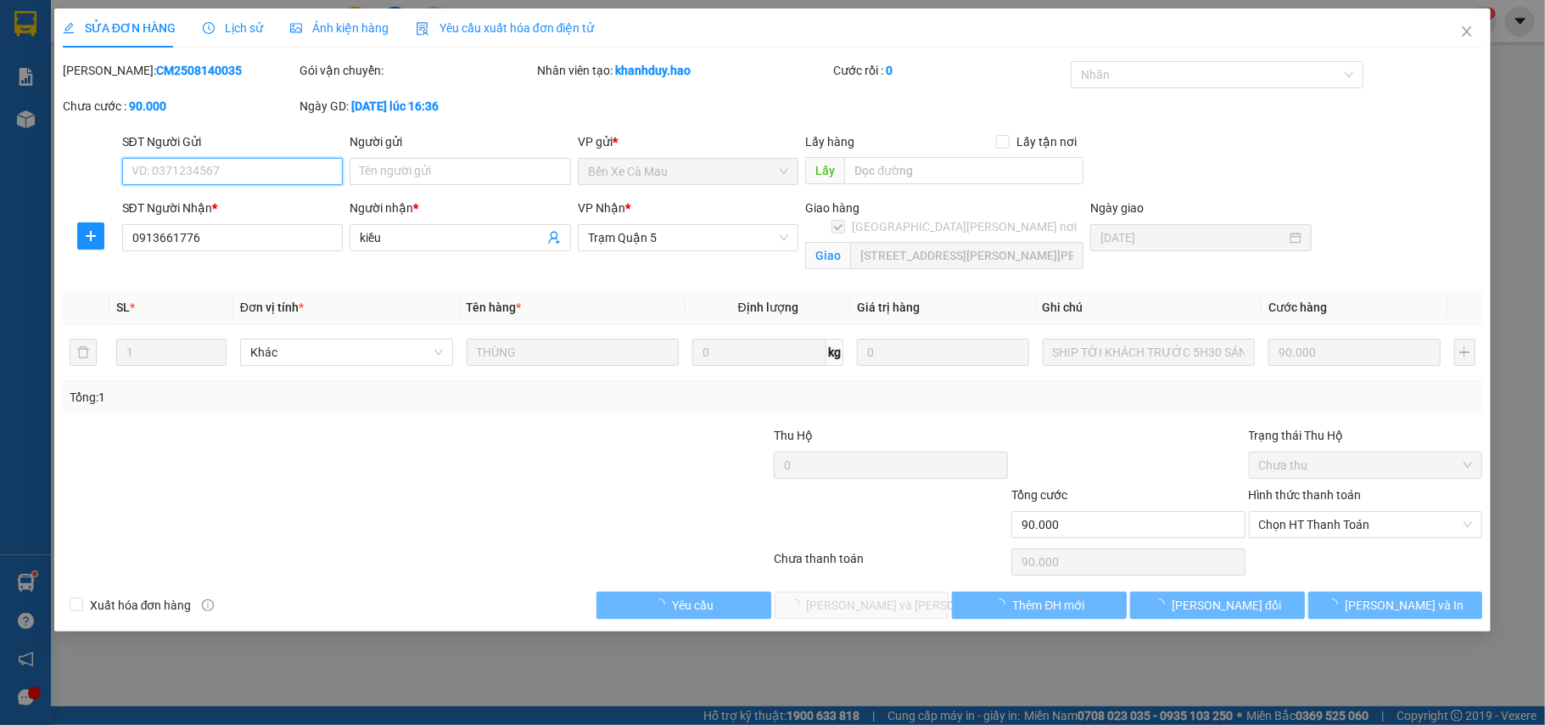
click at [348, 25] on span "Ảnh kiện hàng" at bounding box center [339, 28] width 98 height 14
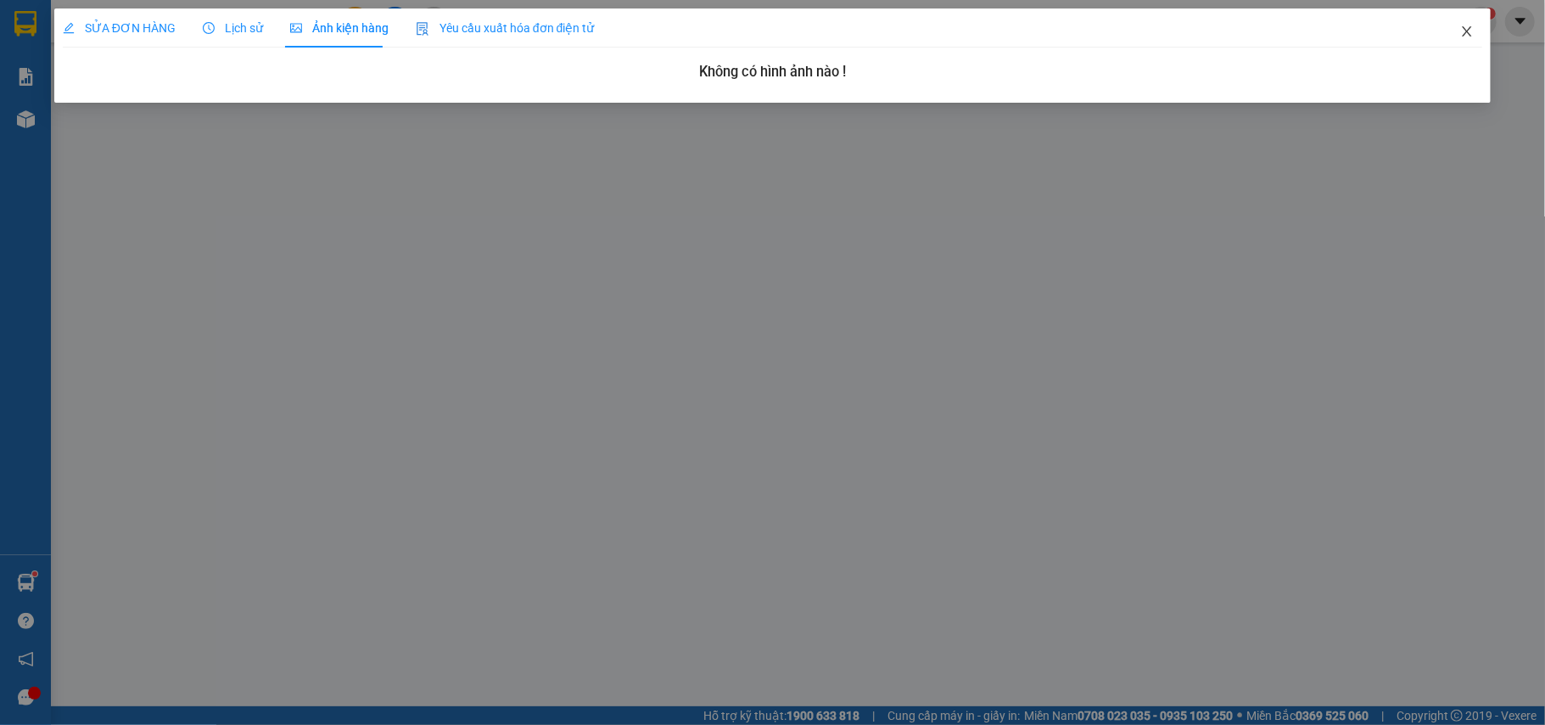
drag, startPoint x: 1465, startPoint y: 29, endPoint x: 442, endPoint y: 1, distance: 1022.8
click at [1464, 31] on icon "close" at bounding box center [1467, 32] width 14 height 14
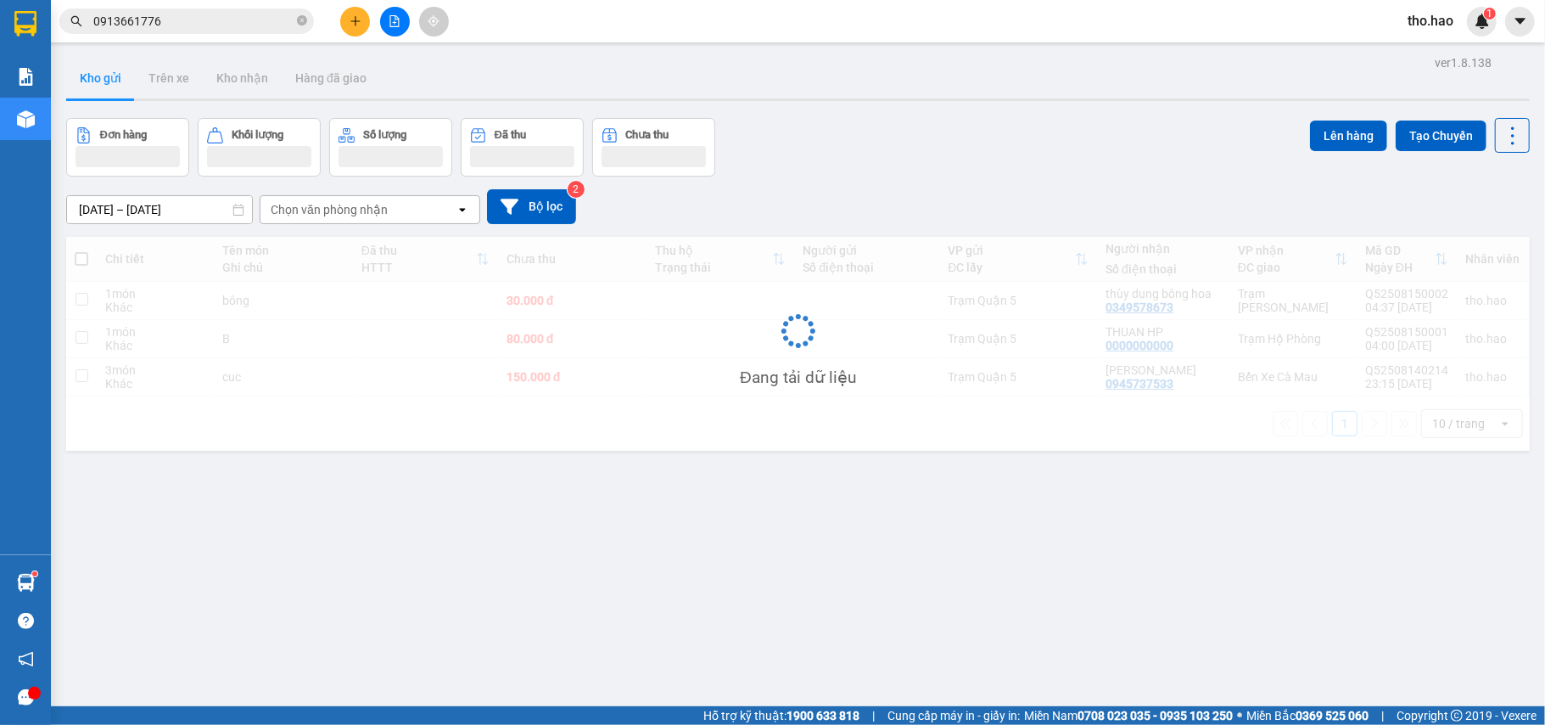
click at [246, 21] on input "0913661776" at bounding box center [193, 21] width 200 height 19
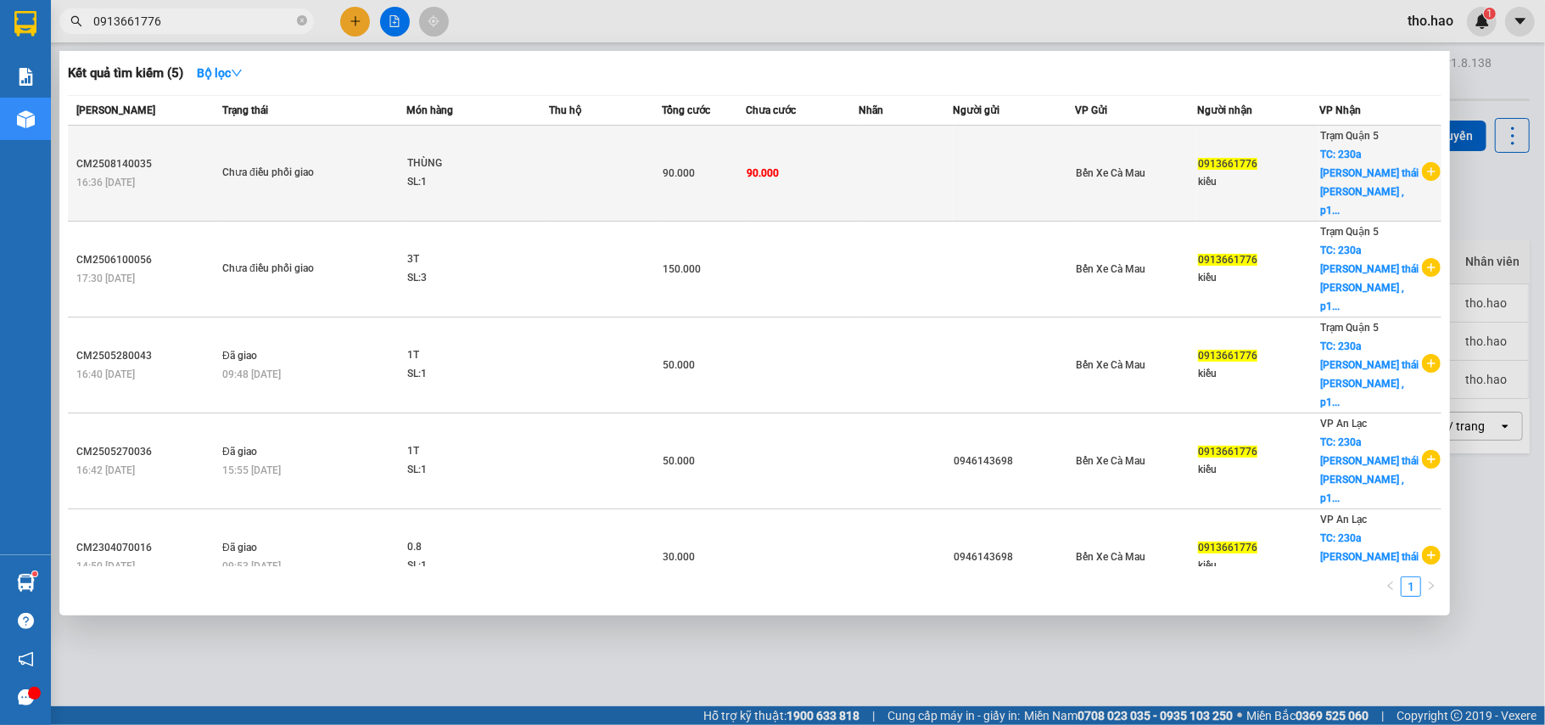
click at [1006, 147] on td at bounding box center [1014, 174] width 122 height 96
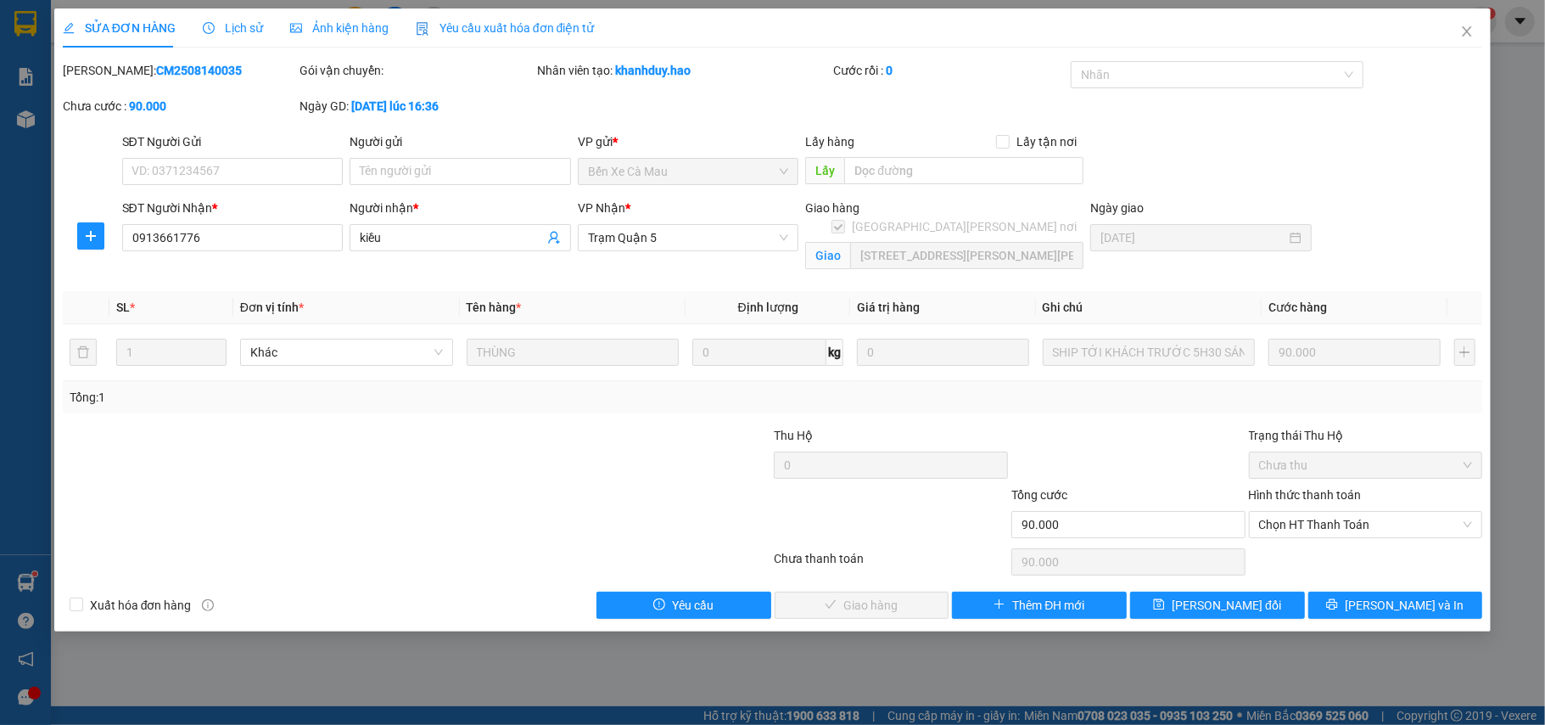
click at [340, 11] on div "Ảnh kiện hàng" at bounding box center [339, 27] width 98 height 39
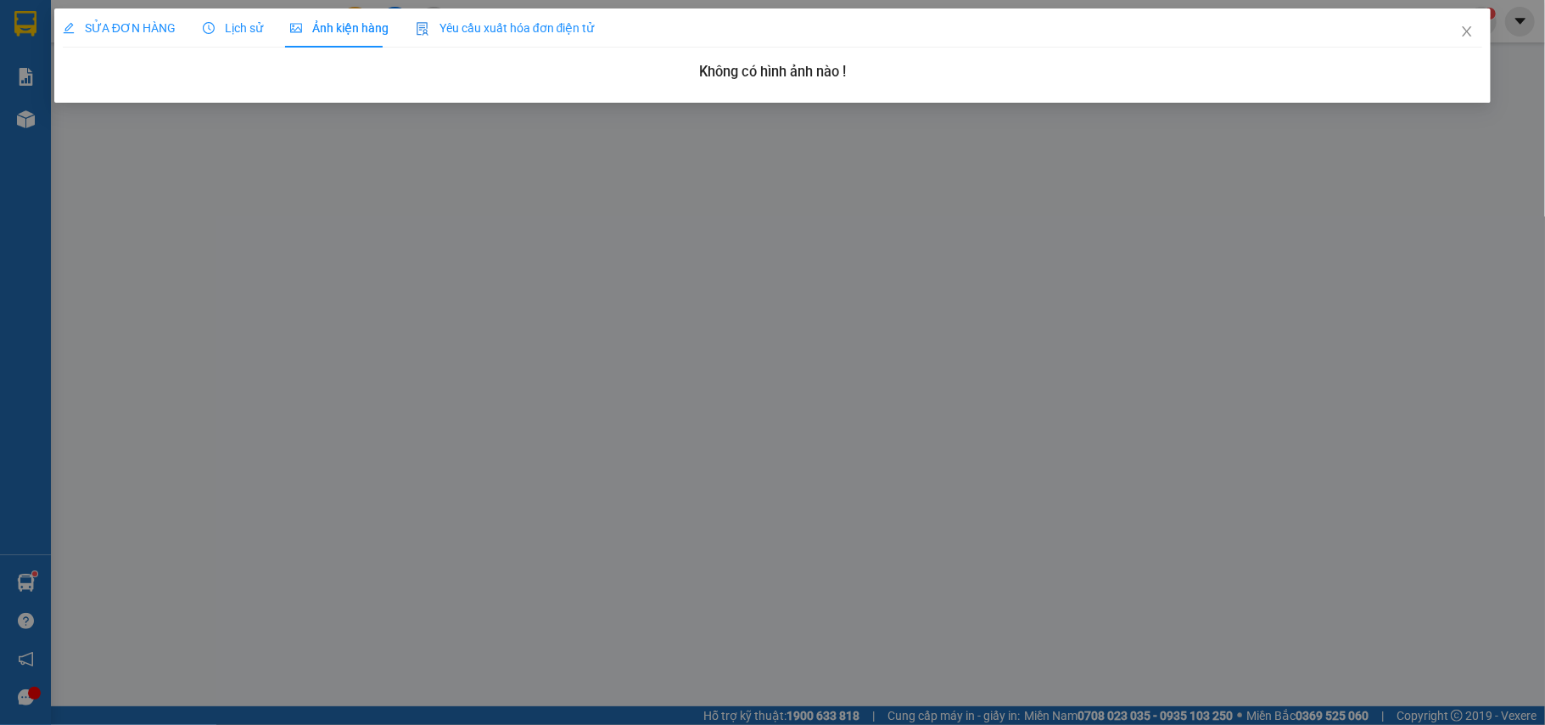
click at [143, 31] on span "SỬA ĐƠN HÀNG" at bounding box center [119, 28] width 113 height 14
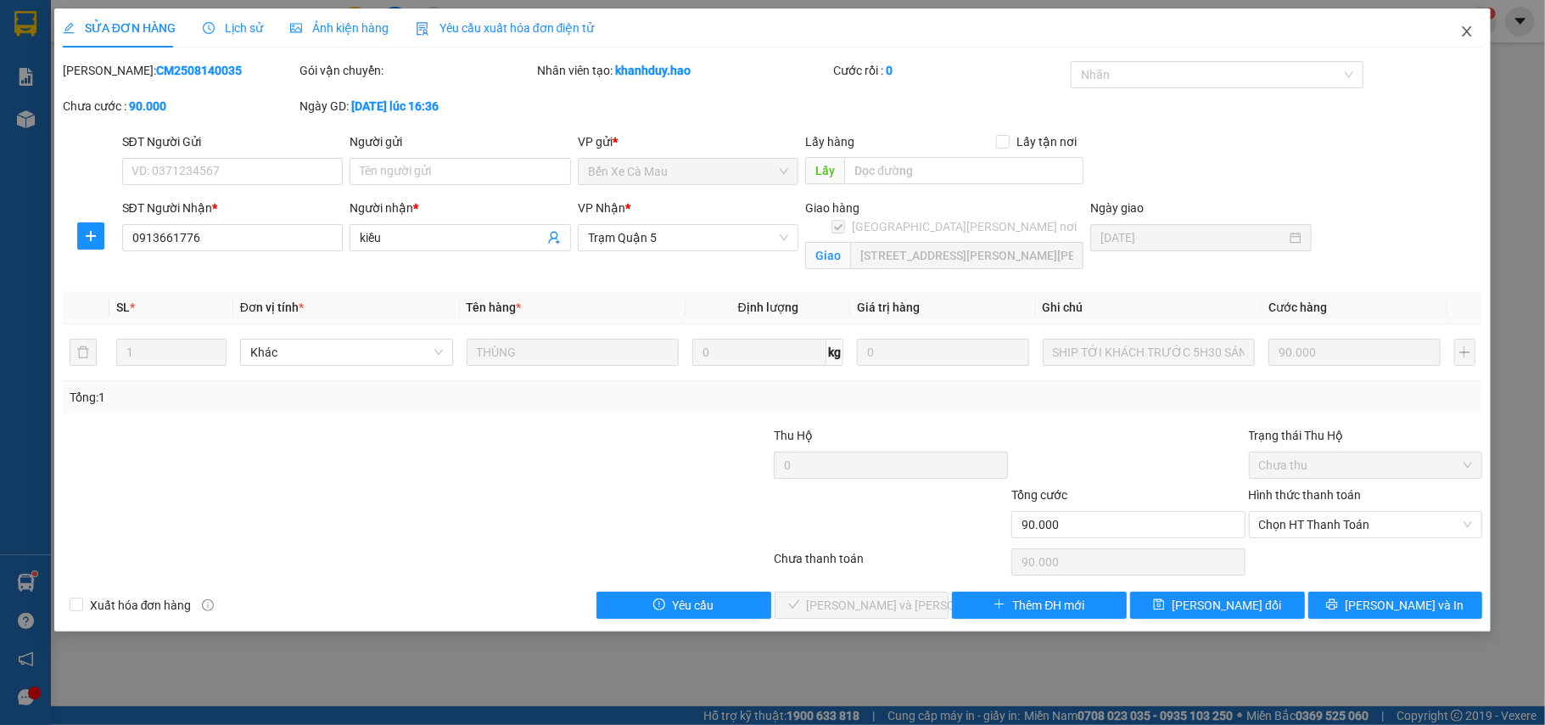
click at [1473, 27] on icon "close" at bounding box center [1467, 32] width 14 height 14
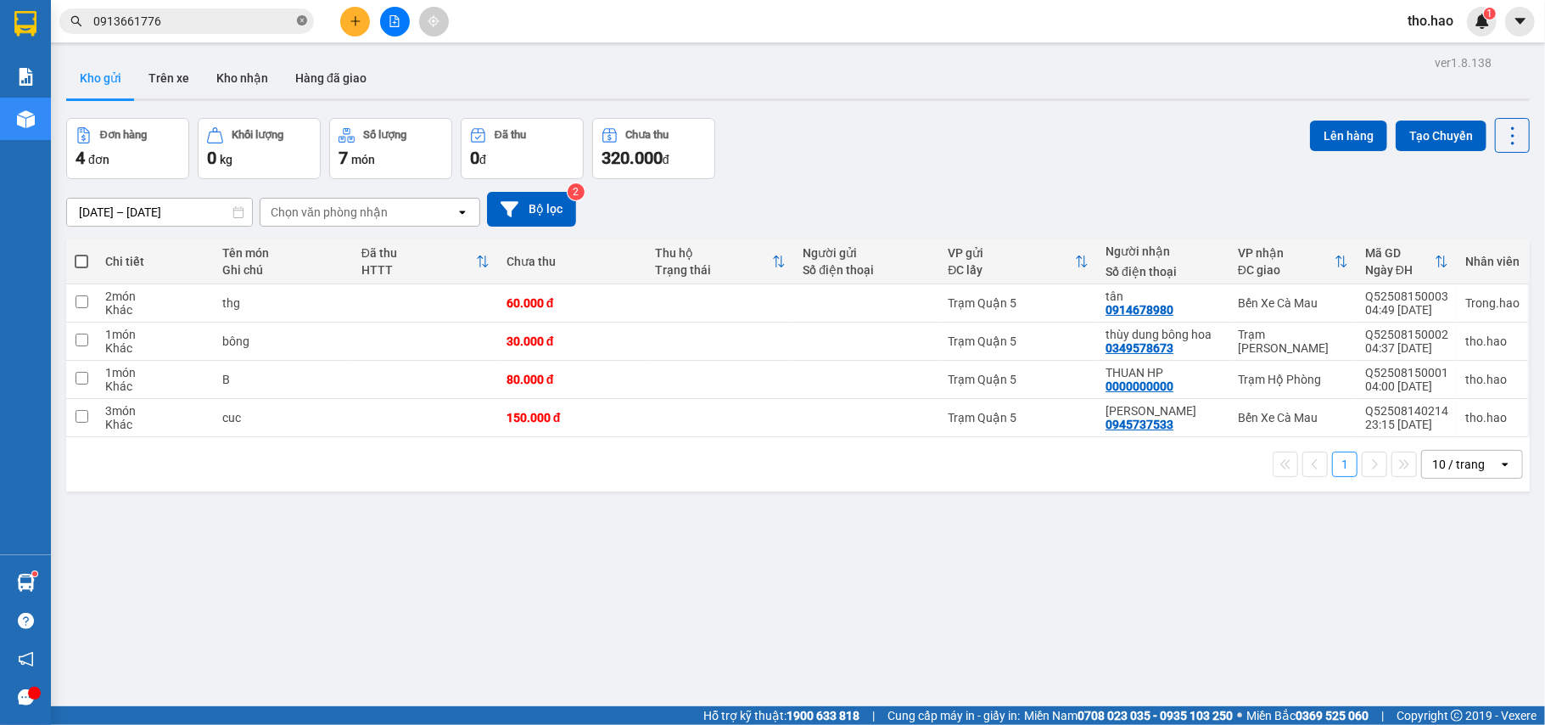
click at [304, 15] on icon "close-circle" at bounding box center [302, 20] width 10 height 10
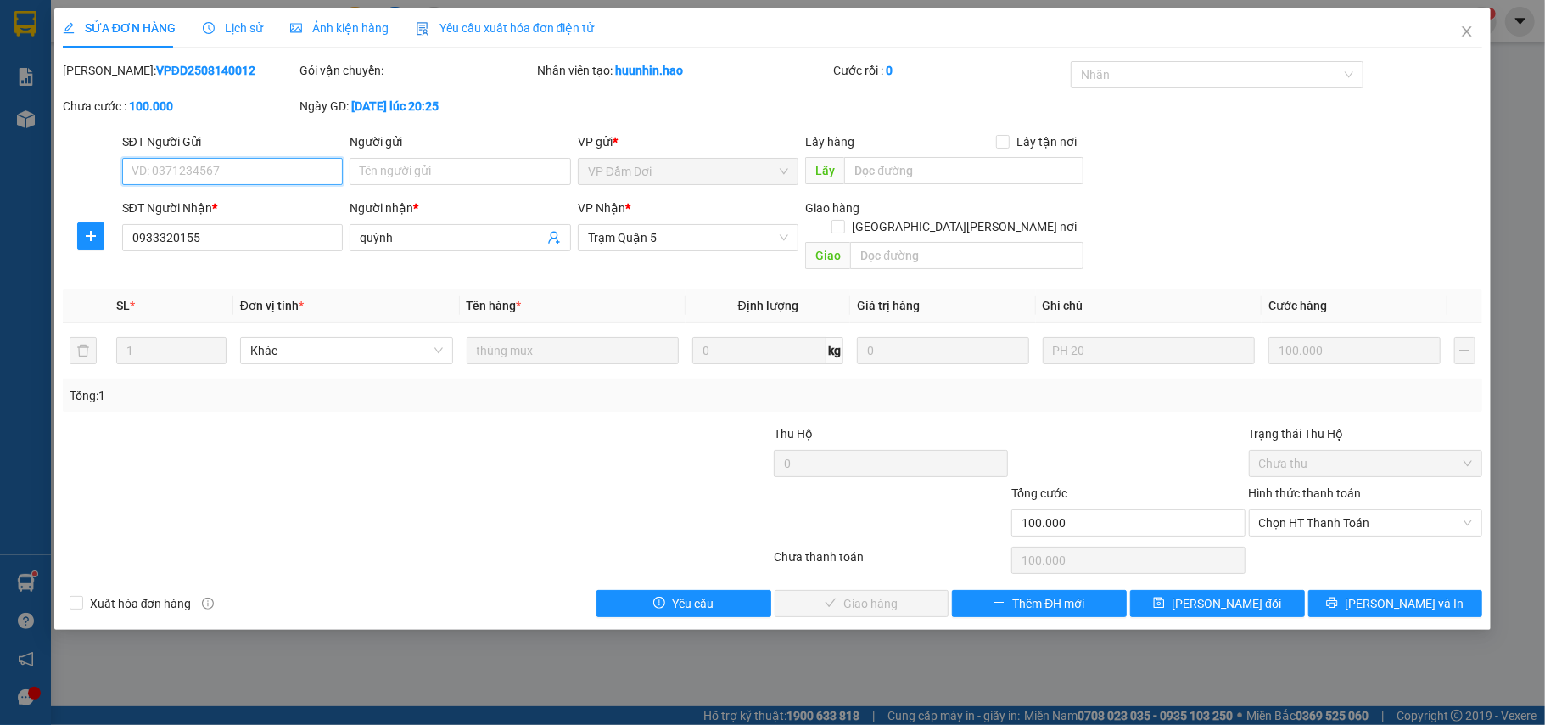
drag, startPoint x: 1358, startPoint y: 500, endPoint x: 1348, endPoint y: 521, distance: 23.5
click at [1358, 510] on span "Chọn HT Thanh Toán" at bounding box center [1366, 522] width 214 height 25
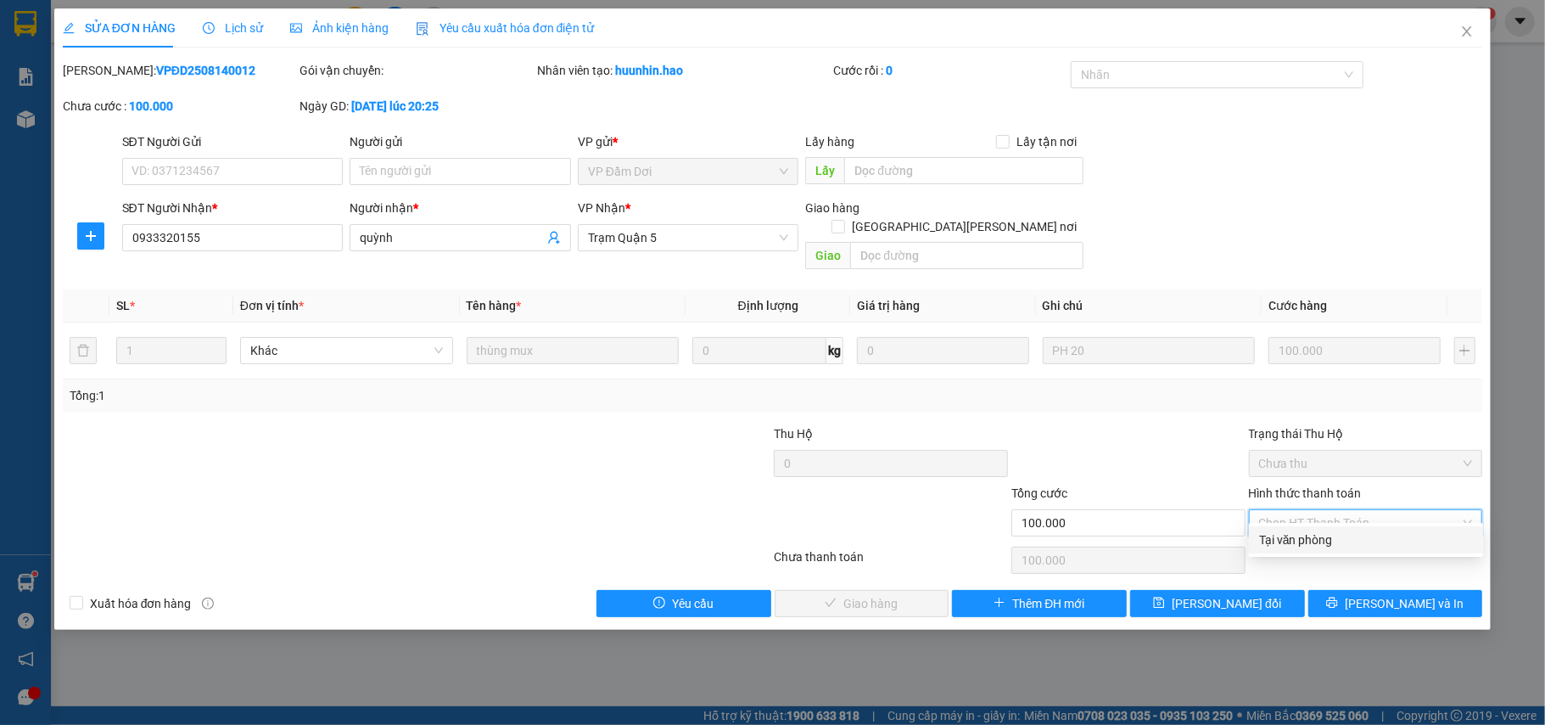
click at [1335, 537] on div "Tại văn phòng" at bounding box center [1366, 539] width 214 height 19
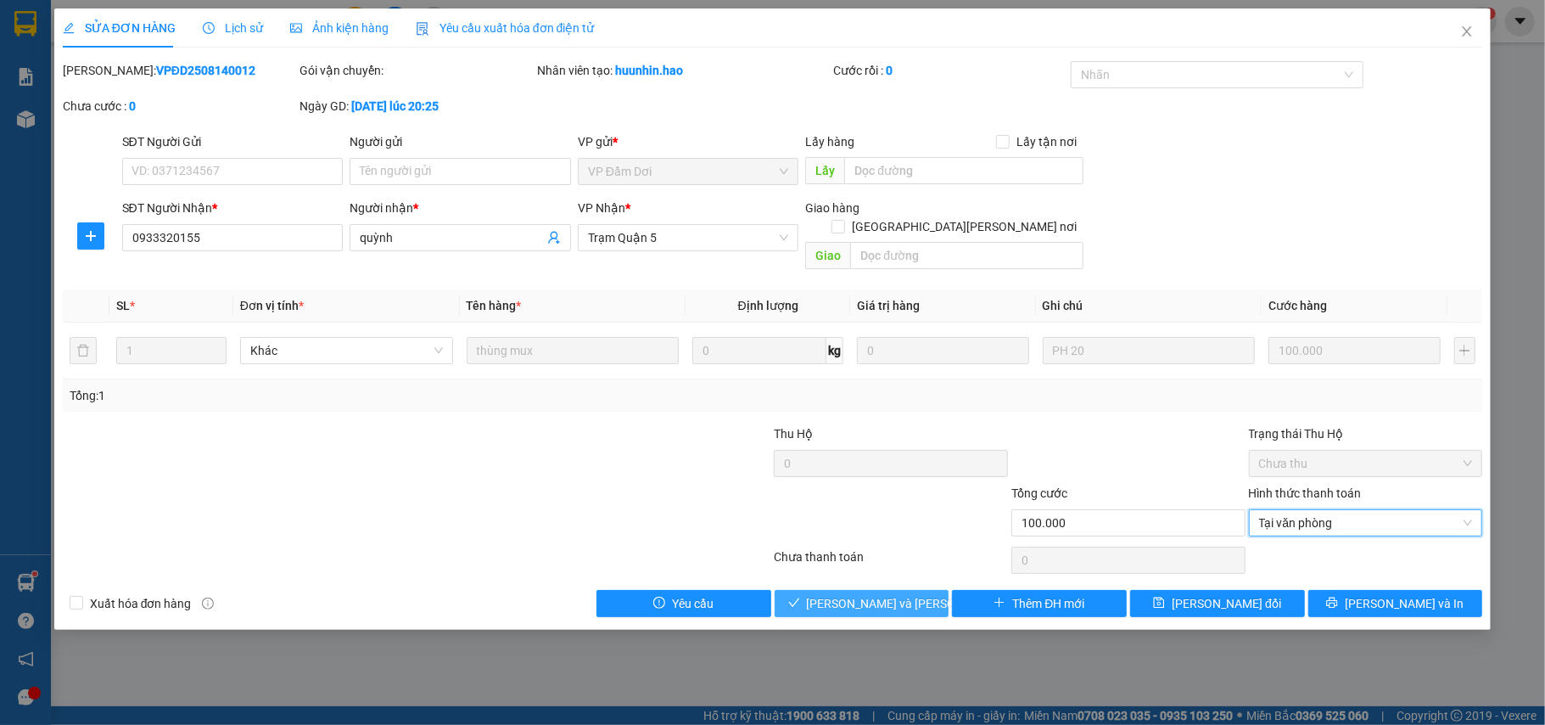
click at [893, 590] on button "[PERSON_NAME] và [PERSON_NAME] hàng" at bounding box center [862, 603] width 175 height 27
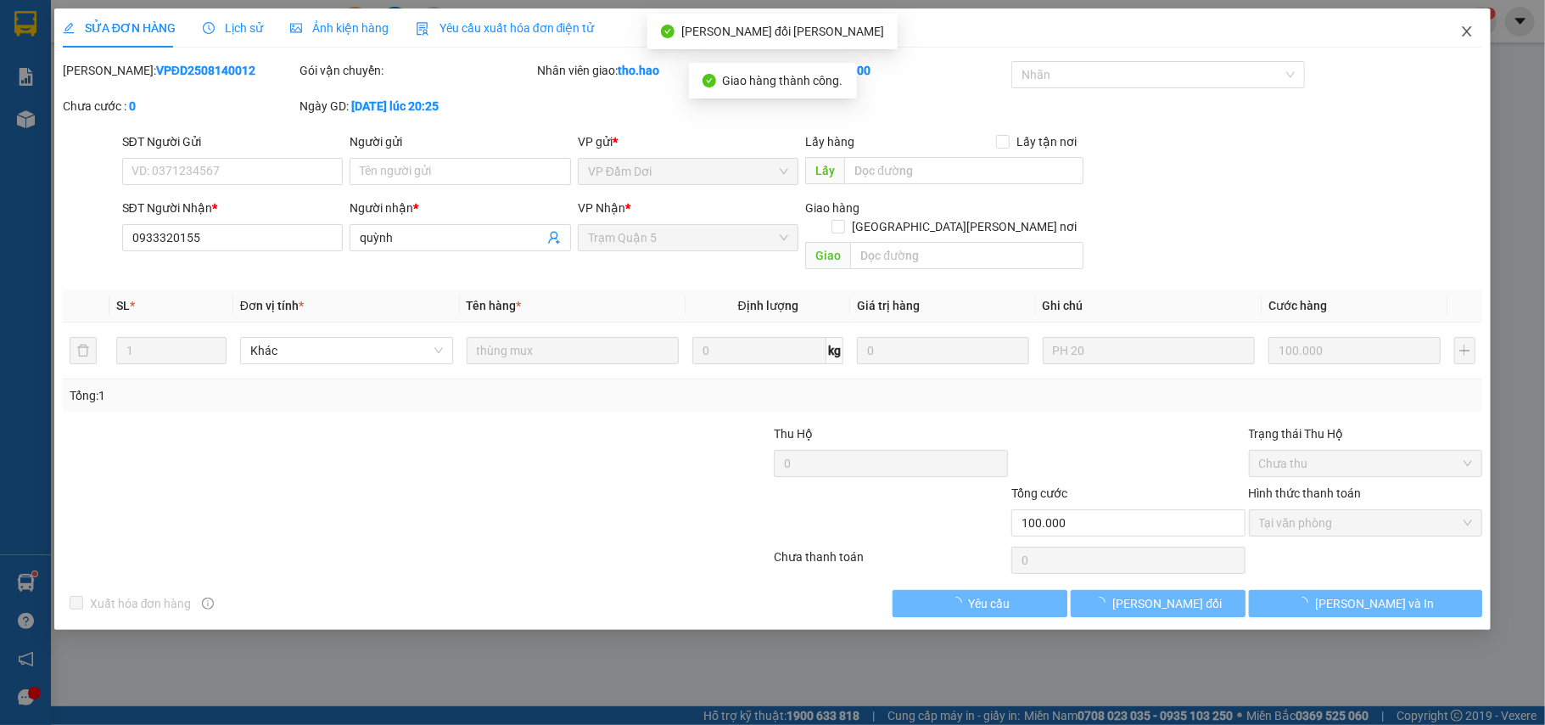
click at [1464, 35] on icon "close" at bounding box center [1467, 32] width 14 height 14
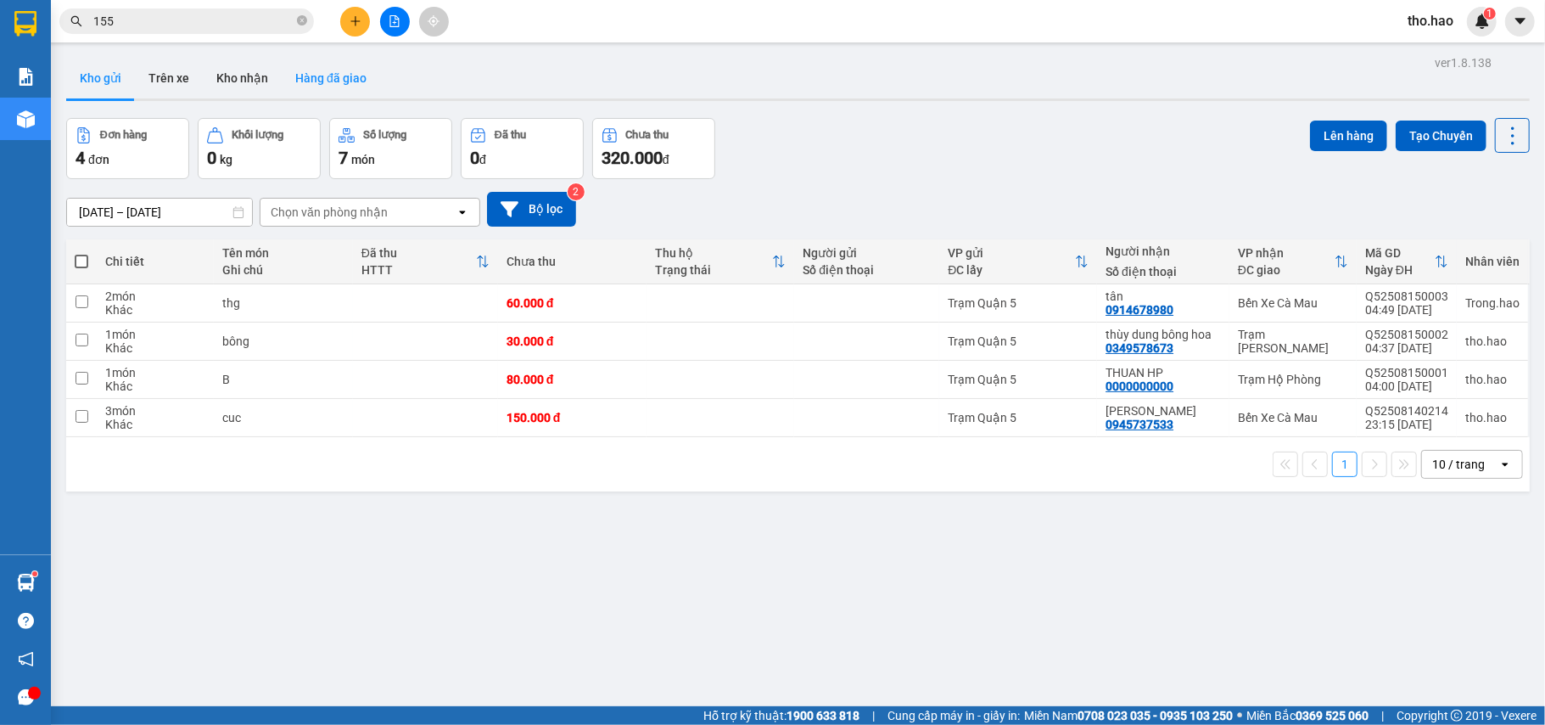
click at [300, 86] on button "Hàng đã giao" at bounding box center [331, 78] width 98 height 41
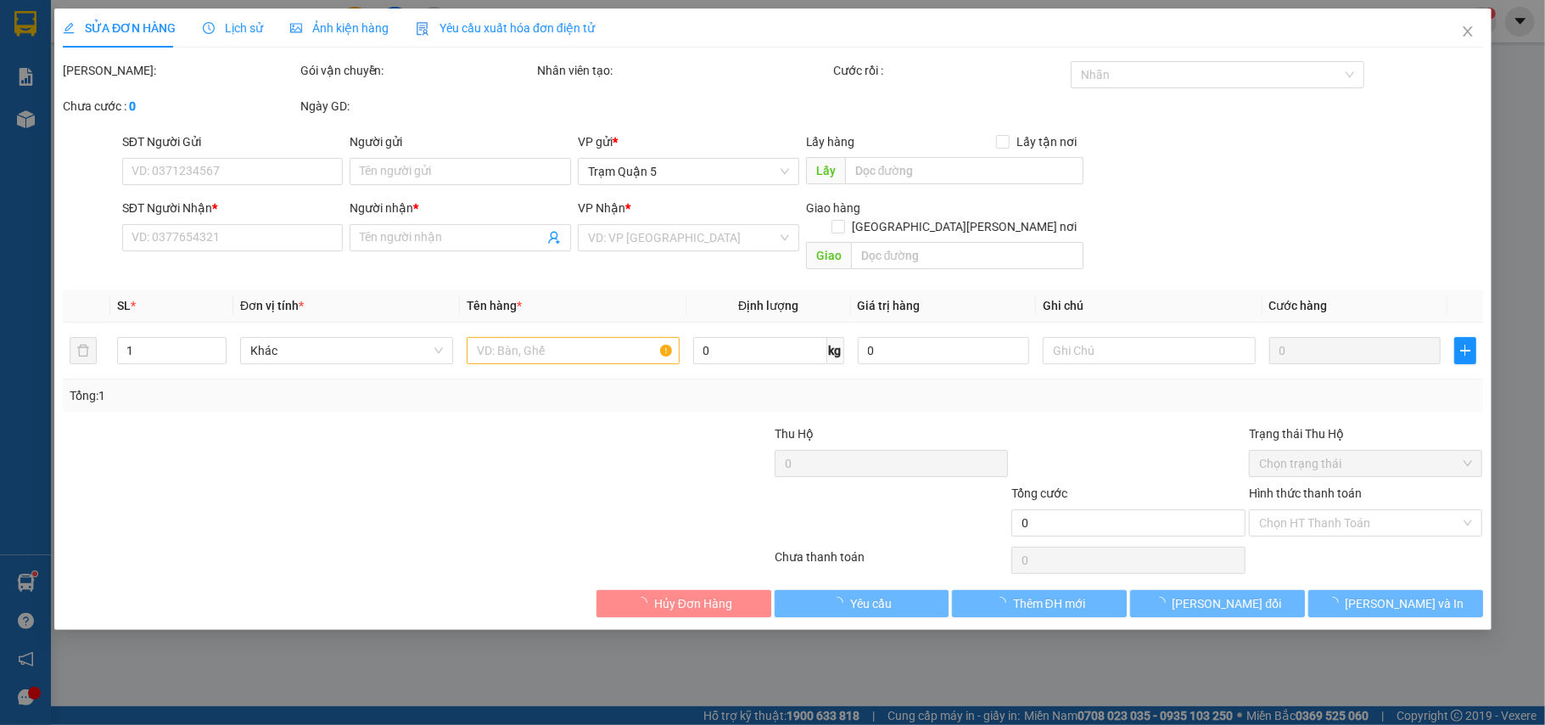
drag, startPoint x: 455, startPoint y: 204, endPoint x: 306, endPoint y: 148, distance: 158.7
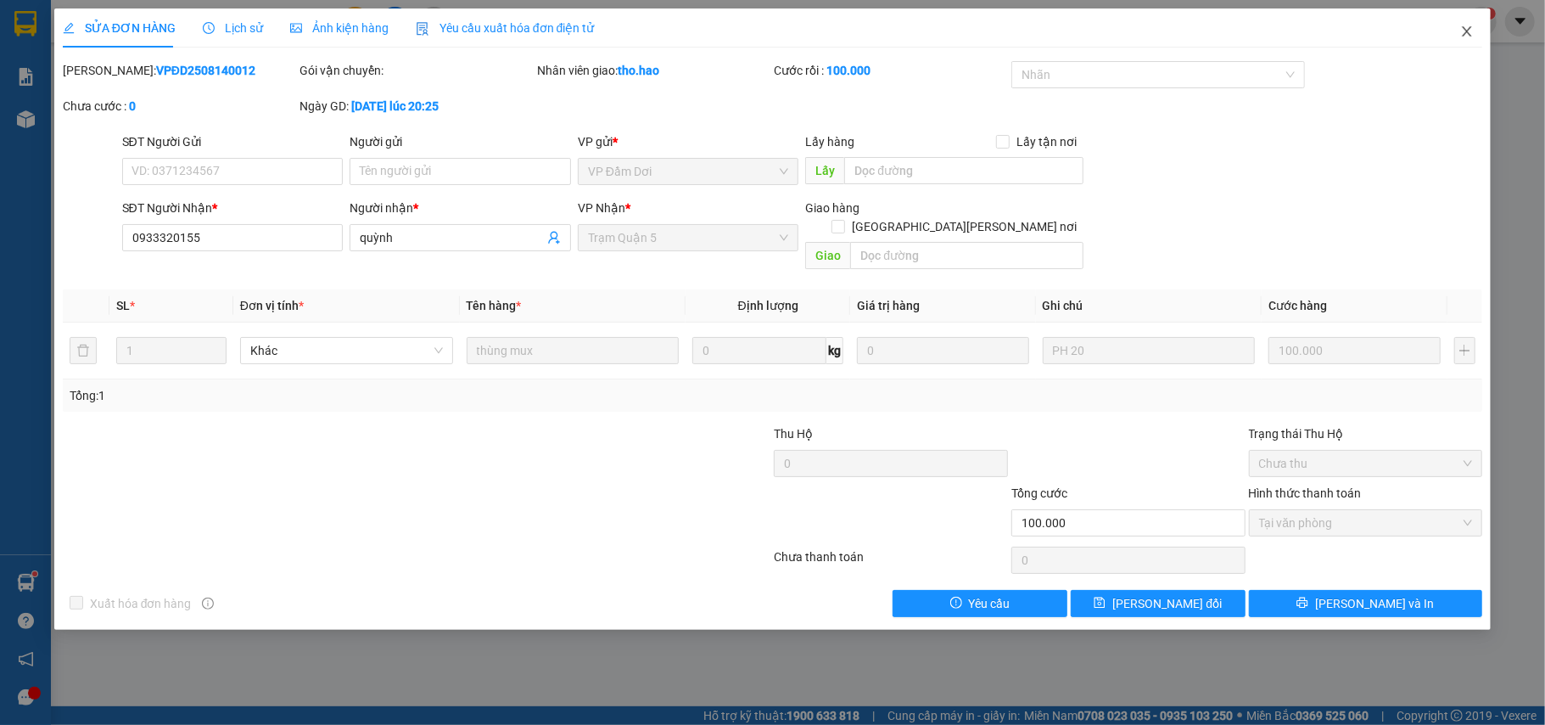
drag, startPoint x: 306, startPoint y: 148, endPoint x: 1291, endPoint y: 3, distance: 995.6
click at [1474, 21] on span "Close" at bounding box center [1467, 32] width 48 height 48
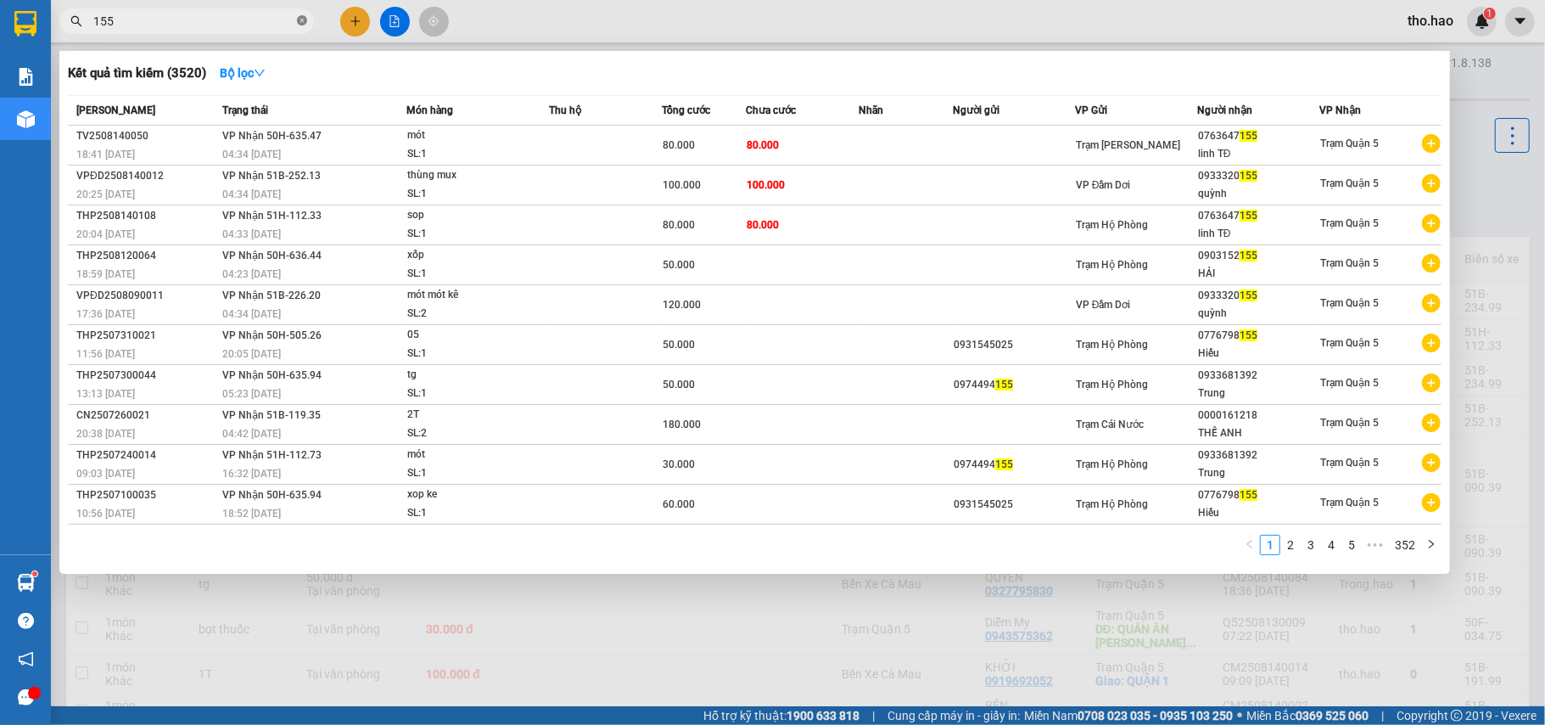
click at [299, 19] on span "155" at bounding box center [186, 20] width 255 height 25
drag, startPoint x: 300, startPoint y: 20, endPoint x: 269, endPoint y: 5, distance: 34.9
click at [297, 21] on icon "close-circle" at bounding box center [302, 20] width 10 height 10
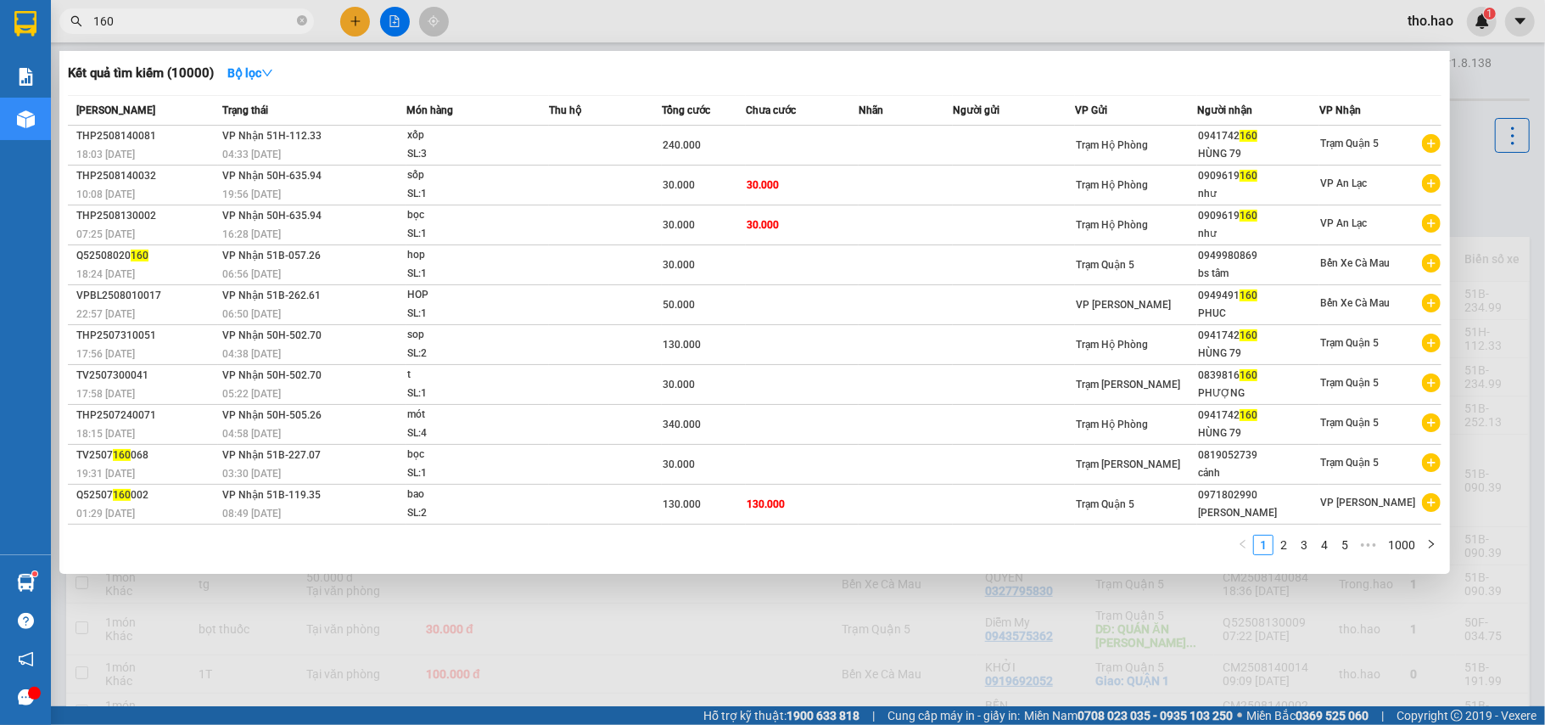
click at [721, 574] on div at bounding box center [772, 362] width 1545 height 725
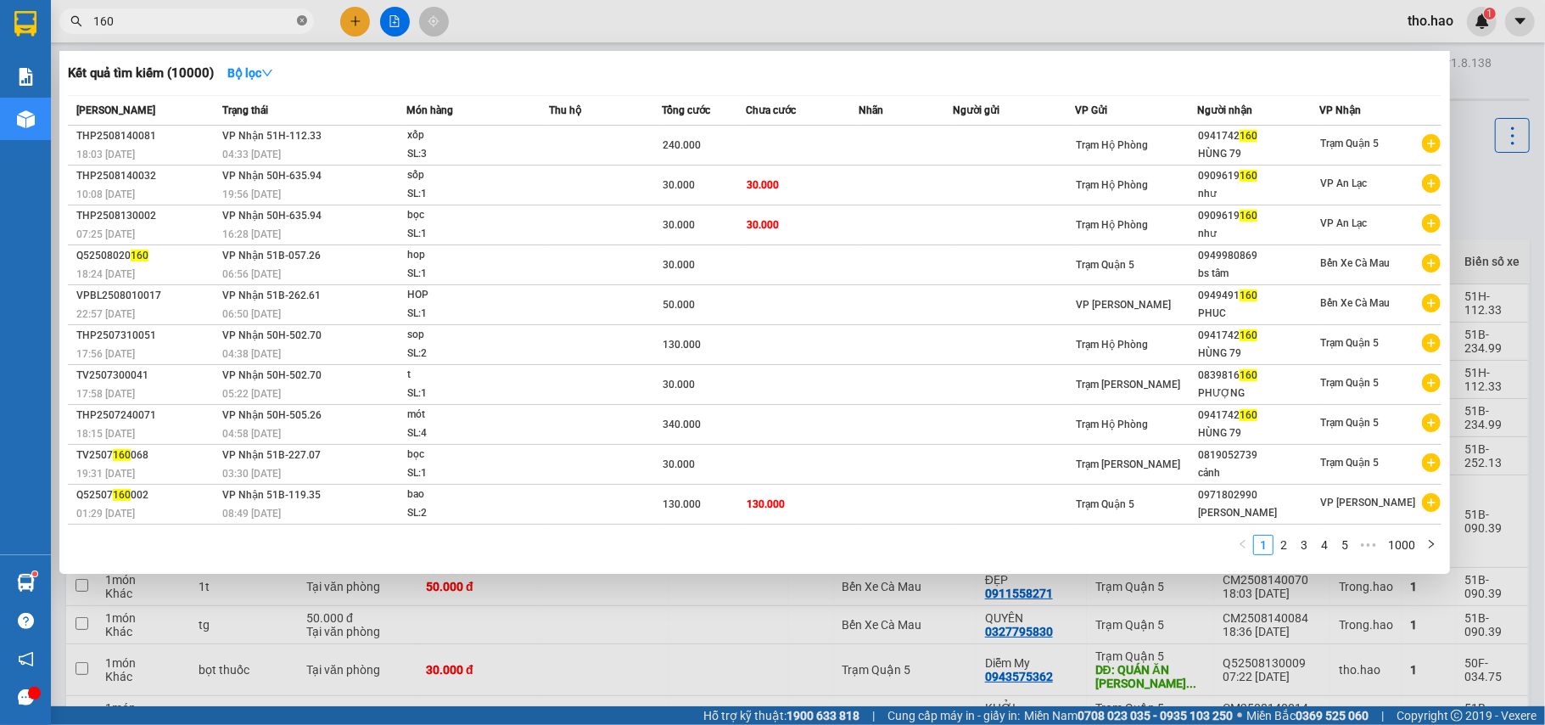
click at [300, 19] on icon "close-circle" at bounding box center [302, 20] width 10 height 10
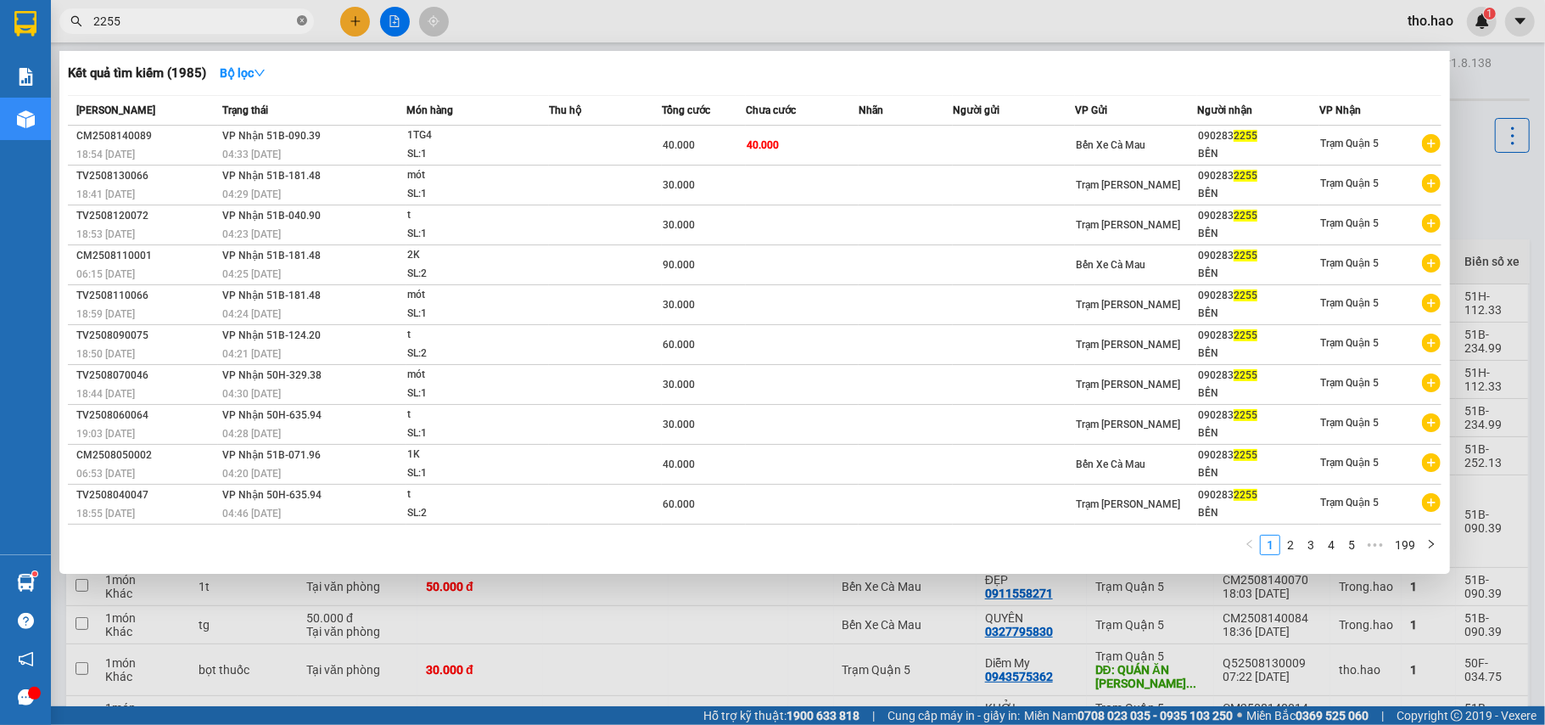
click at [300, 19] on icon "close-circle" at bounding box center [302, 20] width 10 height 10
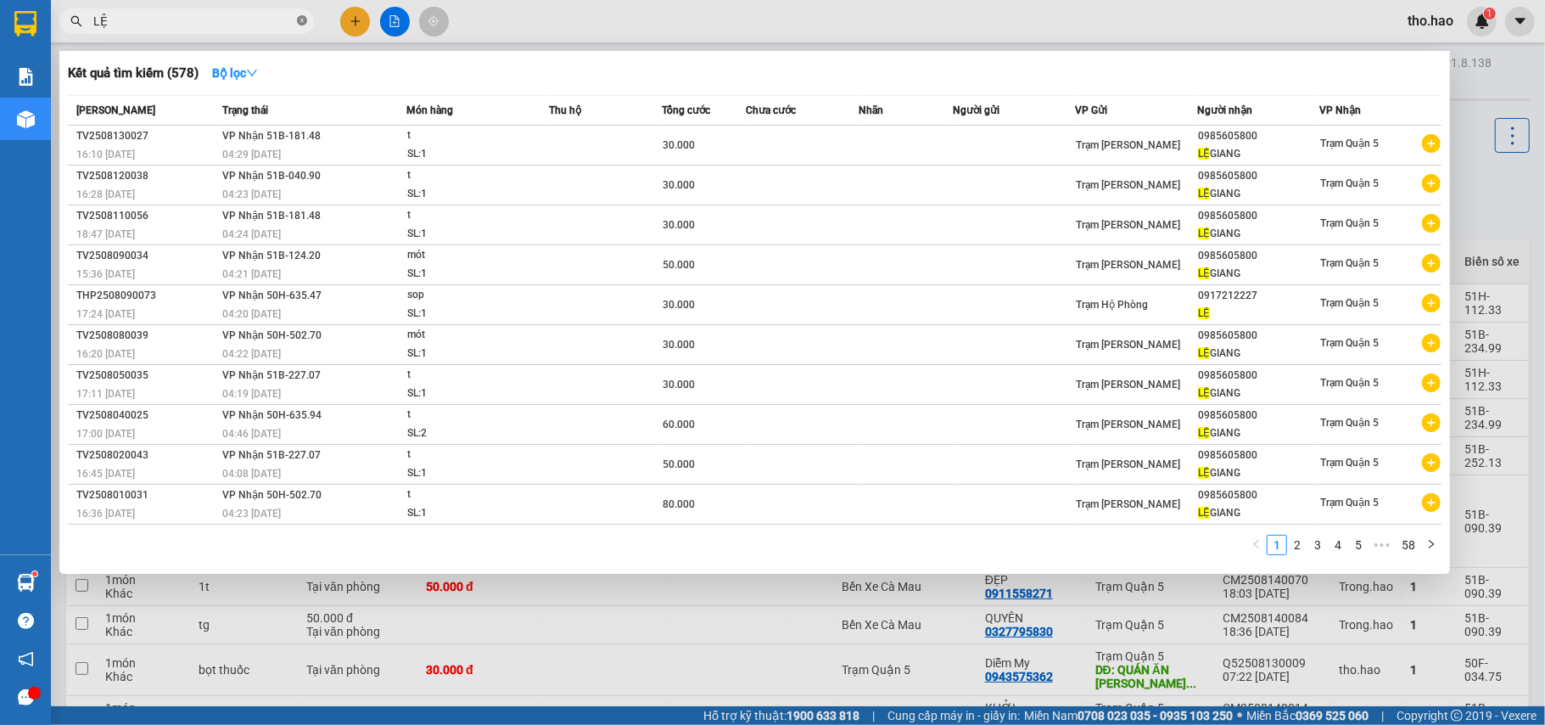
click at [304, 21] on icon "close-circle" at bounding box center [302, 20] width 10 height 10
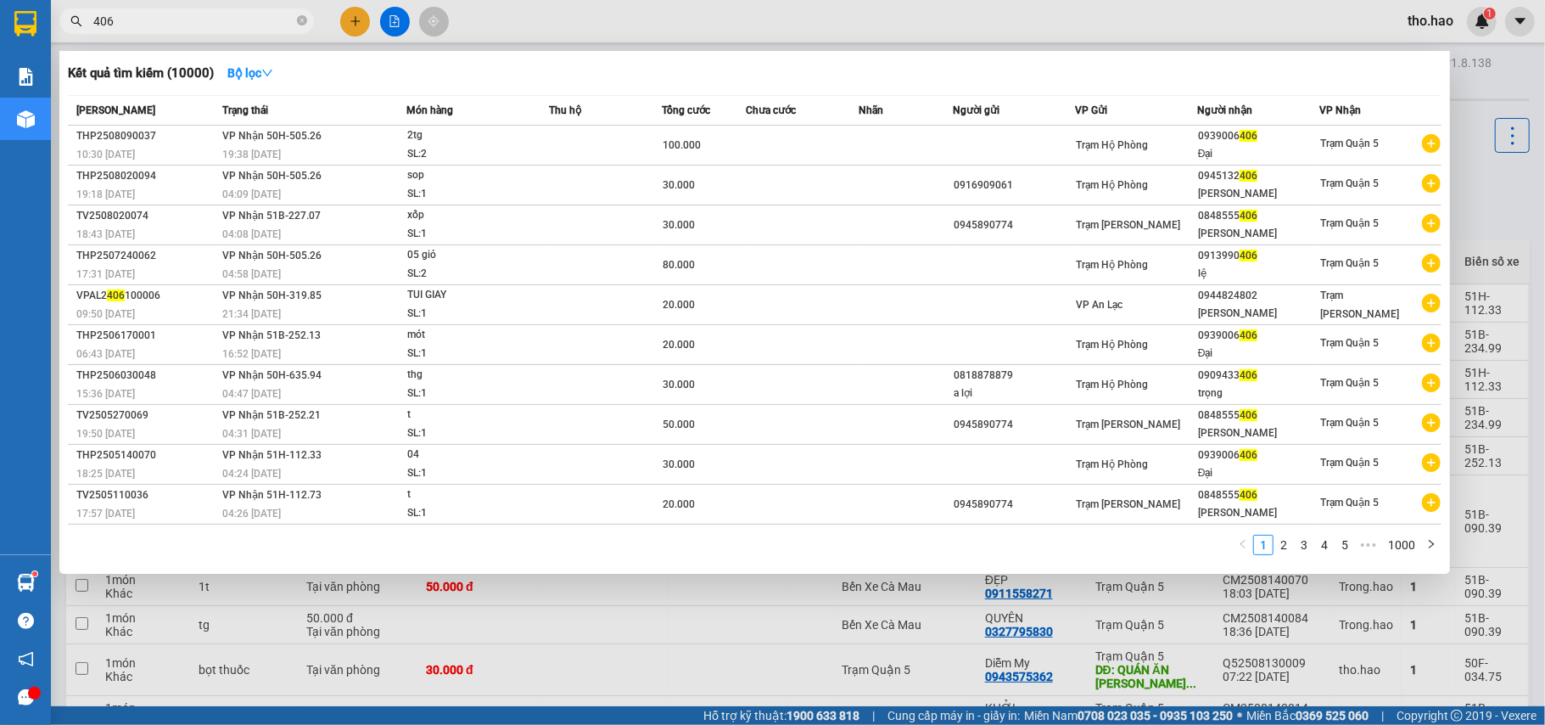
click at [865, 253] on td at bounding box center [906, 265] width 94 height 40
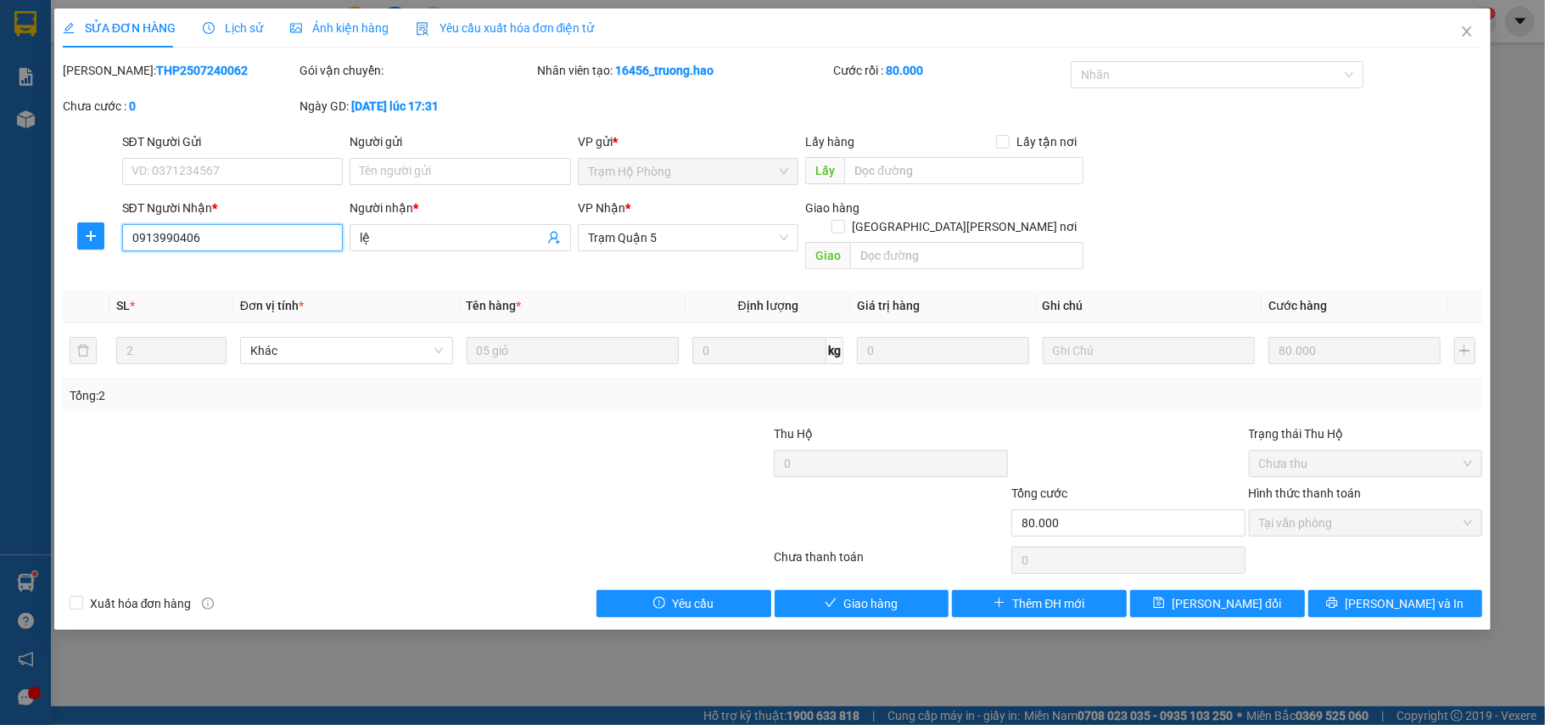
click at [171, 235] on input "0913990406" at bounding box center [232, 237] width 221 height 27
drag, startPoint x: 170, startPoint y: 227, endPoint x: 178, endPoint y: 238, distance: 13.3
click at [170, 228] on input "0913990406" at bounding box center [232, 237] width 221 height 27
drag, startPoint x: 184, startPoint y: 238, endPoint x: 202, endPoint y: 249, distance: 20.5
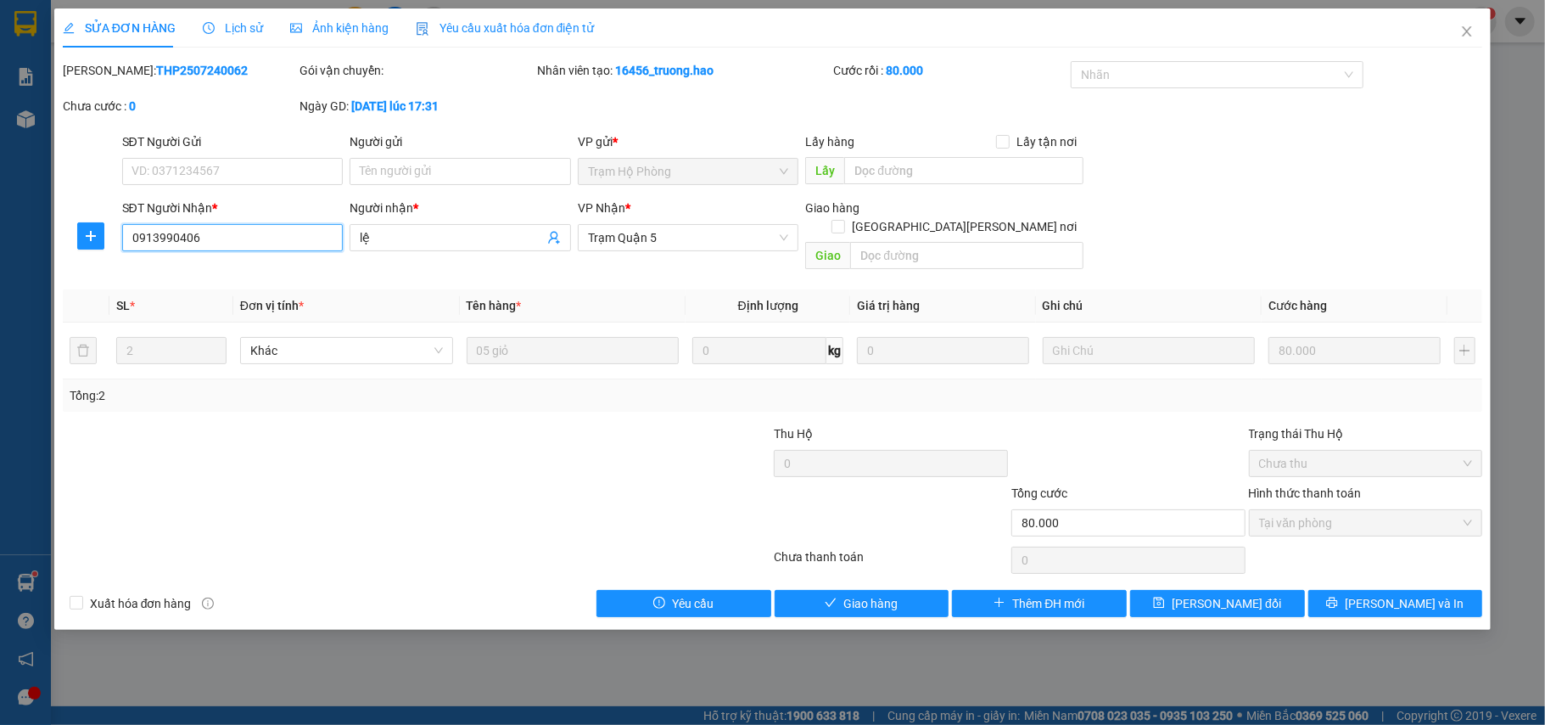
click at [195, 245] on input "0913990406" at bounding box center [232, 237] width 221 height 27
click at [161, 218] on div "SĐT Người Nhận *" at bounding box center [232, 211] width 221 height 25
click at [154, 224] on input "0913990406" at bounding box center [232, 237] width 221 height 27
drag, startPoint x: 126, startPoint y: 235, endPoint x: 232, endPoint y: 238, distance: 106.1
click at [232, 238] on input "0913990406" at bounding box center [232, 237] width 221 height 27
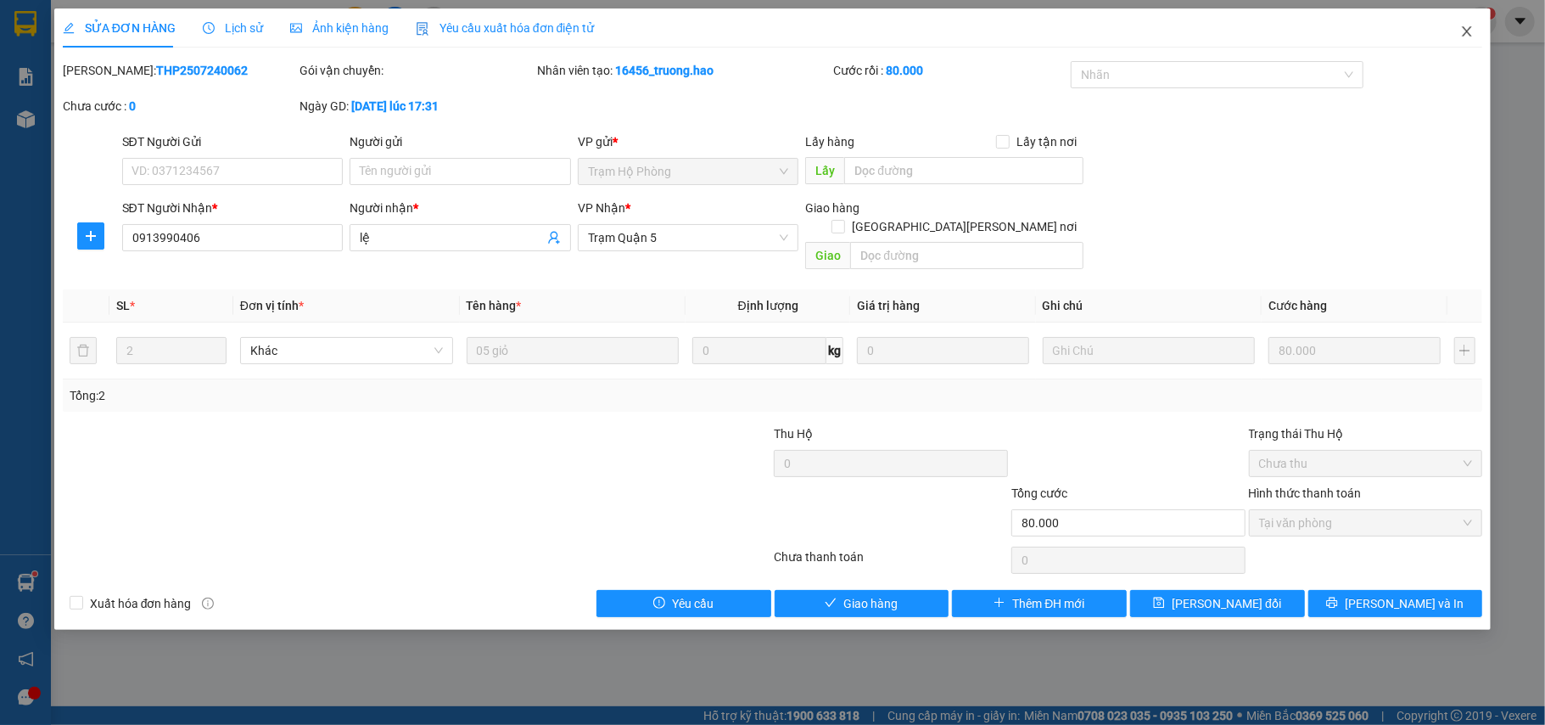
click at [1487, 41] on span "Close" at bounding box center [1467, 32] width 48 height 48
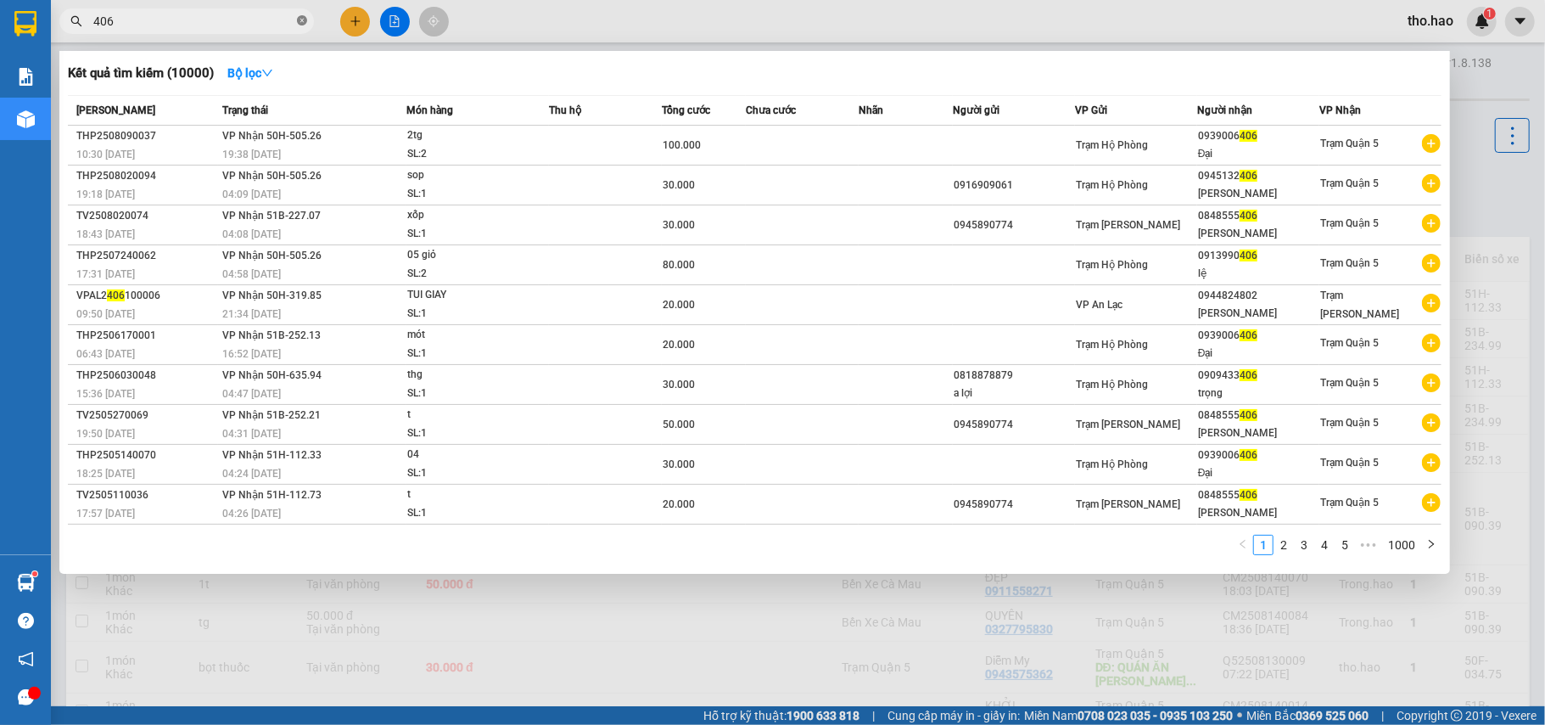
click at [300, 19] on icon "close-circle" at bounding box center [302, 20] width 10 height 10
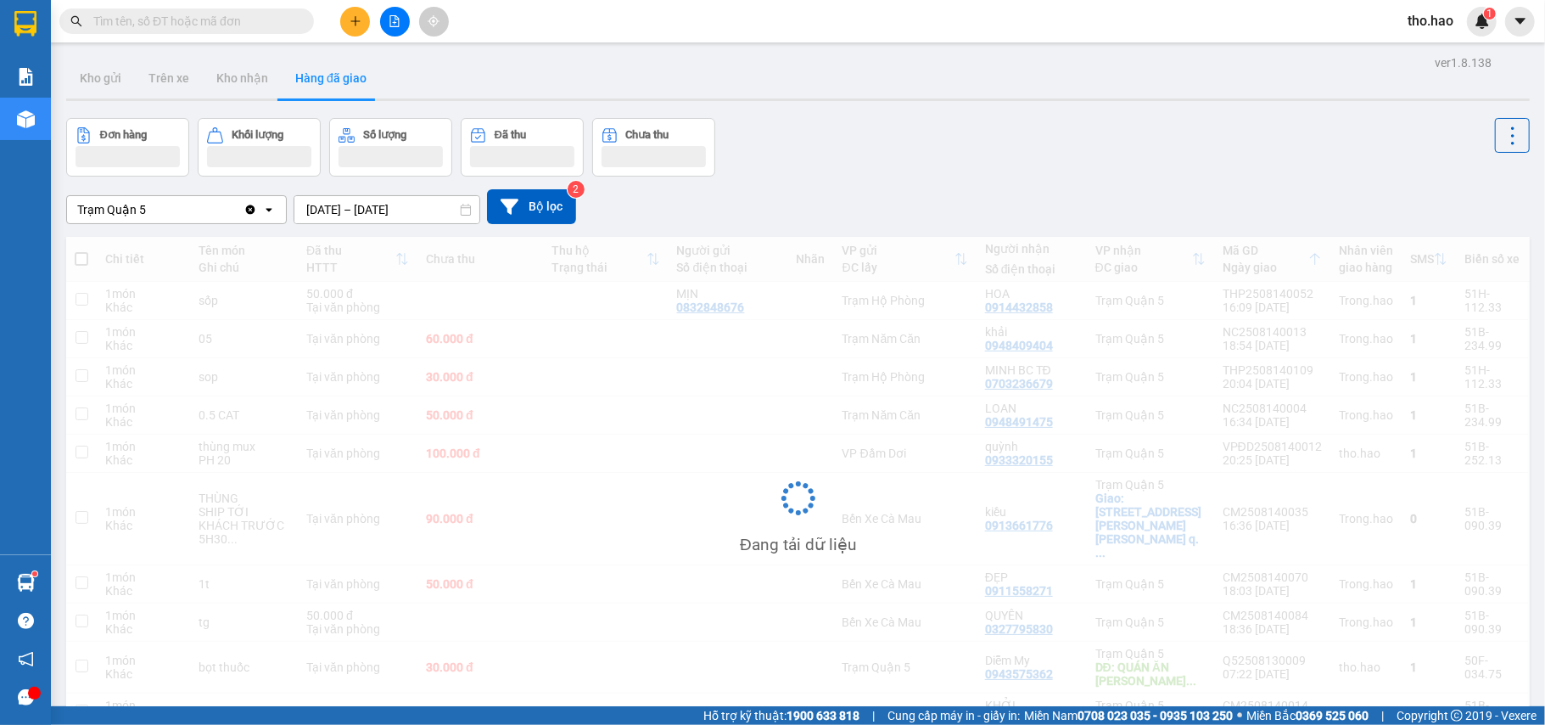
click at [242, 18] on input "text" at bounding box center [193, 21] width 200 height 19
paste input "0913990406"
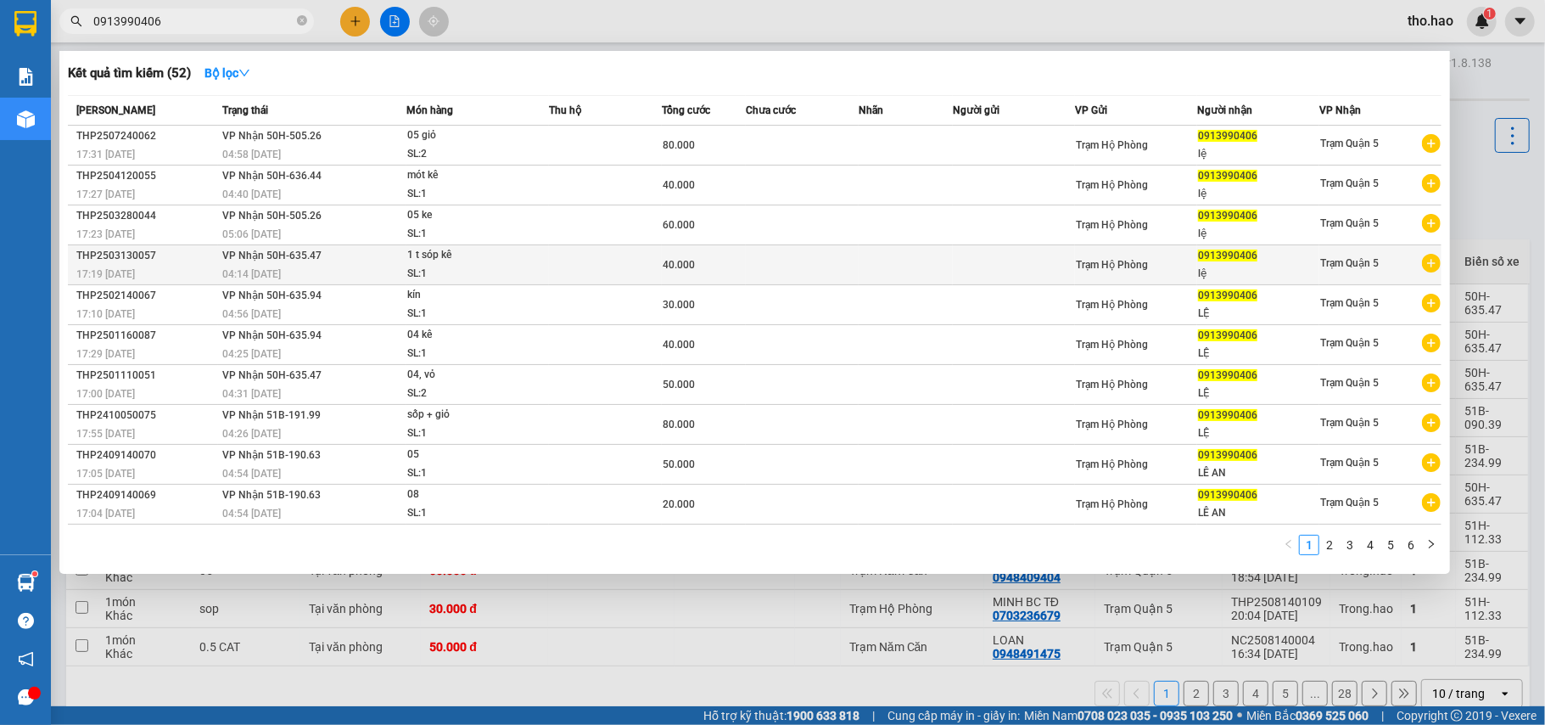
click at [490, 259] on div "1 t sóp kê" at bounding box center [470, 255] width 127 height 19
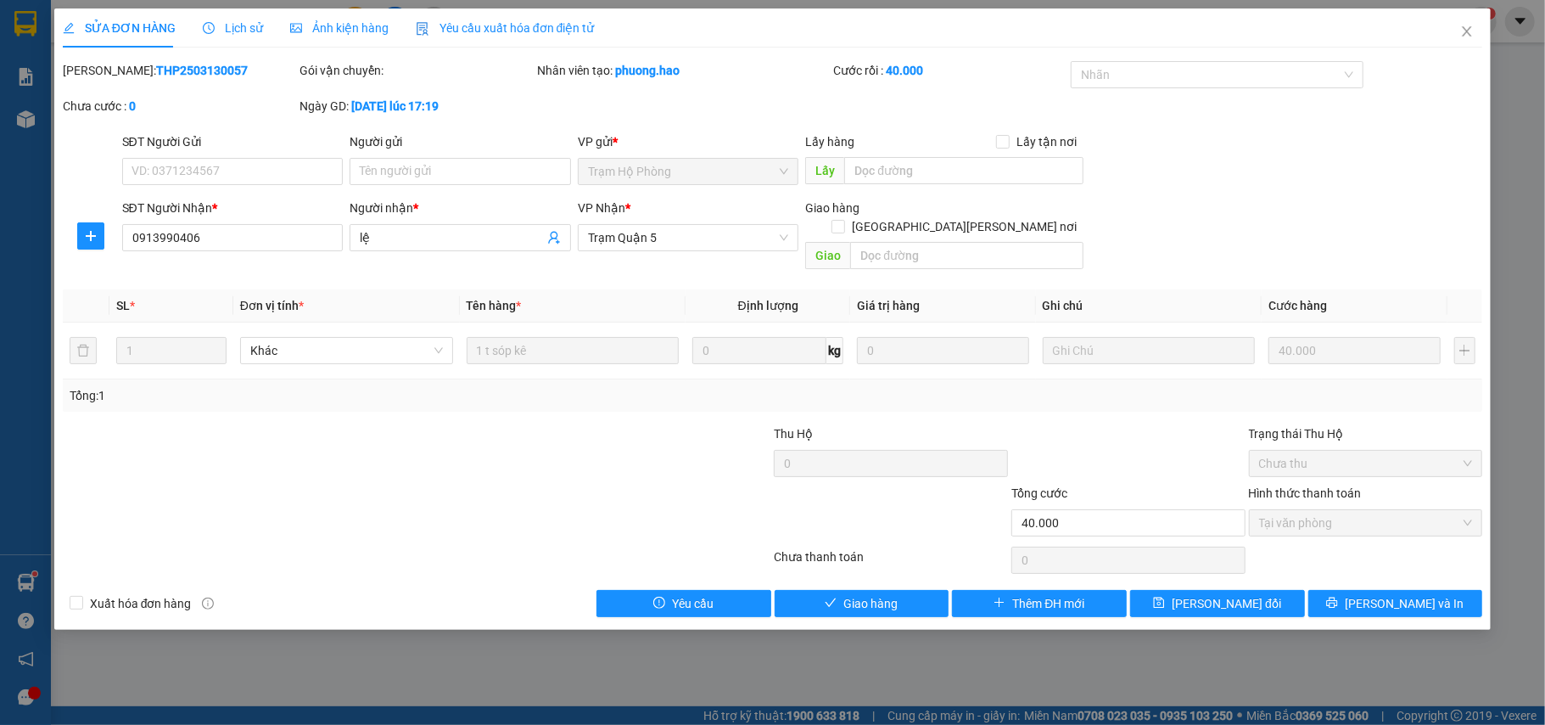
click at [338, 28] on span "Ảnh kiện hàng" at bounding box center [339, 28] width 98 height 14
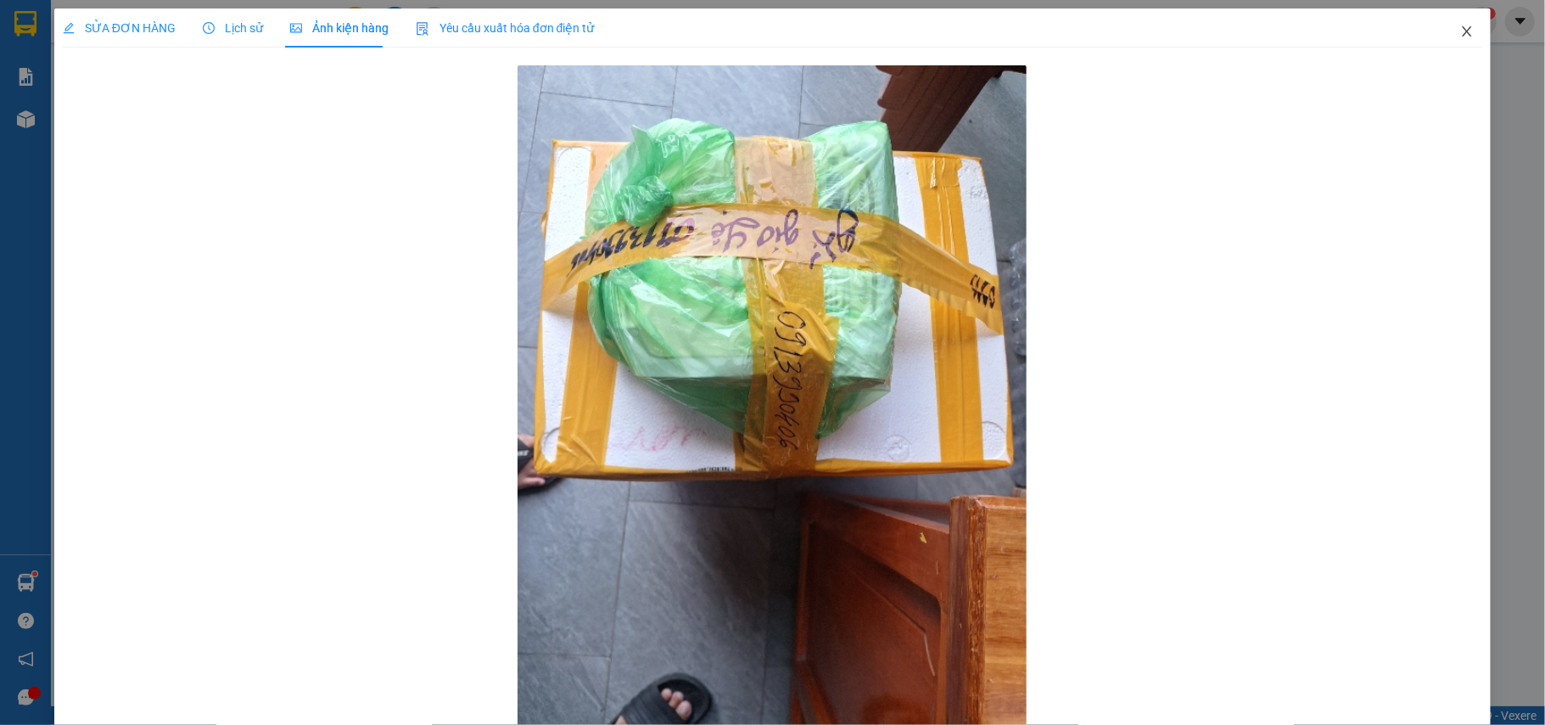
click at [1459, 35] on span "Close" at bounding box center [1467, 32] width 48 height 48
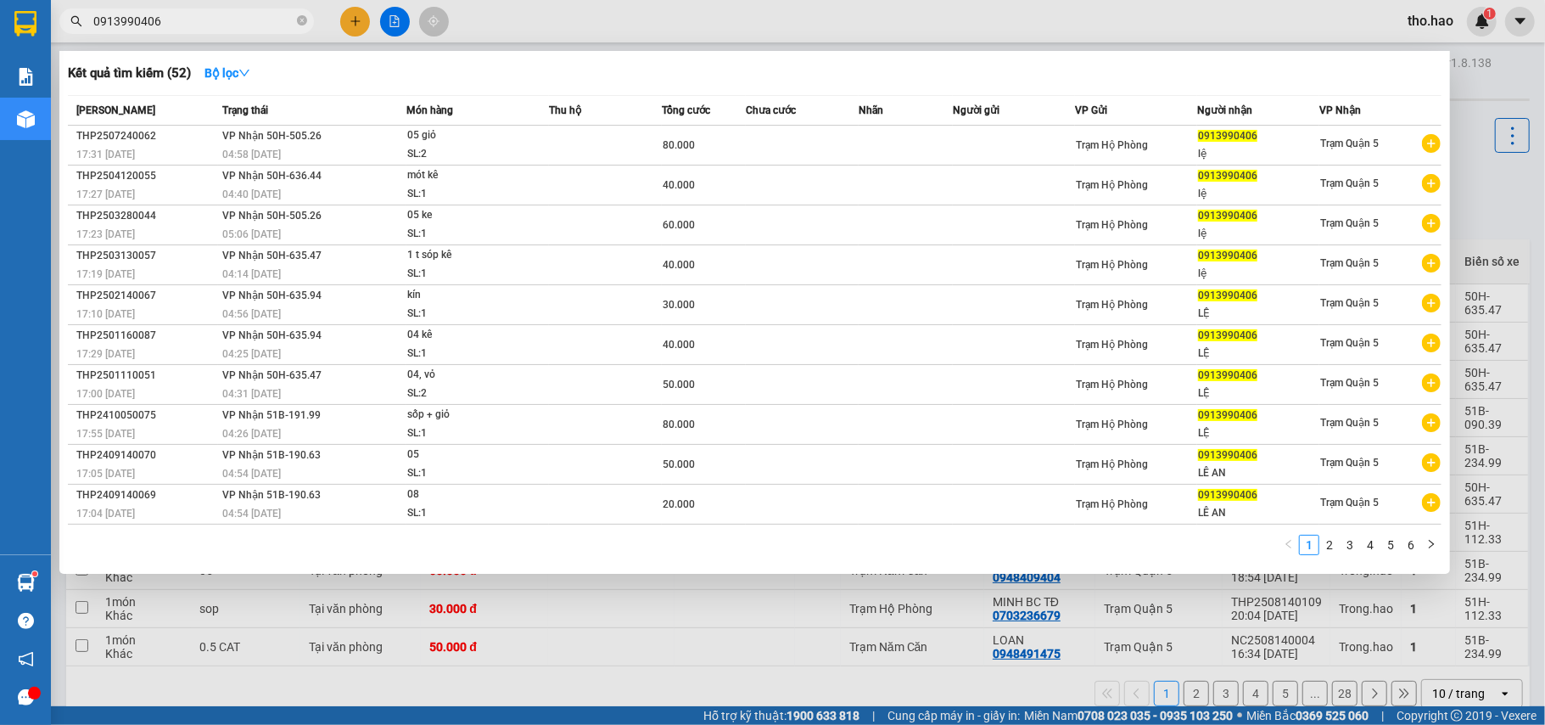
click at [272, 20] on input "0913990406" at bounding box center [193, 21] width 200 height 19
click at [306, 19] on span "0913990406" at bounding box center [186, 20] width 255 height 25
drag, startPoint x: 286, startPoint y: 641, endPoint x: 181, endPoint y: 479, distance: 193.2
click at [285, 641] on div at bounding box center [772, 362] width 1545 height 725
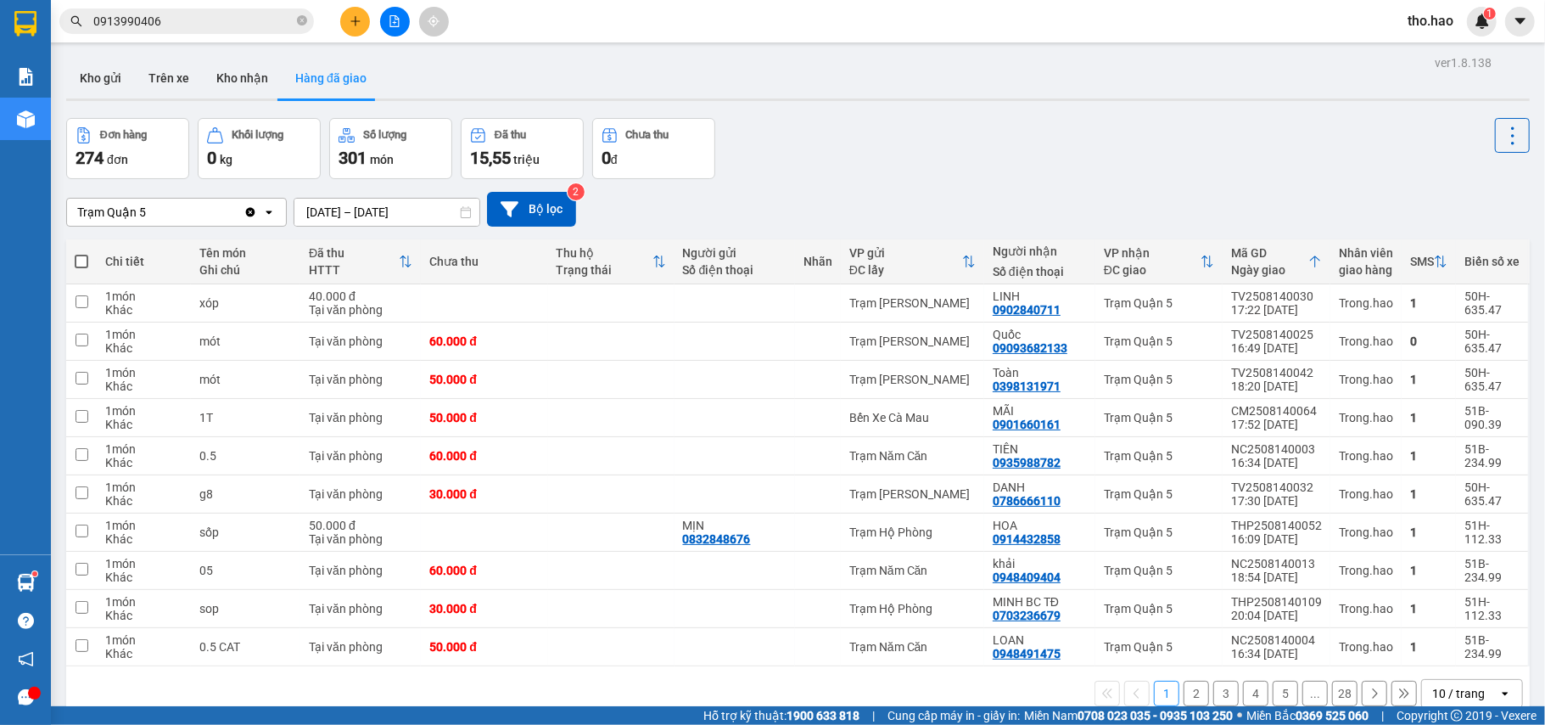
click at [317, 75] on button "Hàng đã giao" at bounding box center [331, 78] width 98 height 41
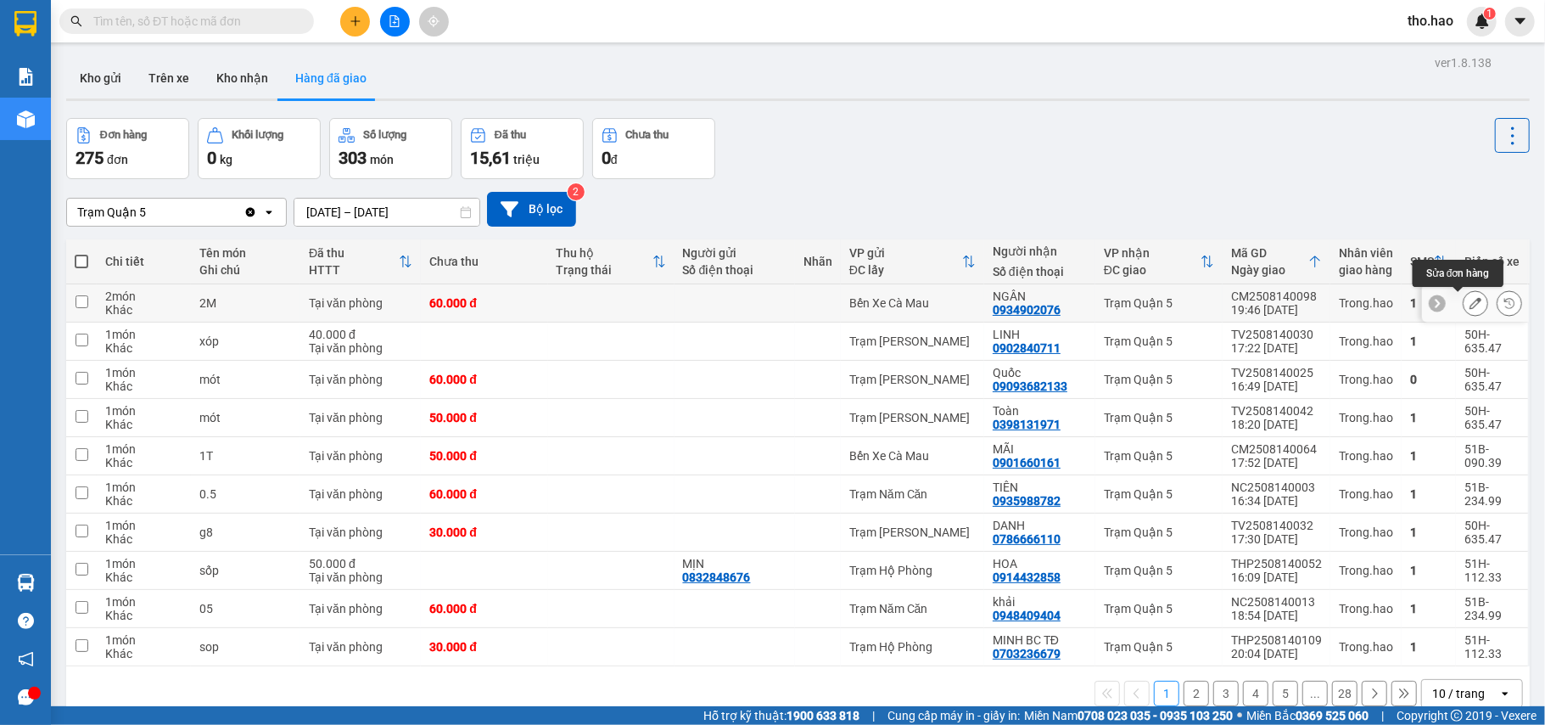
drag, startPoint x: 1456, startPoint y: 307, endPoint x: 1448, endPoint y: 304, distance: 9.1
click at [1464, 304] on button at bounding box center [1476, 303] width 24 height 30
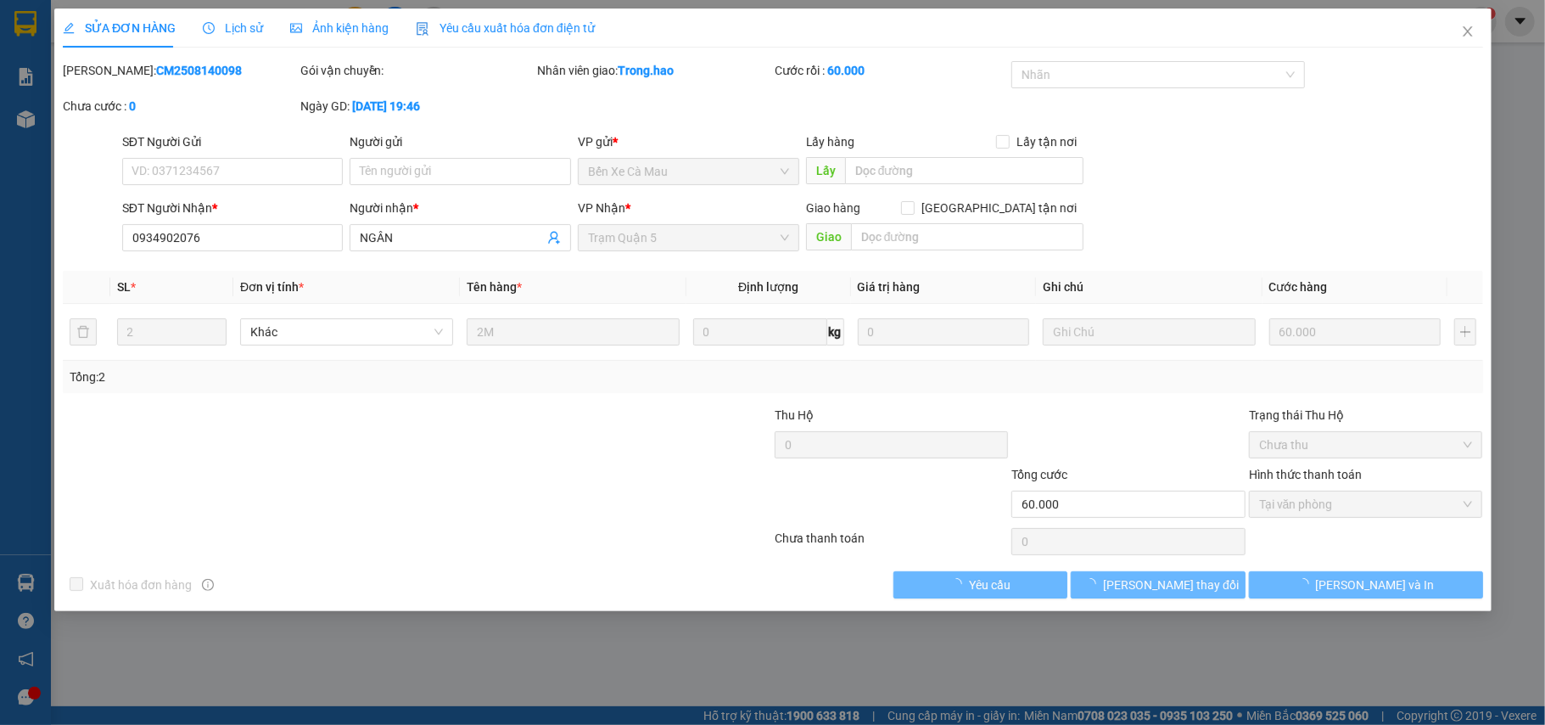
type input "0934902076"
type input "NGÂN"
type input "60.000"
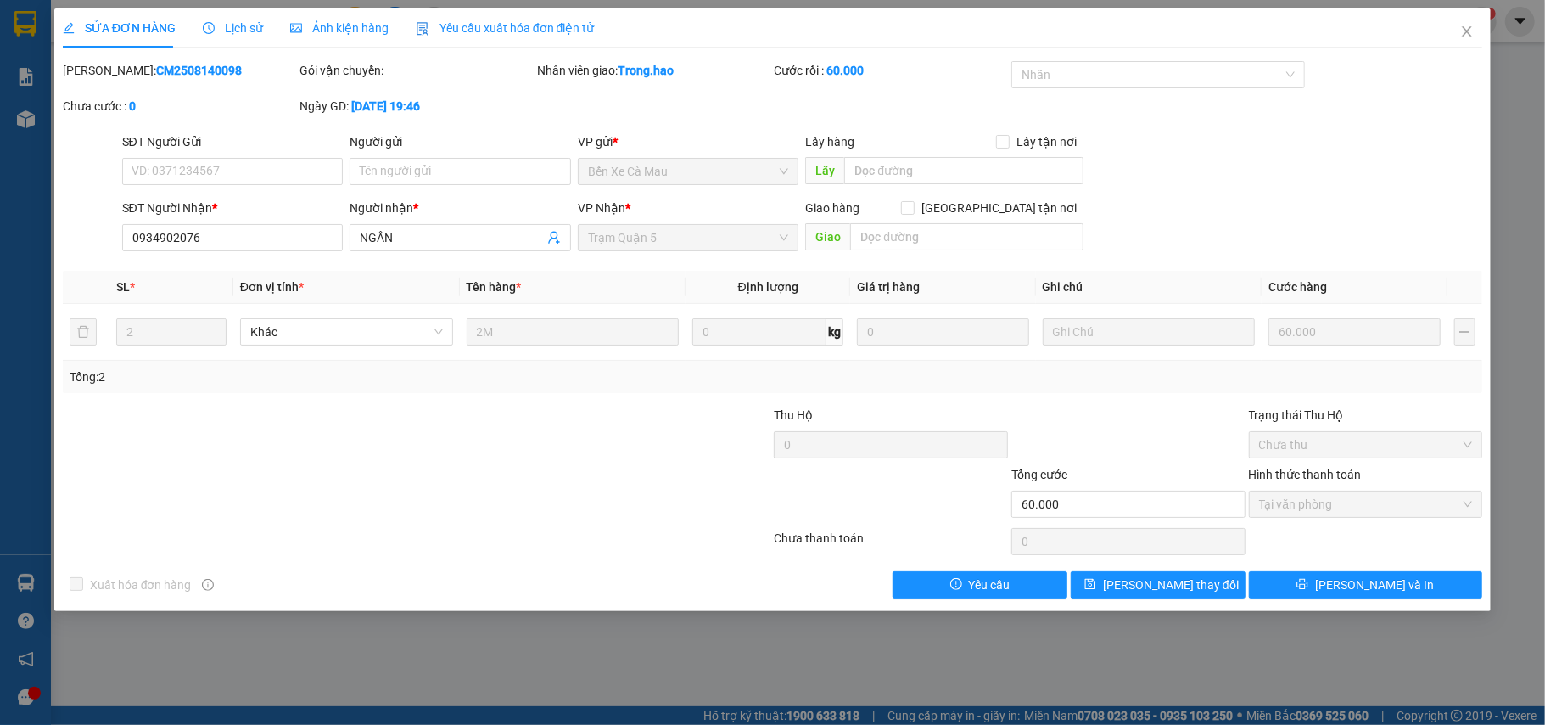
click at [340, 31] on span "Ảnh kiện hàng" at bounding box center [339, 28] width 98 height 14
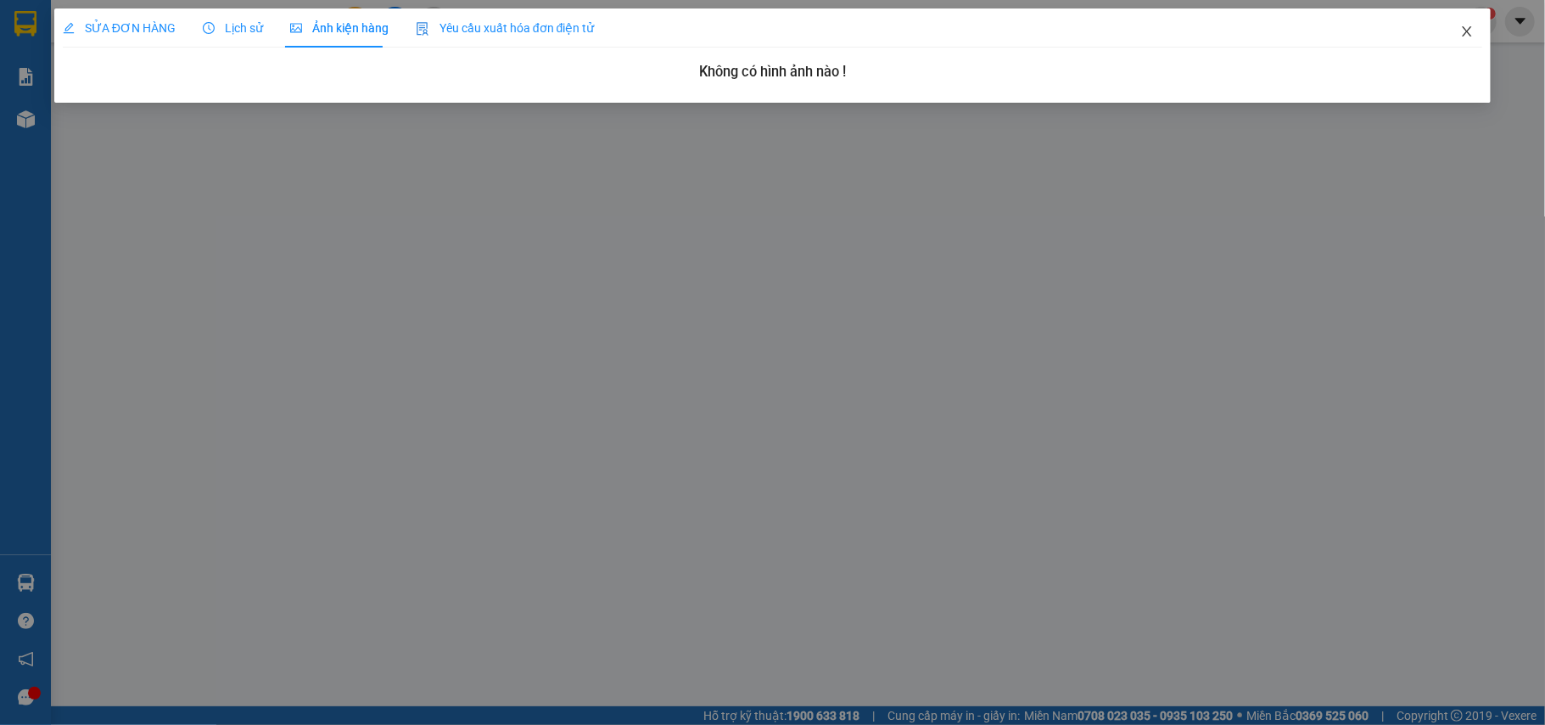
click at [1463, 29] on icon "close" at bounding box center [1467, 32] width 14 height 14
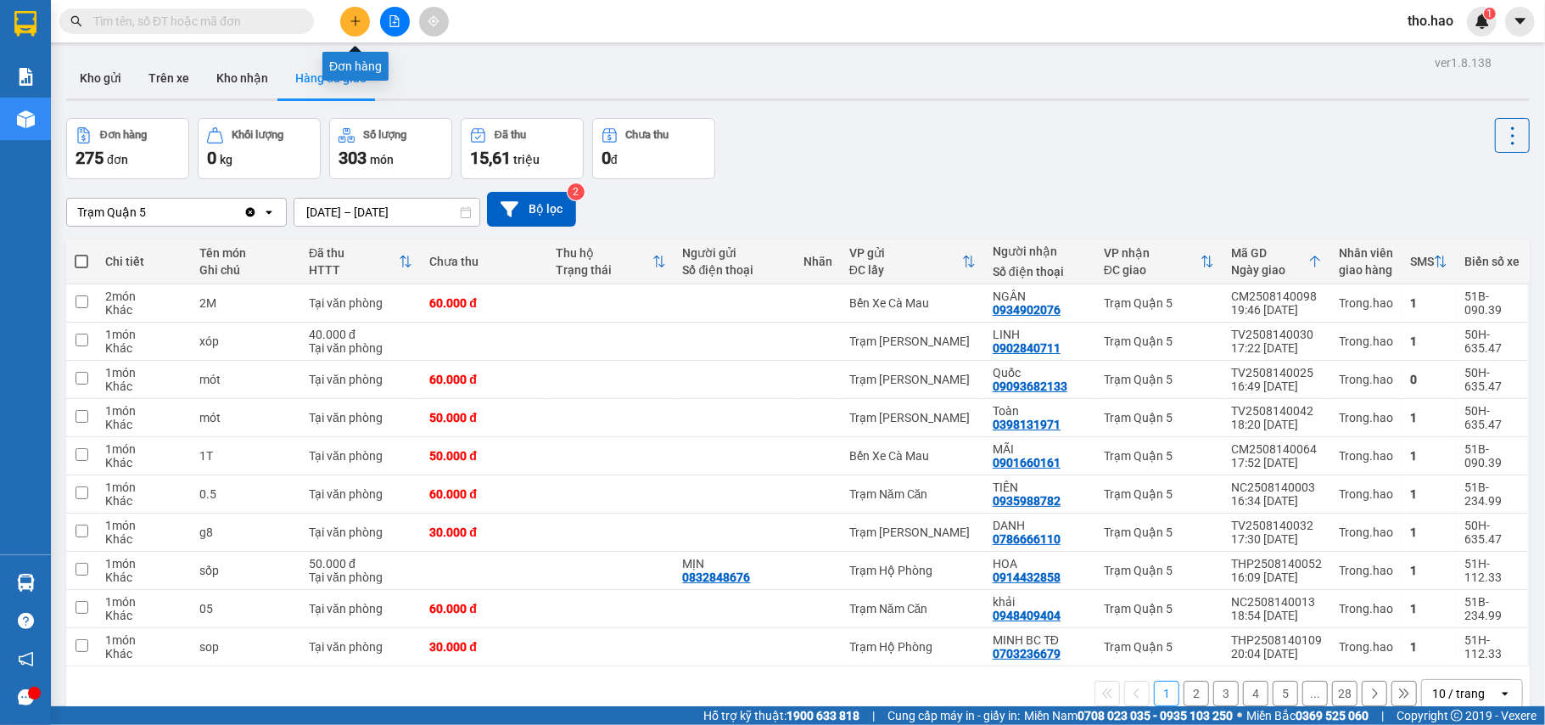
click at [346, 19] on button at bounding box center [355, 22] width 30 height 30
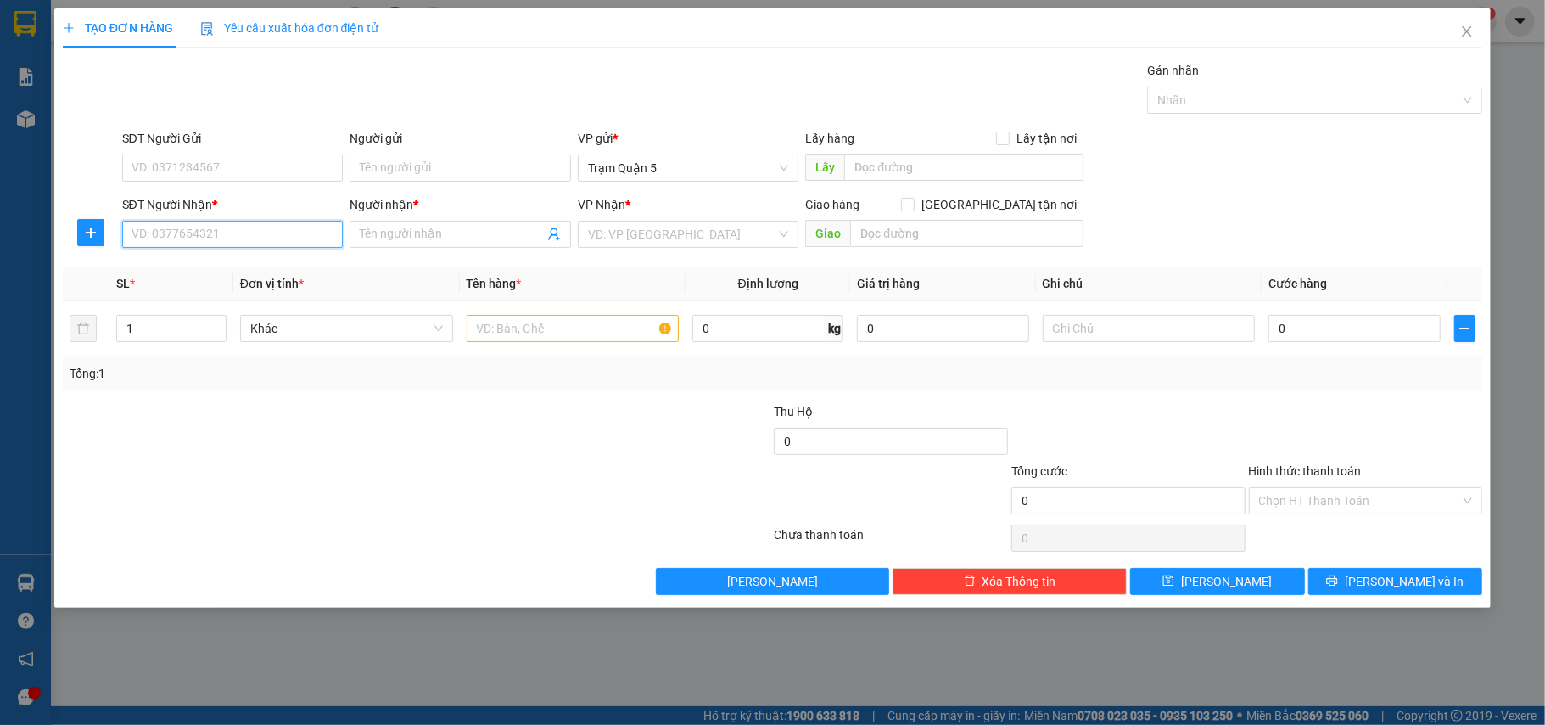
click at [255, 238] on input "SĐT Người Nhận *" at bounding box center [232, 234] width 221 height 27
drag, startPoint x: 1454, startPoint y: 31, endPoint x: 533, endPoint y: 14, distance: 921.6
click at [1456, 31] on span "Close" at bounding box center [1467, 32] width 48 height 48
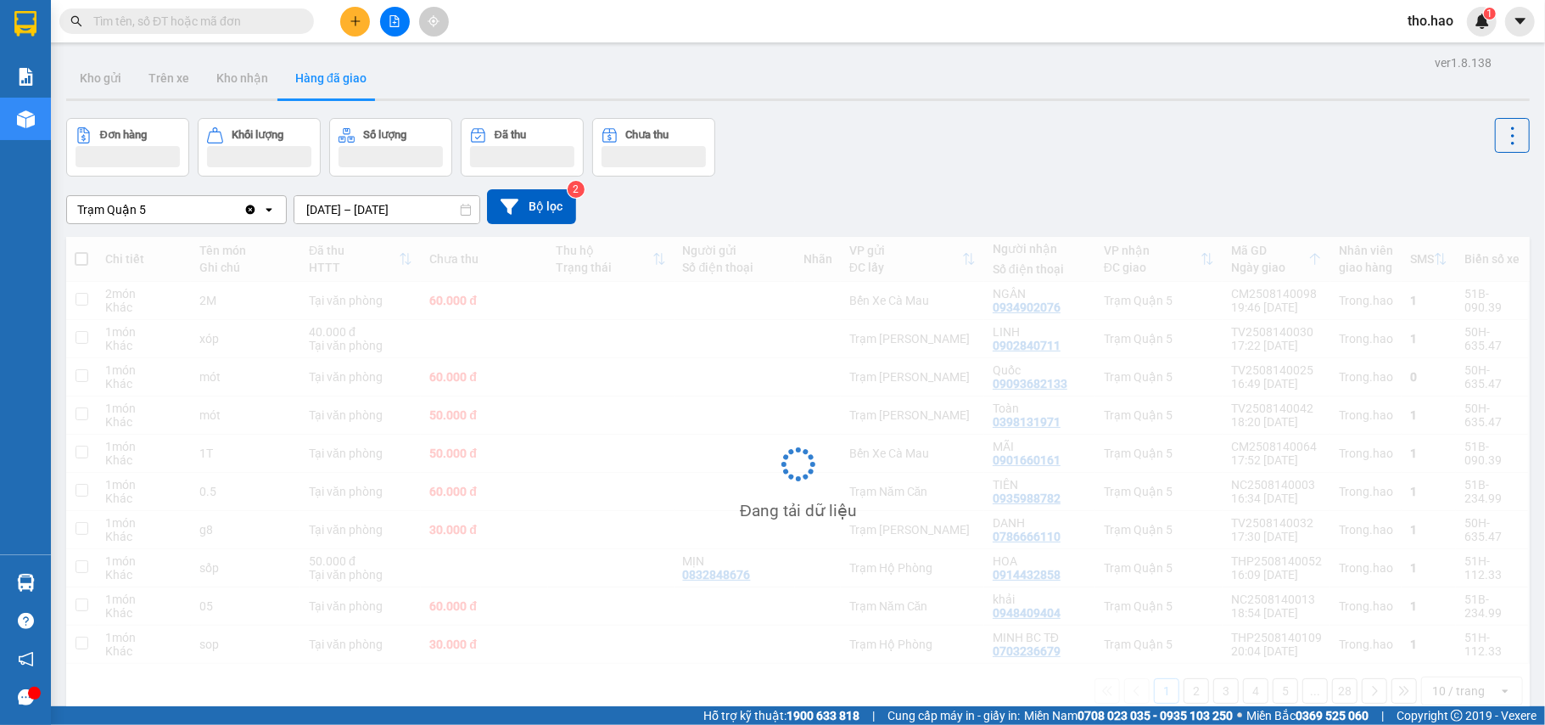
click at [263, 14] on input "text" at bounding box center [193, 21] width 200 height 19
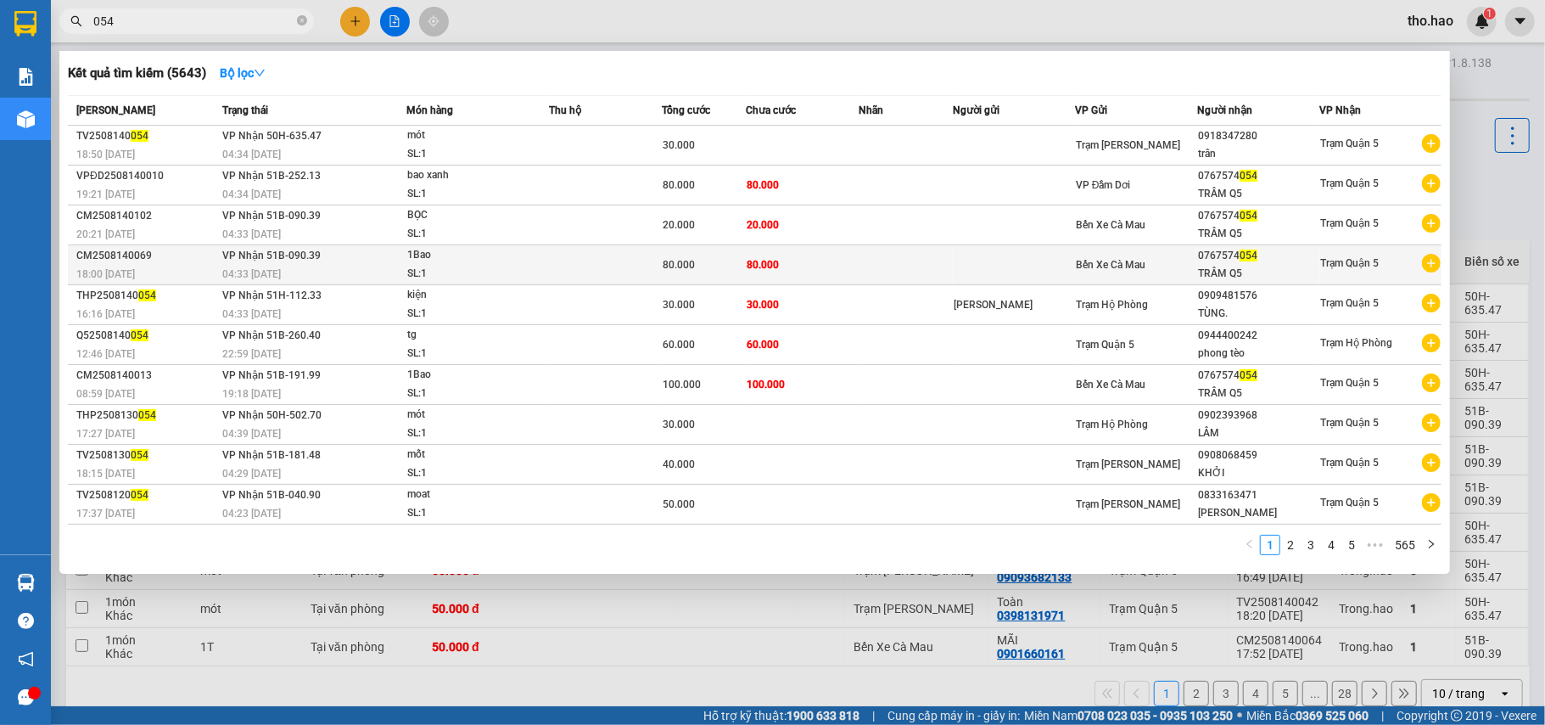
type input "054"
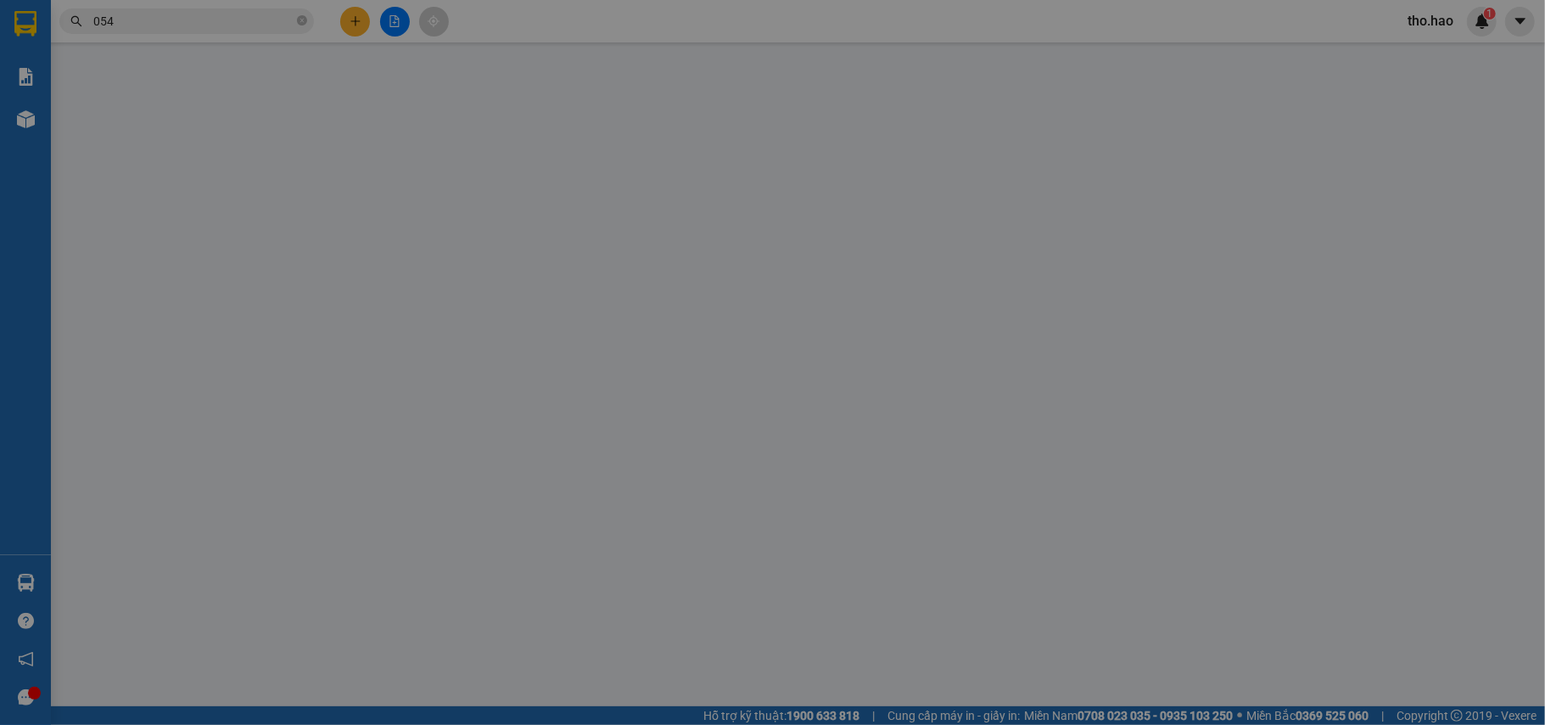
type input "0767574054"
type input "TRÂM Q5"
type input "80.000"
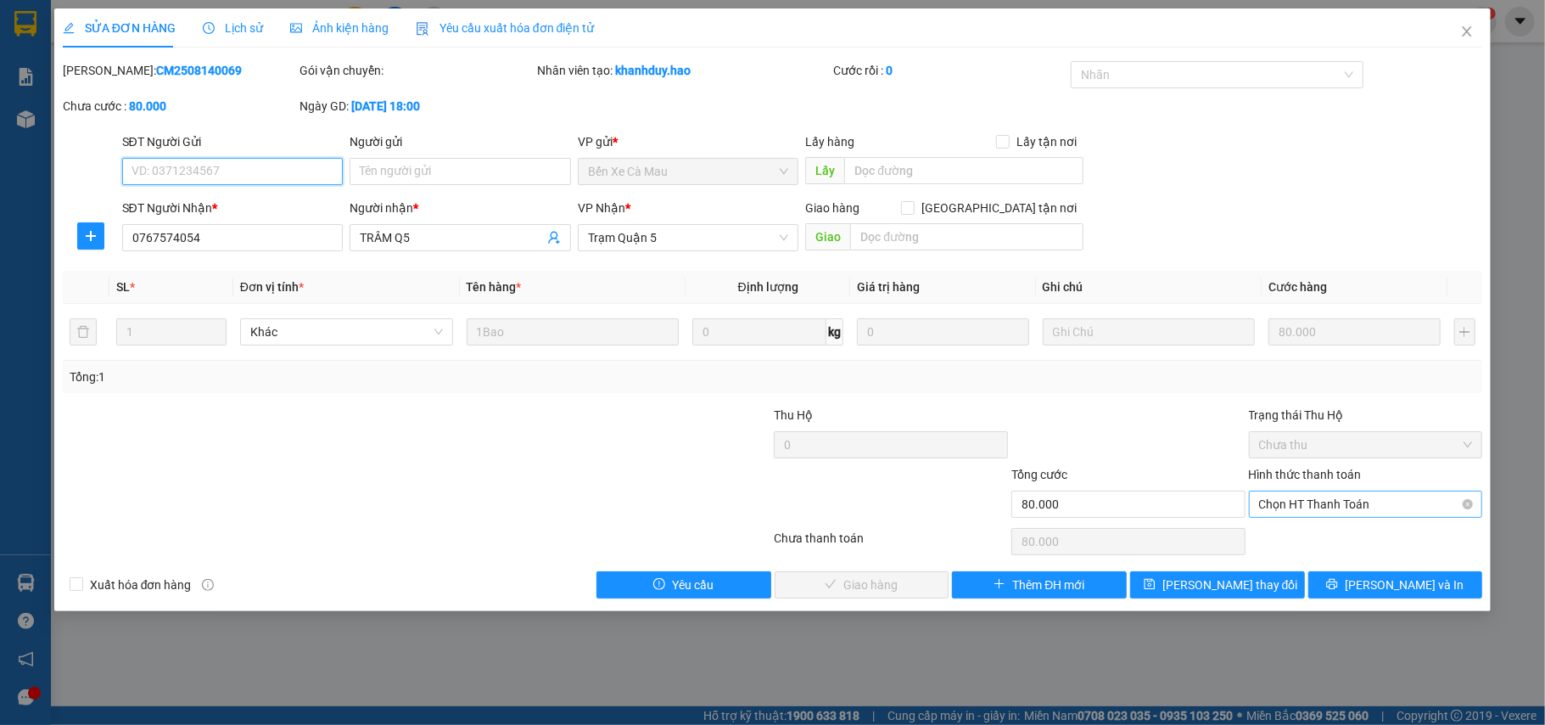
click at [1315, 507] on span "Chọn HT Thanh Toán" at bounding box center [1366, 503] width 214 height 25
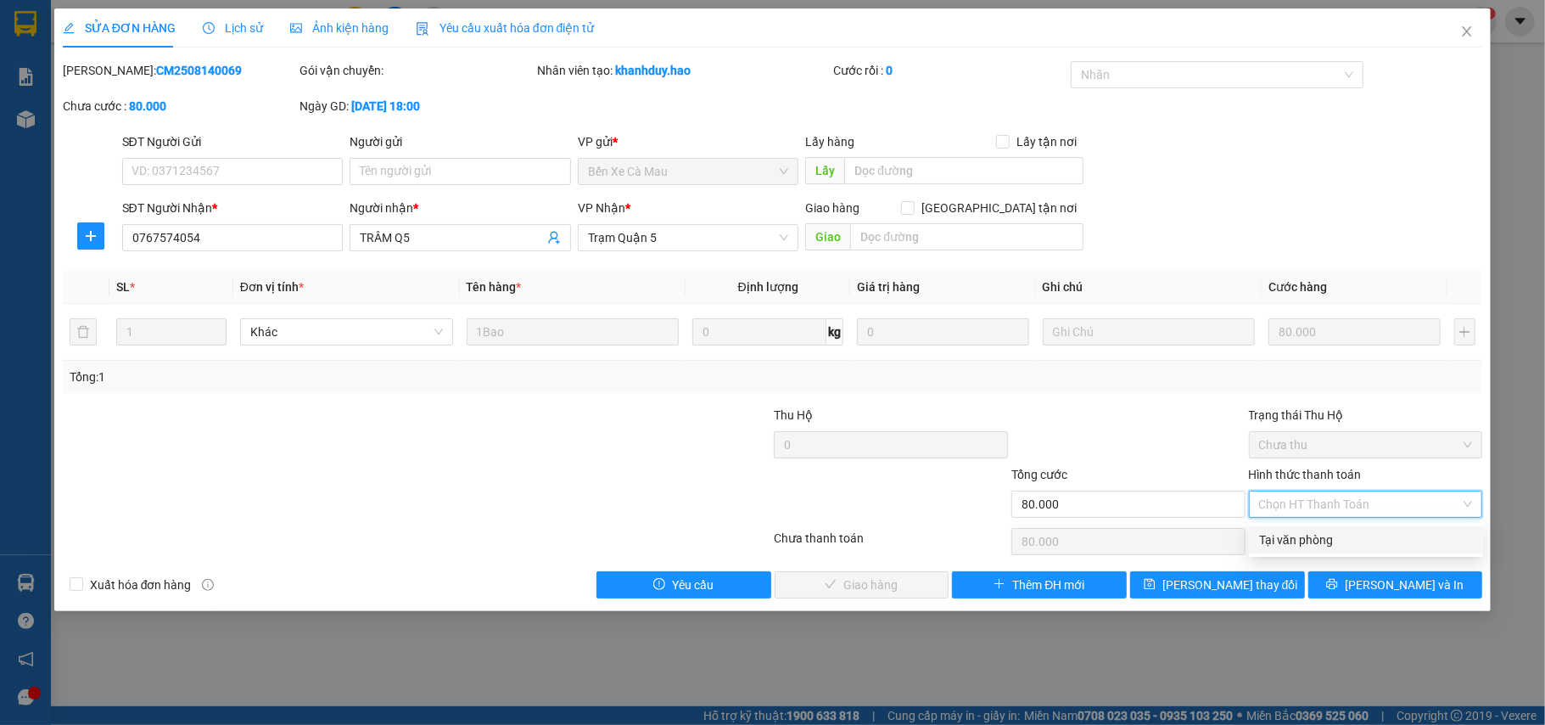
drag, startPoint x: 1311, startPoint y: 548, endPoint x: 1149, endPoint y: 565, distance: 163.0
click at [1304, 548] on div "Tại văn phòng" at bounding box center [1366, 539] width 214 height 19
type input "0"
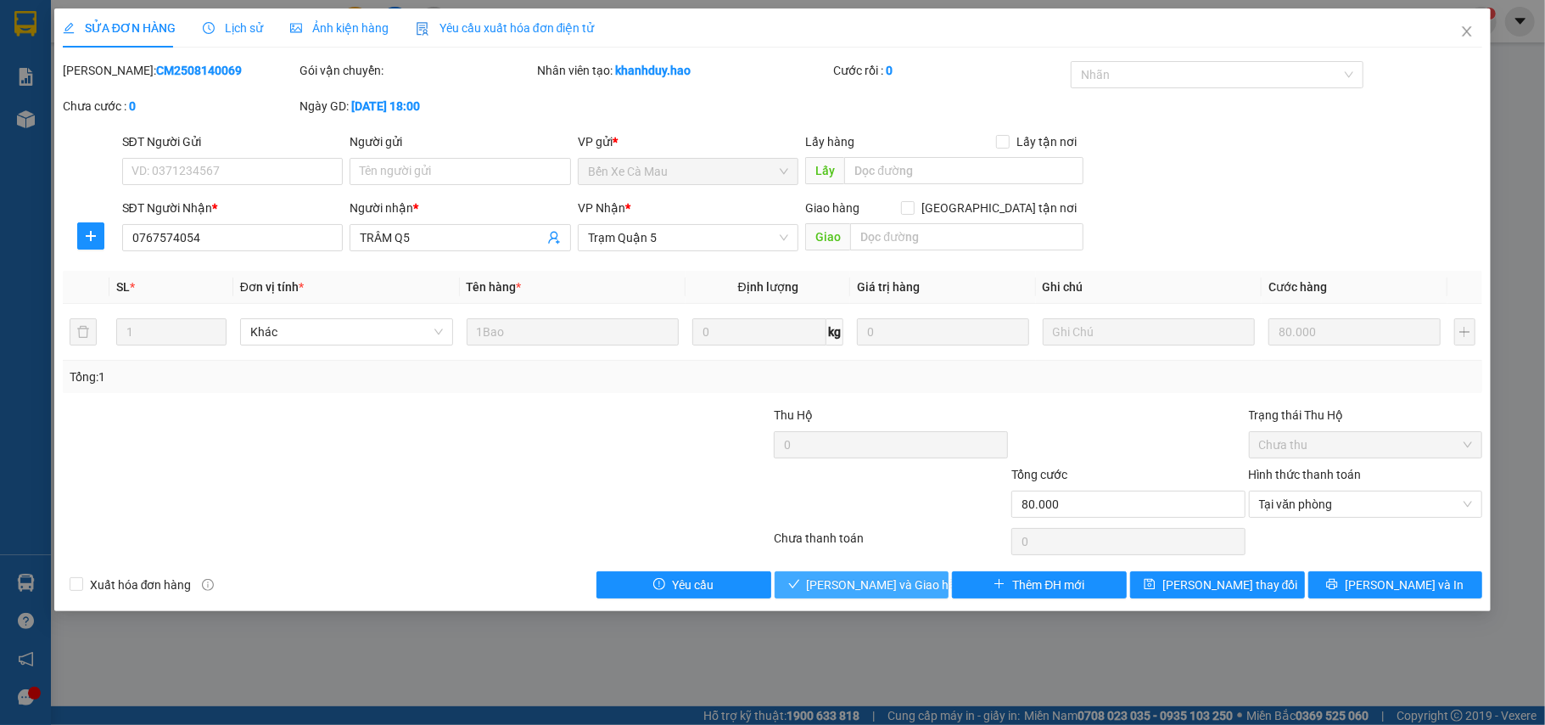
drag, startPoint x: 860, startPoint y: 591, endPoint x: 944, endPoint y: 496, distance: 127.5
click at [864, 591] on span "[PERSON_NAME] và [PERSON_NAME] hàng" at bounding box center [888, 584] width 163 height 19
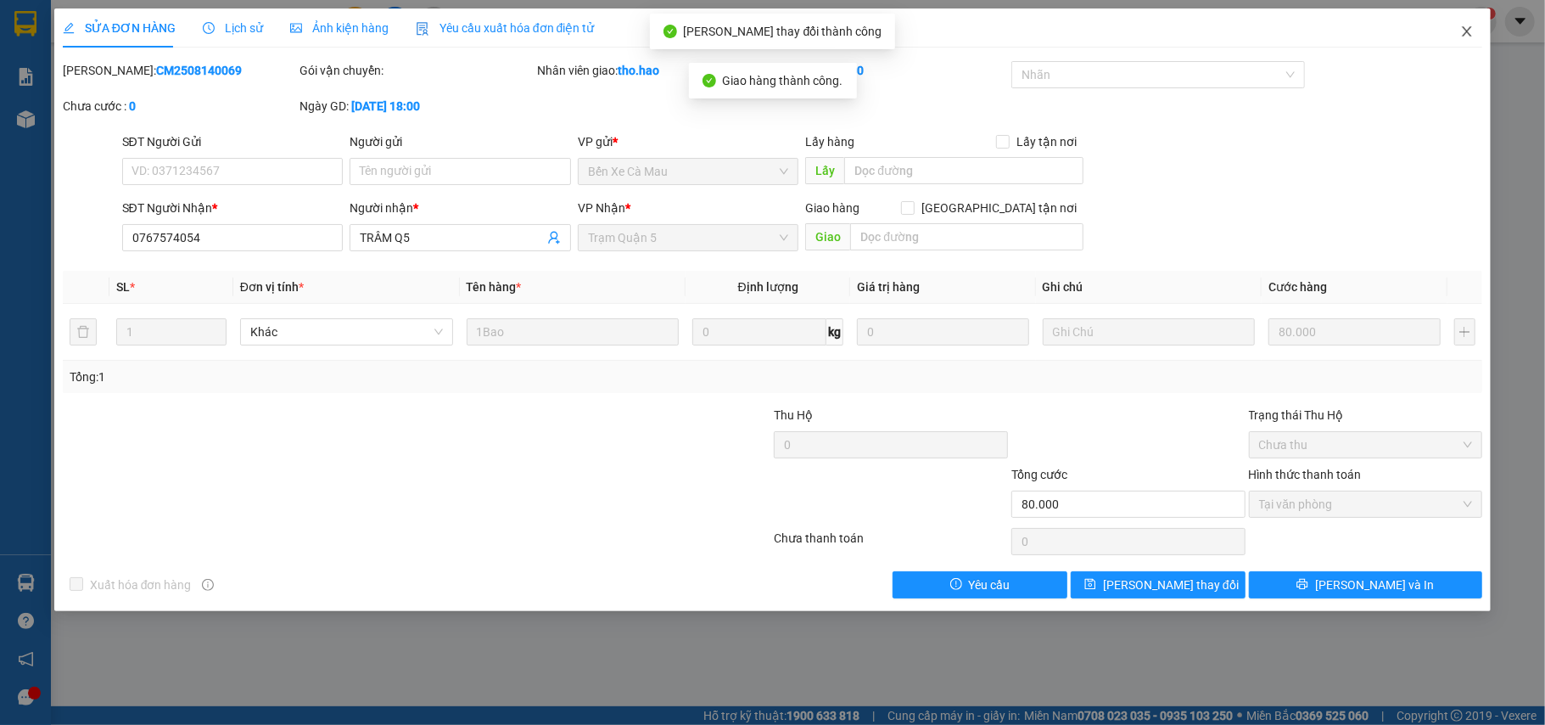
click at [1470, 14] on span "Close" at bounding box center [1467, 32] width 48 height 48
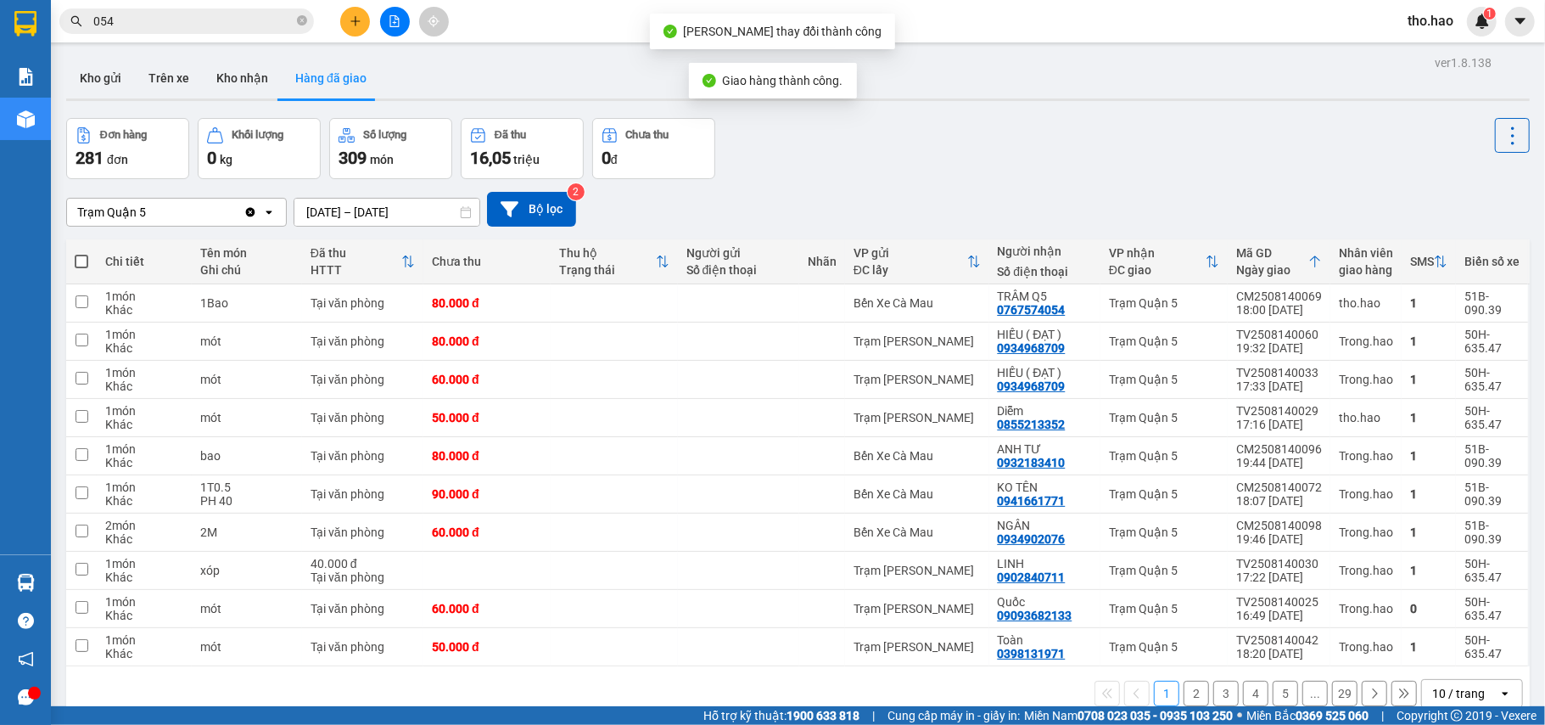
click at [201, 12] on input "054" at bounding box center [193, 21] width 200 height 19
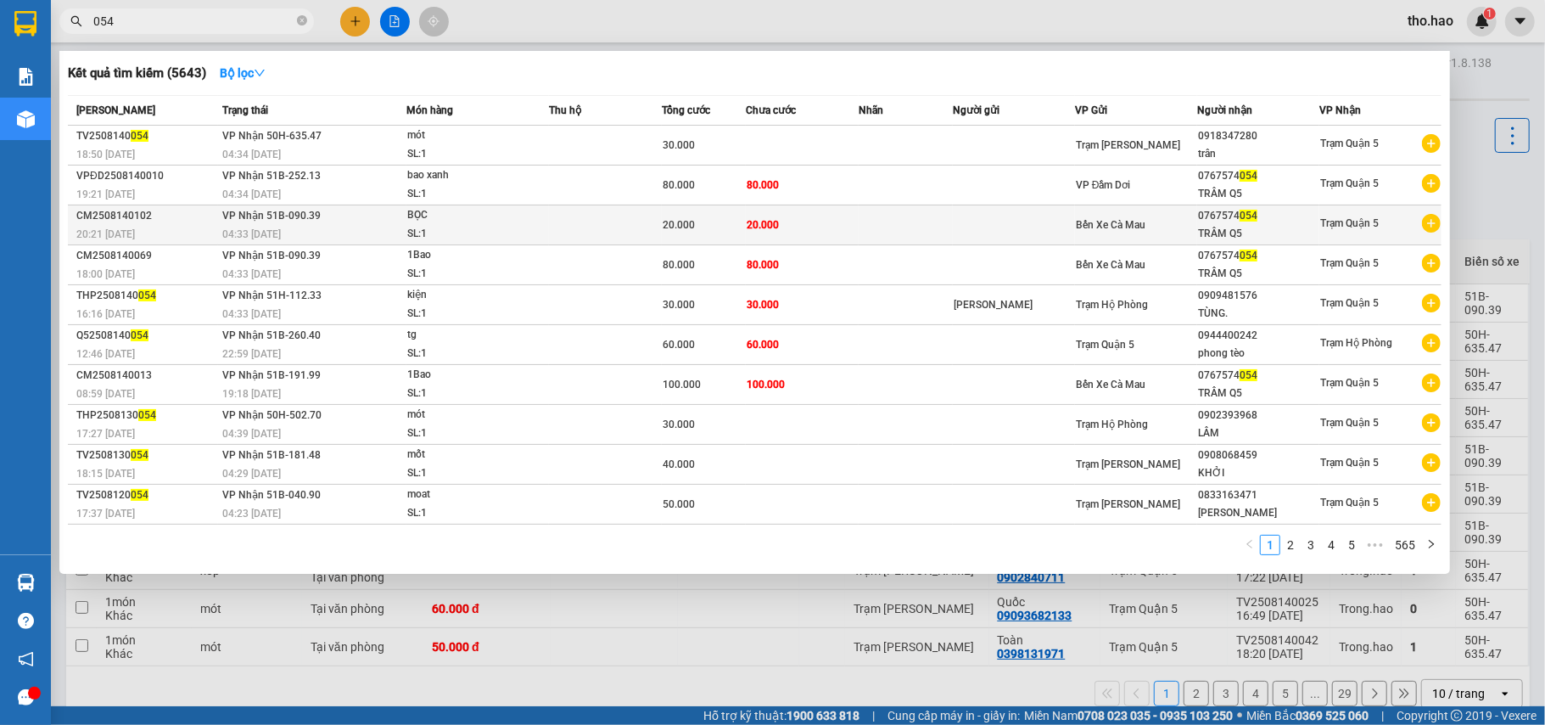
click at [733, 224] on div "20.000" at bounding box center [704, 225] width 83 height 19
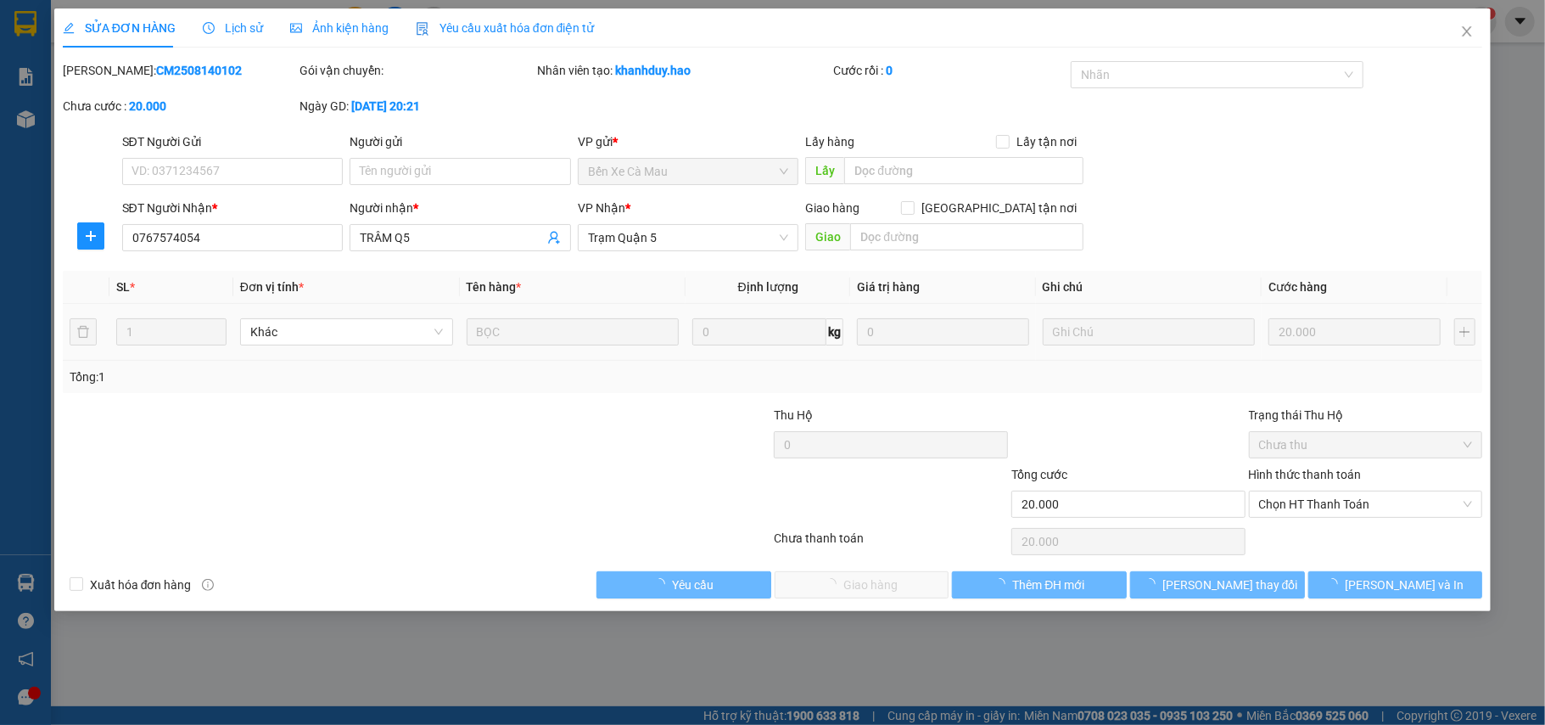
click at [1331, 486] on div "Hình thức thanh toán" at bounding box center [1366, 477] width 234 height 25
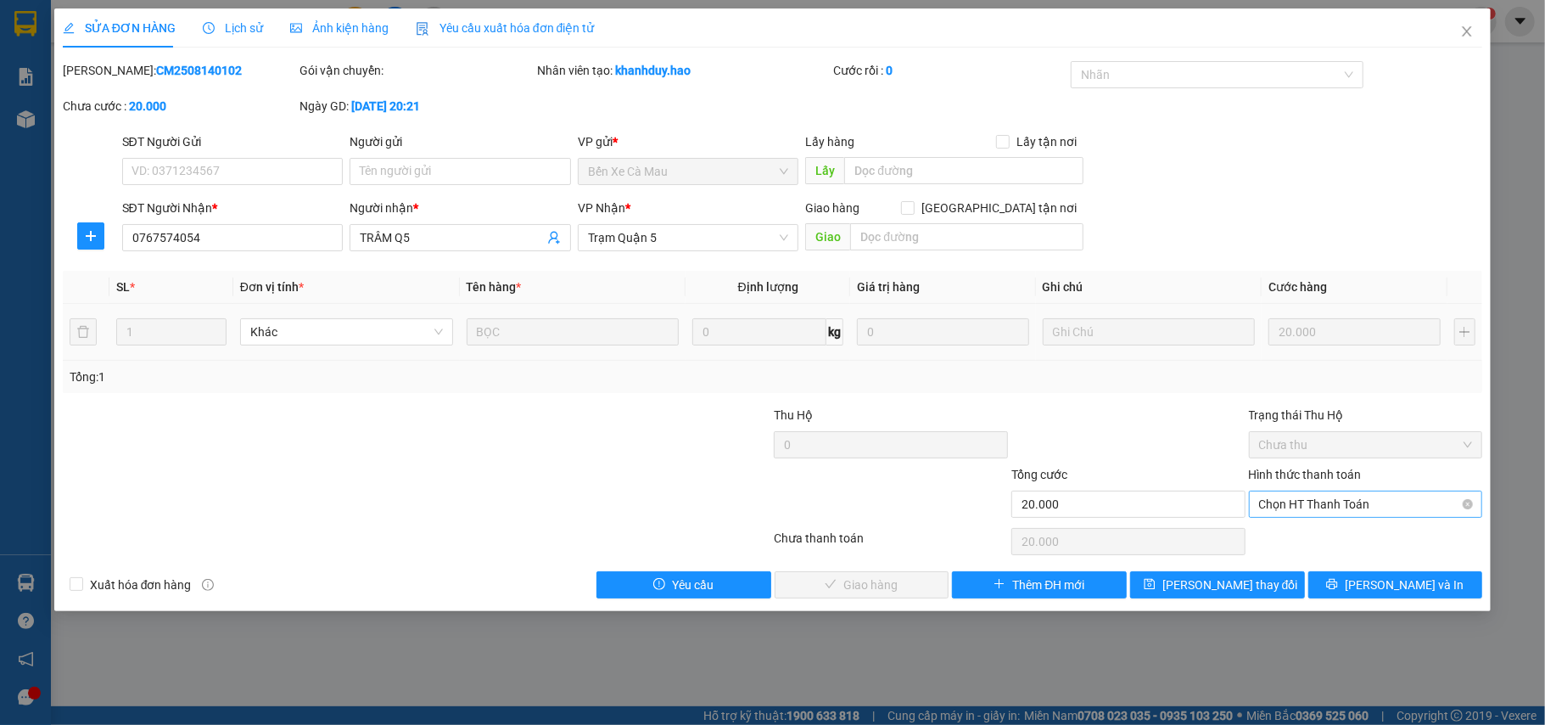
click at [1330, 511] on span "Chọn HT Thanh Toán" at bounding box center [1366, 503] width 214 height 25
click at [1321, 536] on div "Tại văn phòng" at bounding box center [1366, 539] width 214 height 19
type input "0"
click at [914, 577] on span "[PERSON_NAME] và [PERSON_NAME] hàng" at bounding box center [888, 584] width 163 height 19
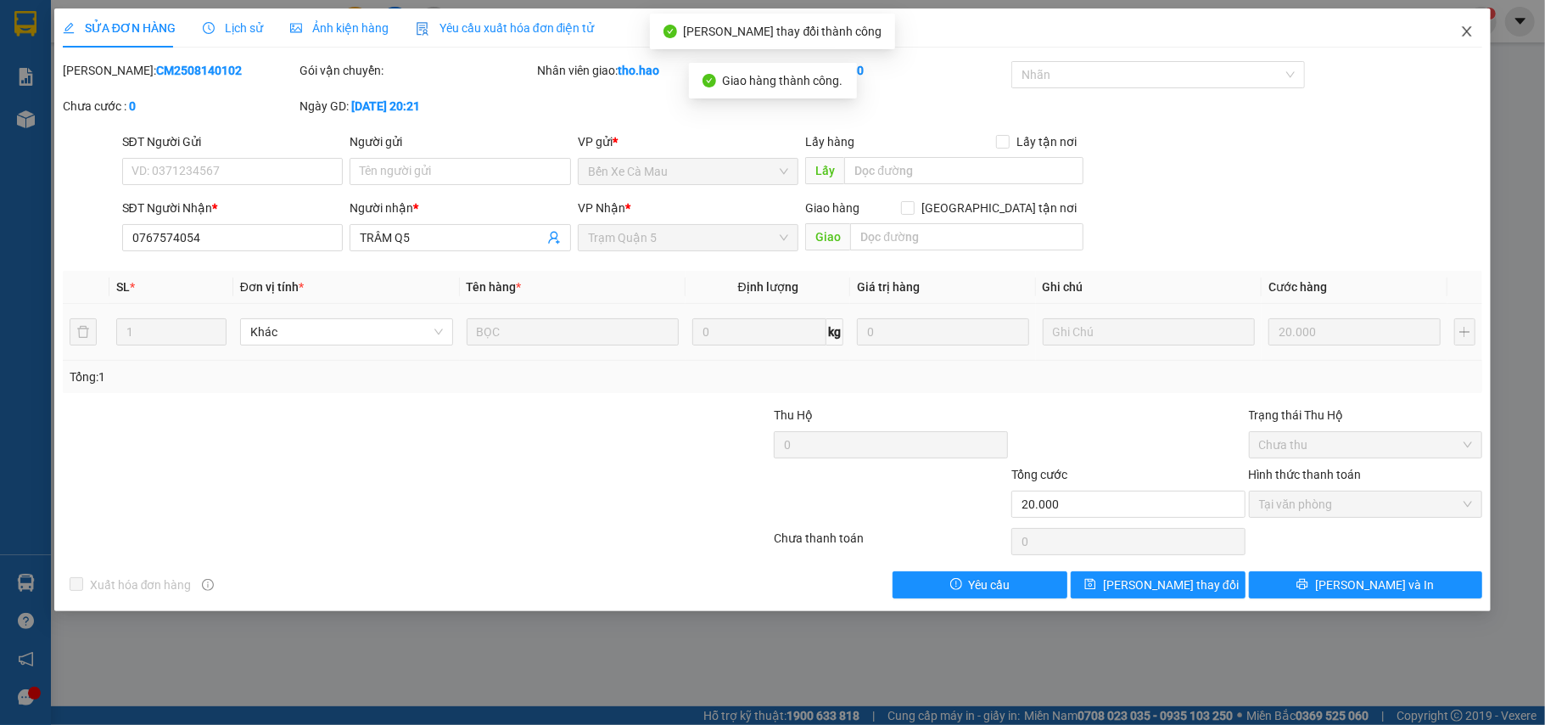
click at [1464, 31] on icon "close" at bounding box center [1467, 32] width 14 height 14
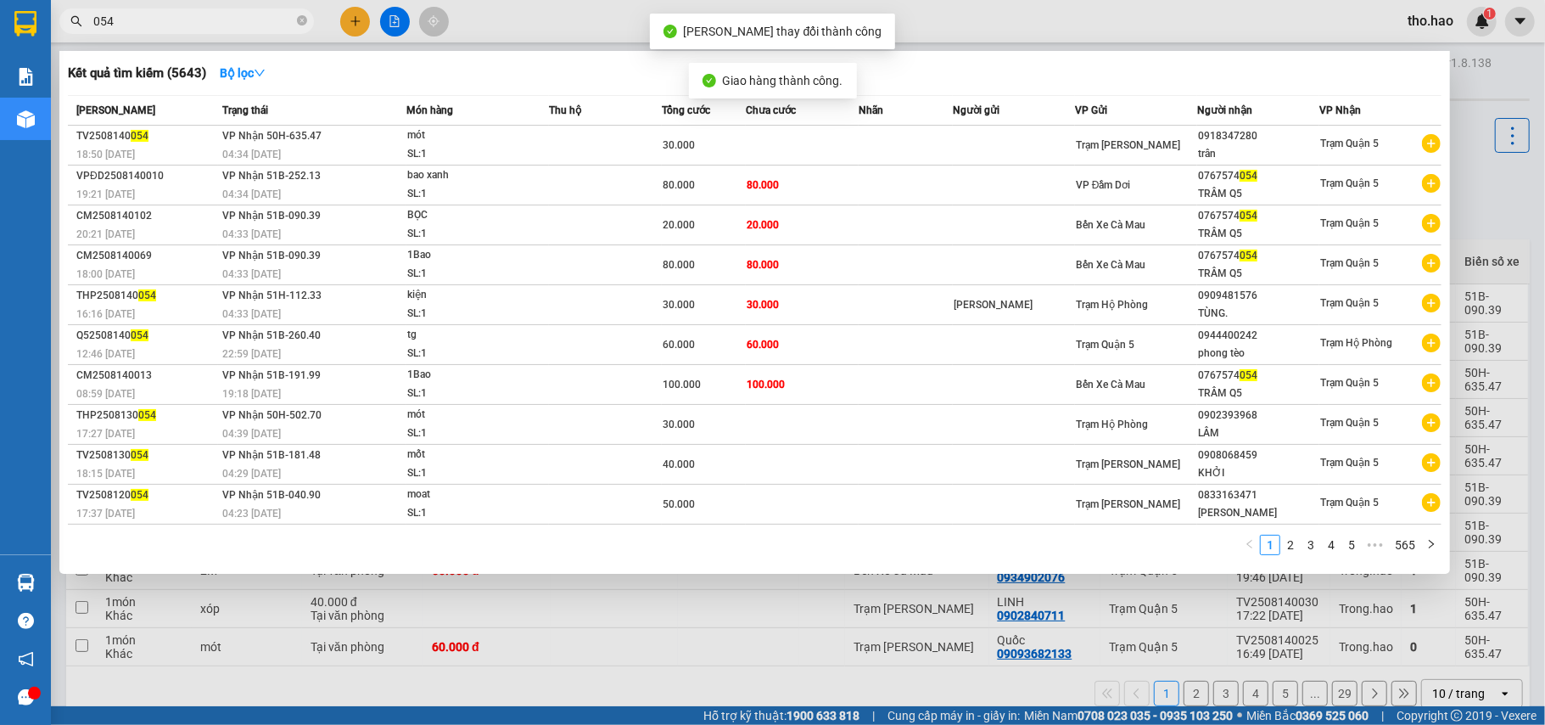
click at [216, 25] on input "054" at bounding box center [193, 21] width 200 height 19
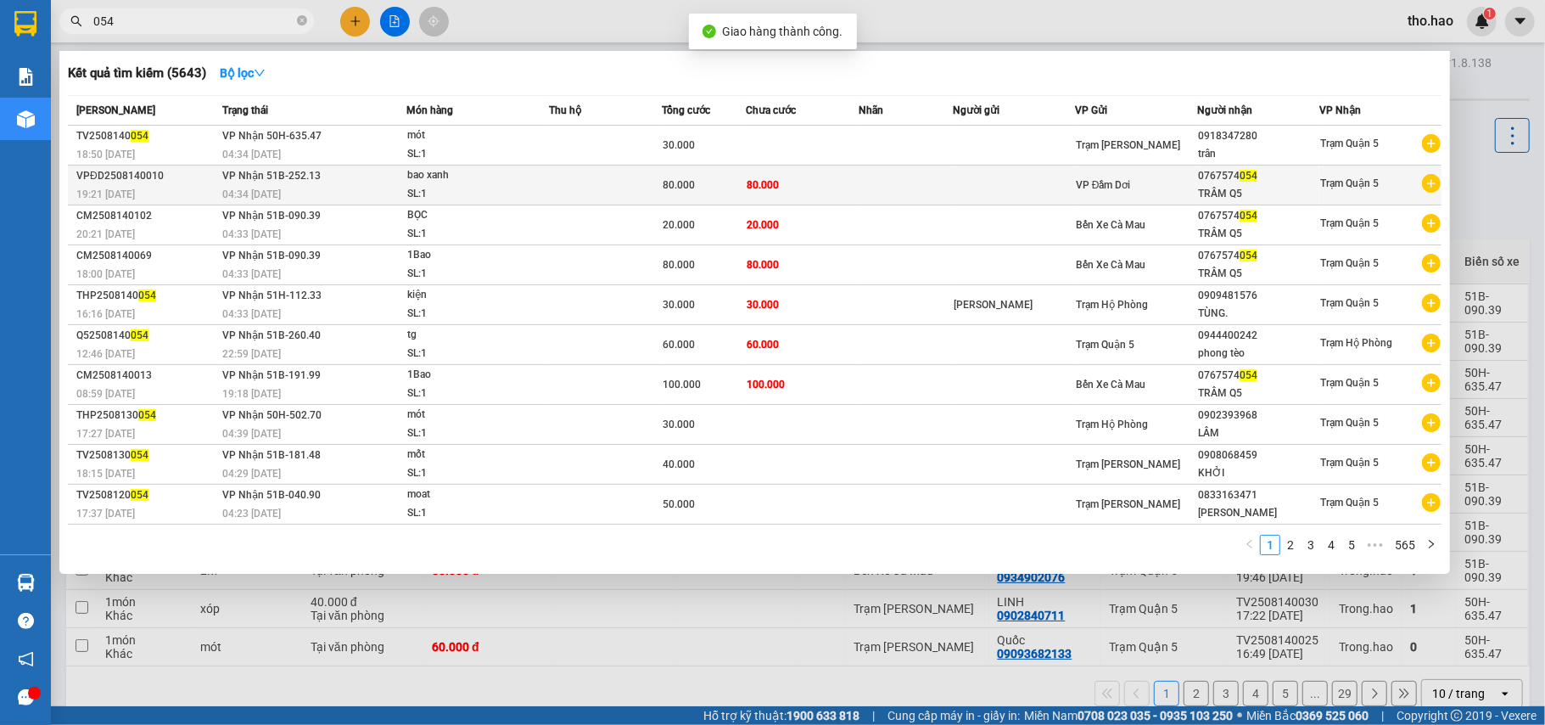
click at [541, 182] on span "bao xanh SL: 1" at bounding box center [477, 184] width 141 height 36
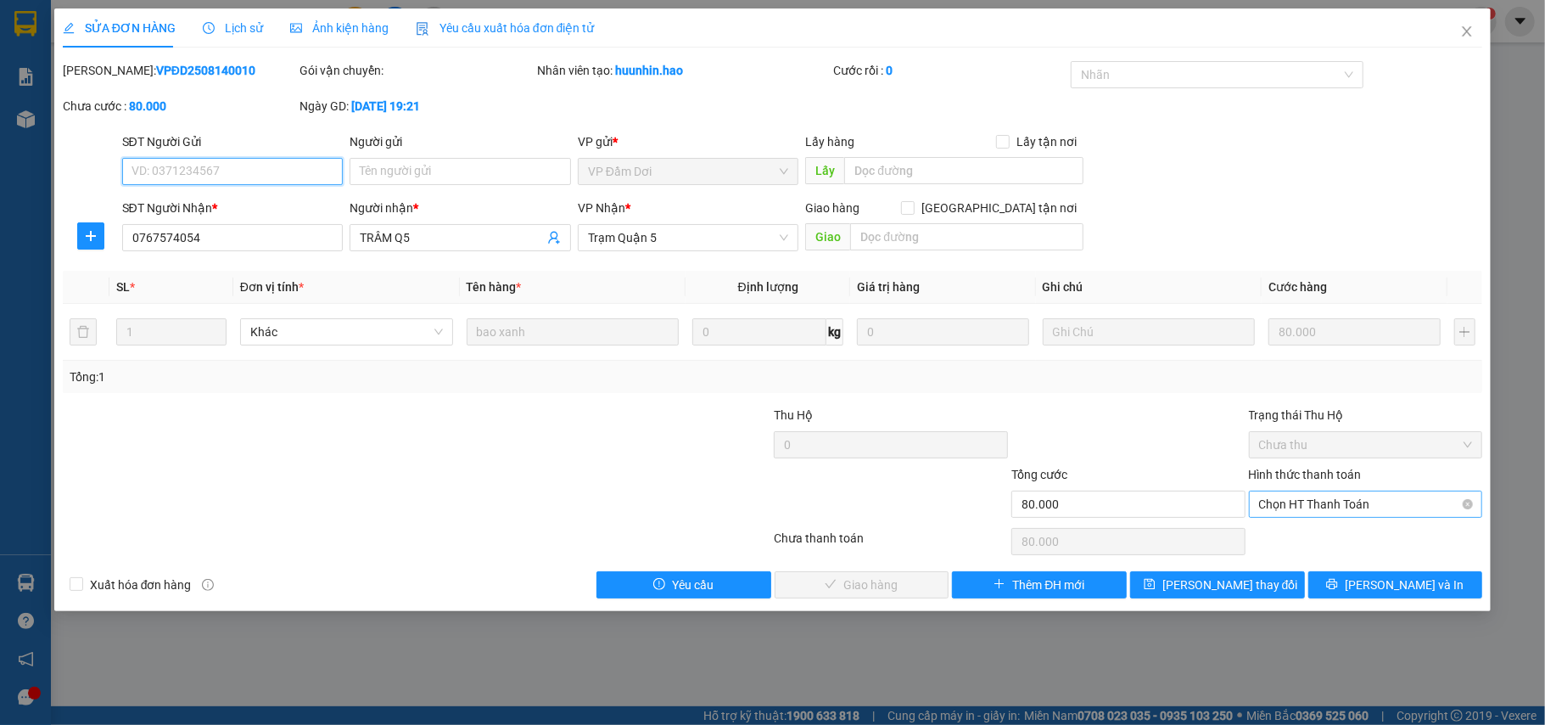
click at [1412, 503] on span "Chọn HT Thanh Toán" at bounding box center [1366, 503] width 214 height 25
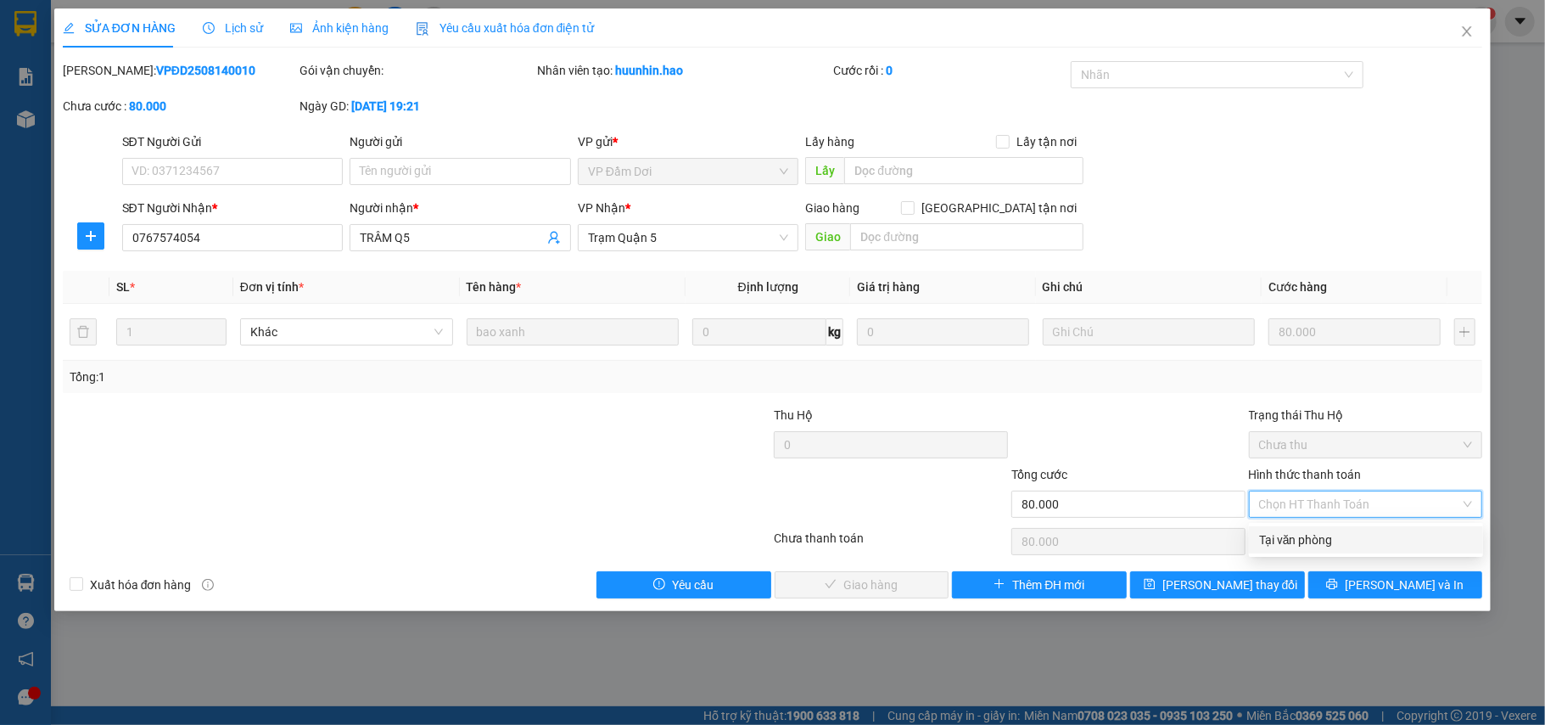
click at [1352, 541] on div "Tại văn phòng" at bounding box center [1366, 539] width 214 height 19
type input "0"
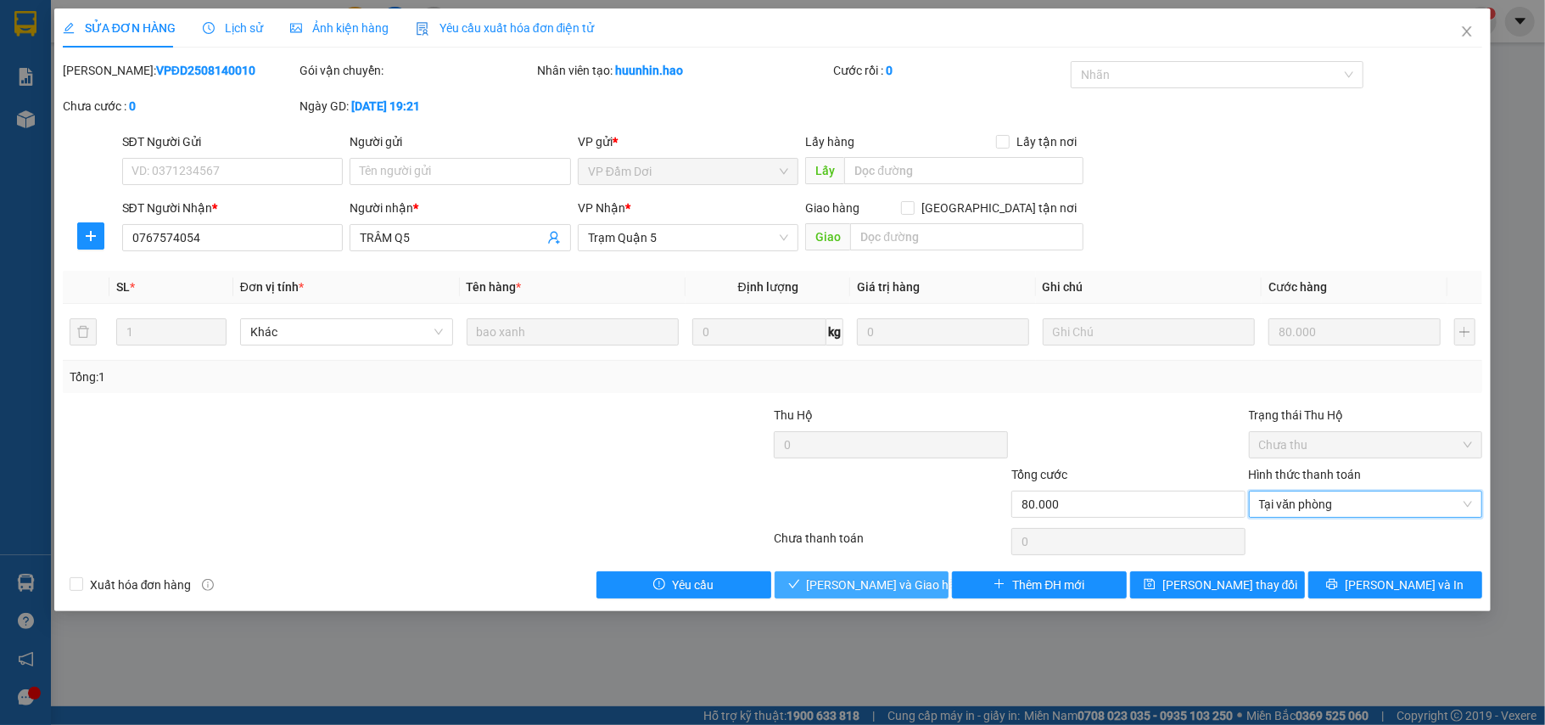
click at [860, 587] on span "[PERSON_NAME] và [PERSON_NAME] hàng" at bounding box center [888, 584] width 163 height 19
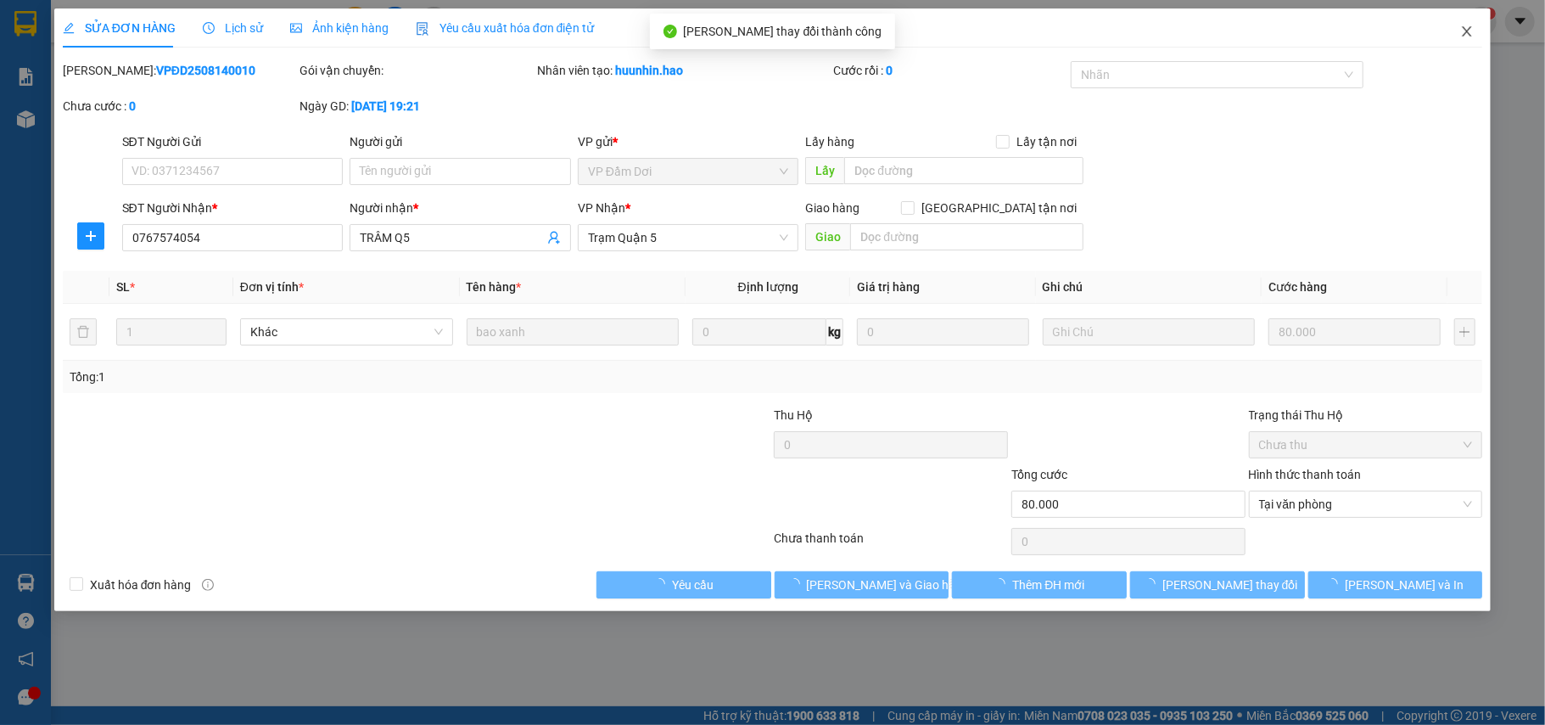
click at [1465, 31] on icon "close" at bounding box center [1467, 32] width 14 height 14
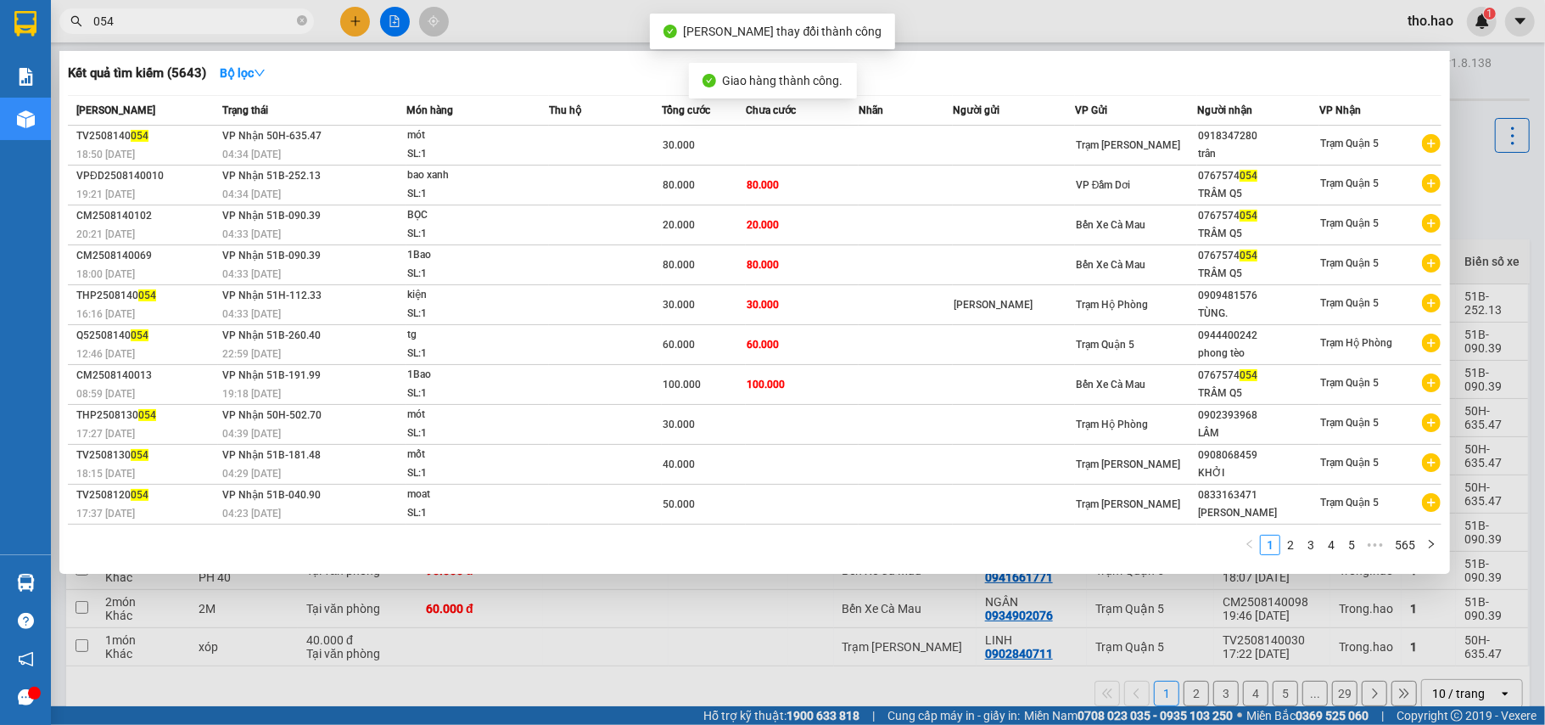
click at [221, 28] on input "054" at bounding box center [193, 21] width 200 height 19
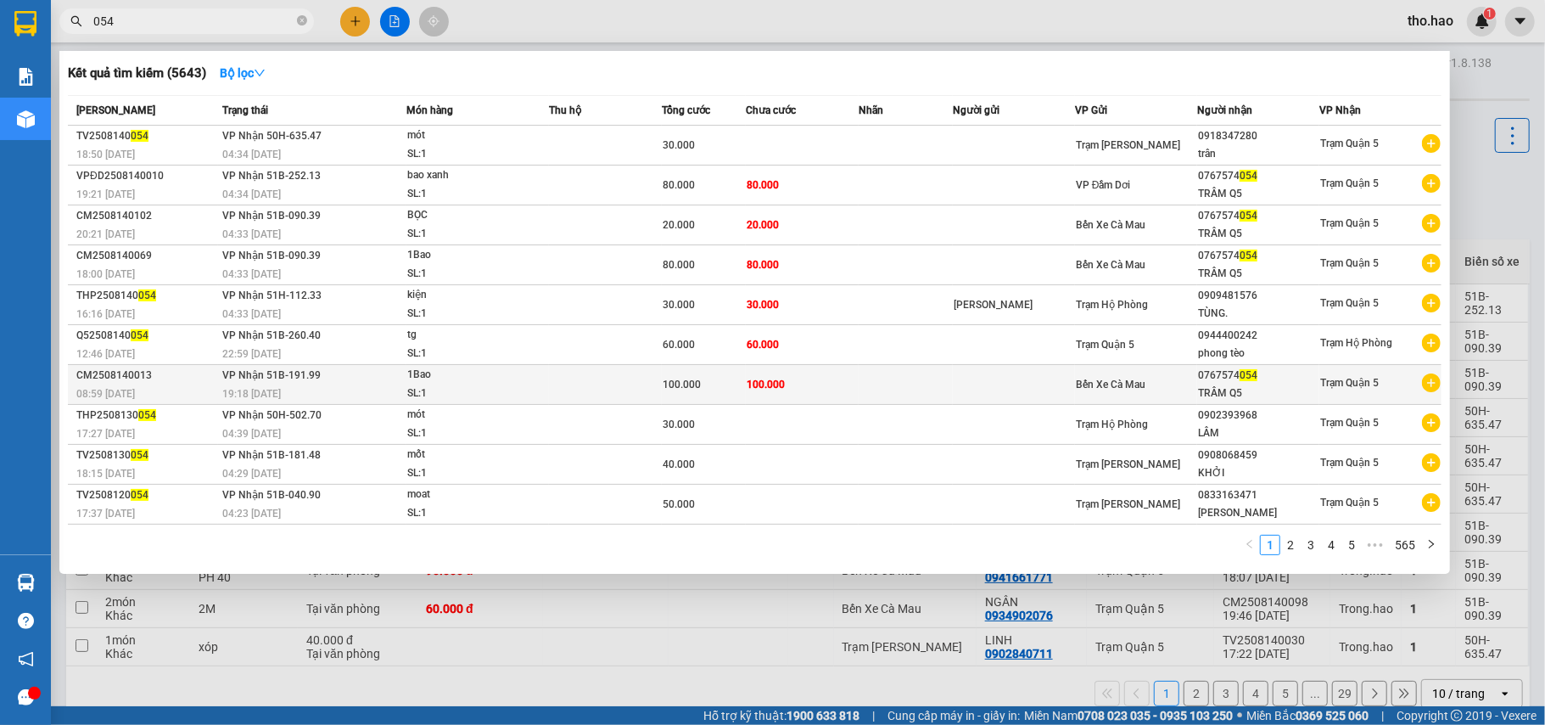
click at [704, 378] on div "100.000" at bounding box center [704, 384] width 83 height 19
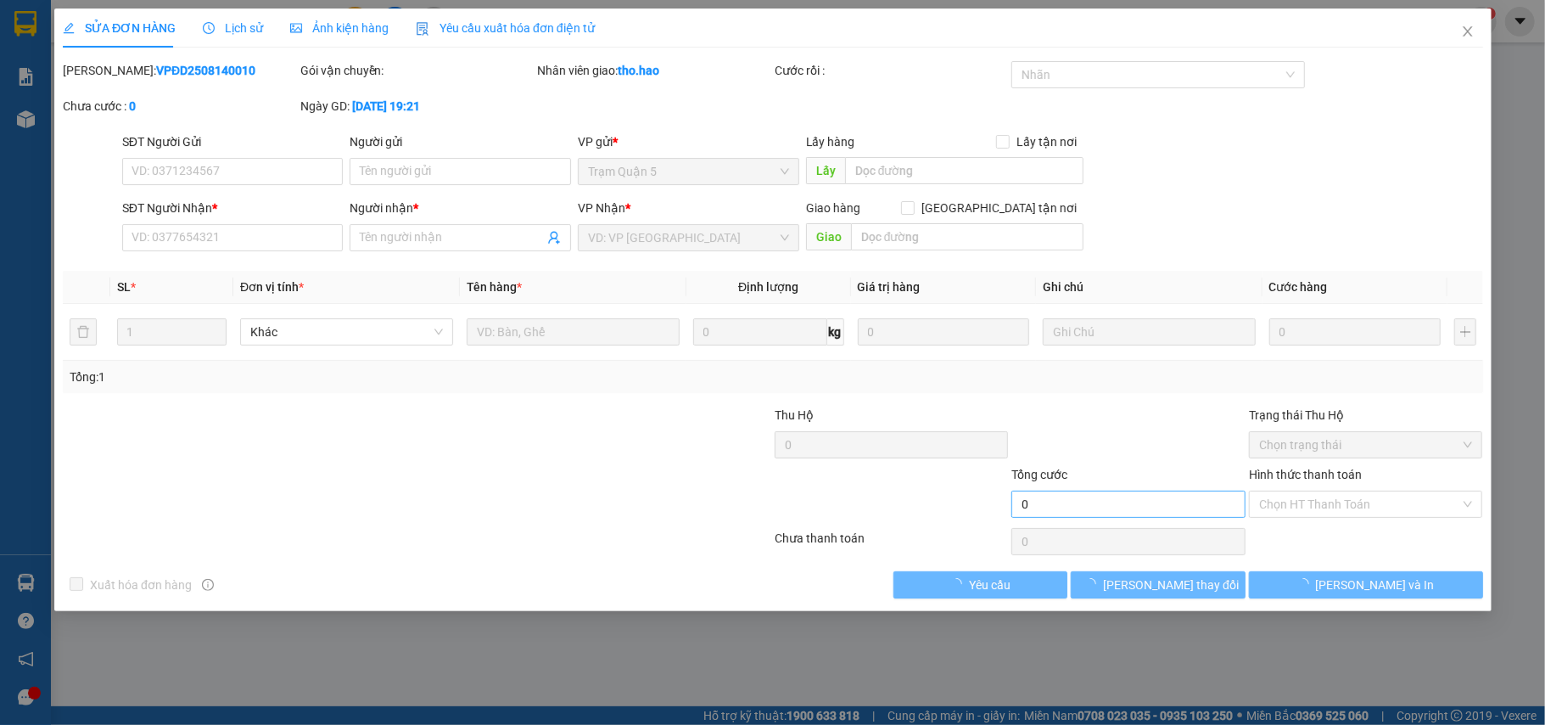
type input "0767574054"
type input "TRÂM Q5"
type input "100.000"
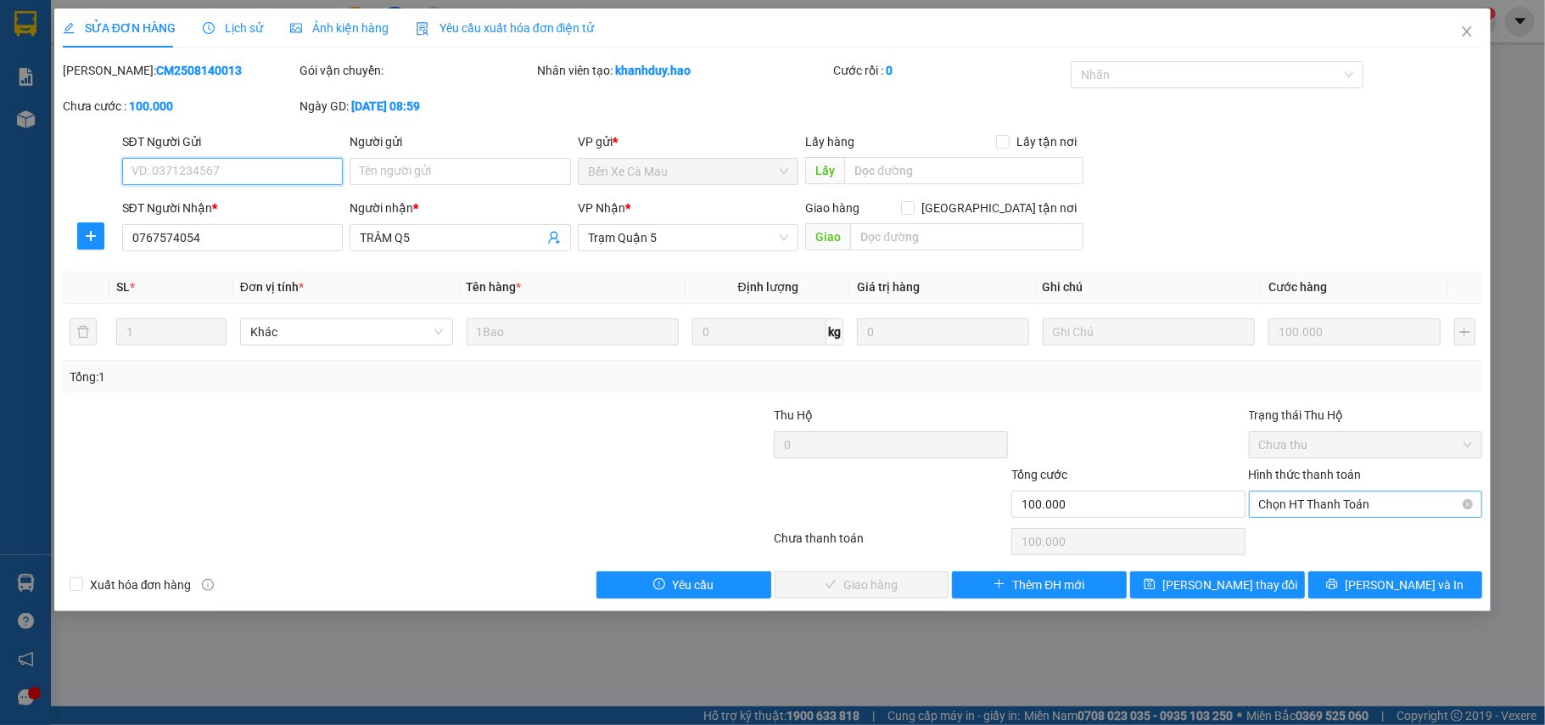
click at [1284, 507] on span "Chọn HT Thanh Toán" at bounding box center [1366, 503] width 214 height 25
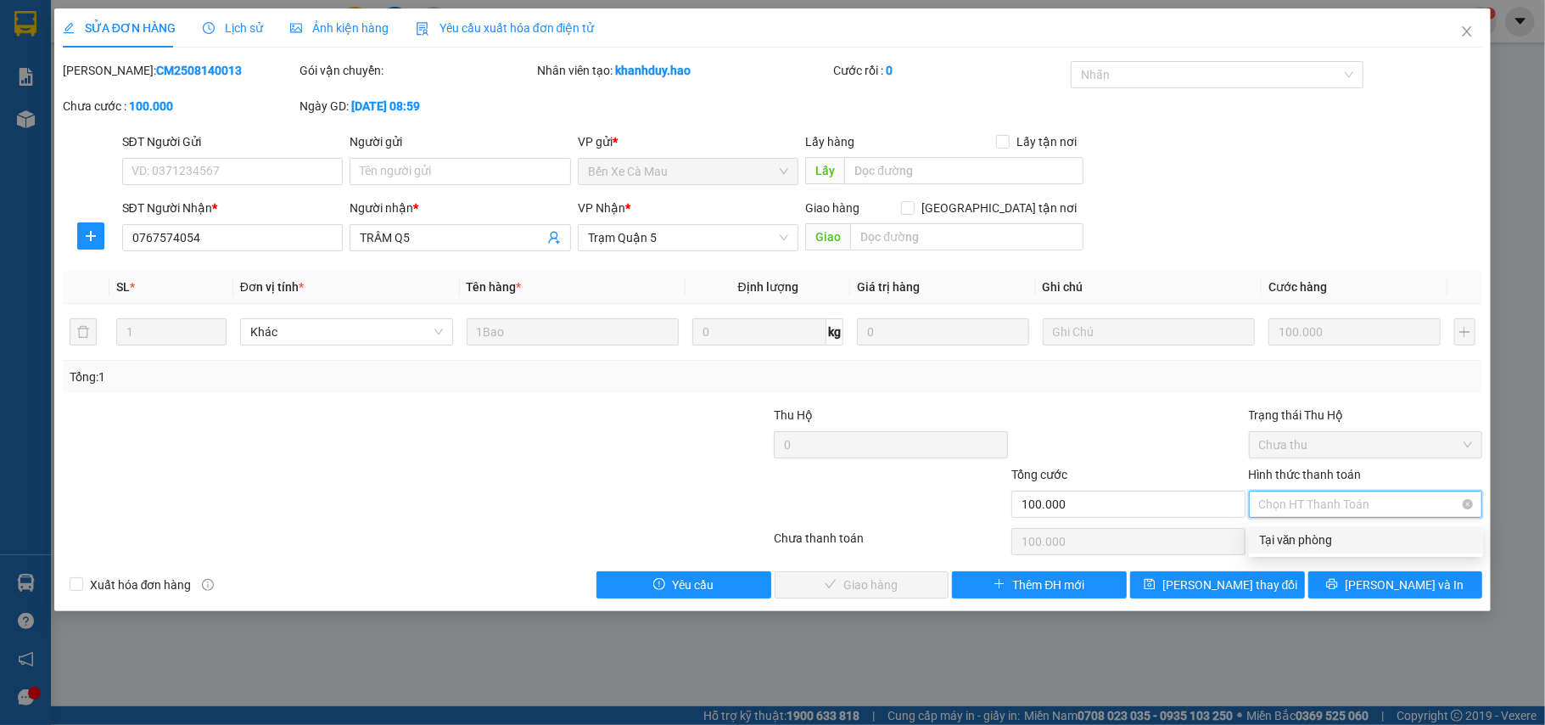
click at [1284, 540] on div "Tại văn phòng" at bounding box center [1366, 539] width 214 height 19
type input "0"
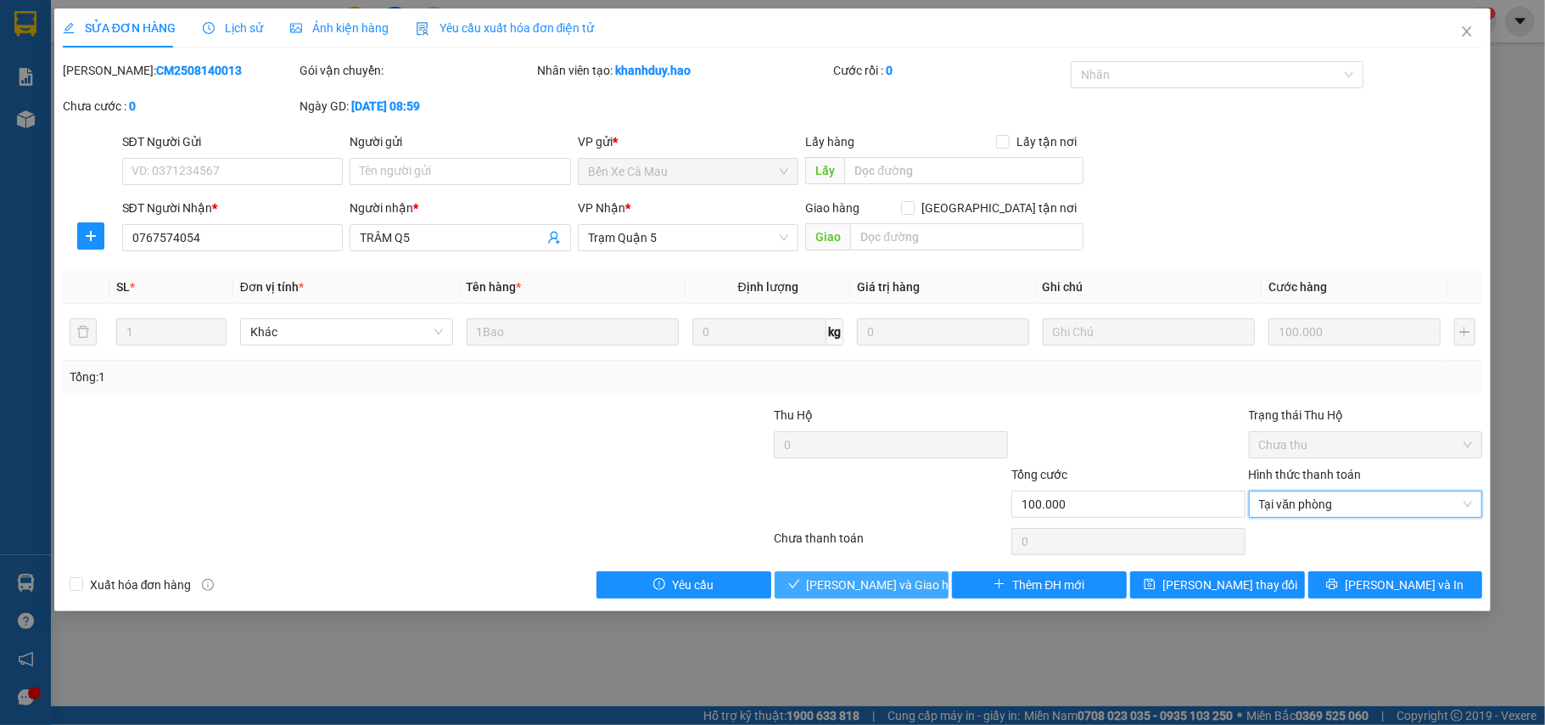
click at [854, 582] on span "[PERSON_NAME] và [PERSON_NAME] hàng" at bounding box center [888, 584] width 163 height 19
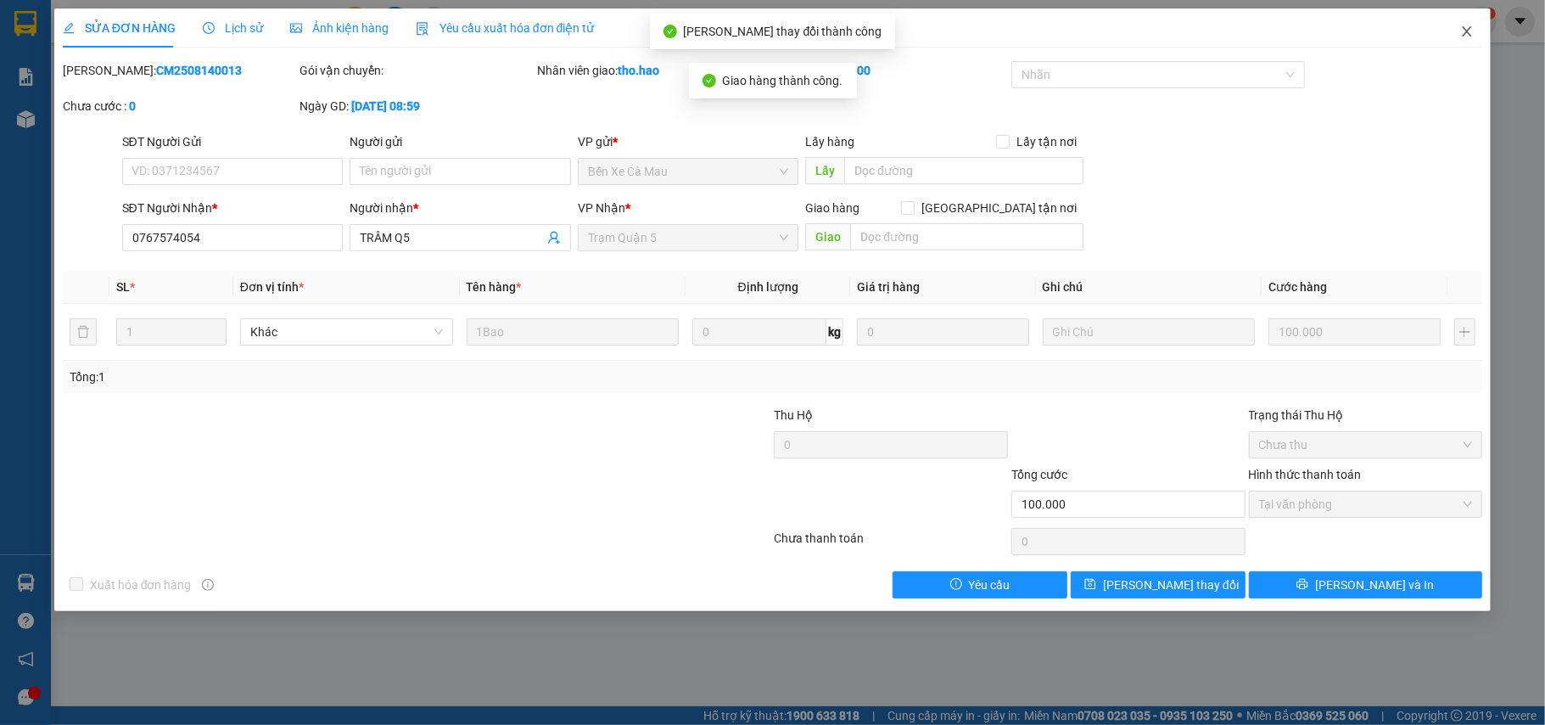
click at [1456, 24] on span "Close" at bounding box center [1467, 32] width 48 height 48
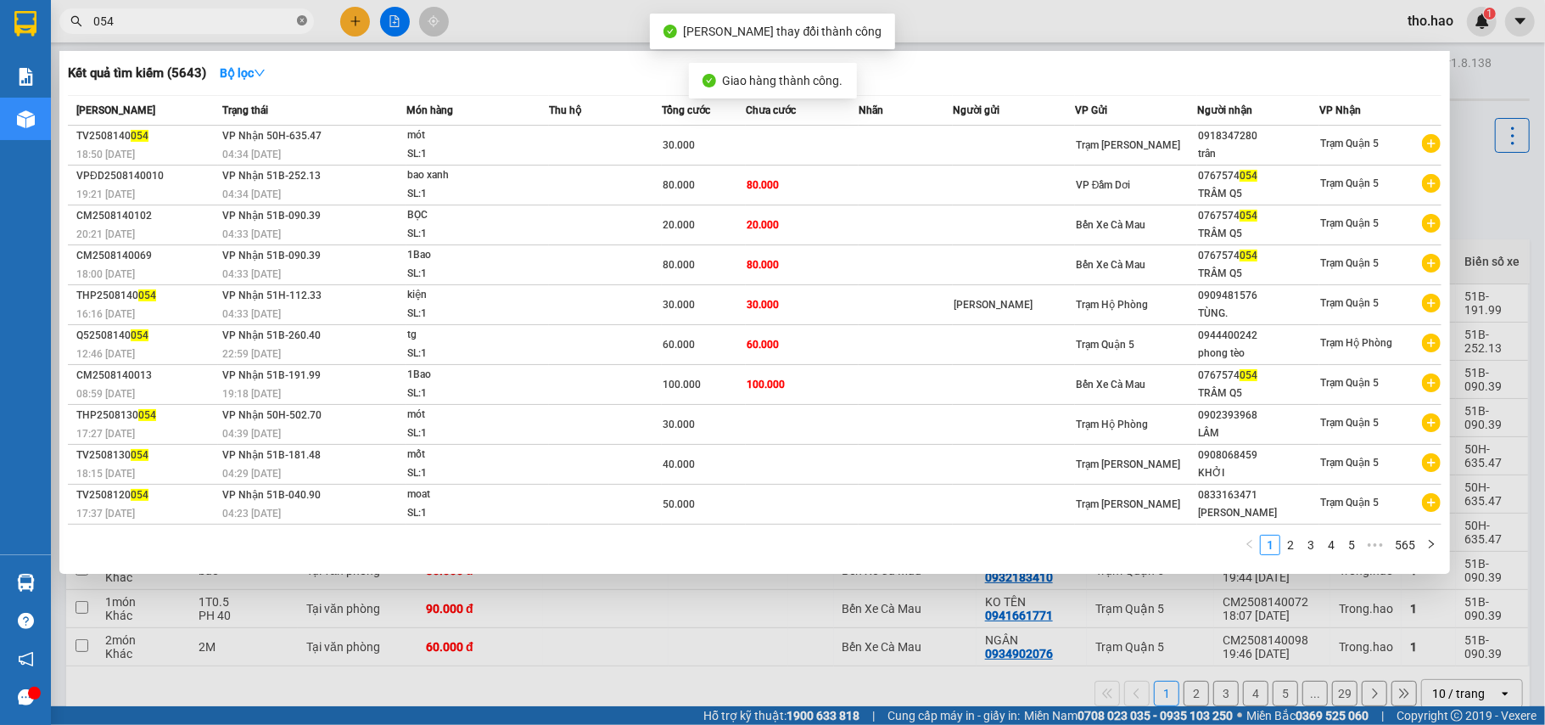
drag, startPoint x: 293, startPoint y: 21, endPoint x: 305, endPoint y: 19, distance: 13.0
click at [294, 21] on span "054" at bounding box center [186, 20] width 255 height 25
click at [305, 19] on icon "close-circle" at bounding box center [302, 20] width 10 height 10
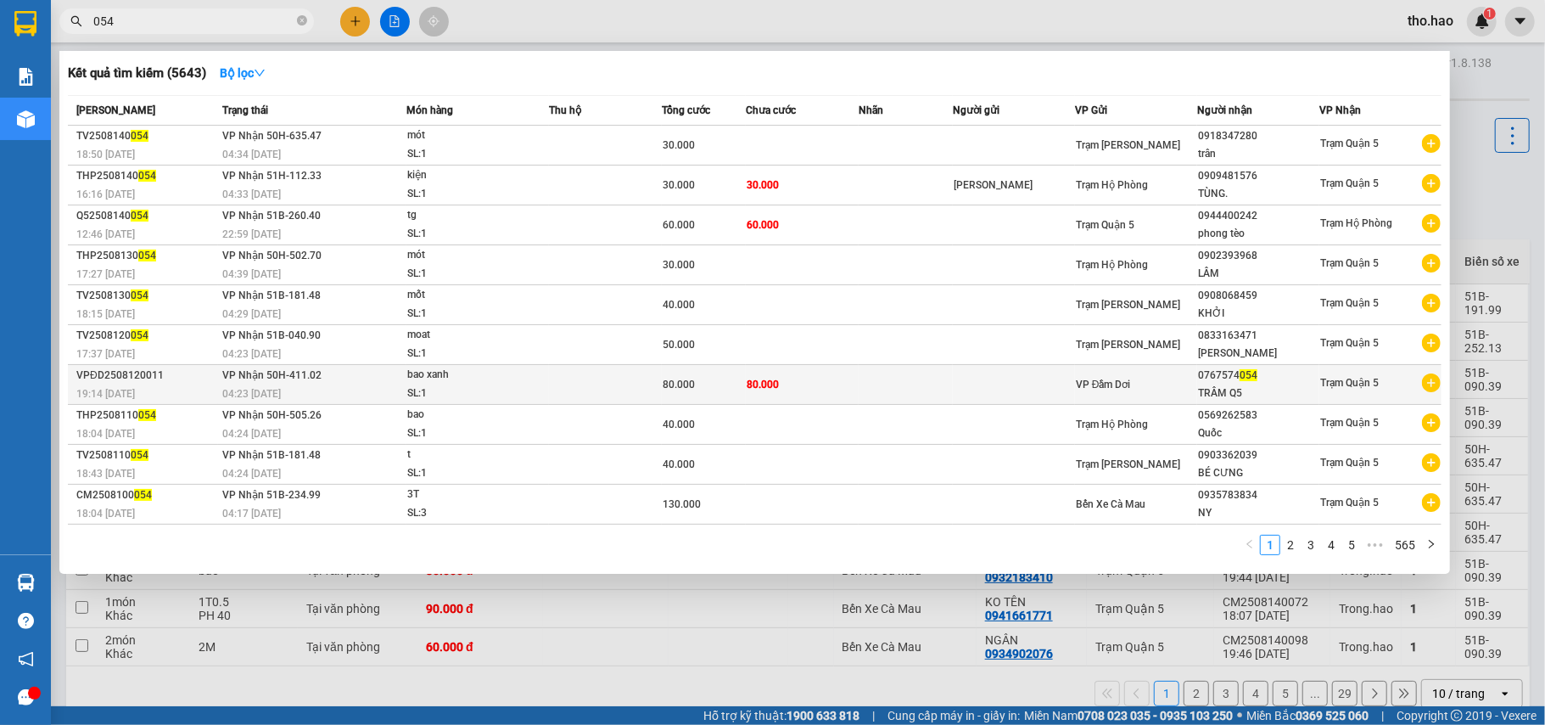
type input "054"
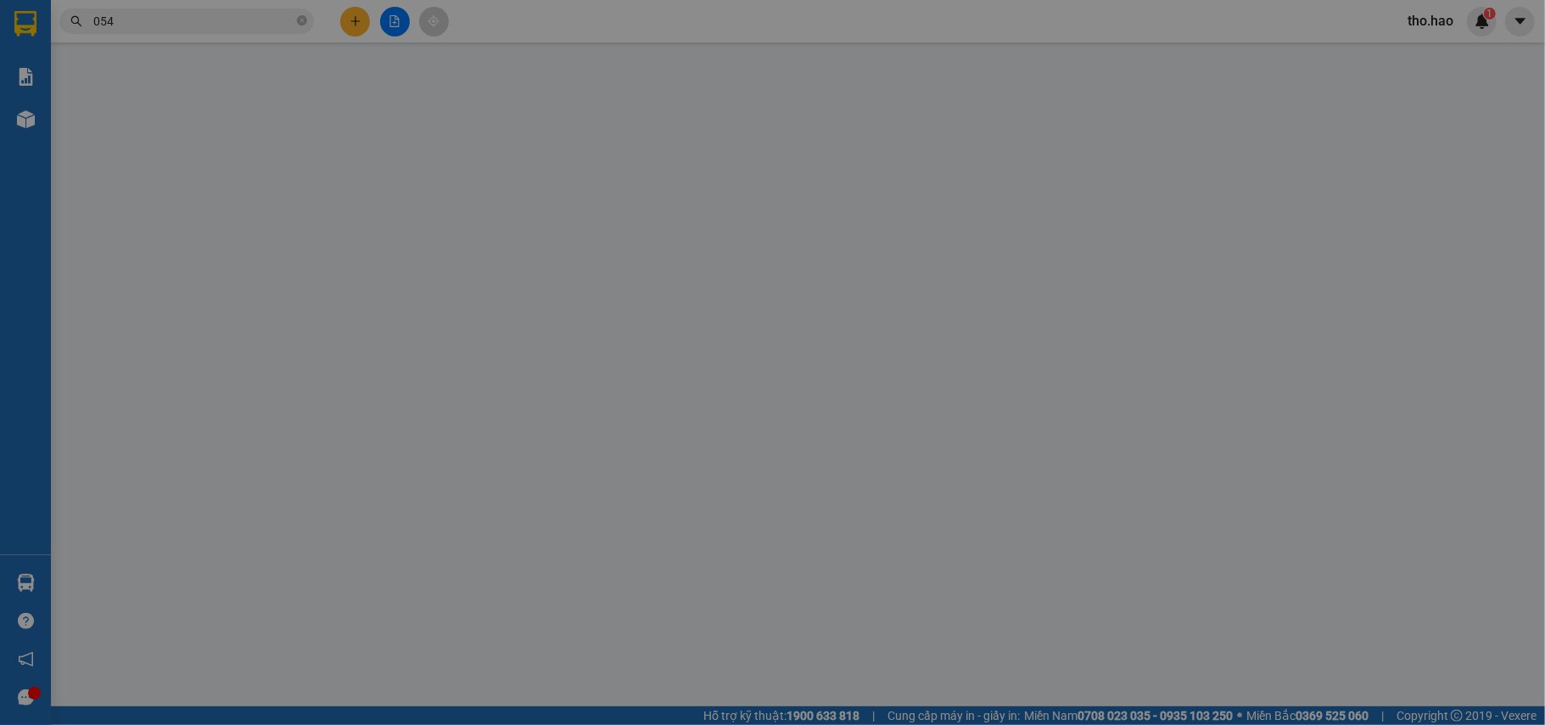
type input "0767574054"
type input "TRÂM Q5"
type input "80.000"
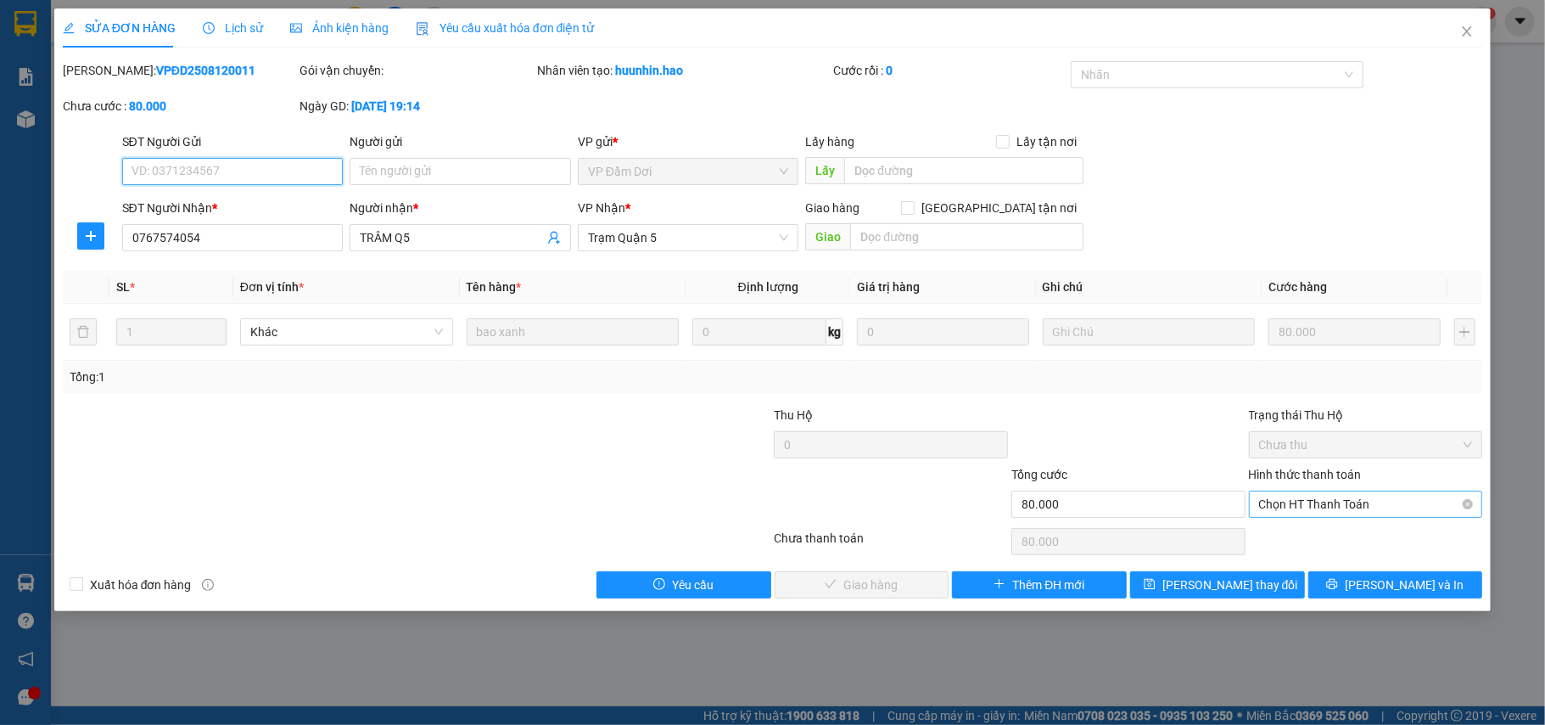
click at [1342, 496] on span "Chọn HT Thanh Toán" at bounding box center [1366, 503] width 214 height 25
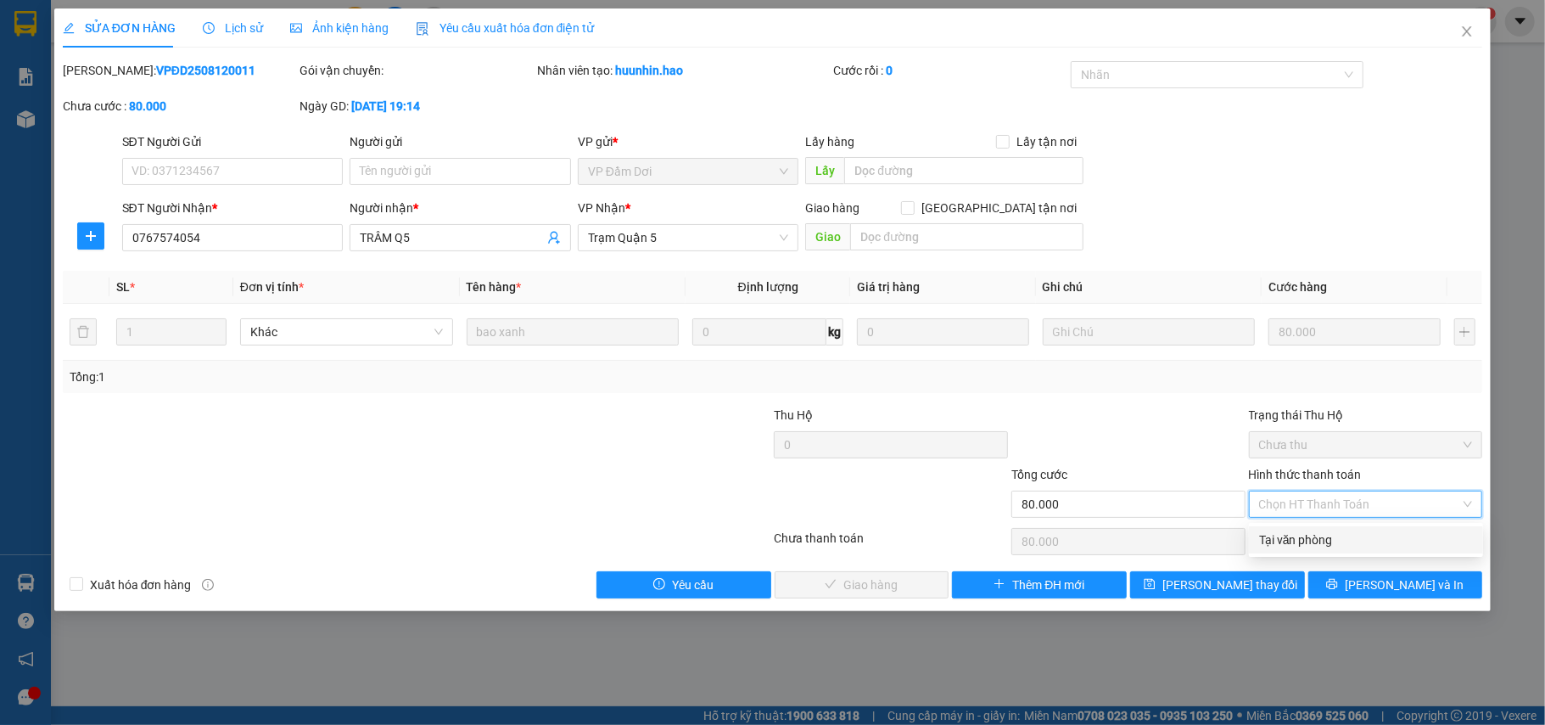
click at [1321, 541] on div "Tại văn phòng" at bounding box center [1366, 539] width 214 height 19
type input "0"
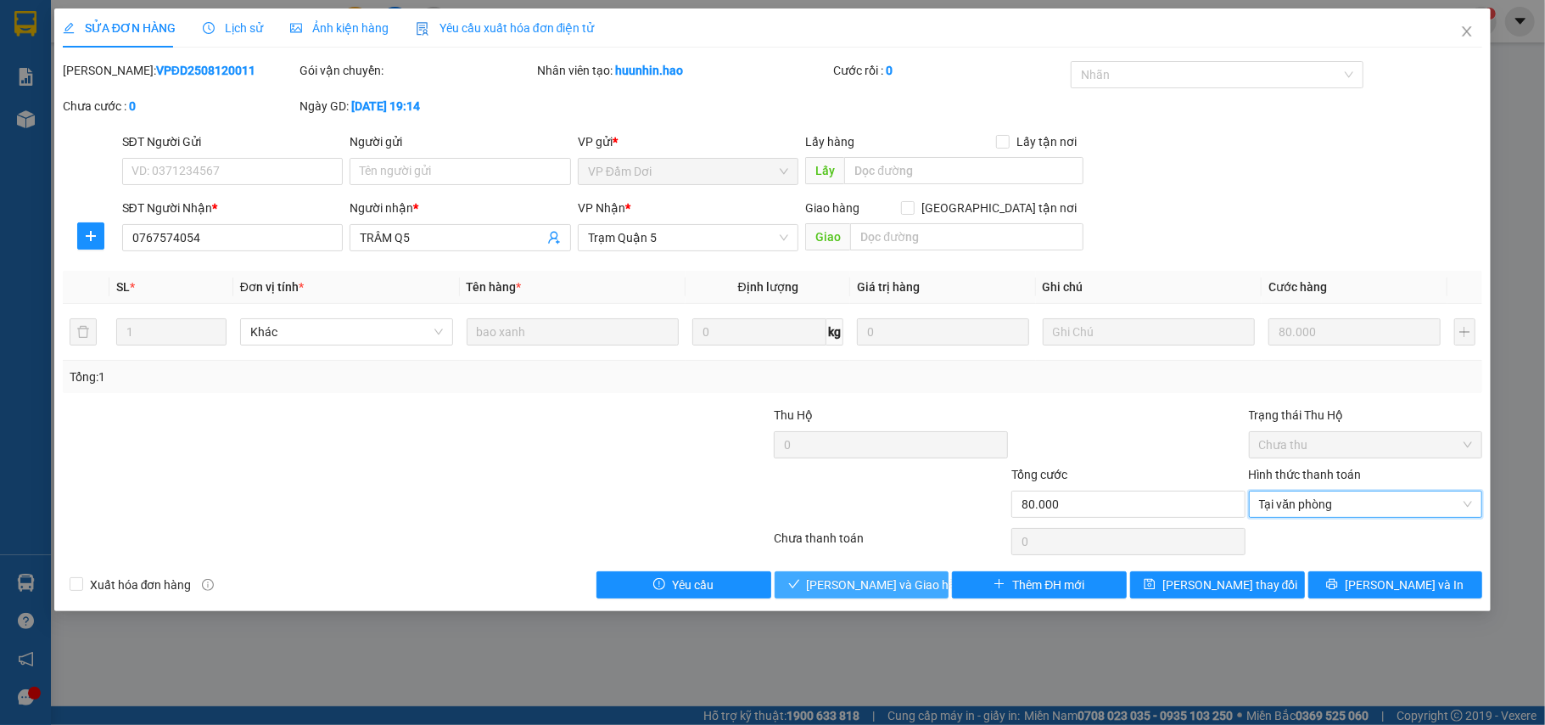
click at [825, 579] on span "[PERSON_NAME] và [PERSON_NAME] hàng" at bounding box center [888, 584] width 163 height 19
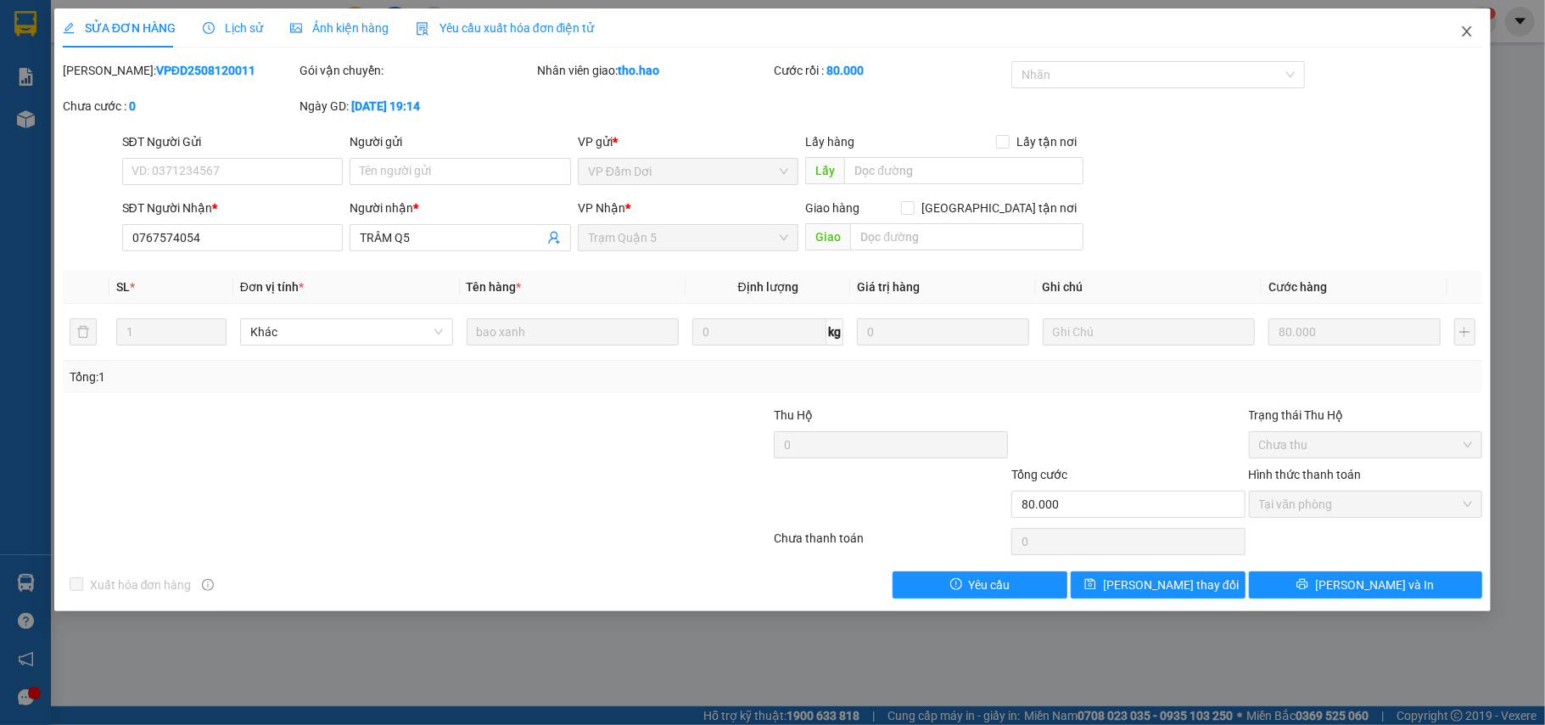
click at [1473, 19] on span "Close" at bounding box center [1467, 32] width 48 height 48
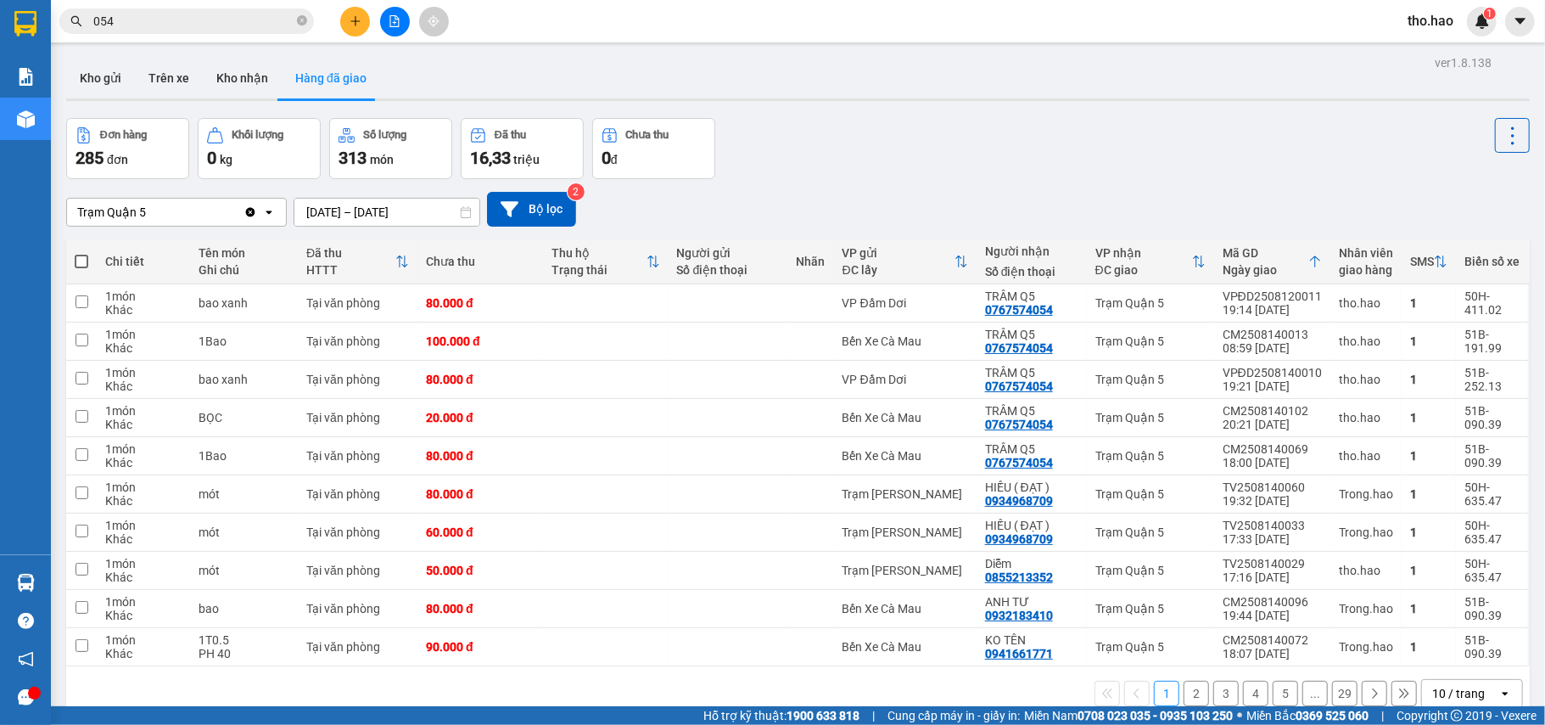
click at [241, 8] on span "054" at bounding box center [186, 20] width 255 height 25
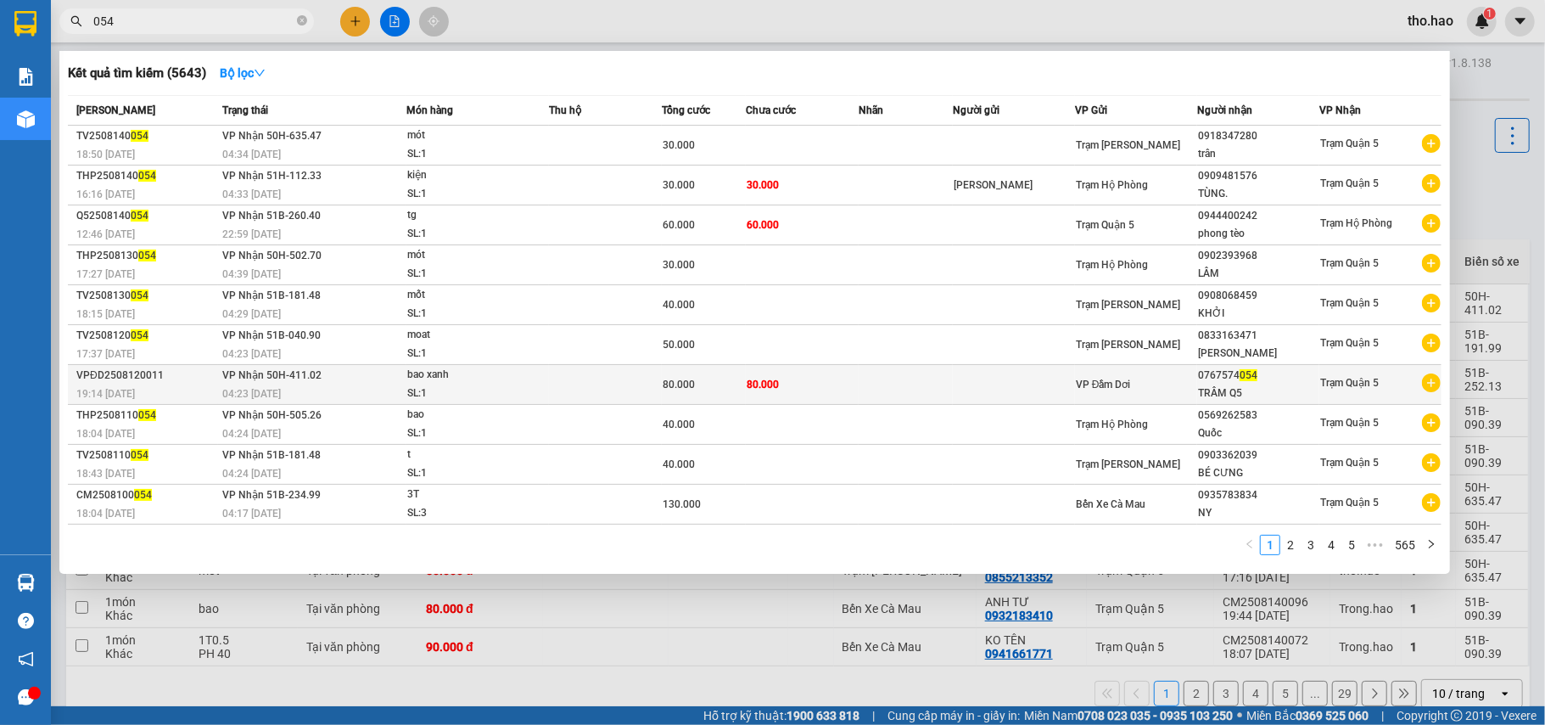
click at [785, 371] on td "80.000" at bounding box center [802, 385] width 113 height 40
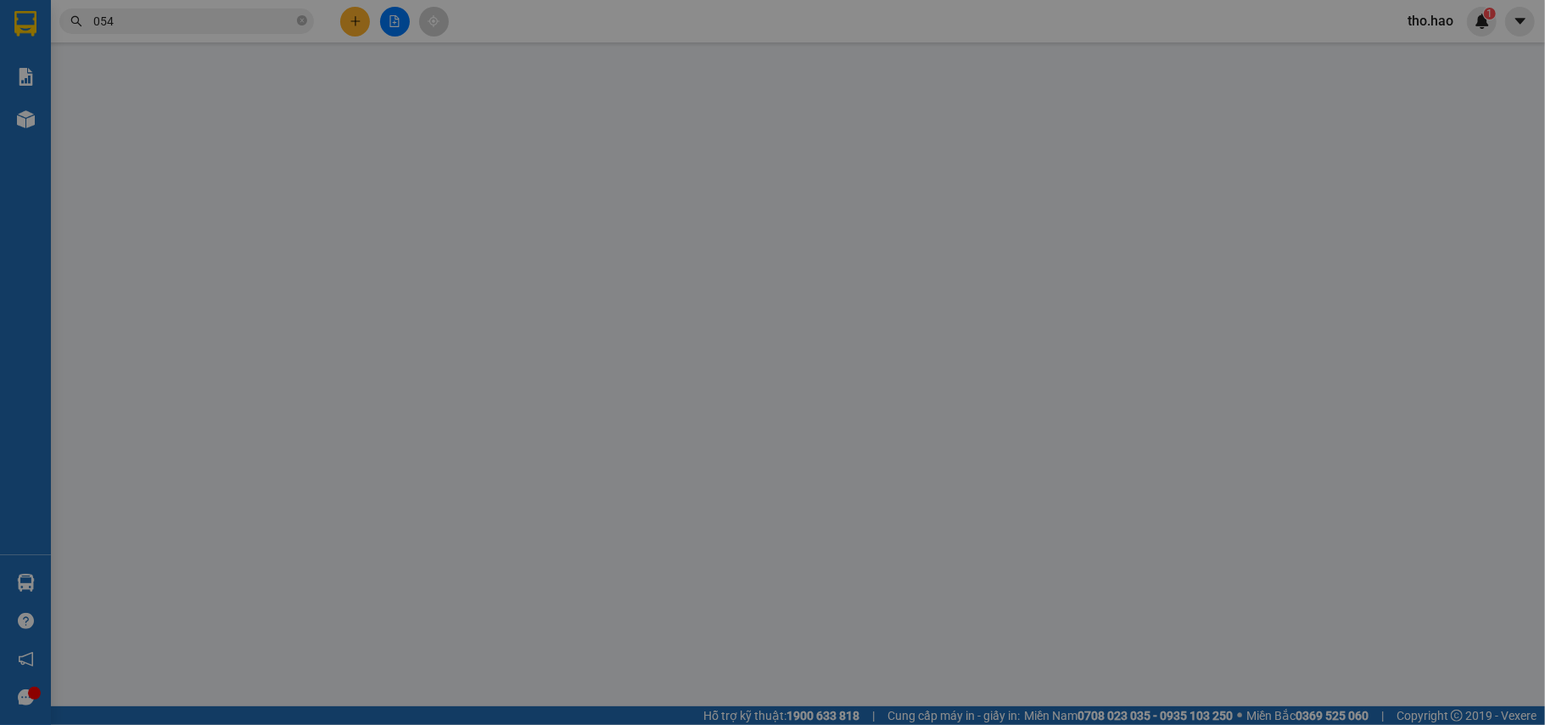
type input "0767574054"
type input "TRÂM Q5"
type input "80.000"
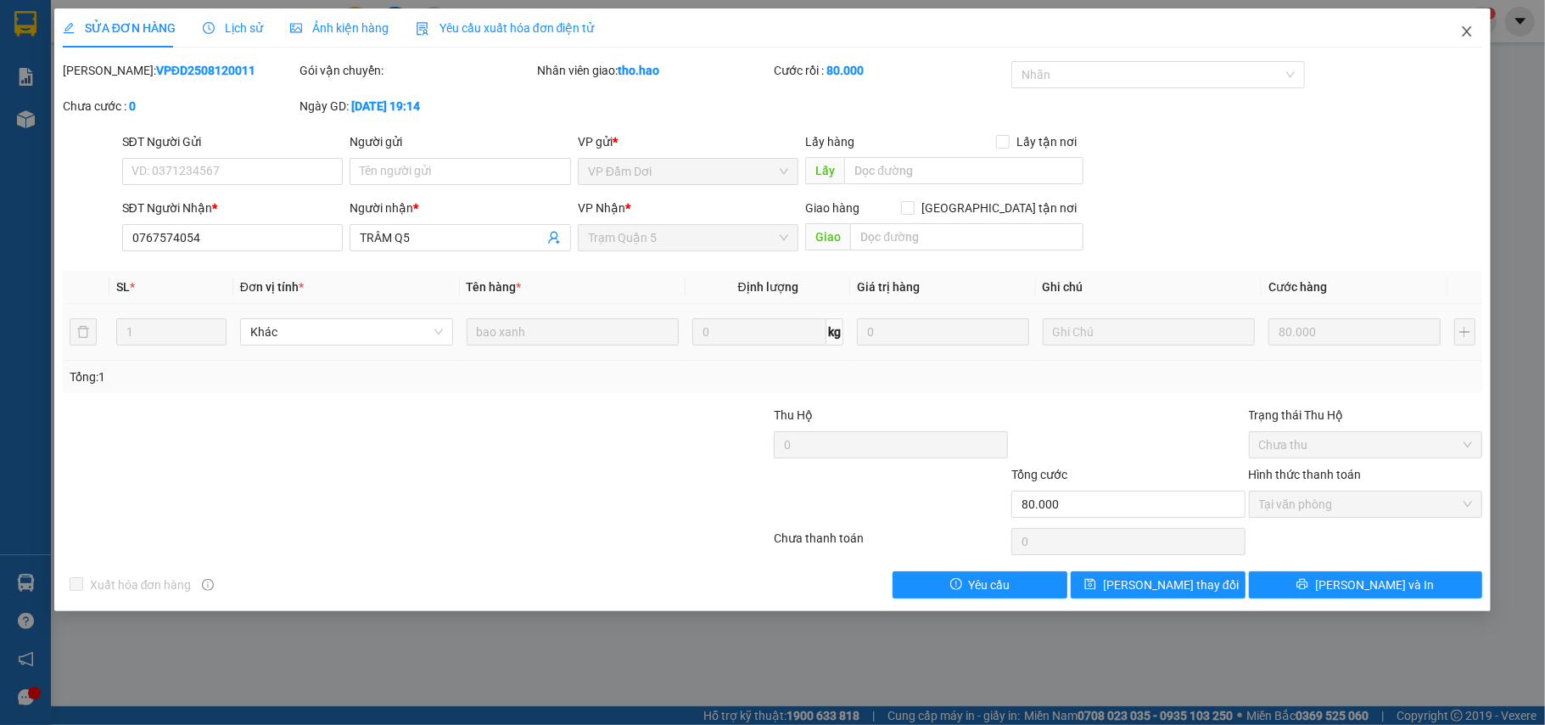
click at [1470, 31] on icon "close" at bounding box center [1467, 32] width 14 height 14
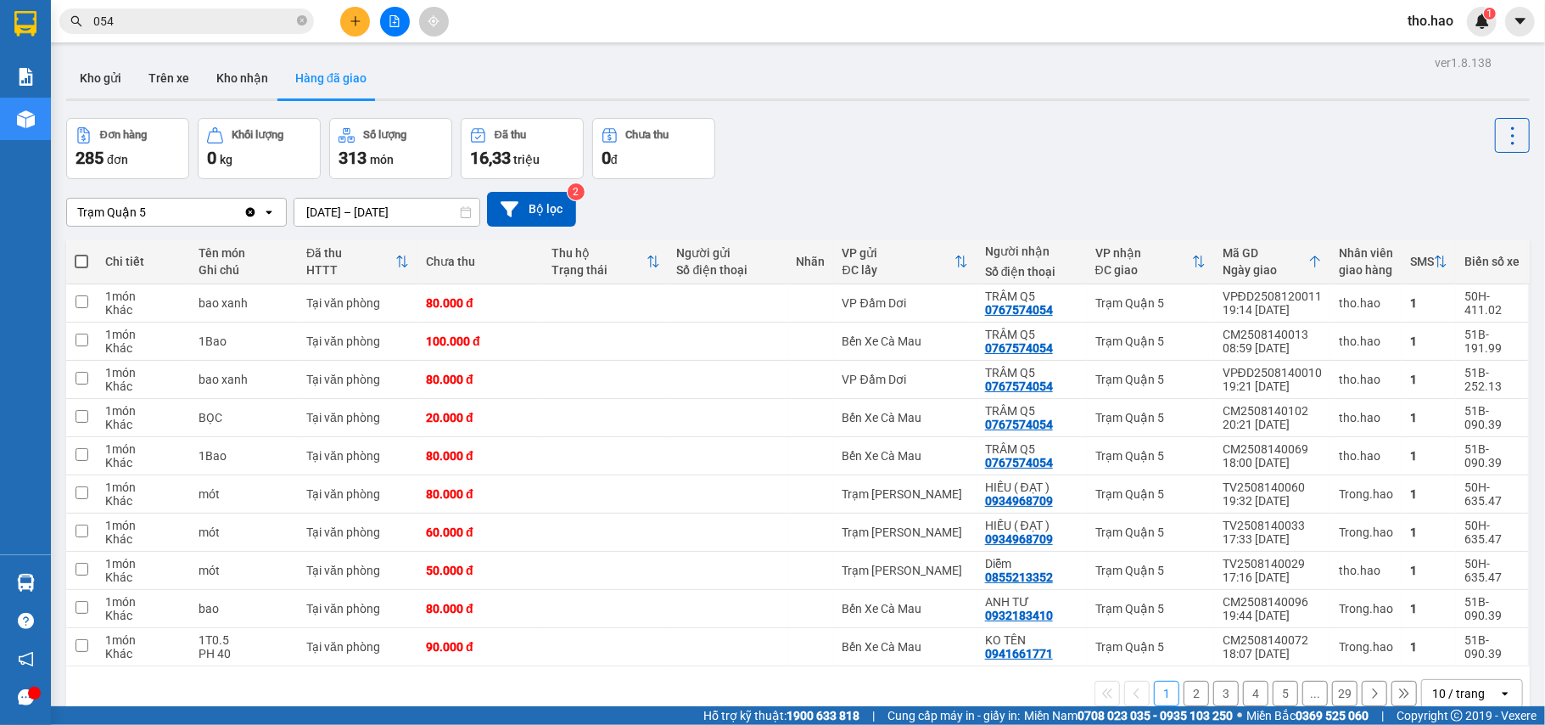
click at [161, 14] on input "054" at bounding box center [193, 21] width 200 height 19
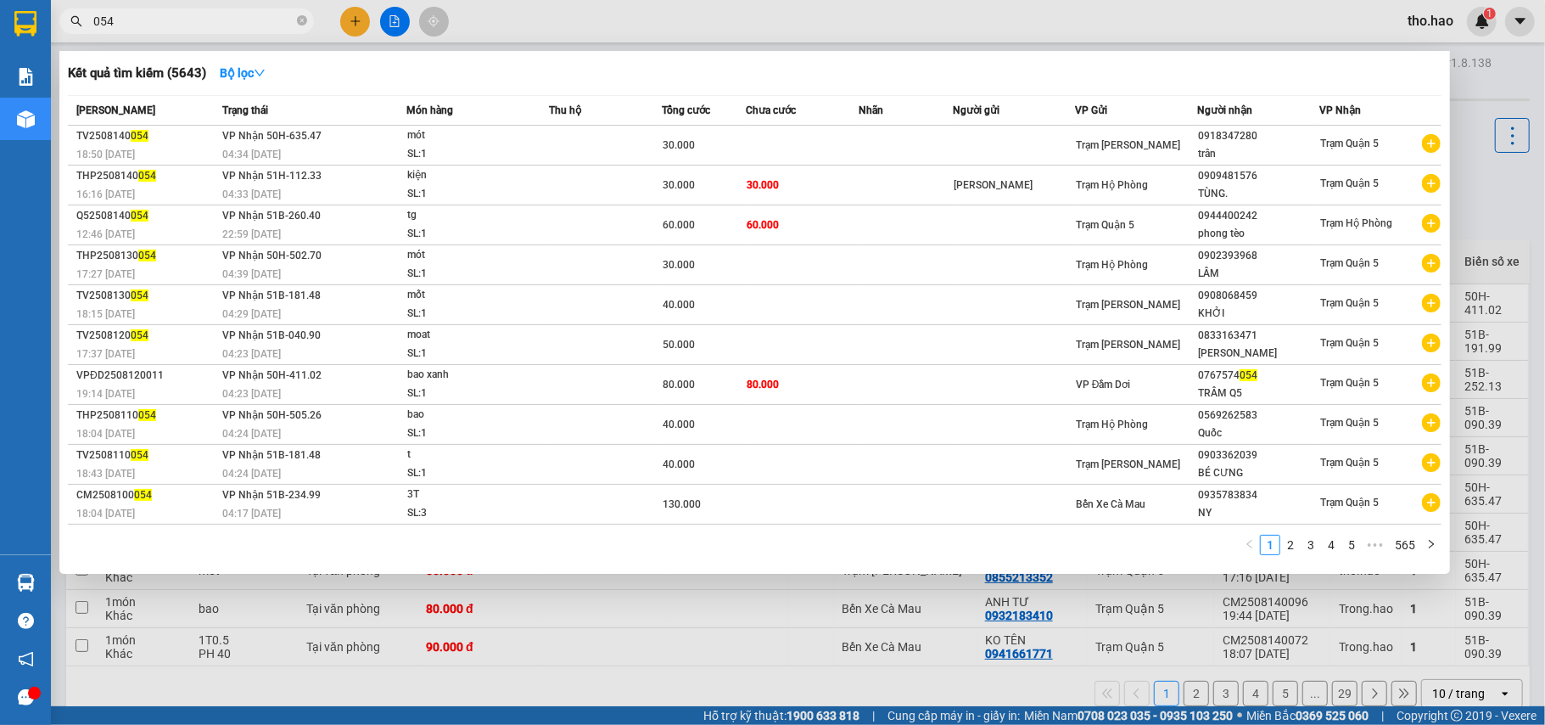
click at [1474, 195] on div at bounding box center [772, 362] width 1545 height 725
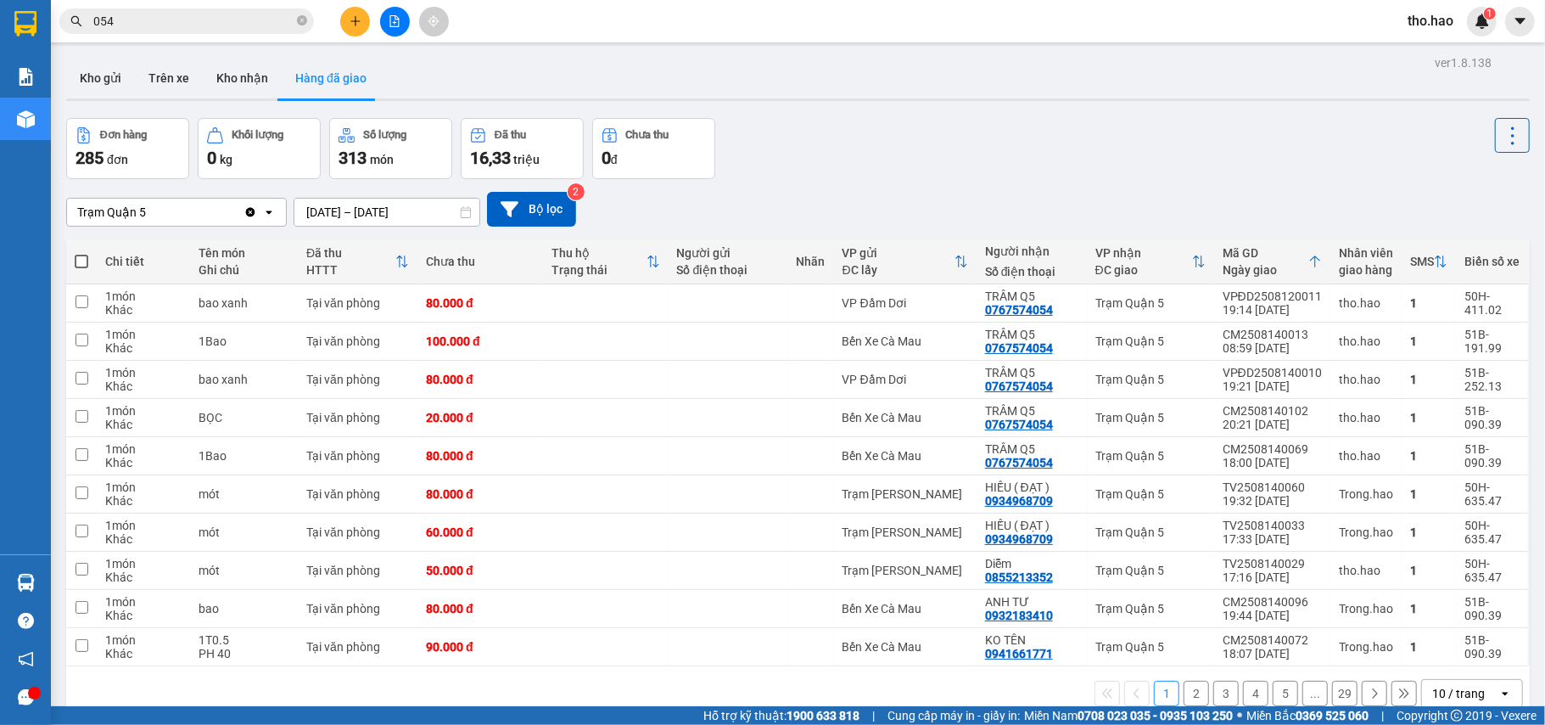
click at [300, 21] on icon "close-circle" at bounding box center [302, 20] width 10 height 10
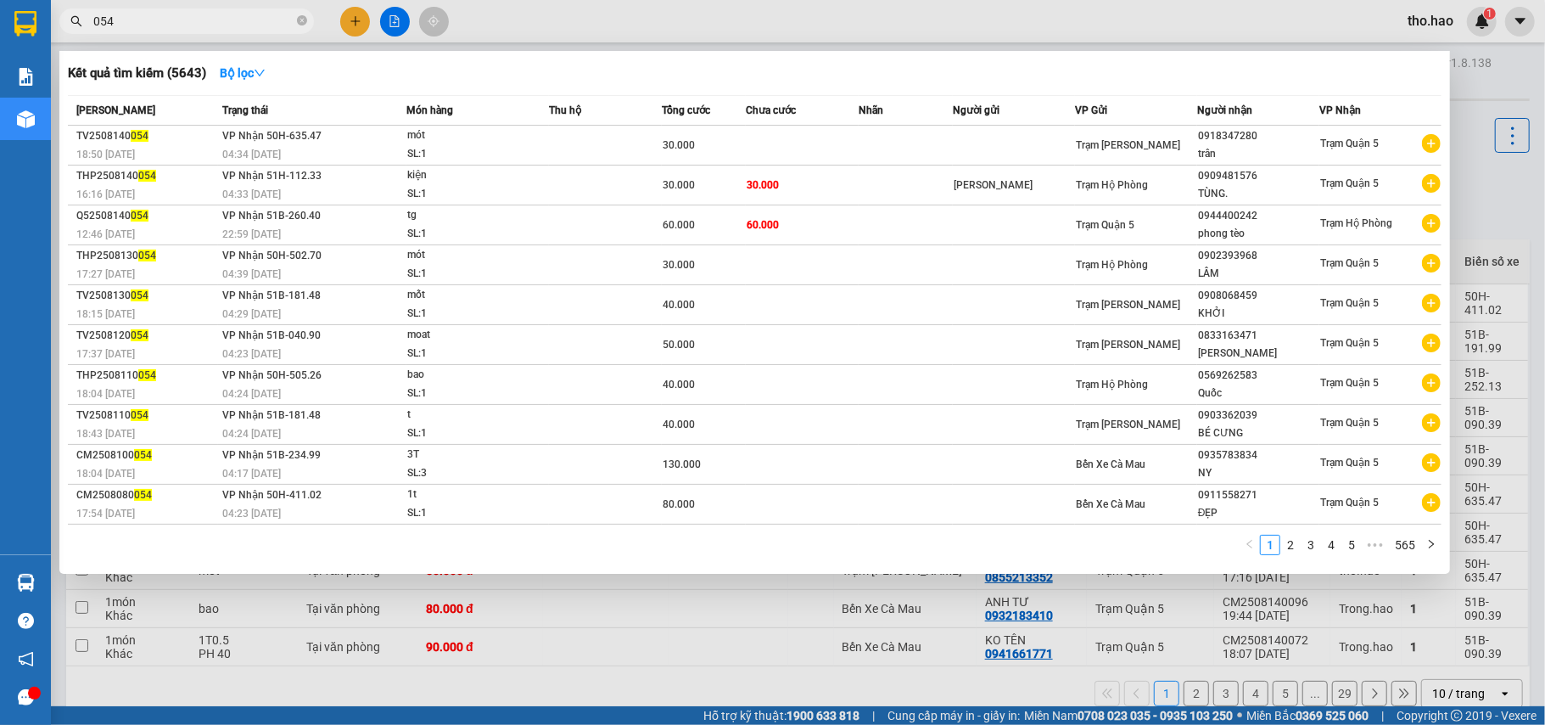
type input "054"
click at [718, 633] on div at bounding box center [772, 362] width 1545 height 725
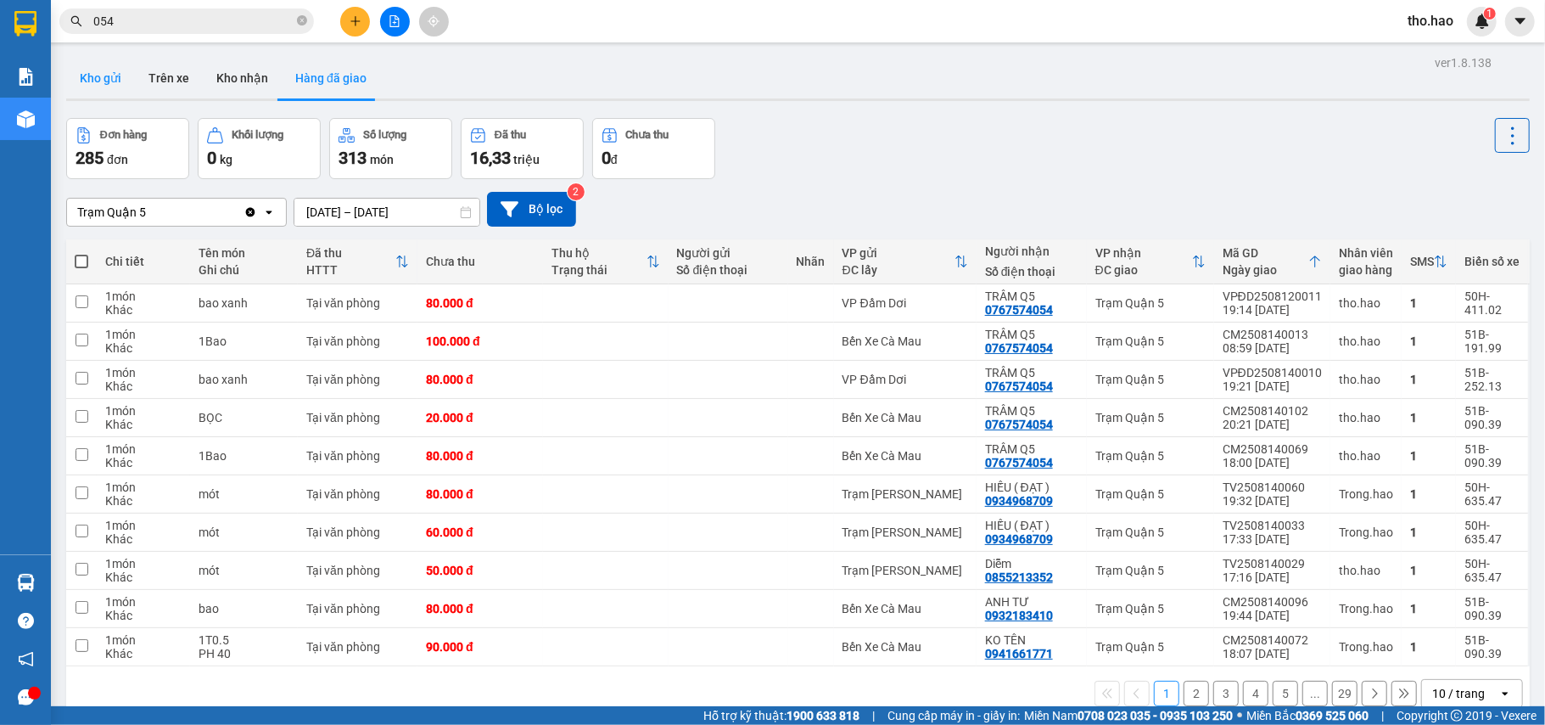
click at [114, 64] on button "Kho gửi" at bounding box center [100, 78] width 69 height 41
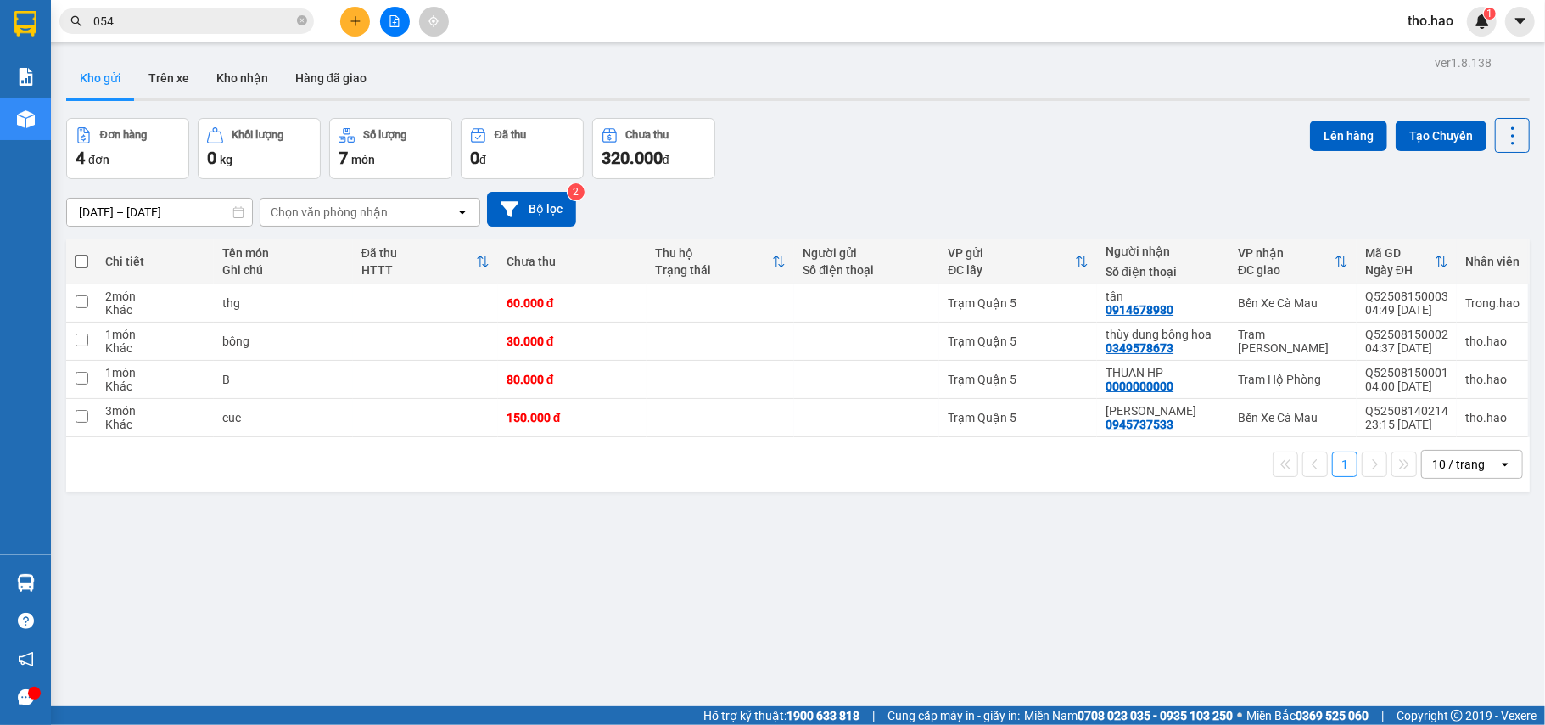
drag, startPoint x: 842, startPoint y: 114, endPoint x: 730, endPoint y: 79, distance: 117.3
click at [838, 105] on div "ver 1.8.138 Kho gửi Trên xe Kho nhận Hàng đã giao Đơn hàng 4 đơn Khối lượng 0 k…" at bounding box center [797, 413] width 1477 height 725
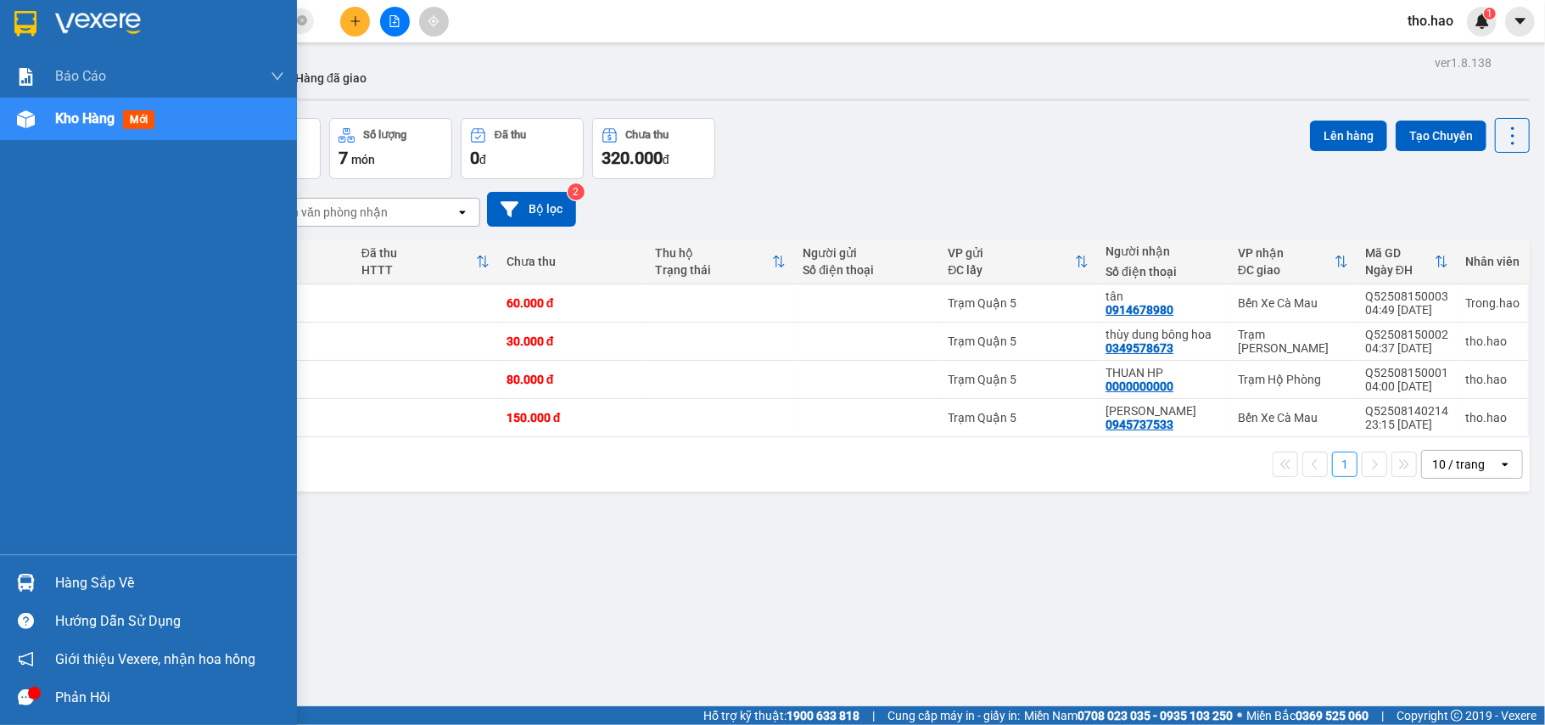
click at [0, 2] on div at bounding box center [148, 27] width 297 height 55
click at [8, 303] on div "Báo cáo BC tiền công nợ Báo cáo dòng tiền (trưởng trạm) Doanh số tạo đơn theo V…" at bounding box center [148, 304] width 297 height 499
drag, startPoint x: 8, startPoint y: 303, endPoint x: 8, endPoint y: 312, distance: 9.3
click at [8, 304] on div "Báo cáo BC tiền công nợ Báo cáo dòng tiền (trưởng trạm) Doanh số tạo đơn theo V…" at bounding box center [148, 304] width 297 height 499
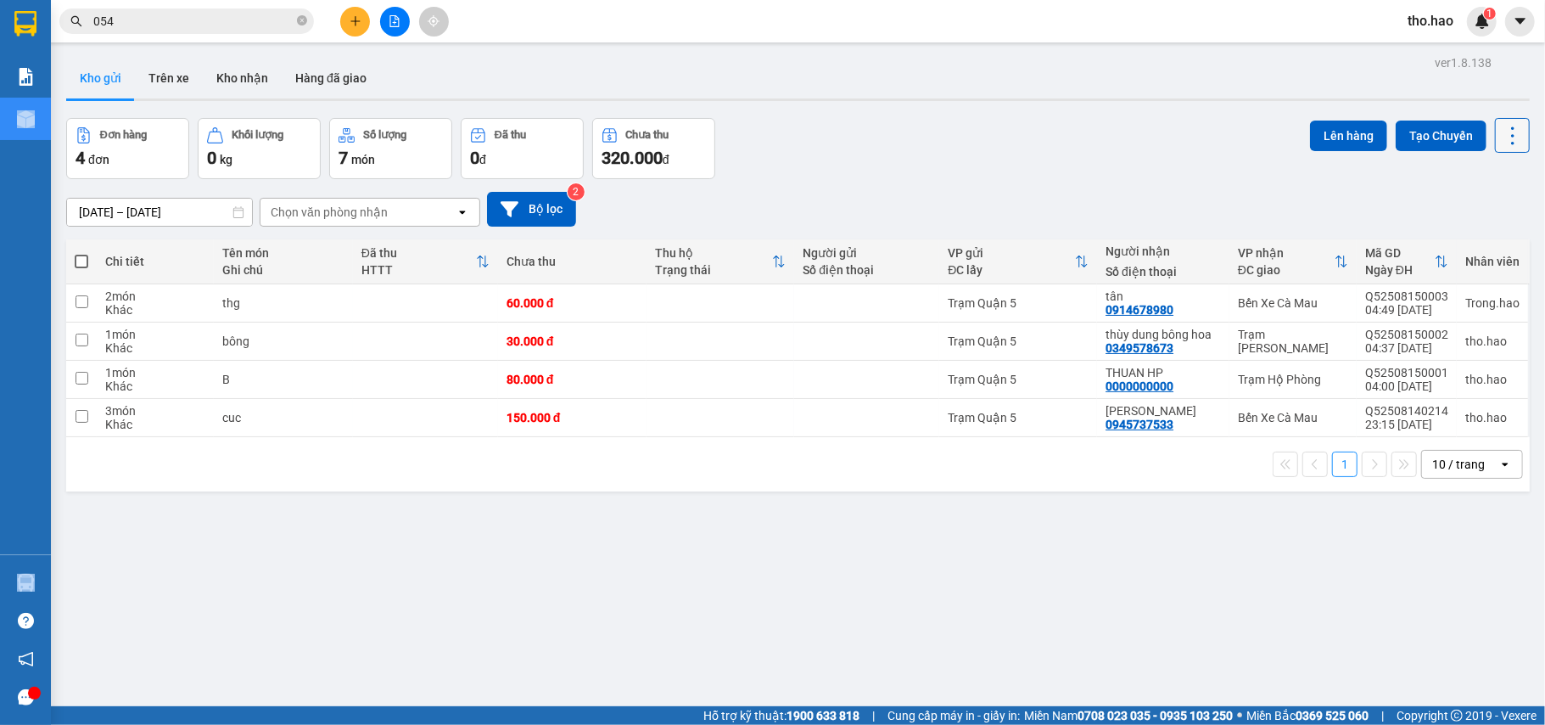
click at [1501, 133] on icon at bounding box center [1513, 136] width 24 height 24
click at [1477, 243] on span "Làm mới" at bounding box center [1471, 241] width 47 height 17
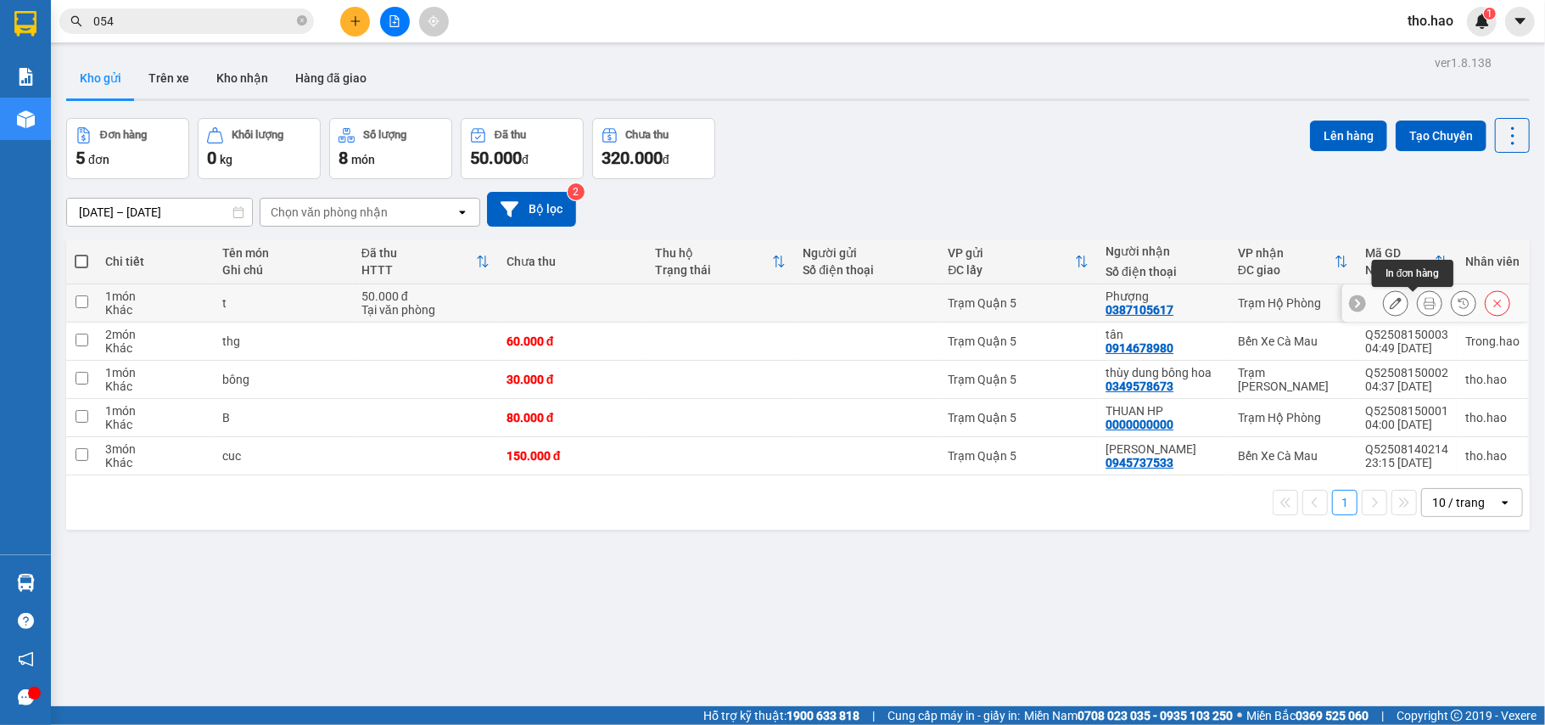
click at [1424, 302] on icon at bounding box center [1430, 303] width 12 height 12
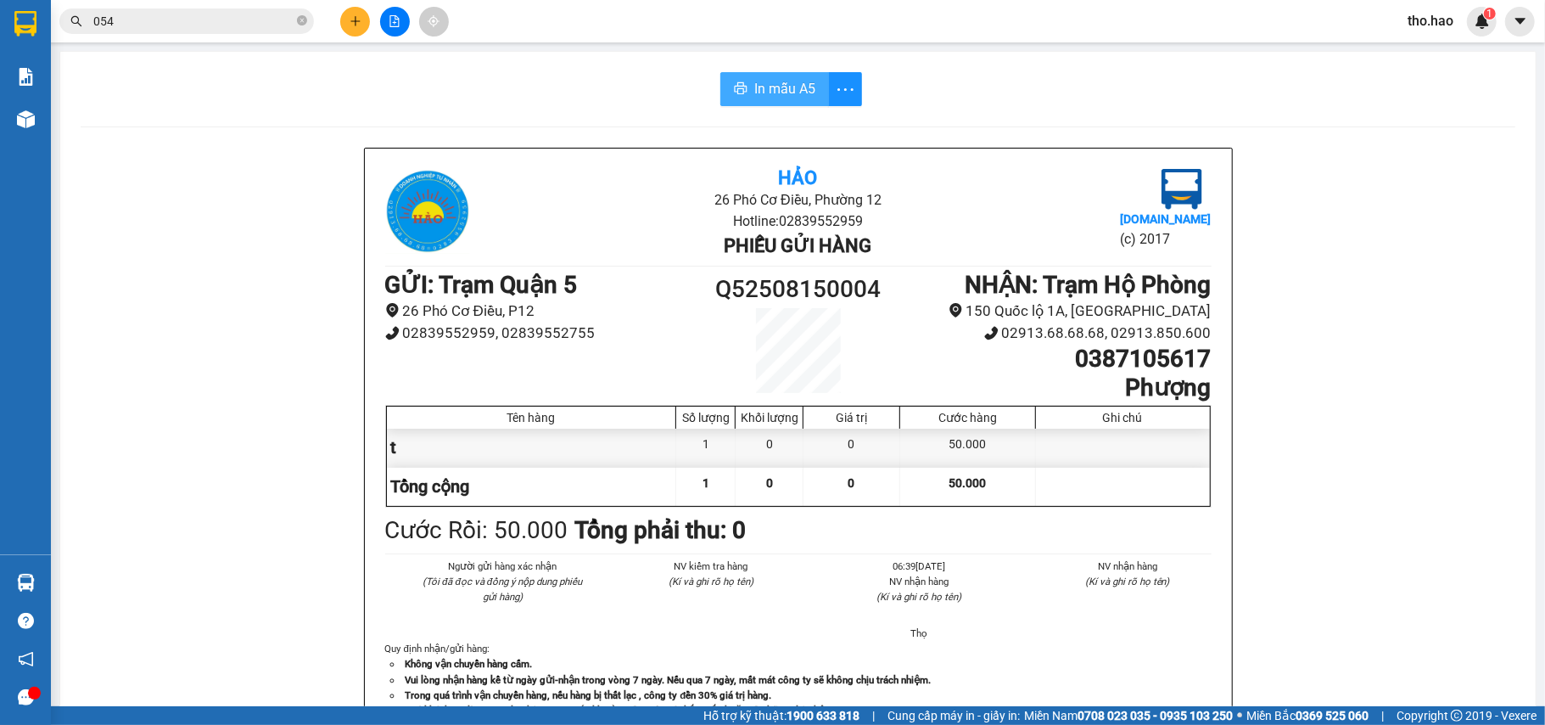
click at [758, 73] on button "In mẫu A5" at bounding box center [774, 89] width 109 height 34
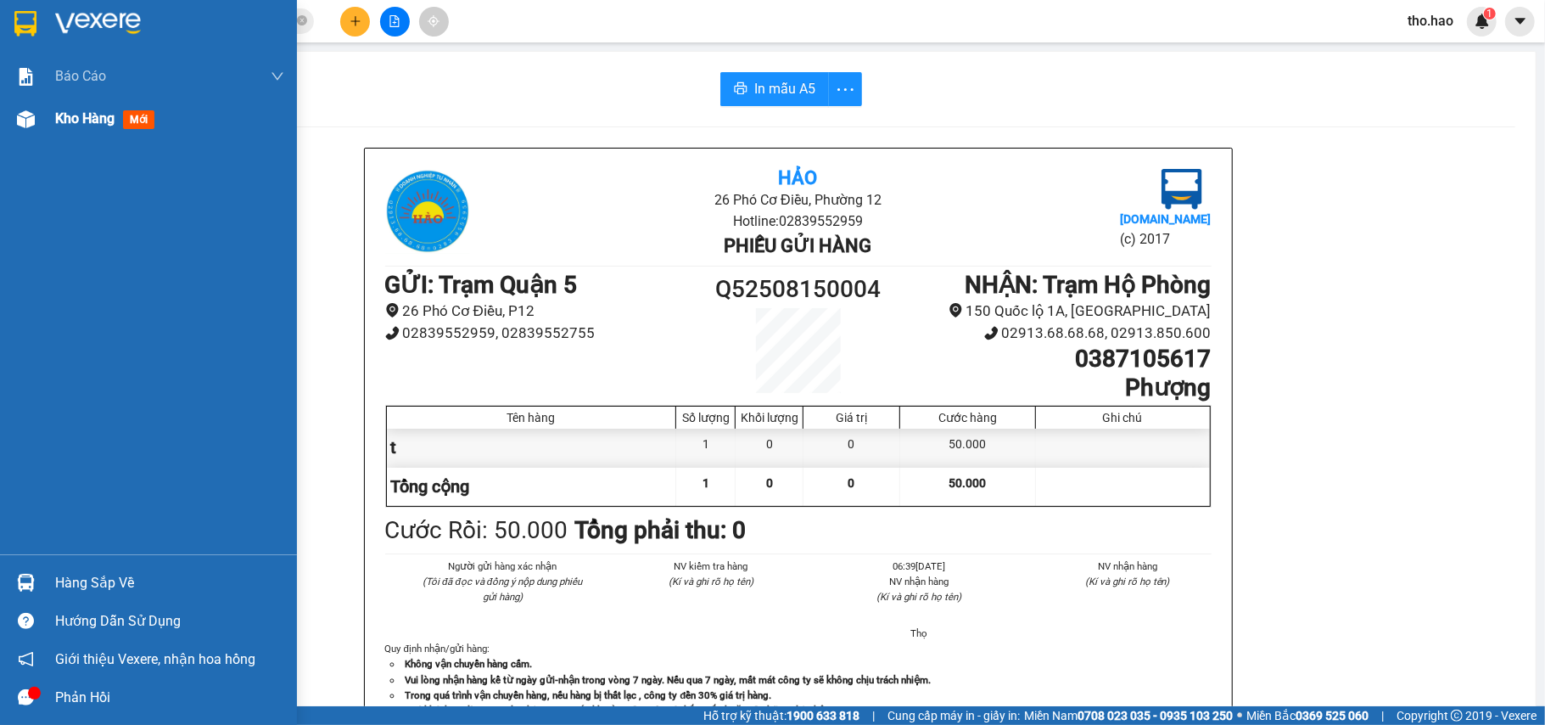
click at [90, 123] on span "Kho hàng" at bounding box center [84, 118] width 59 height 16
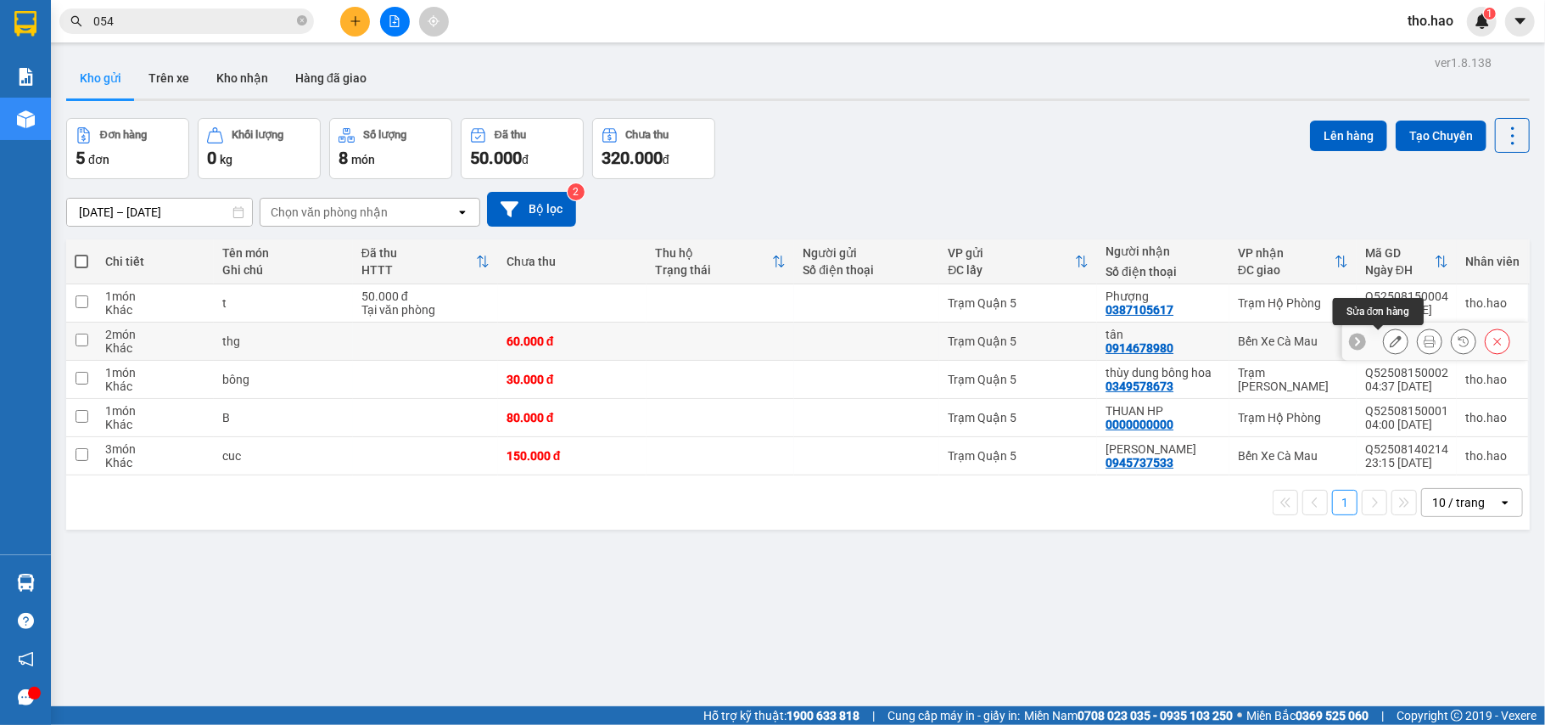
click at [1390, 339] on icon at bounding box center [1396, 341] width 12 height 12
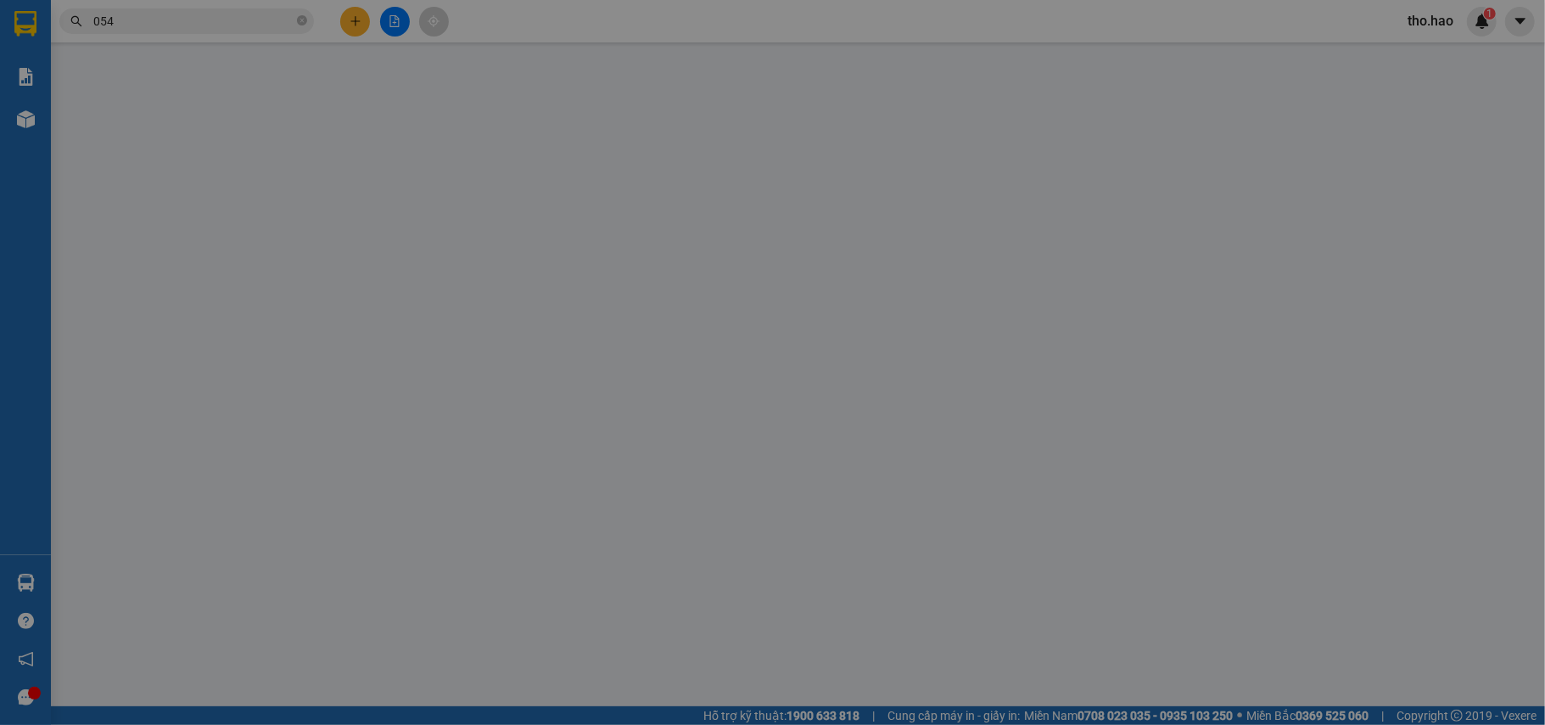
type input "0914678980"
type input "tân"
type input "60.000"
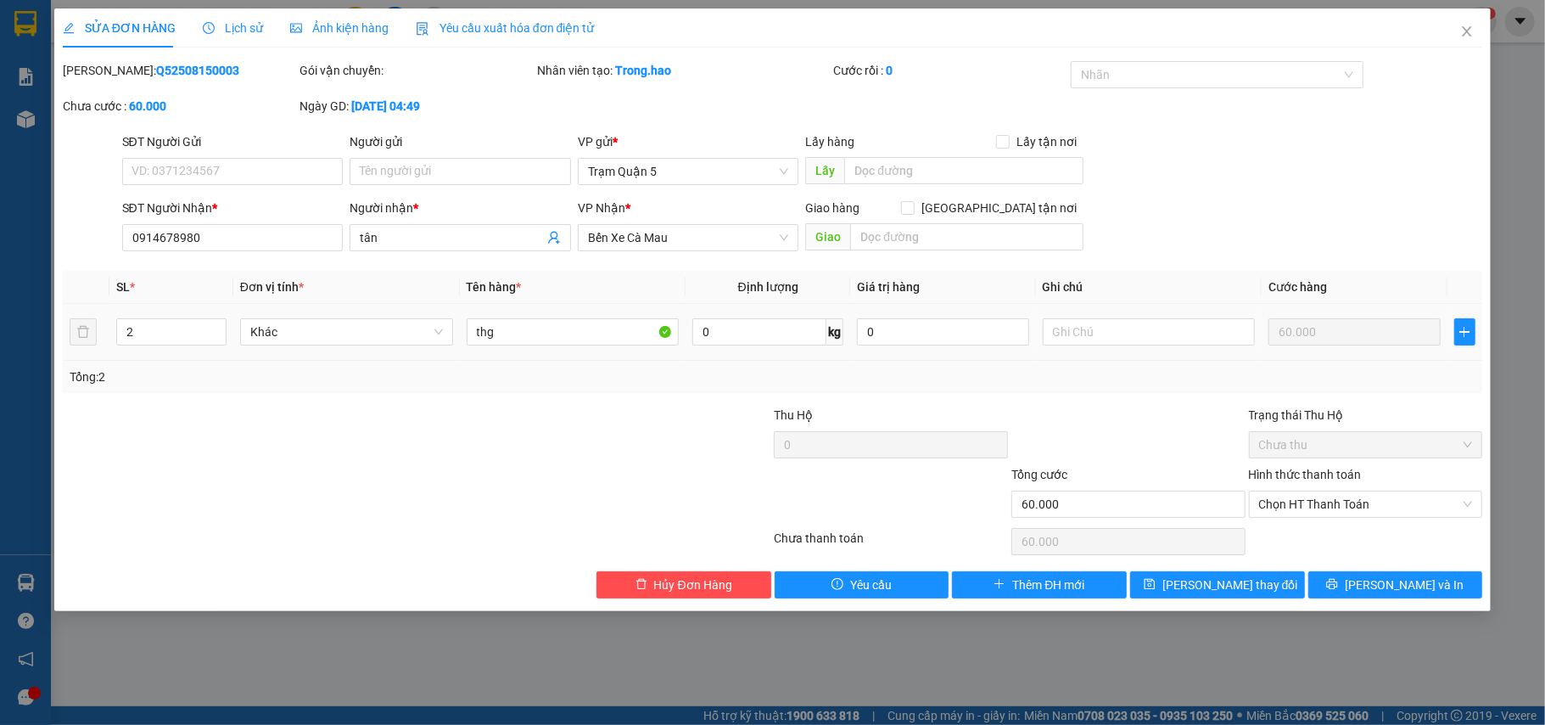
click at [353, 29] on span "Ảnh kiện hàng" at bounding box center [339, 28] width 98 height 14
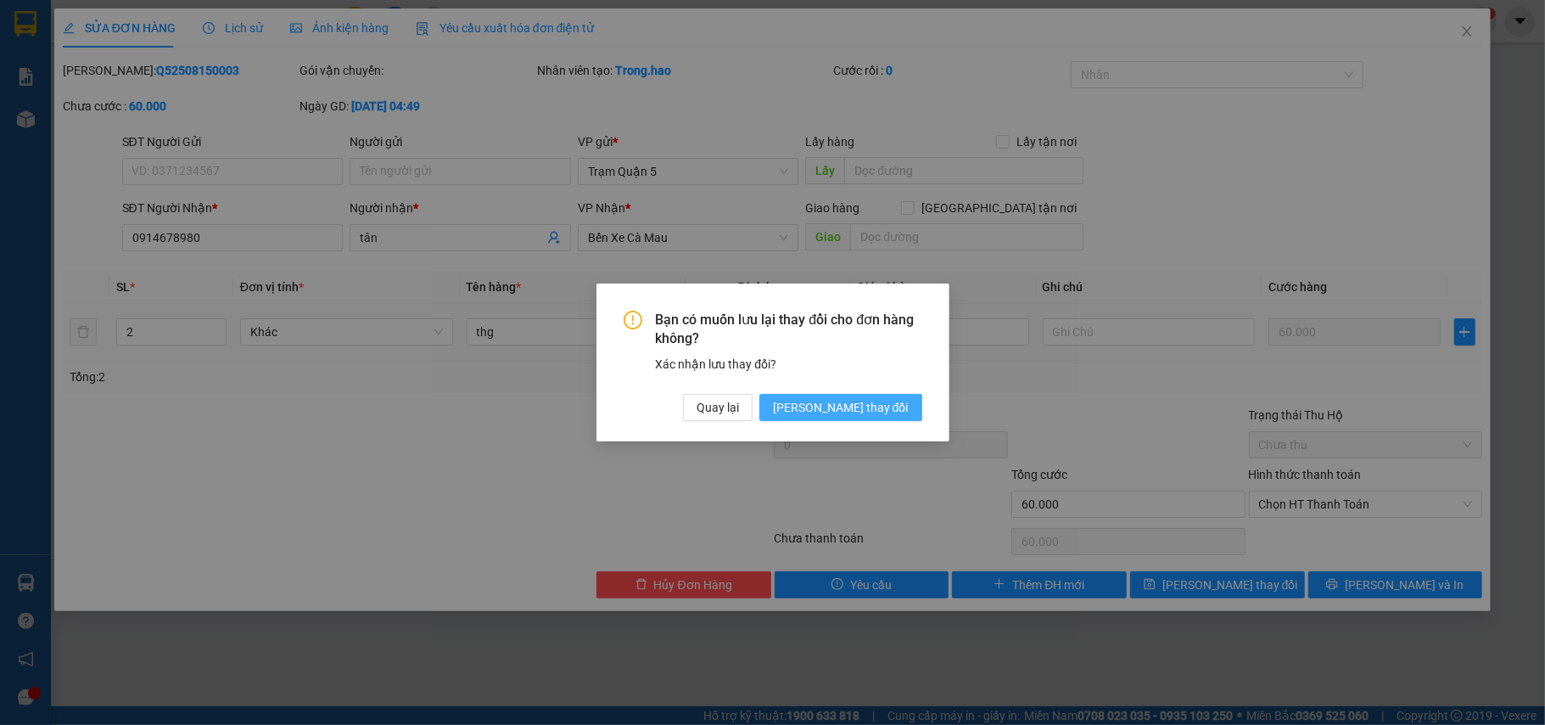
click at [891, 400] on span "[PERSON_NAME] đổi" at bounding box center [841, 407] width 136 height 19
